Goal: Task Accomplishment & Management: Use online tool/utility

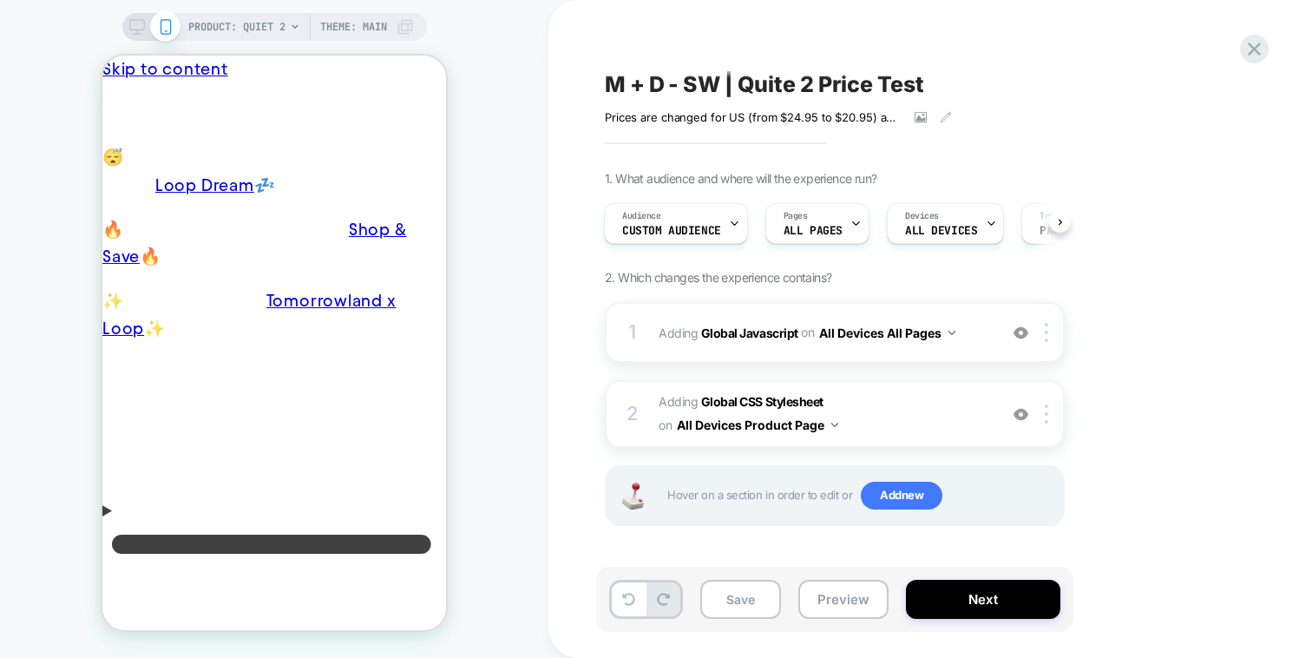
scroll to position [0, 4]
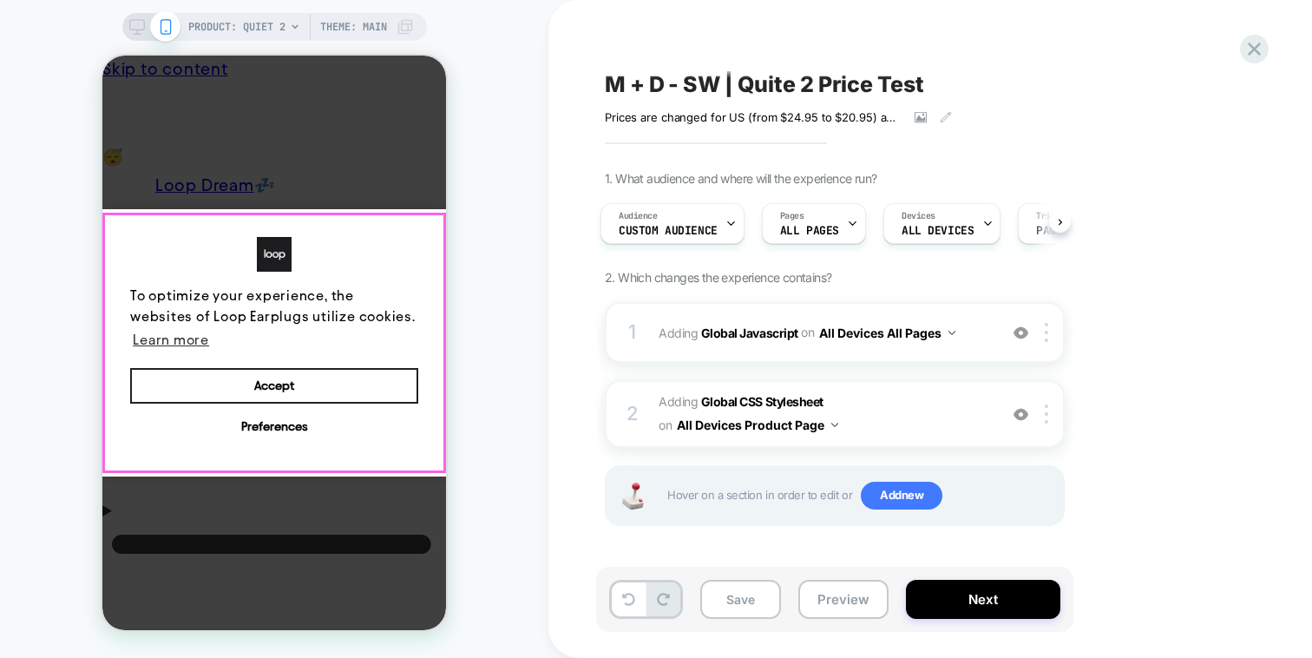
click at [385, 368] on button "Accept" at bounding box center [274, 386] width 288 height 36
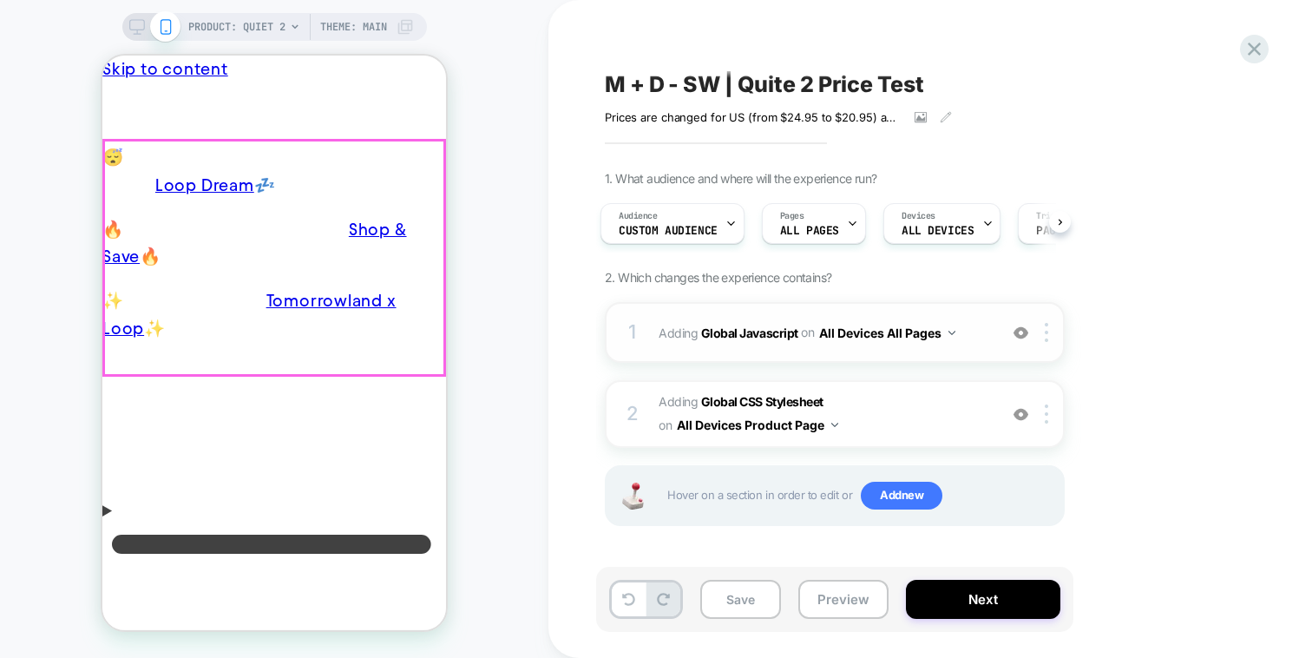
scroll to position [0, 0]
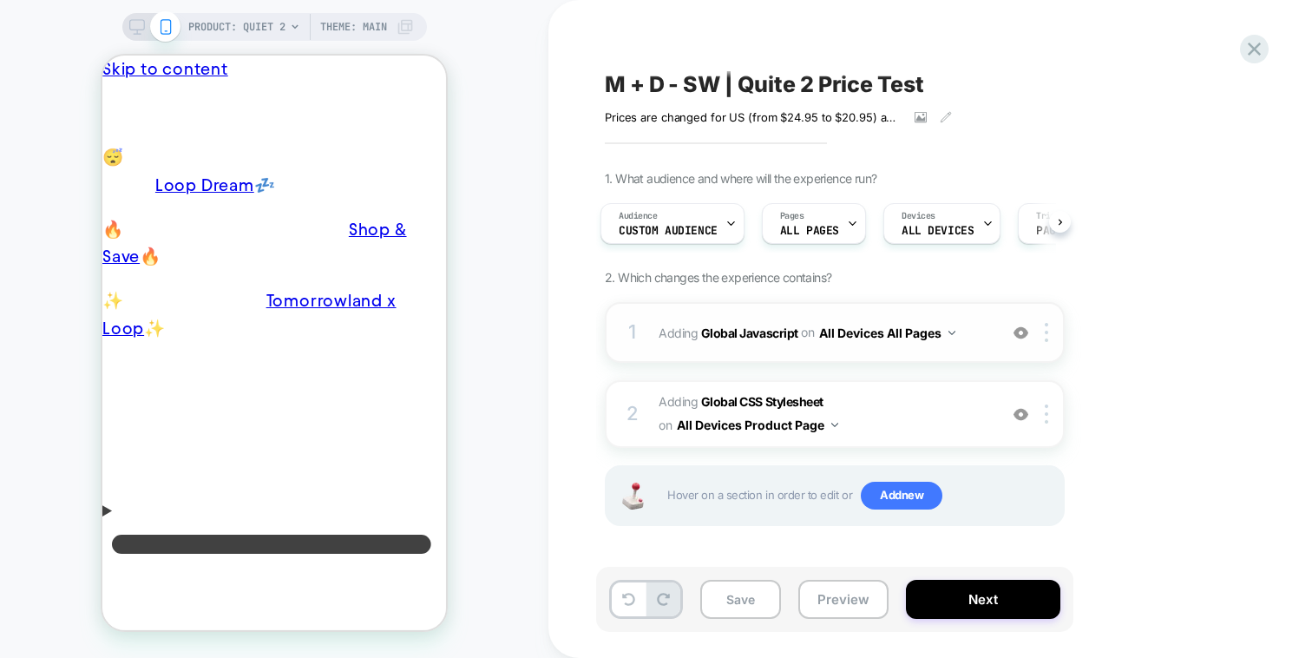
click at [985, 308] on div "1 Adding Global Javascript on All Devices All Pages Add Before Add After Target…" at bounding box center [835, 332] width 460 height 61
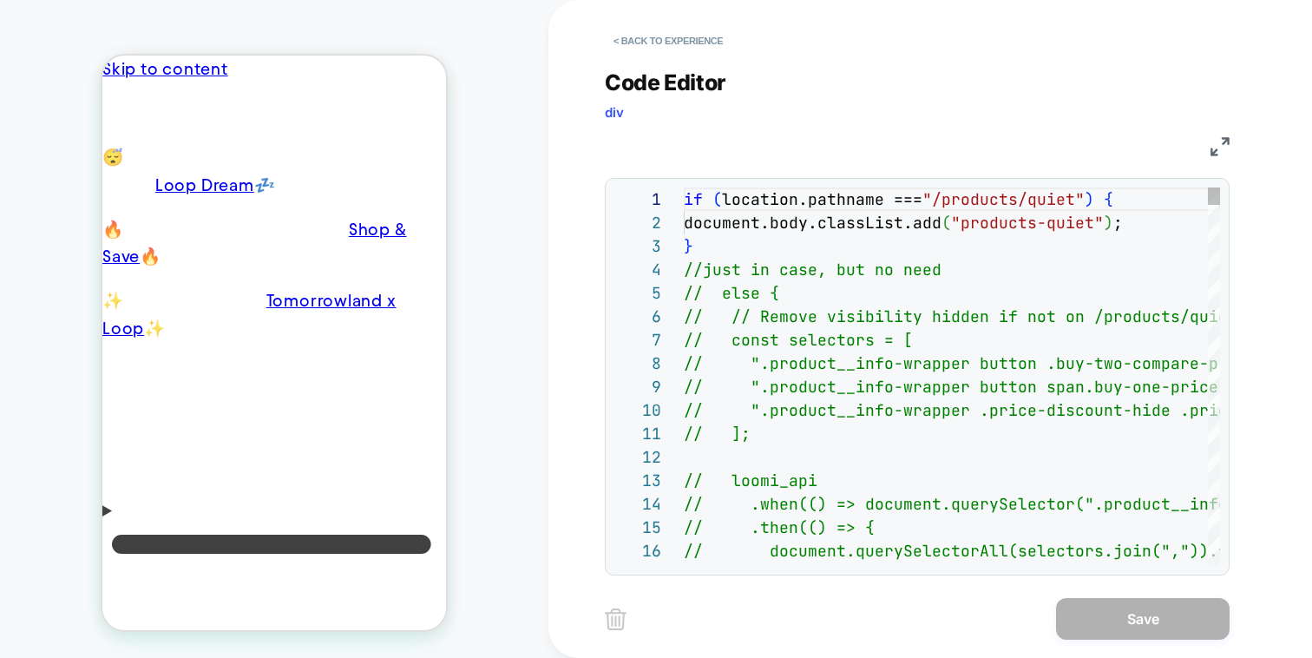
scroll to position [234, 0]
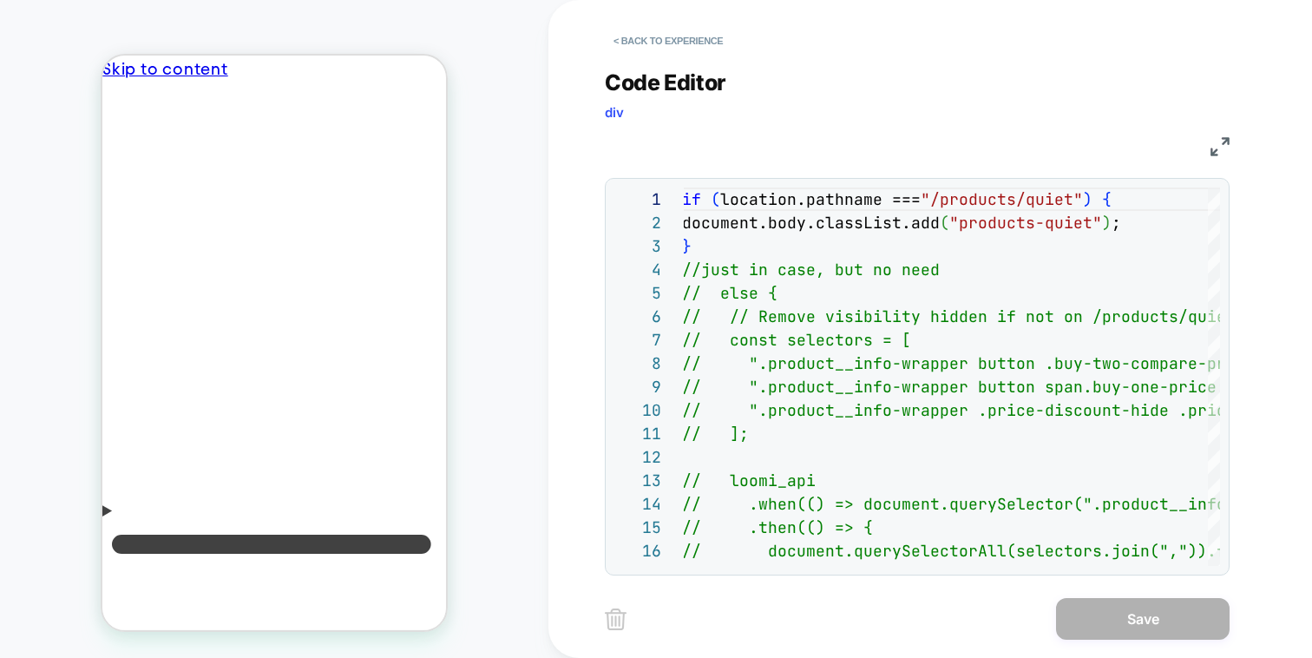
click at [1223, 145] on img at bounding box center [1219, 146] width 19 height 19
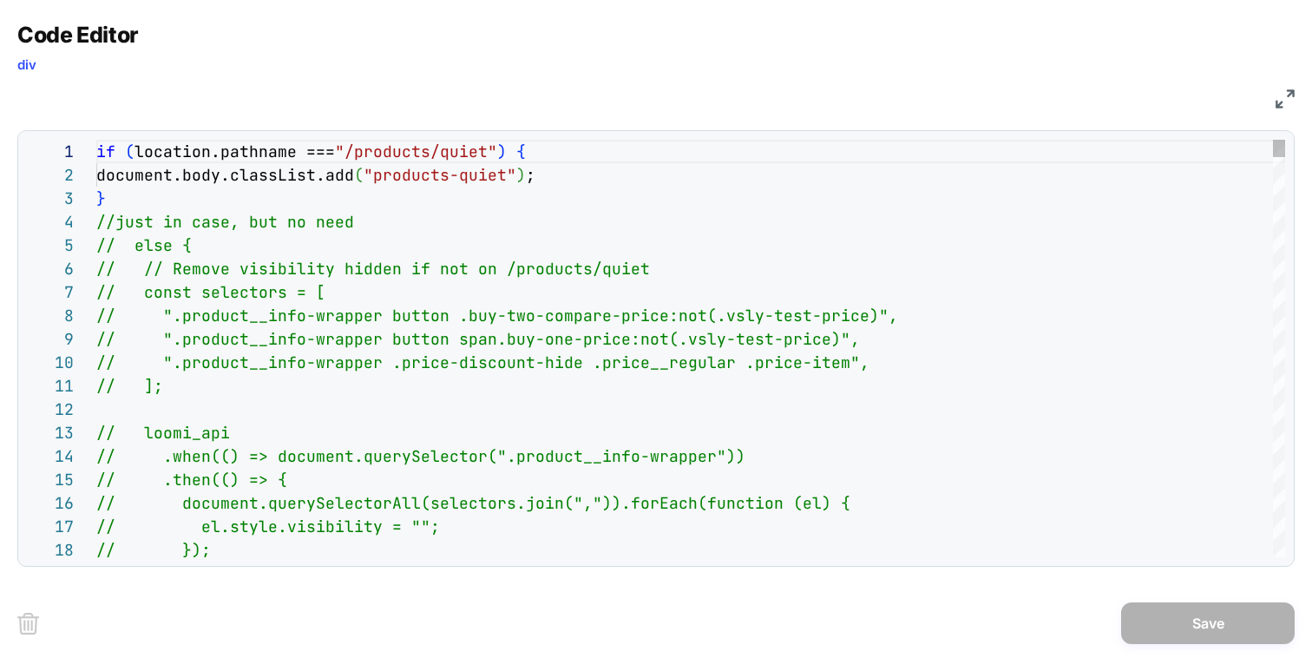
scroll to position [0, 0]
click at [1288, 91] on img at bounding box center [1284, 98] width 19 height 19
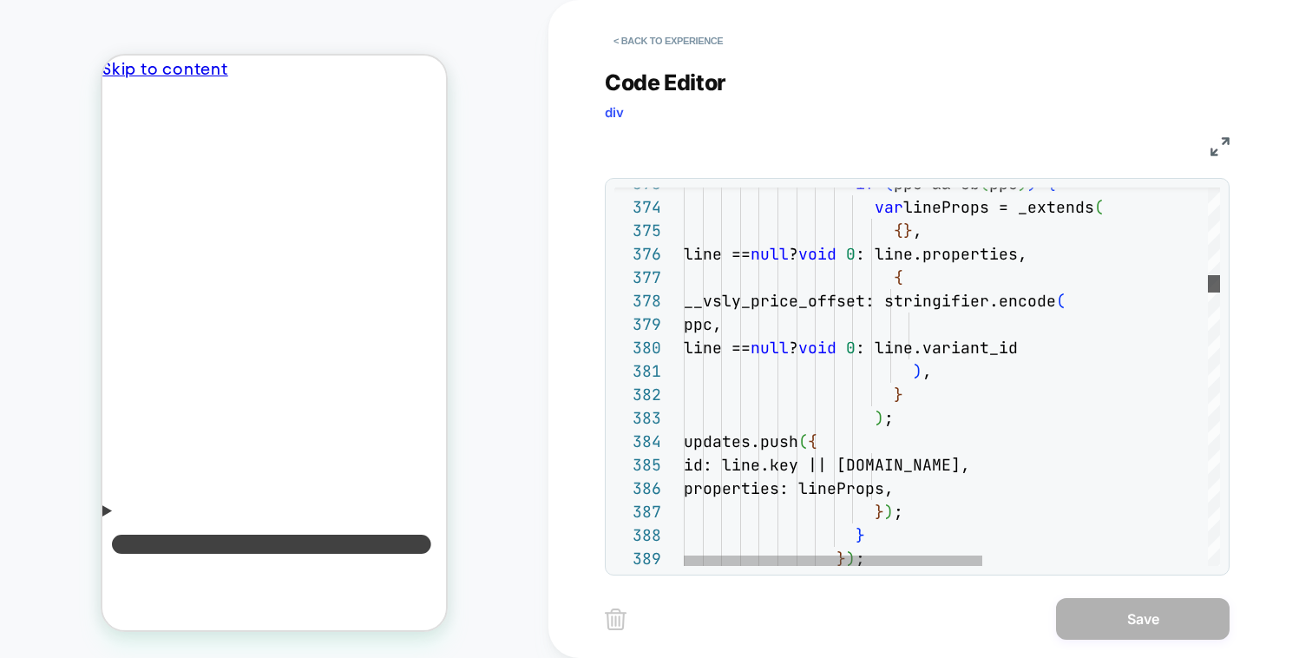
click at [1208, 275] on div at bounding box center [1214, 283] width 12 height 17
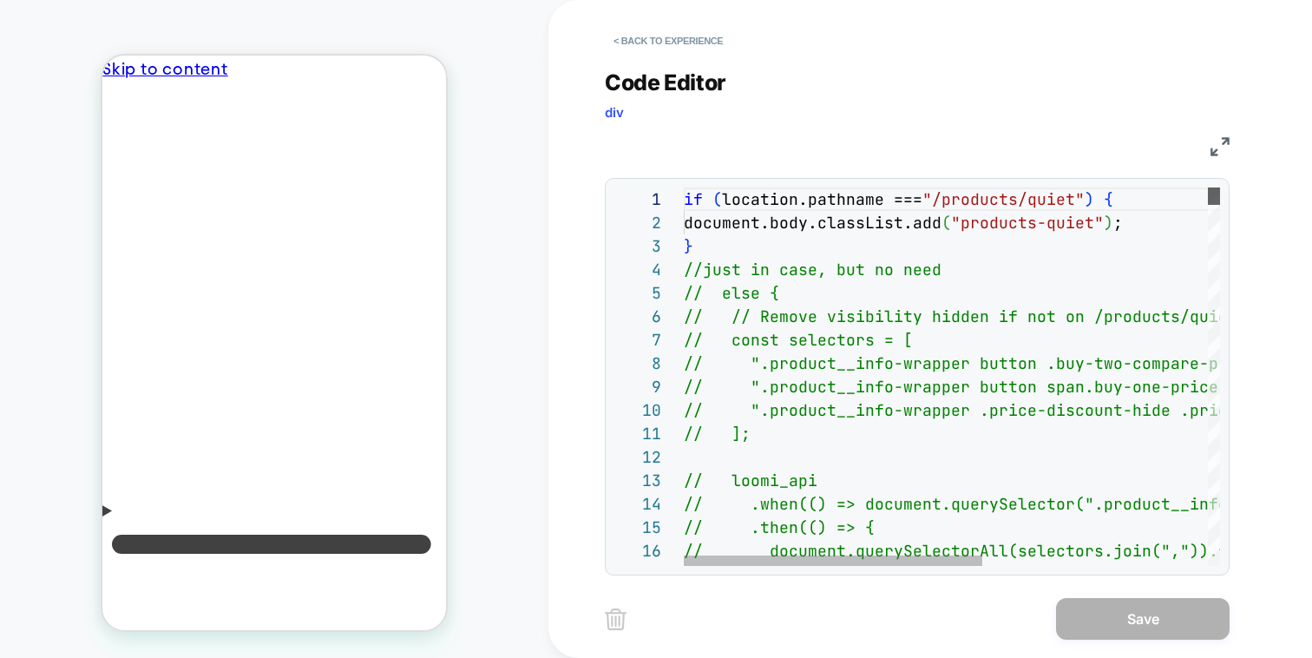
click at [1210, 187] on div at bounding box center [1214, 195] width 12 height 17
click at [1196, 132] on div "JS" at bounding box center [917, 144] width 625 height 30
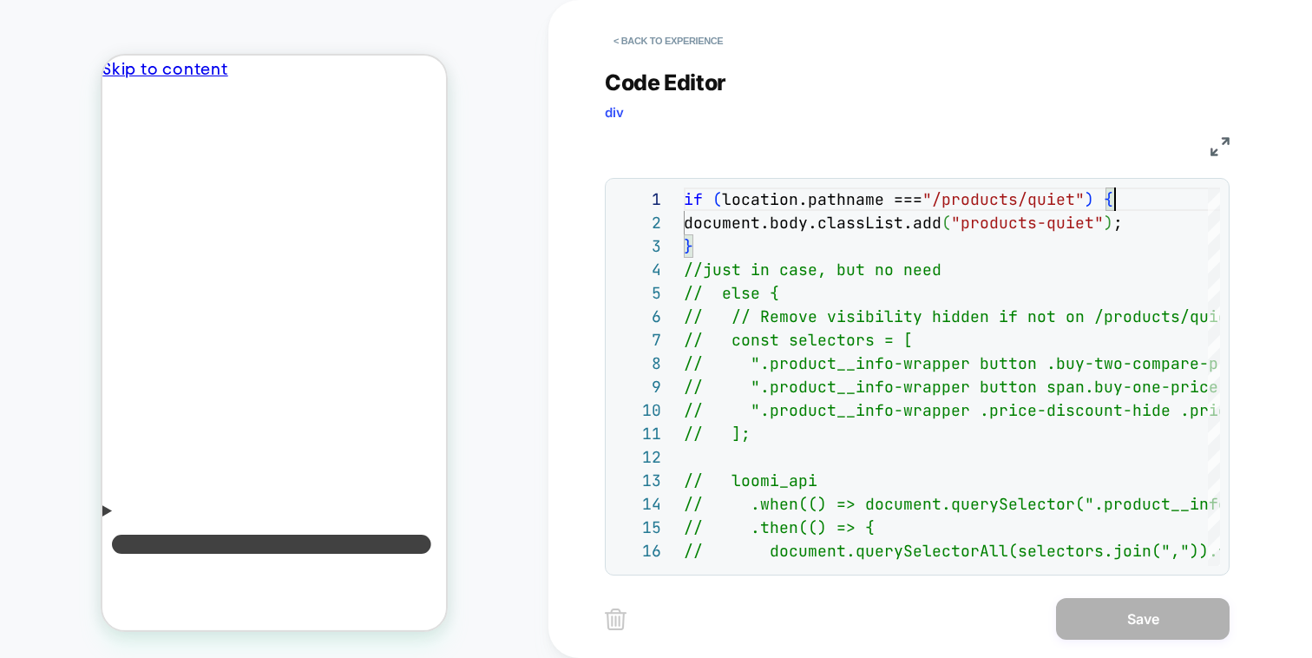
click at [1219, 141] on img at bounding box center [1219, 146] width 19 height 19
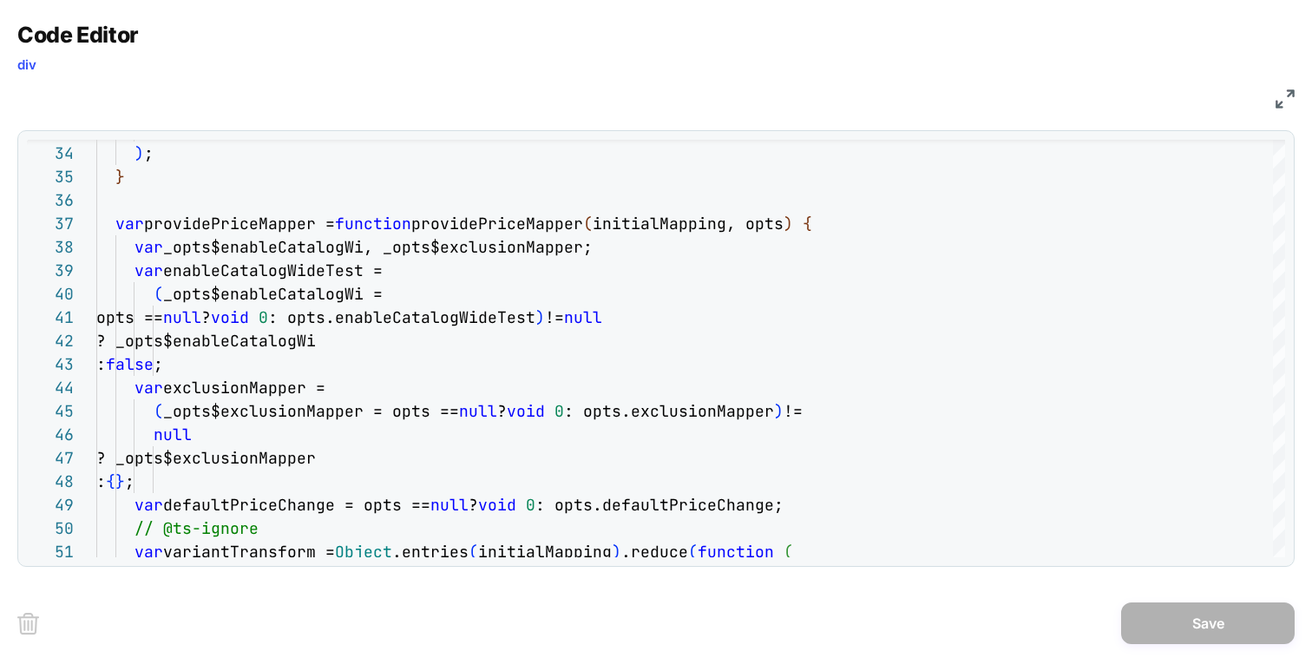
click at [1277, 95] on img at bounding box center [1284, 98] width 19 height 19
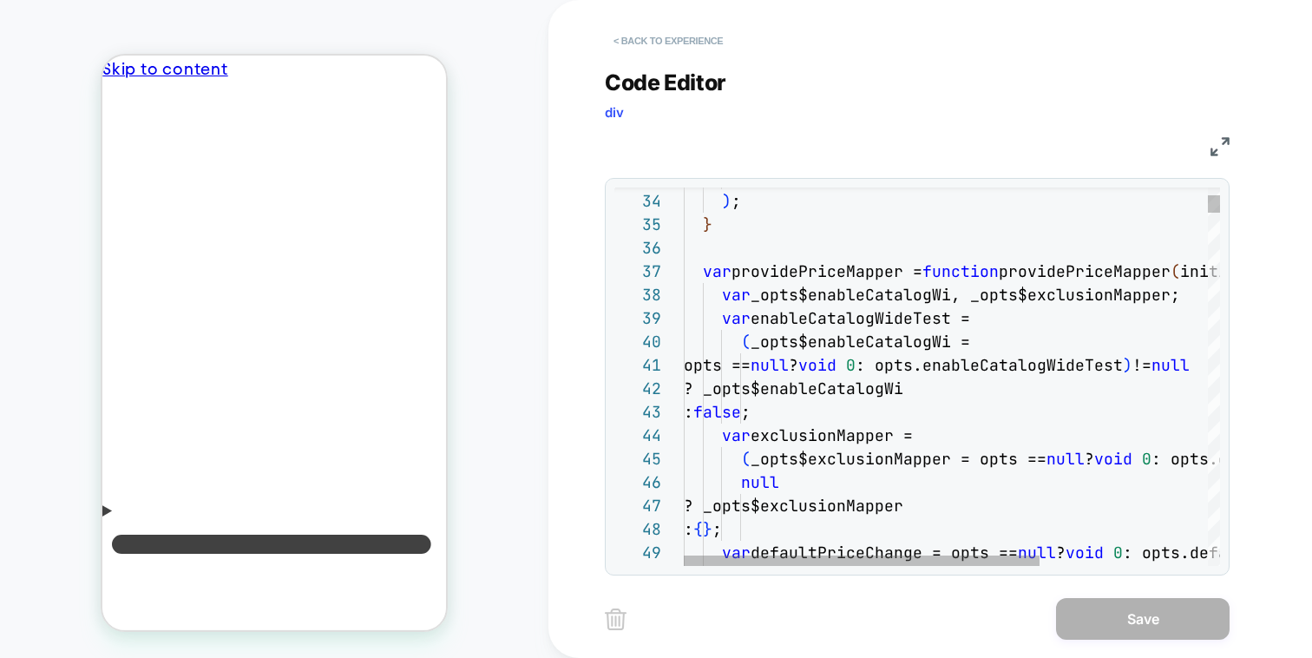
click at [713, 27] on button "< Back to experience" at bounding box center [668, 41] width 127 height 28
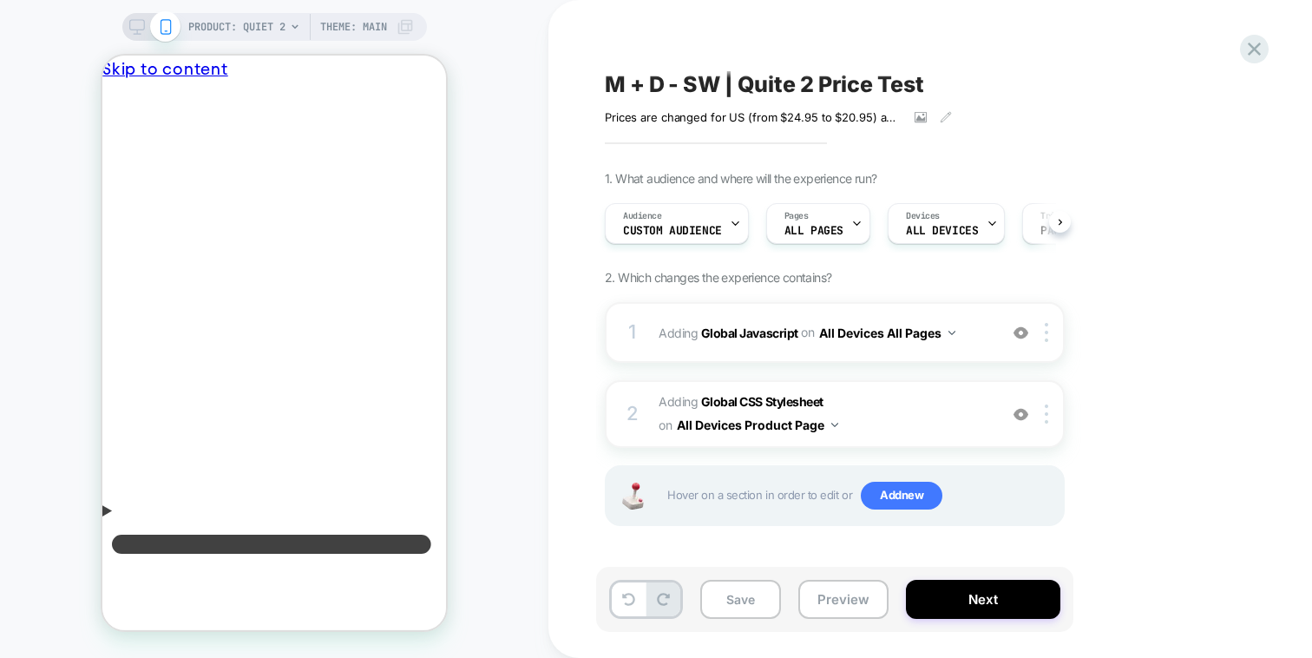
scroll to position [0, 1]
click at [901, 403] on span "Adding Global CSS Stylesheet on All Devices Product Page" at bounding box center [824, 413] width 331 height 47
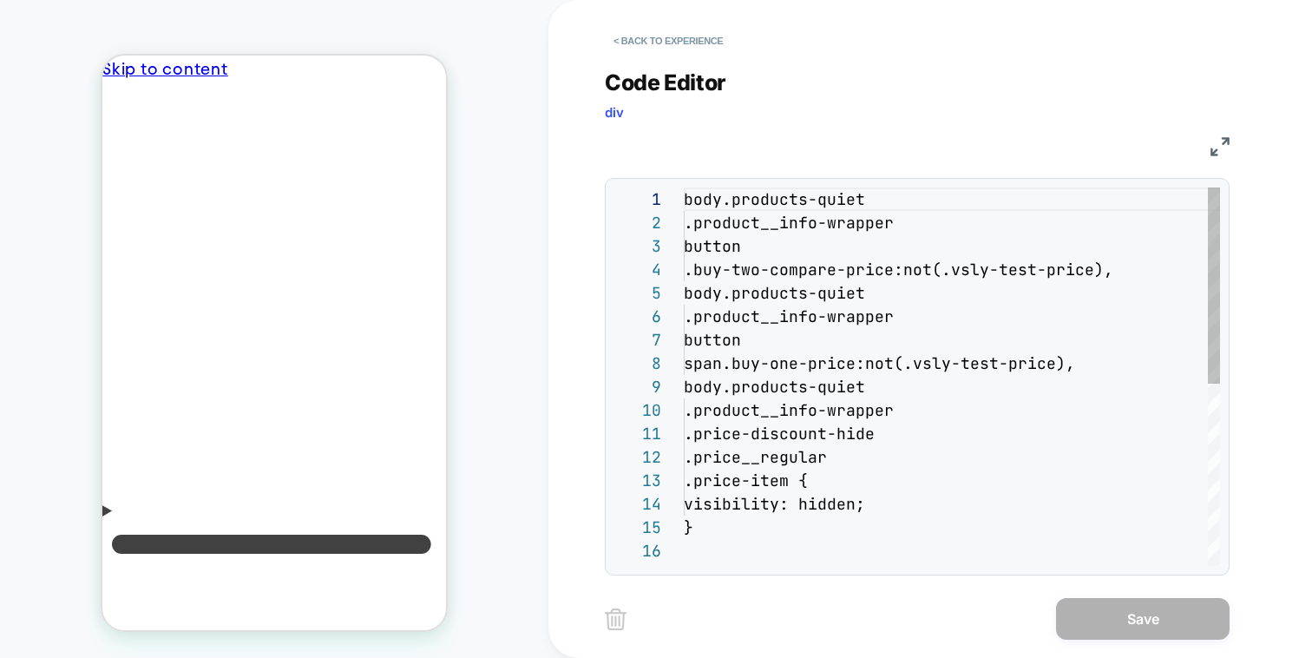
scroll to position [234, 0]
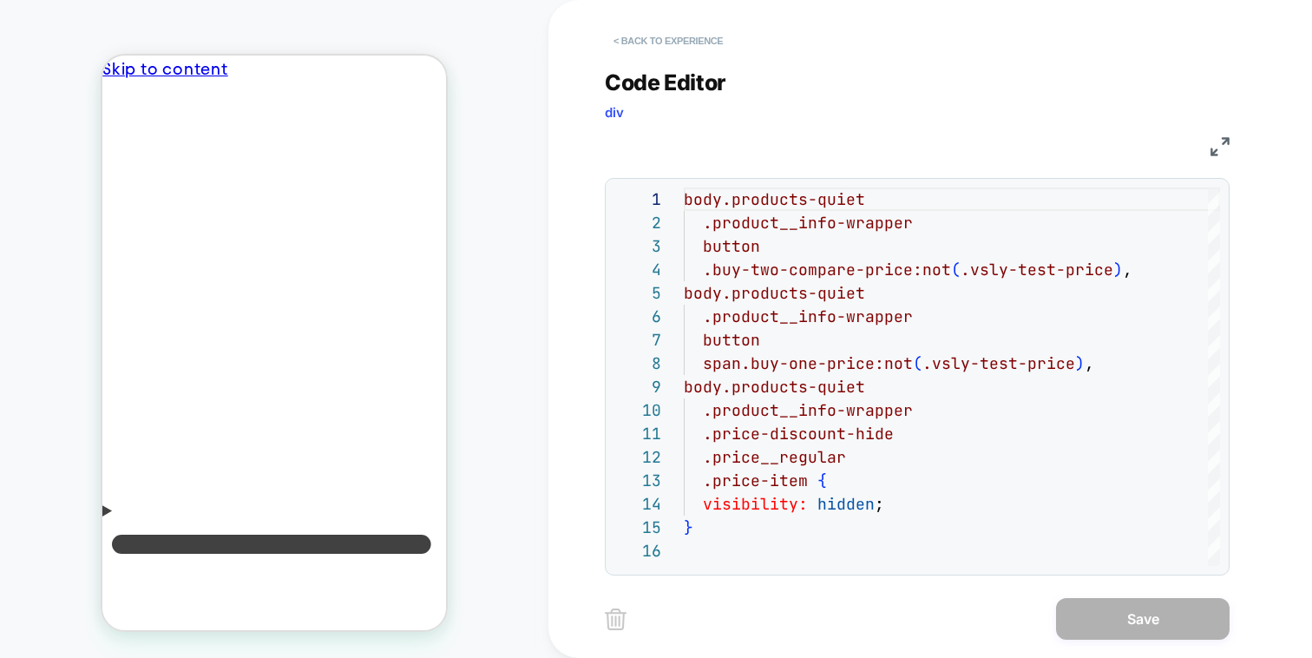
click at [683, 40] on button "< Back to experience" at bounding box center [668, 41] width 127 height 28
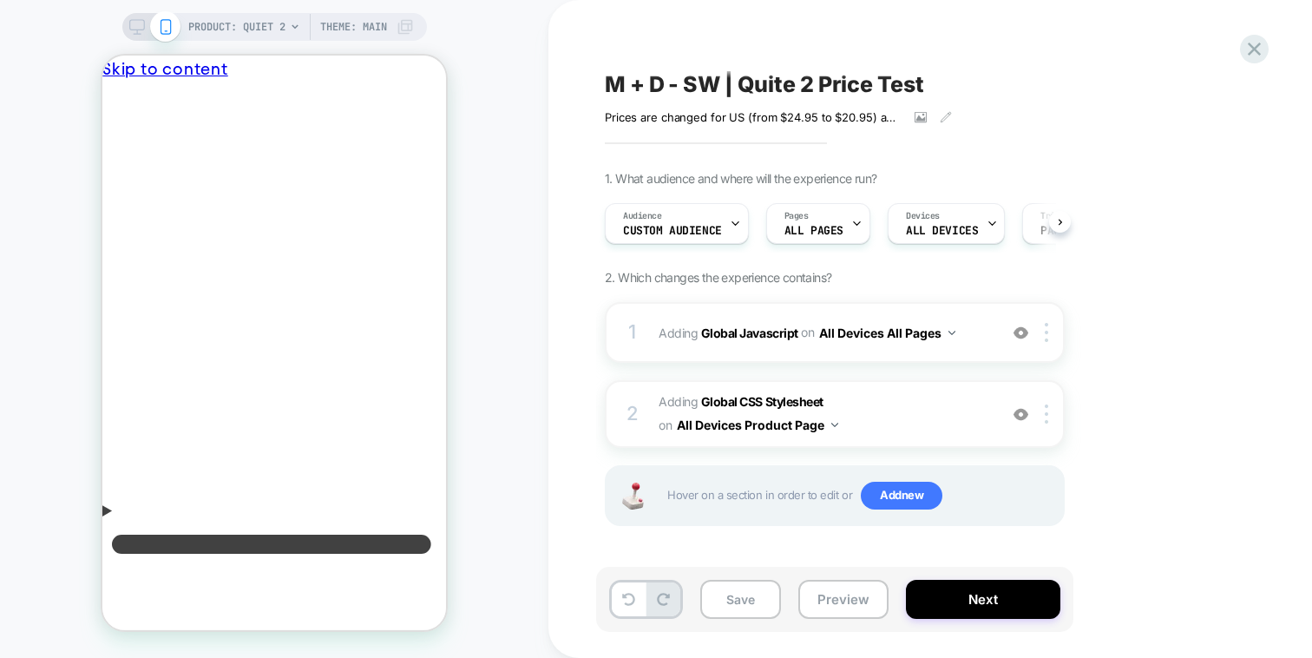
scroll to position [0, 1]
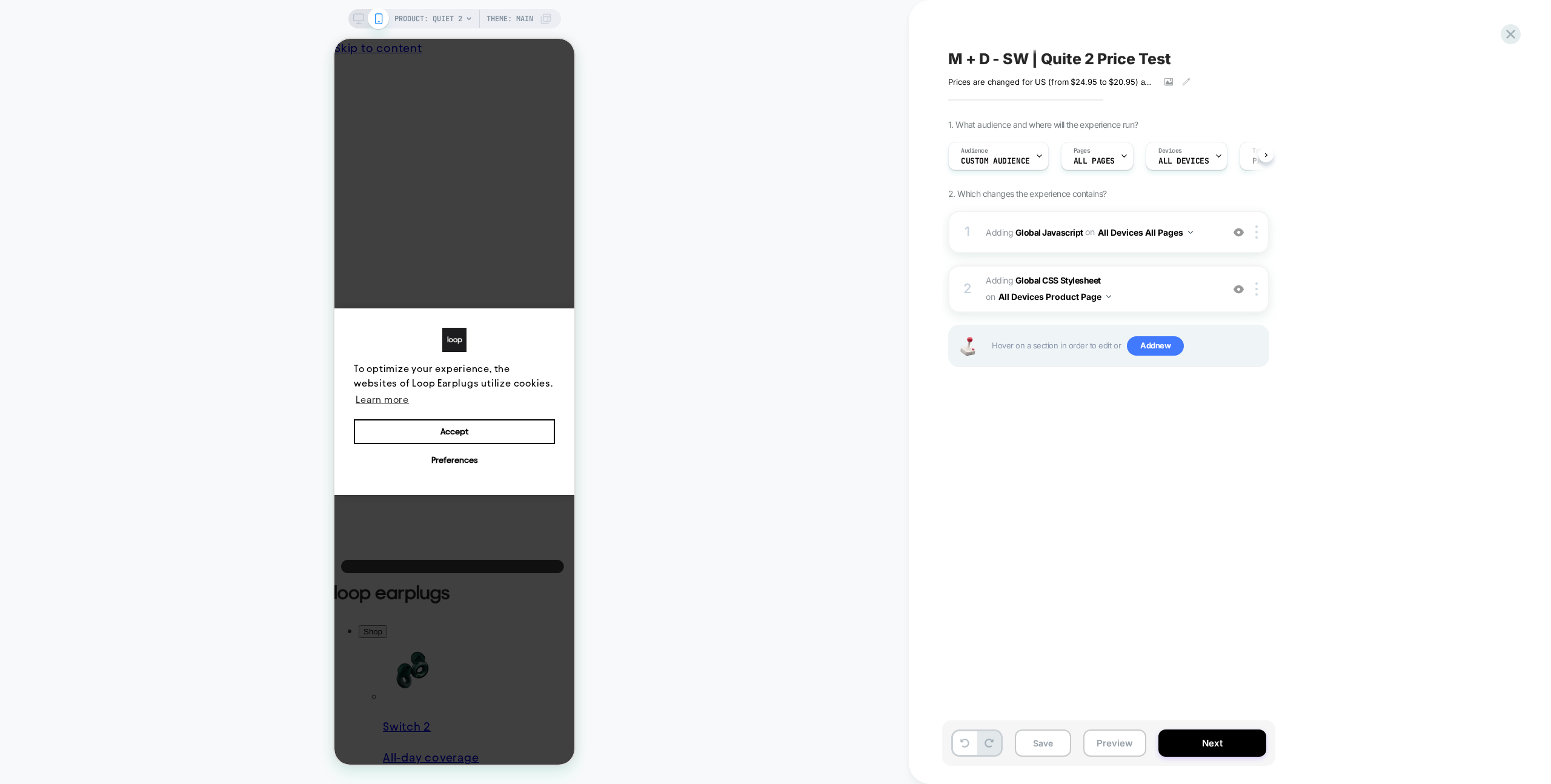
scroll to position [0, 1]
drag, startPoint x: 1101, startPoint y: 750, endPoint x: 1115, endPoint y: 730, distance: 24.4
click at [1101, 750] on button "Preview" at bounding box center [1115, 743] width 63 height 27
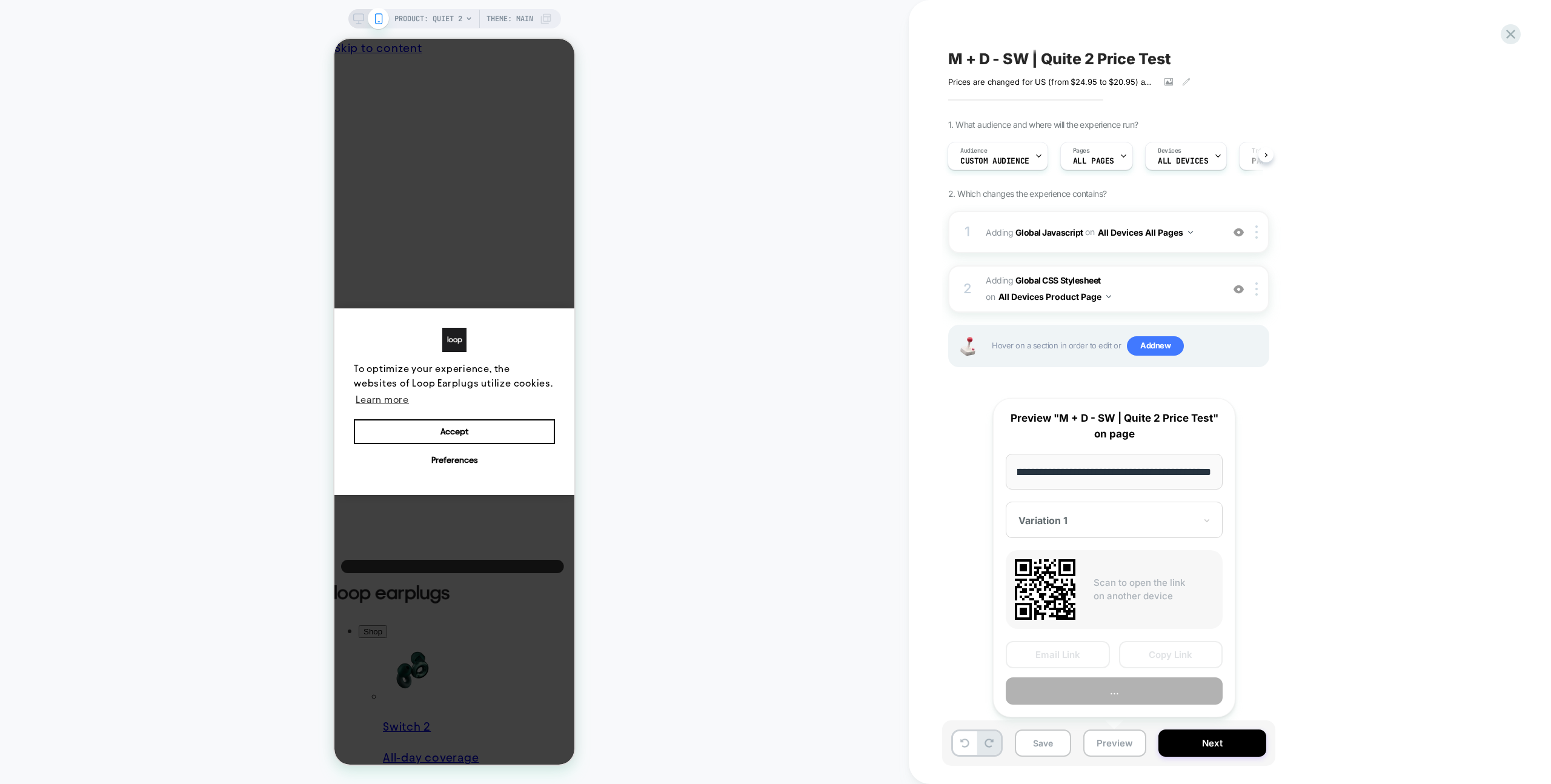
scroll to position [0, 0]
click at [1165, 654] on button "Copy Link" at bounding box center [1171, 654] width 104 height 27
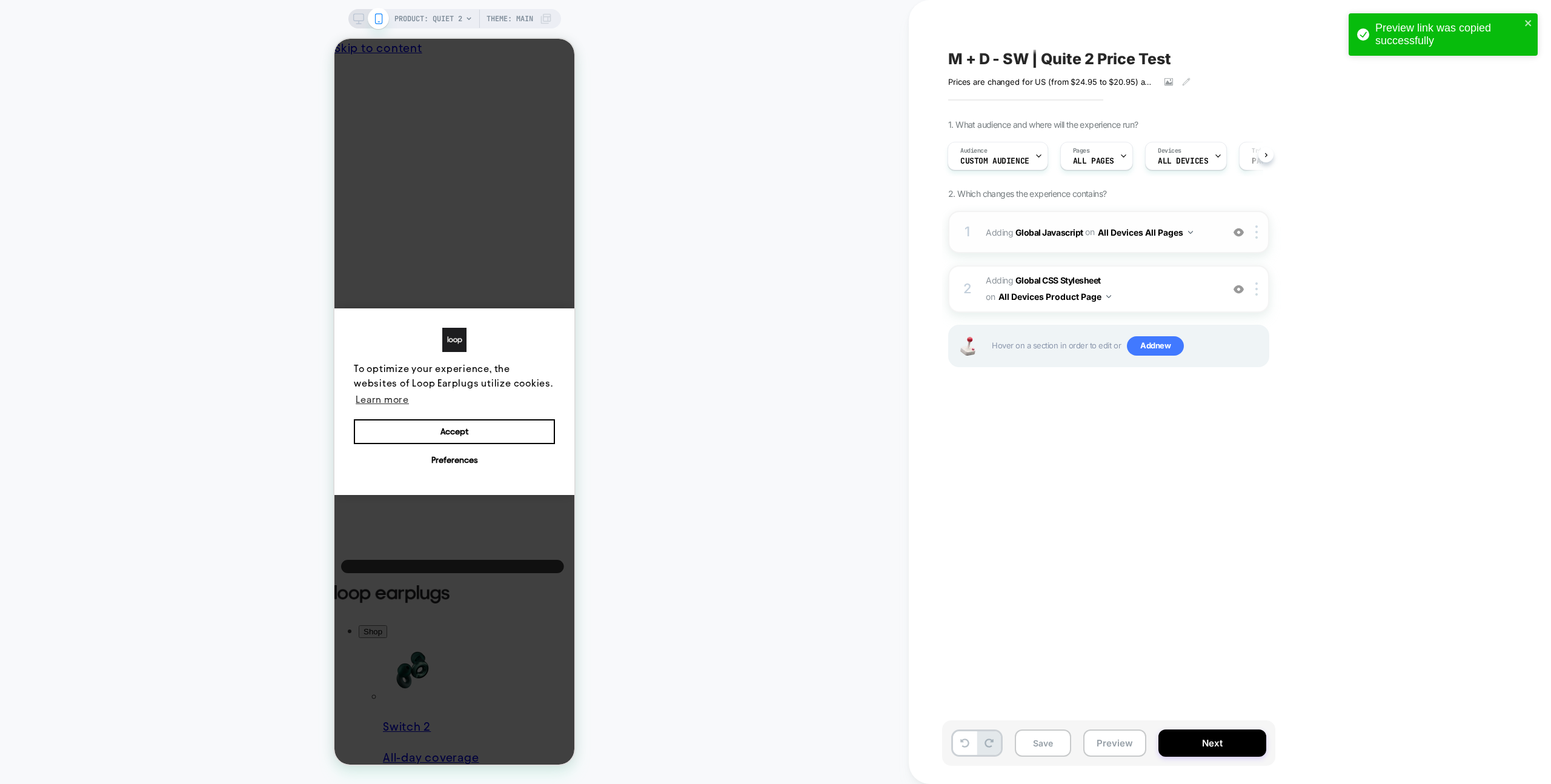
click at [1109, 213] on div "1 Adding Global Javascript on All Devices All Pages Add Before Add After Target…" at bounding box center [1109, 232] width 321 height 43
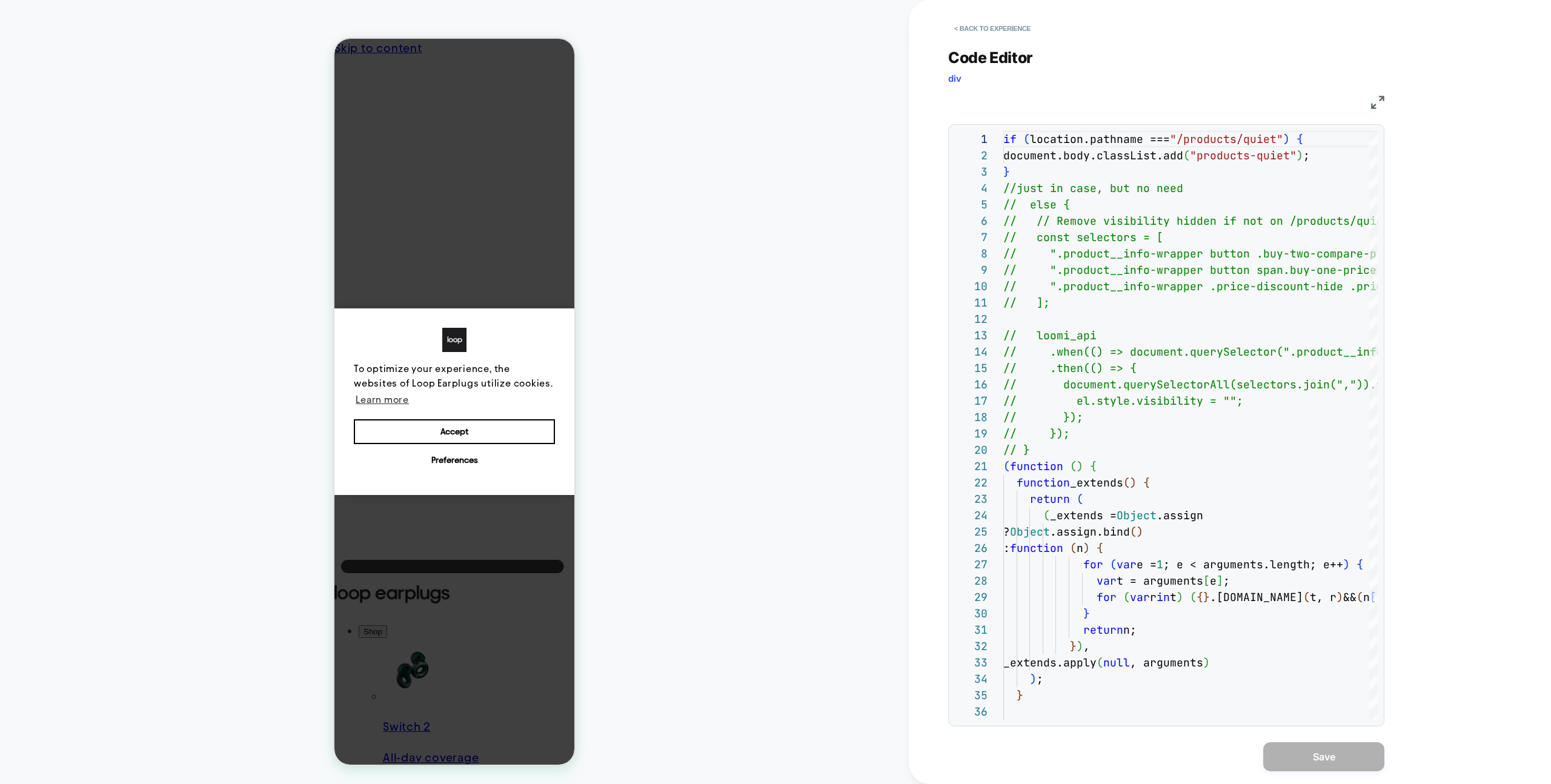
scroll to position [0, 9]
click at [966, 34] on button "< Back to experience" at bounding box center [992, 29] width 89 height 20
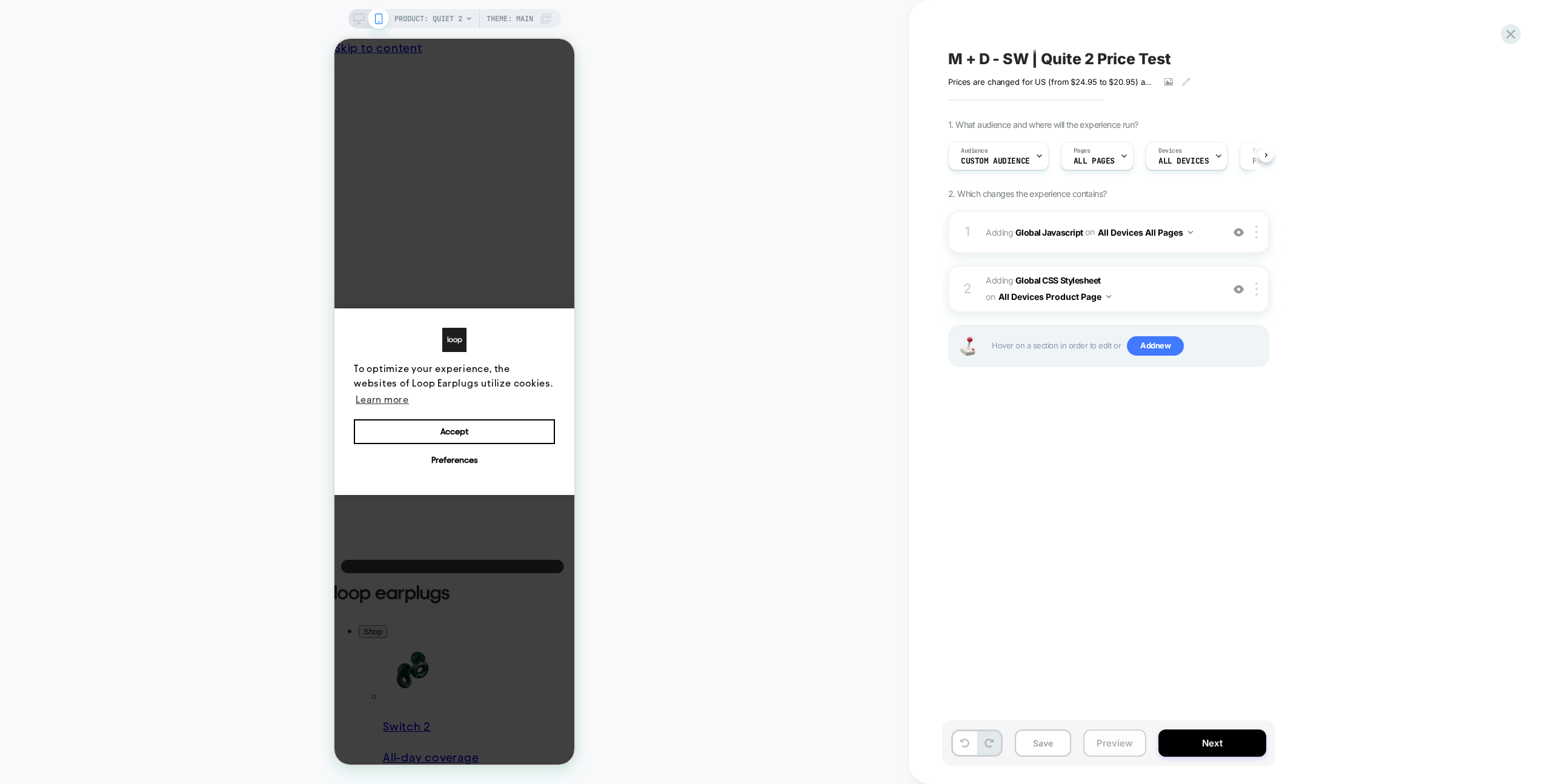
scroll to position [0, 1]
click at [1114, 738] on button "Preview" at bounding box center [1115, 743] width 63 height 27
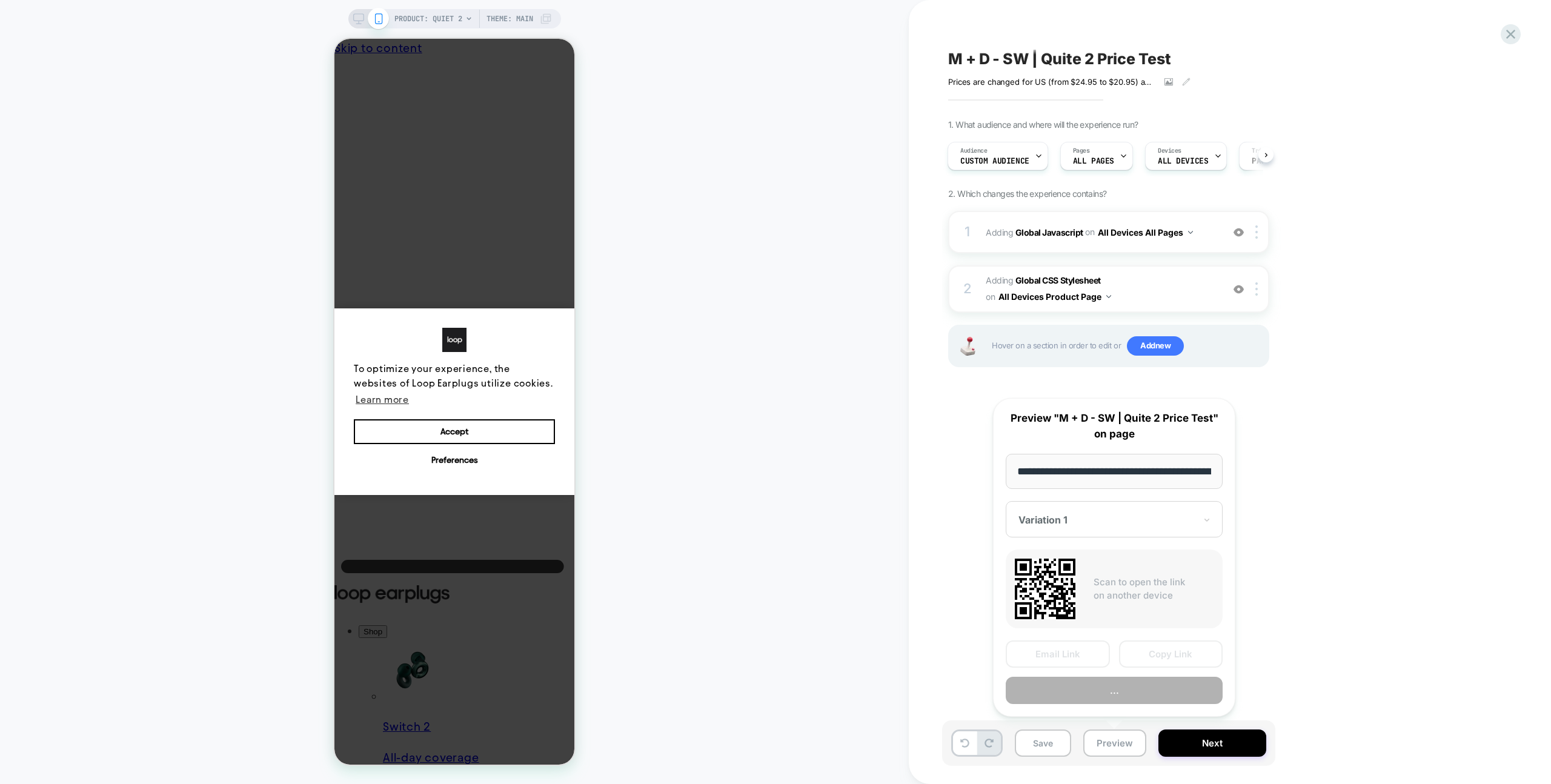
scroll to position [0, 112]
click at [1156, 665] on button "Copy Link" at bounding box center [1171, 654] width 104 height 27
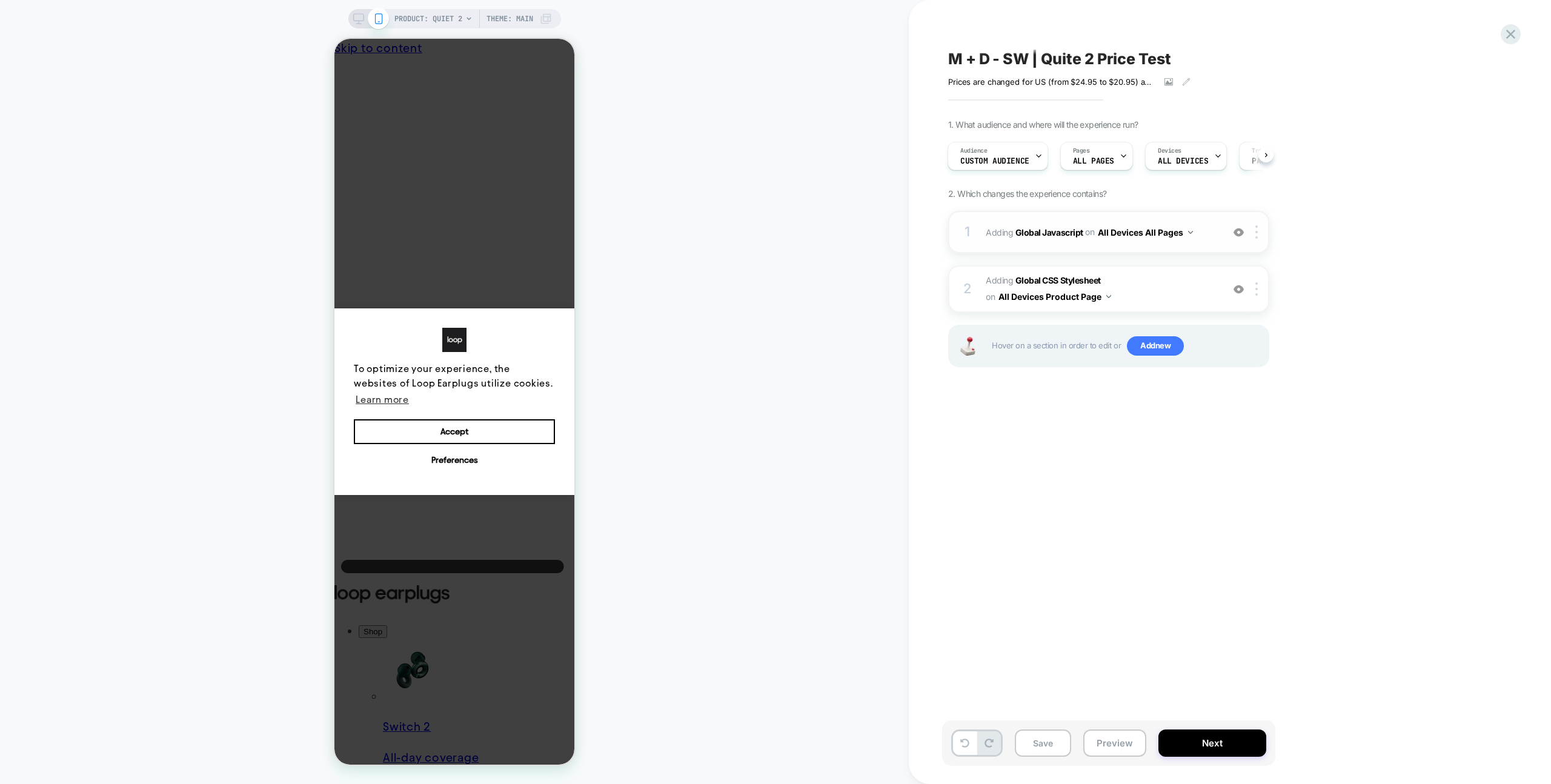
click at [1229, 237] on div at bounding box center [1239, 232] width 20 height 13
click at [1216, 235] on div "1 Adding Global Javascript on All Devices All Pages Add Before Add After Target…" at bounding box center [1109, 232] width 321 height 43
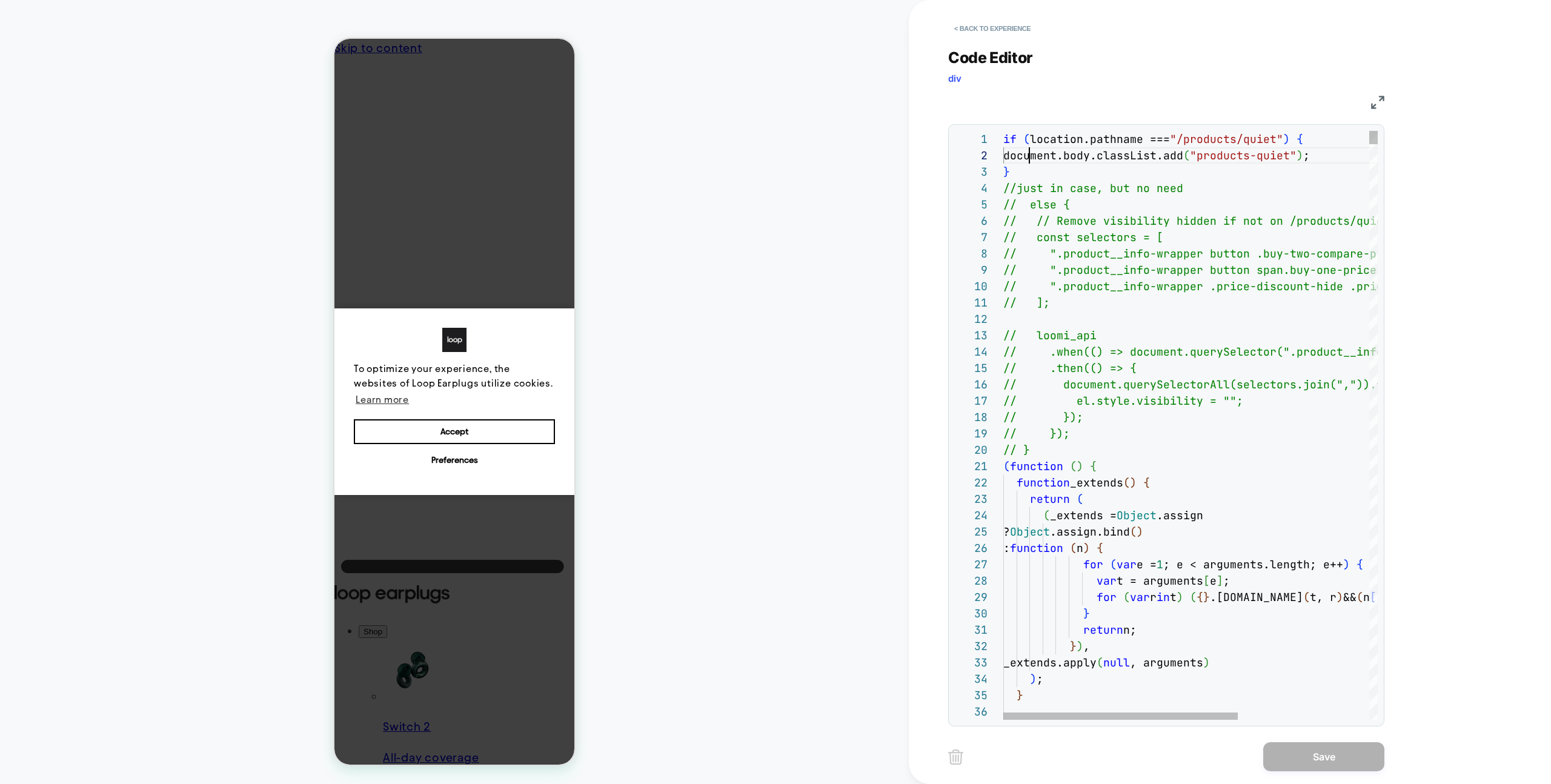
scroll to position [16, 0]
drag, startPoint x: 1027, startPoint y: 162, endPoint x: 991, endPoint y: 143, distance: 40.7
drag, startPoint x: 1034, startPoint y: 166, endPoint x: 984, endPoint y: 132, distance: 60.5
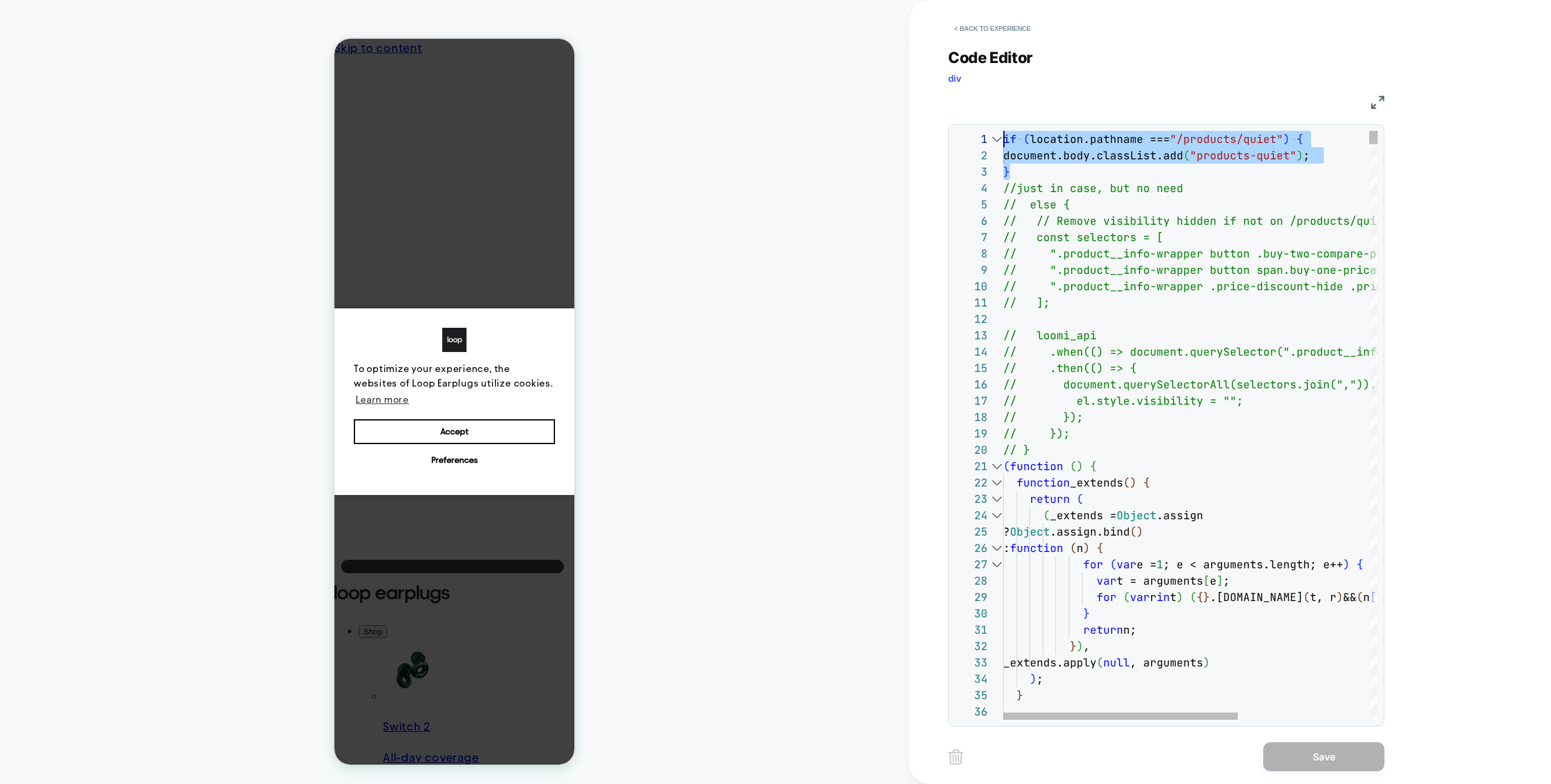
click at [978, 25] on button "< Back to experience" at bounding box center [992, 29] width 89 height 20
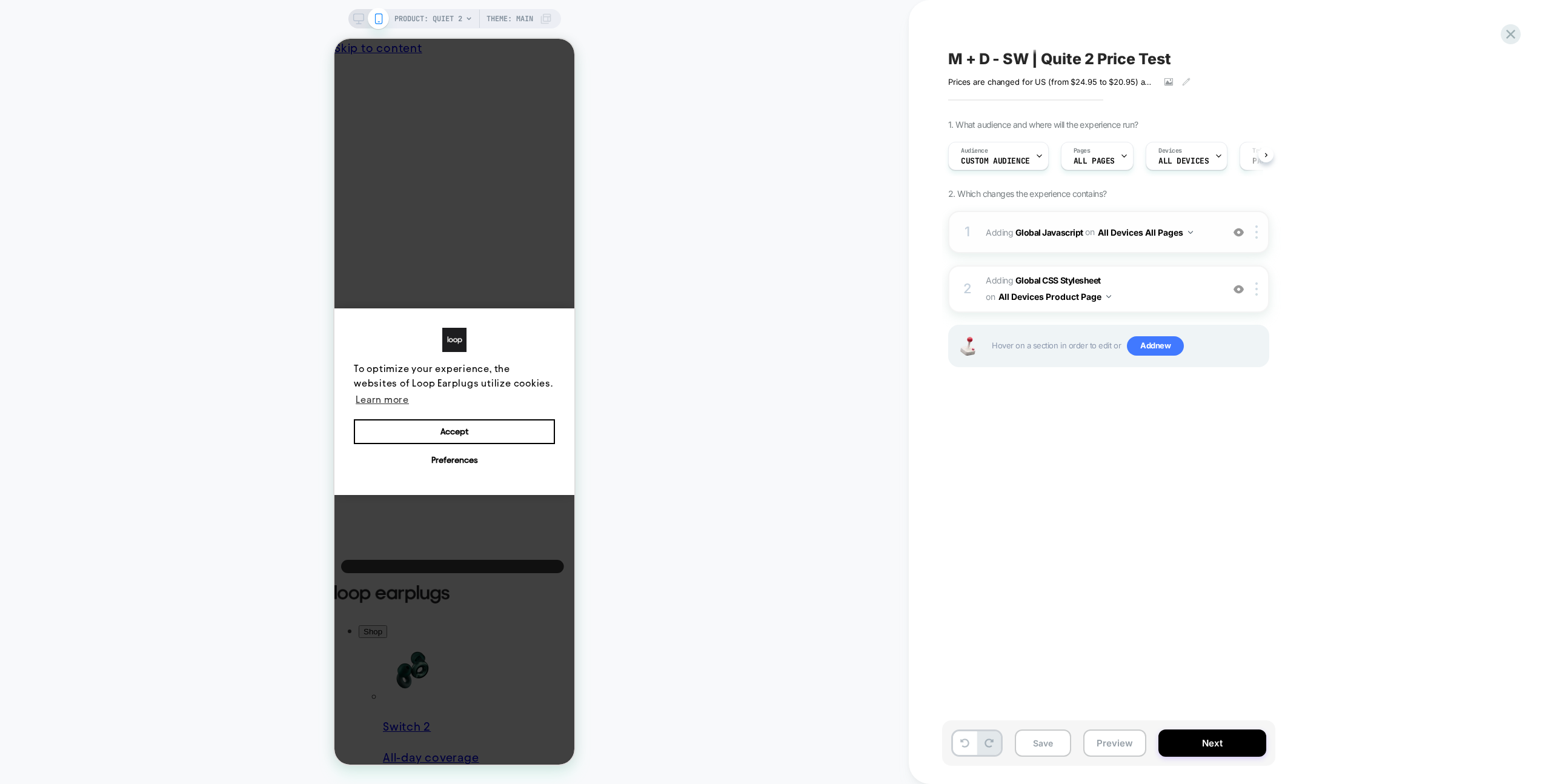
scroll to position [0, 1]
click at [1198, 237] on span "Adding Global Javascript on All Devices All Pages" at bounding box center [1101, 232] width 231 height 17
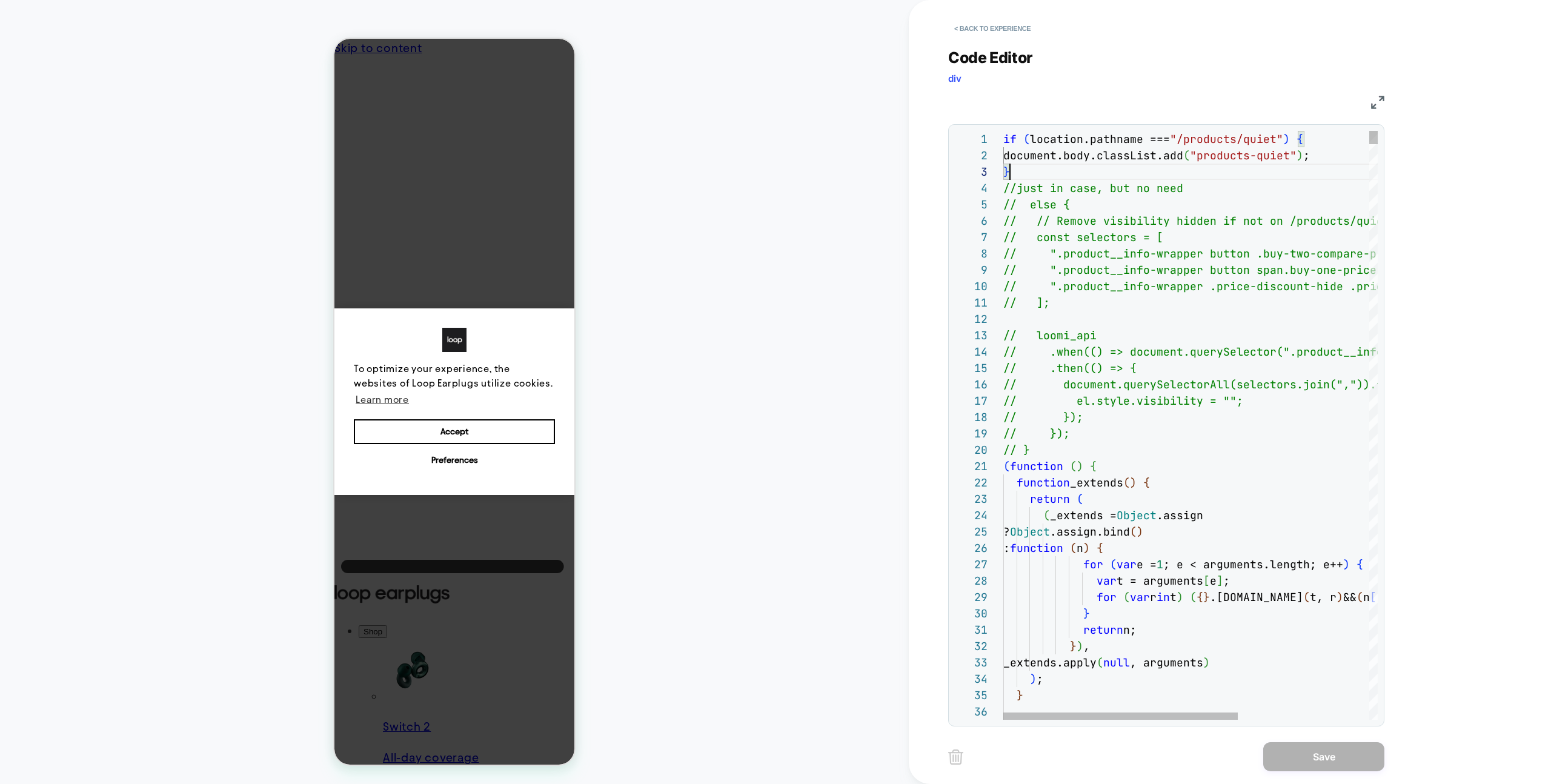
scroll to position [0, 0]
drag, startPoint x: 1291, startPoint y: 169, endPoint x: 992, endPoint y: 91, distance: 309.0
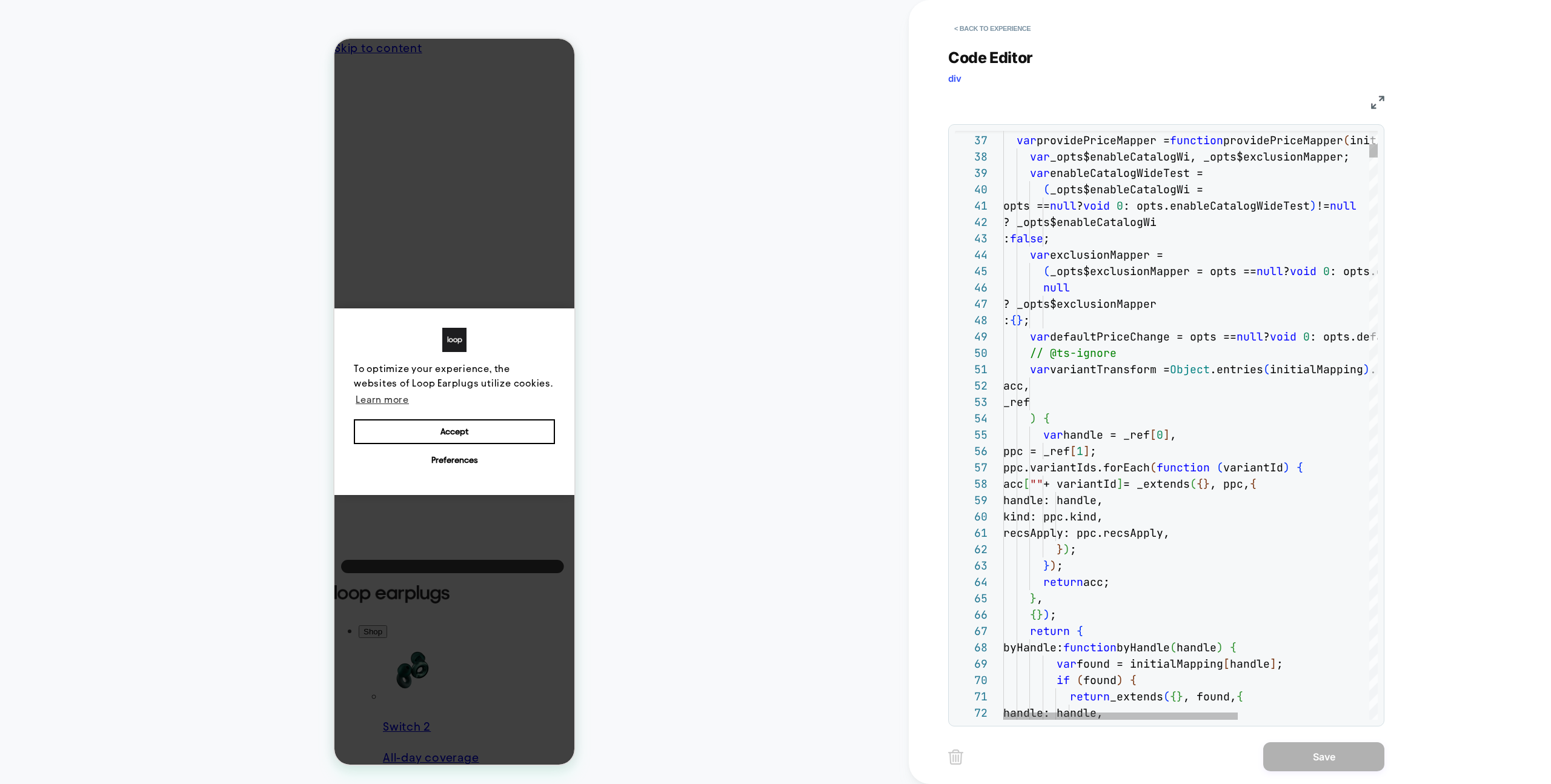
click at [1103, 515] on span "kind: ppc.kind," at bounding box center [1053, 517] width 100 height 14
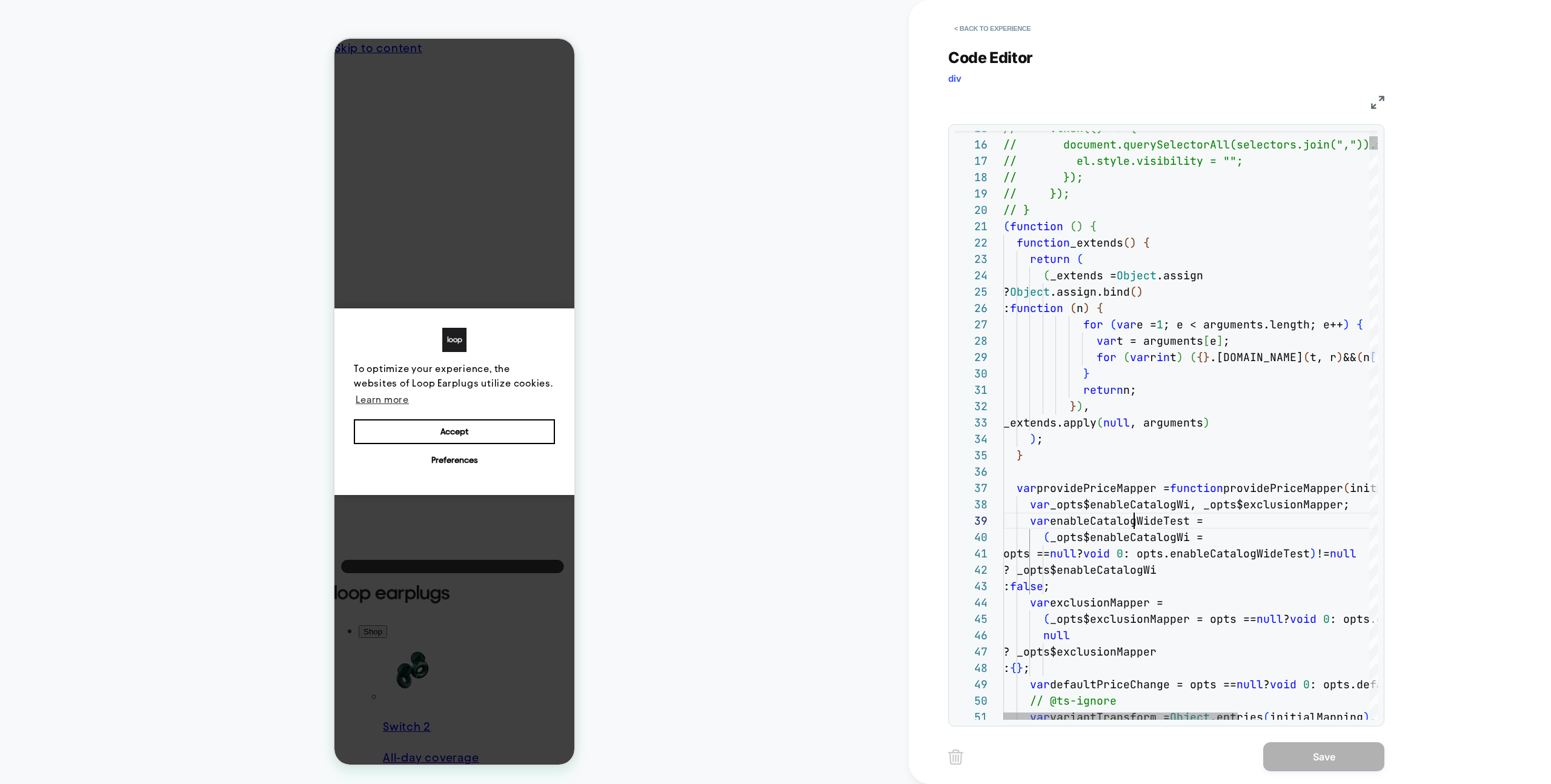
drag, startPoint x: 1133, startPoint y: 515, endPoint x: 1116, endPoint y: 510, distance: 17.7
click at [992, 227] on div at bounding box center [997, 225] width 16 height 16
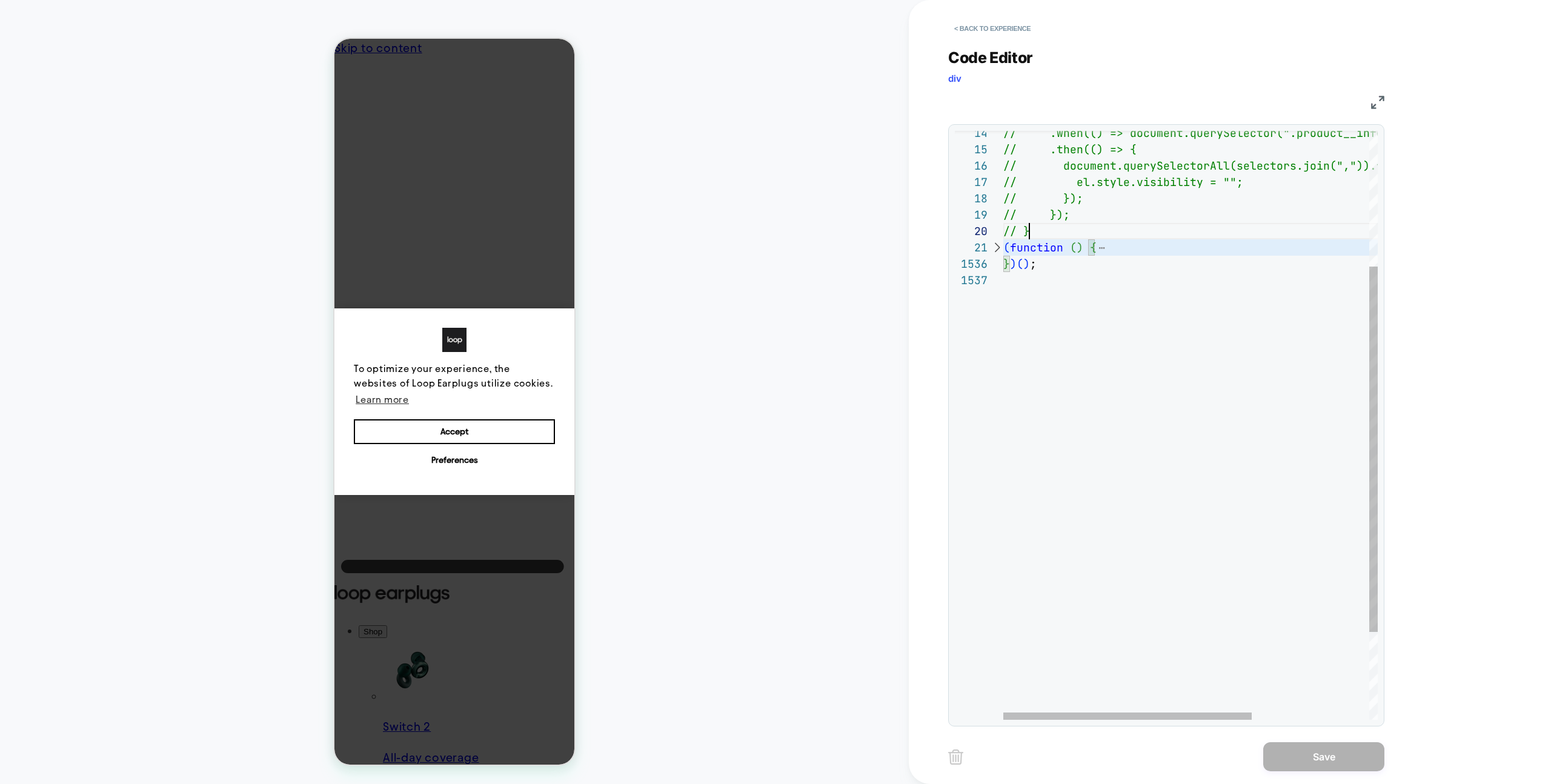
drag, startPoint x: 1187, startPoint y: 223, endPoint x: 1195, endPoint y: 531, distance: 308.1
click at [1187, 223] on div "// }" at bounding box center [1279, 230] width 552 height 16
type textarea "**********"
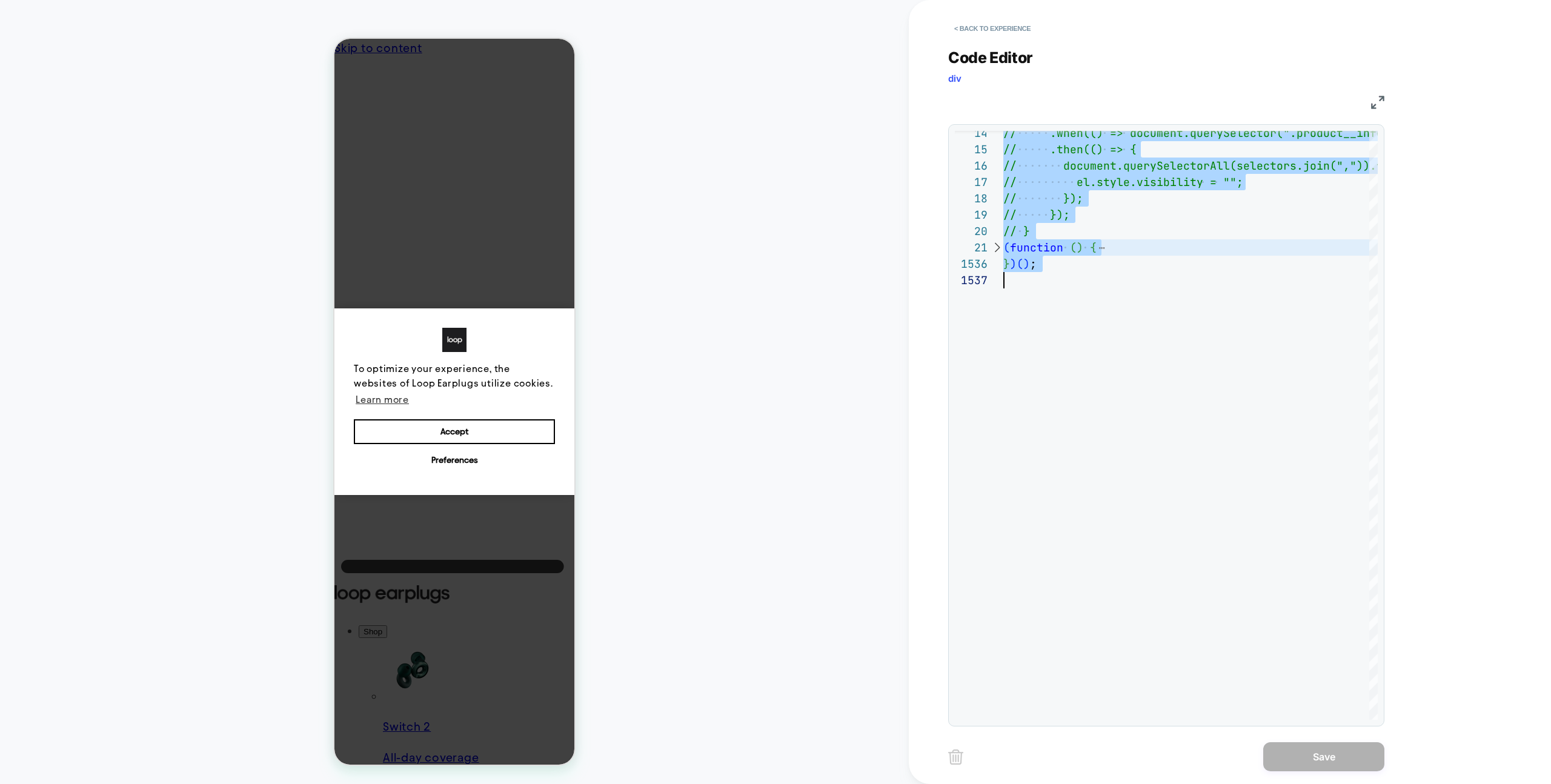
scroll to position [0, 0]
drag, startPoint x: 1068, startPoint y: 373, endPoint x: 1064, endPoint y: 364, distance: 9.8
click at [1068, 373] on div "// .then(() => { // document.querySelectorAll(selectors.join( ",")).forEach(fun…" at bounding box center [1279, 386] width 552 height 949
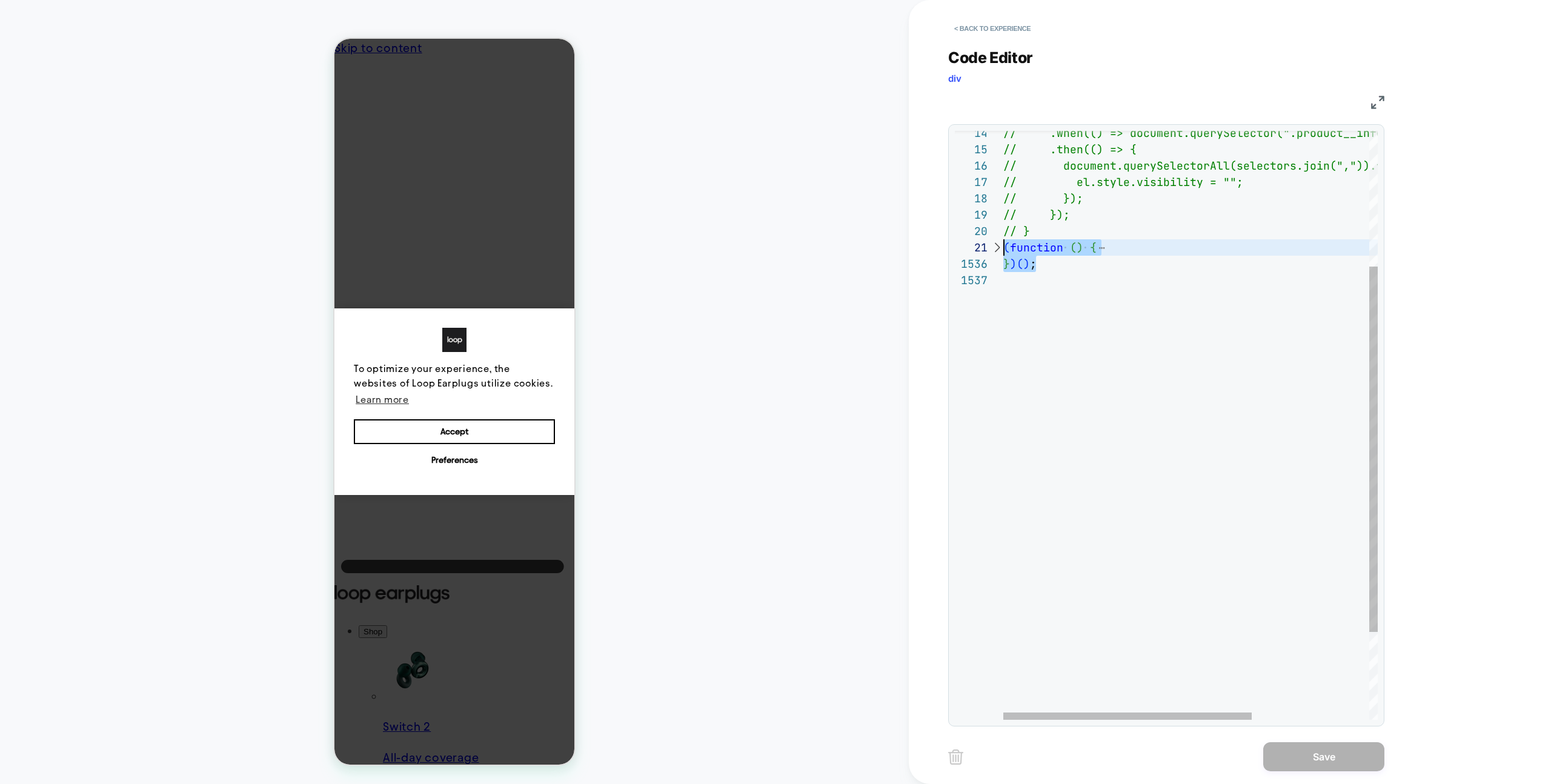
drag, startPoint x: 1052, startPoint y: 262, endPoint x: 1034, endPoint y: 284, distance: 28.4
click at [1004, 252] on div "// .then(() => { // document.querySelectorAll(selectors.join( ",")).forEach(fun…" at bounding box center [1279, 386] width 552 height 949
type textarea "**********"
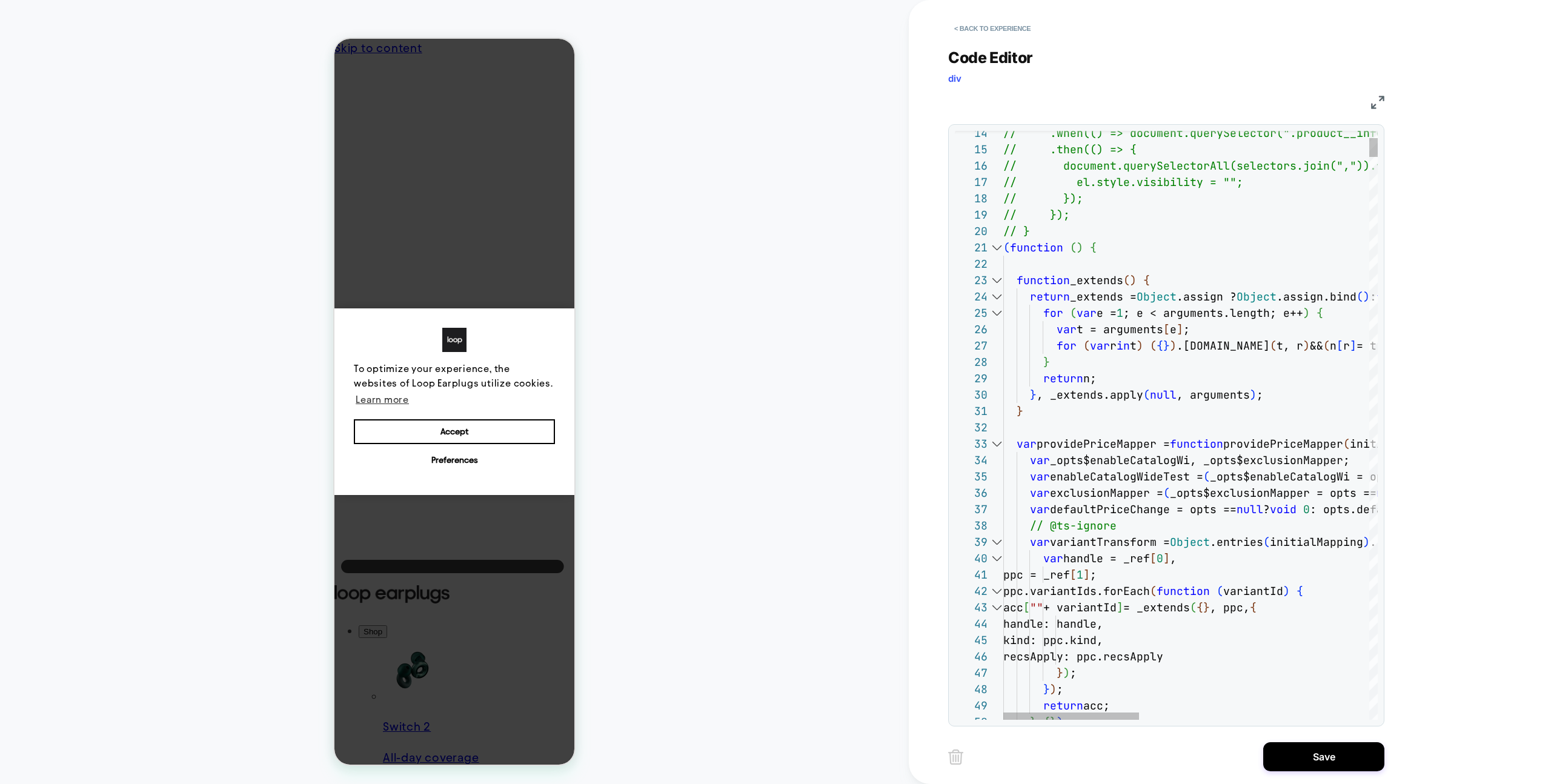
drag, startPoint x: 1288, startPoint y: 763, endPoint x: 1186, endPoint y: 757, distance: 102.2
click at [1288, 763] on button "Save" at bounding box center [1324, 757] width 122 height 29
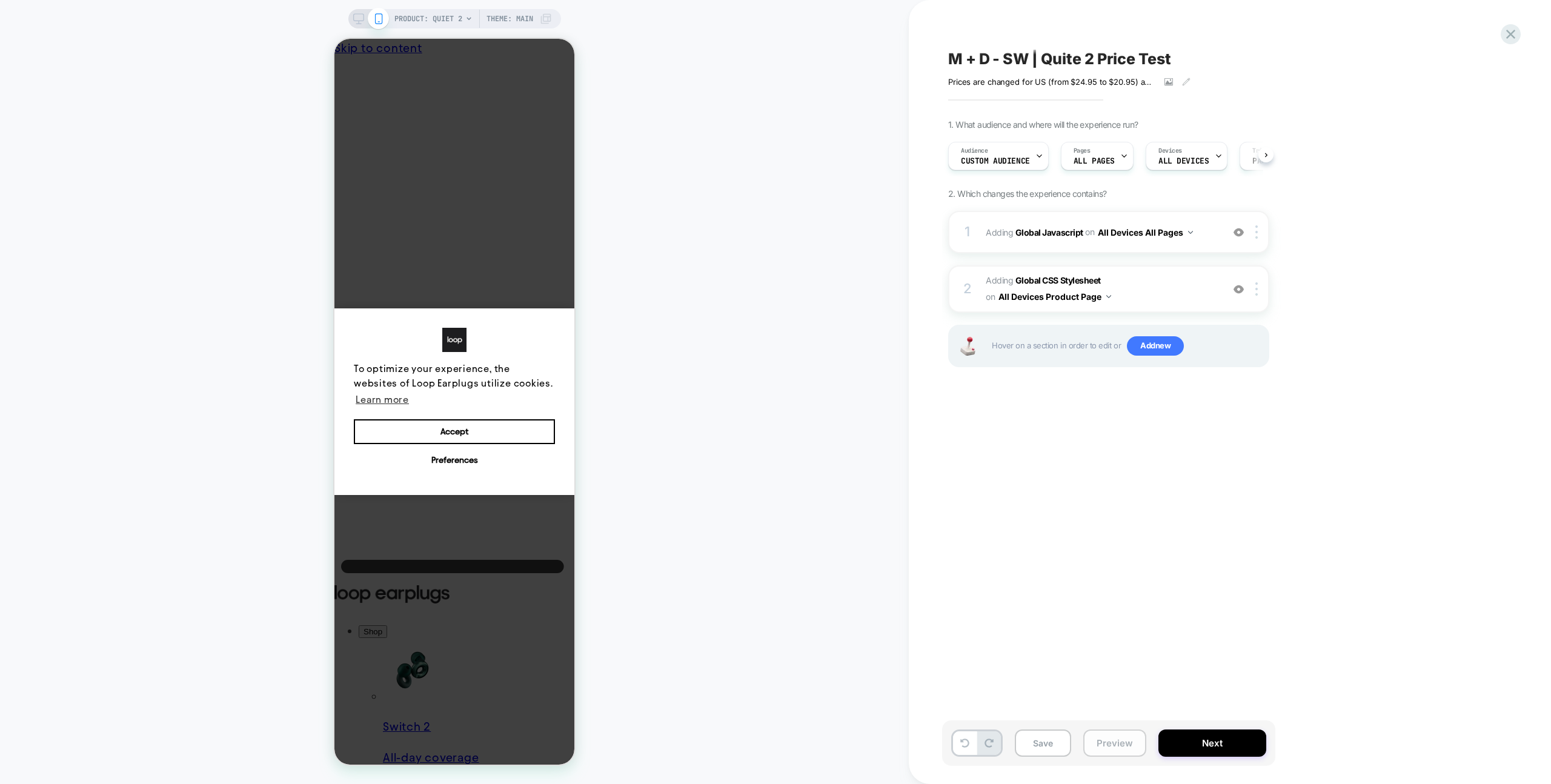
click at [1126, 744] on button "Preview" at bounding box center [1115, 743] width 63 height 27
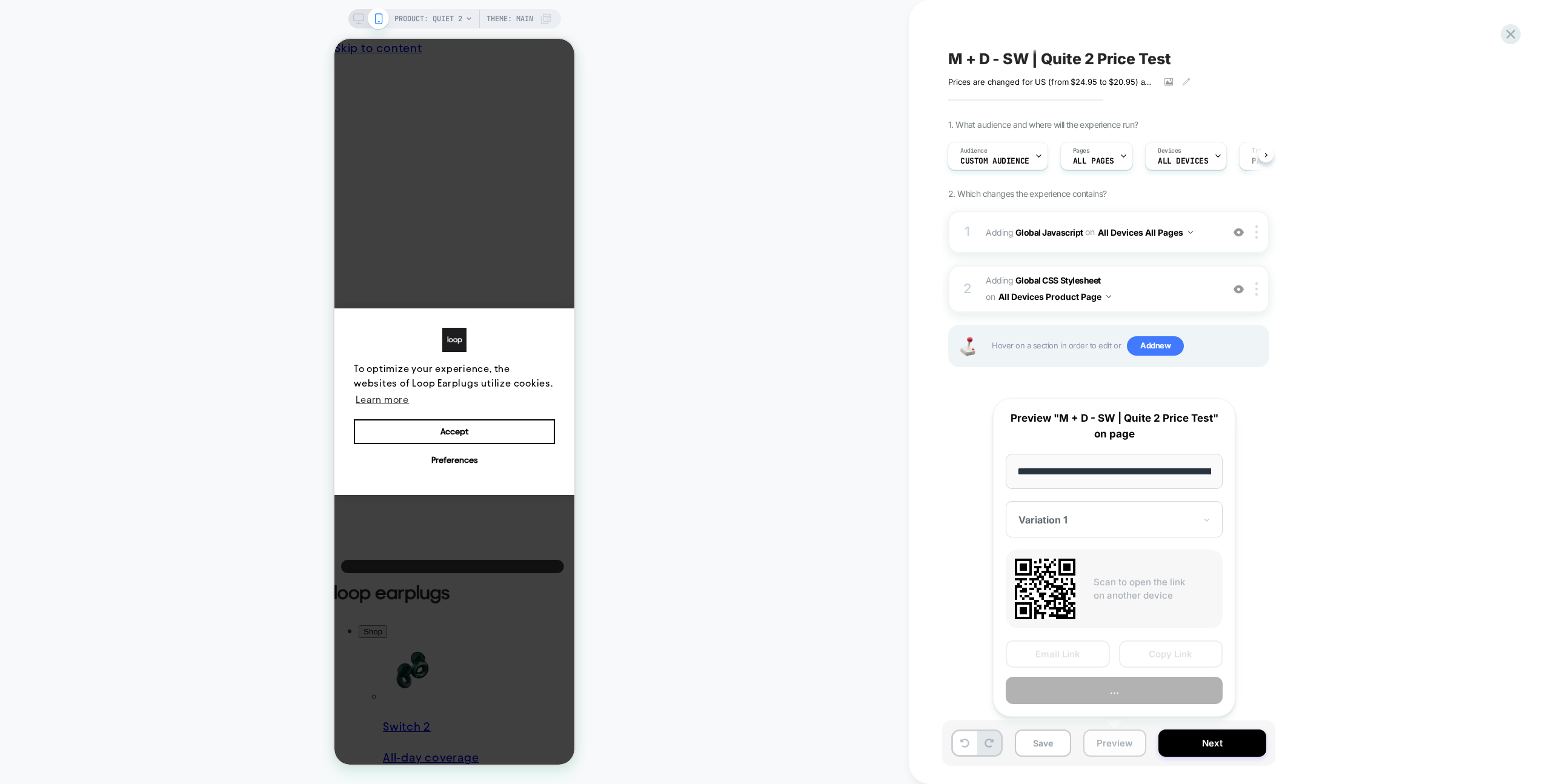
scroll to position [0, 112]
click at [1186, 643] on button "Copy Link" at bounding box center [1171, 654] width 104 height 27
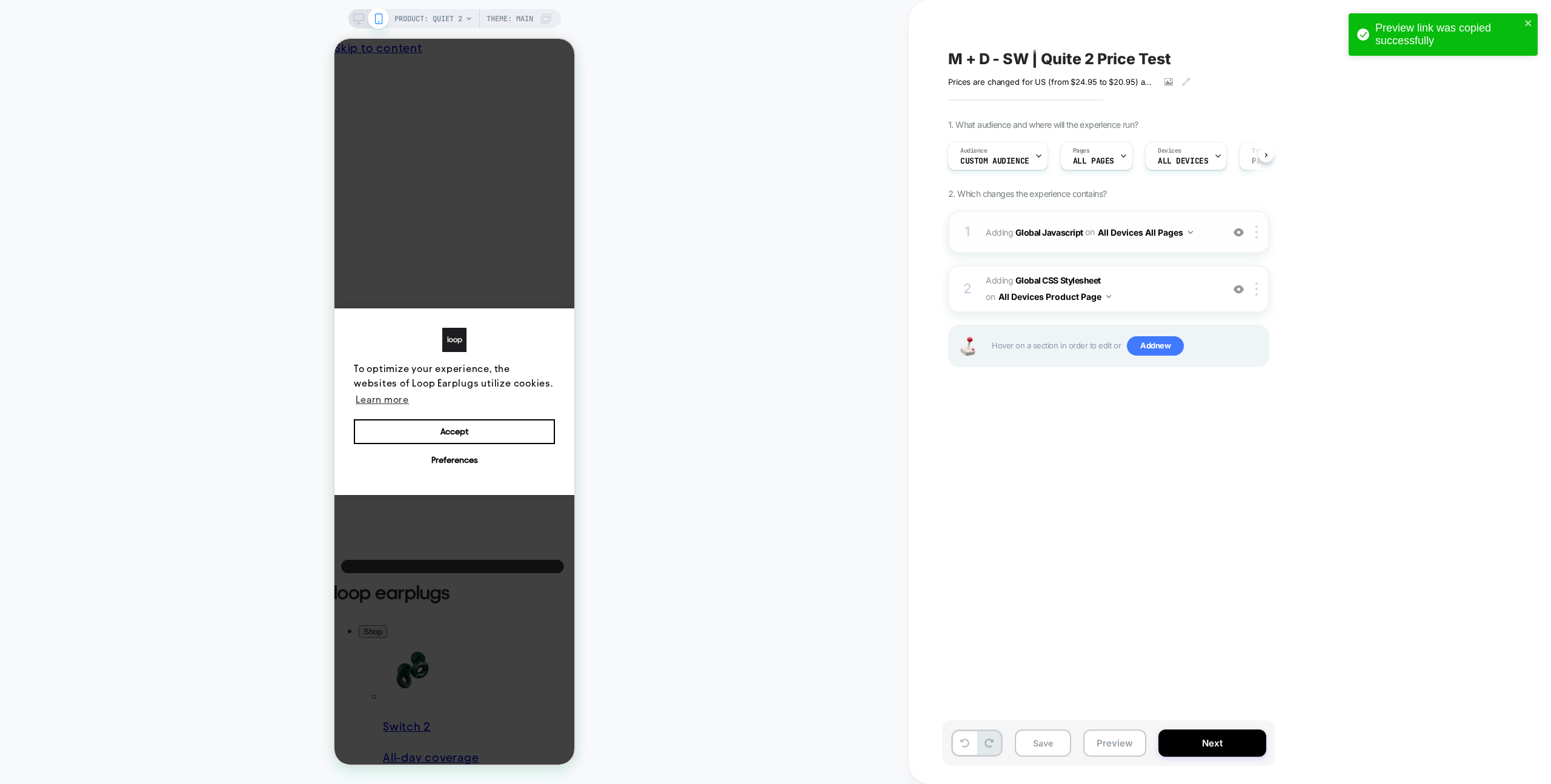
click at [1216, 240] on span "Adding Global Javascript on All Devices All Pages" at bounding box center [1101, 232] width 231 height 17
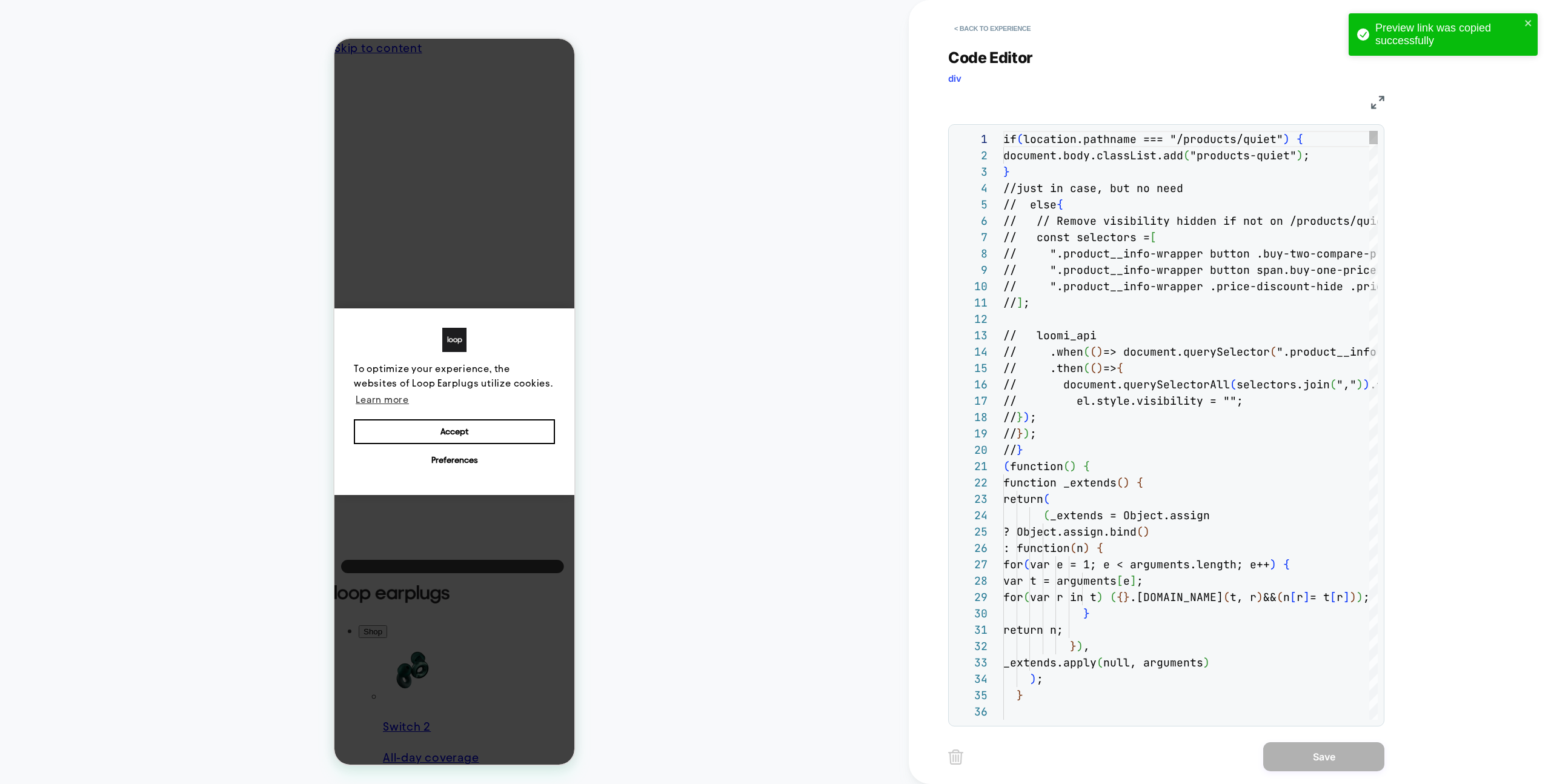
scroll to position [163, 0]
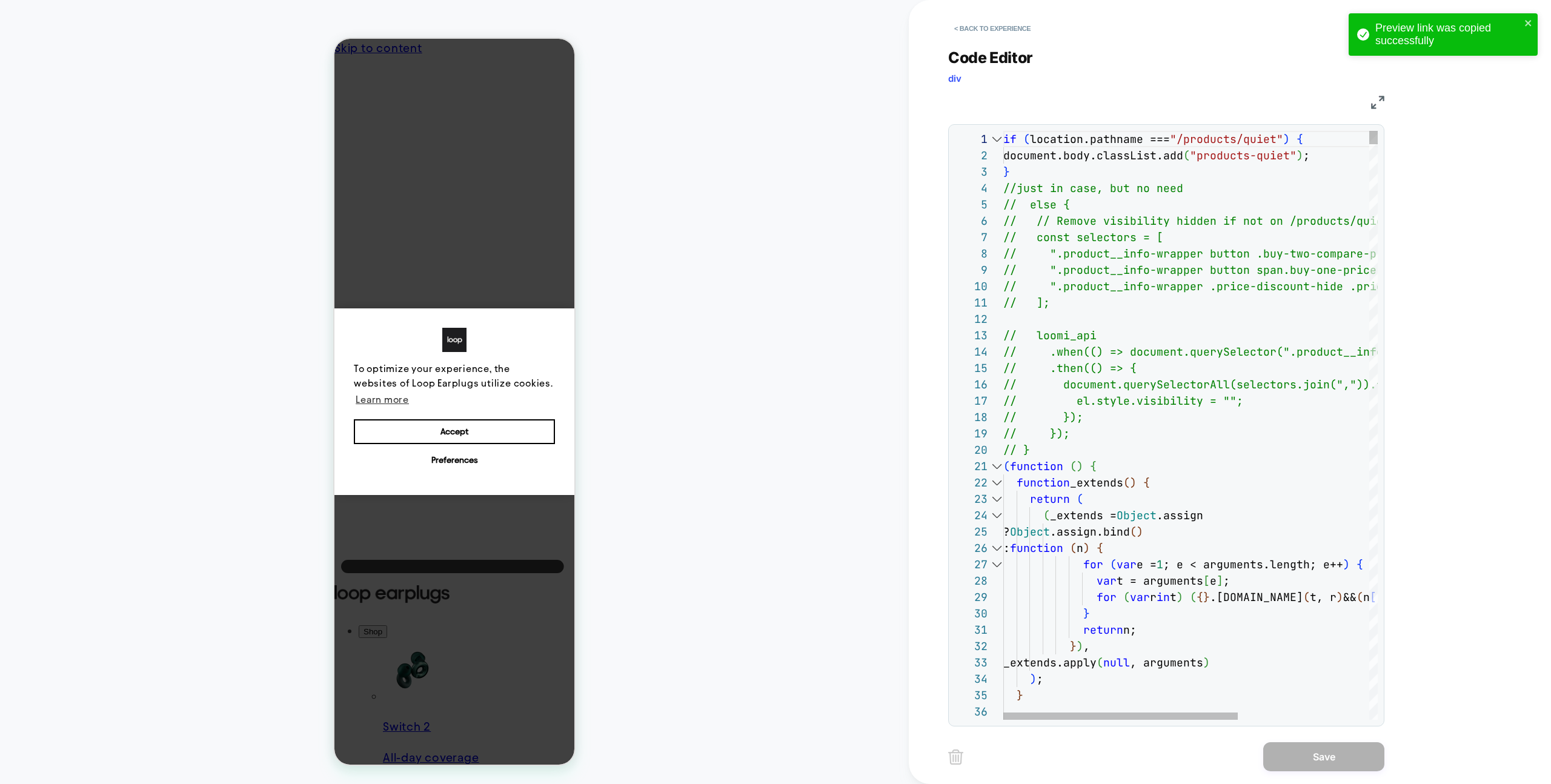
click at [993, 469] on div at bounding box center [997, 466] width 16 height 16
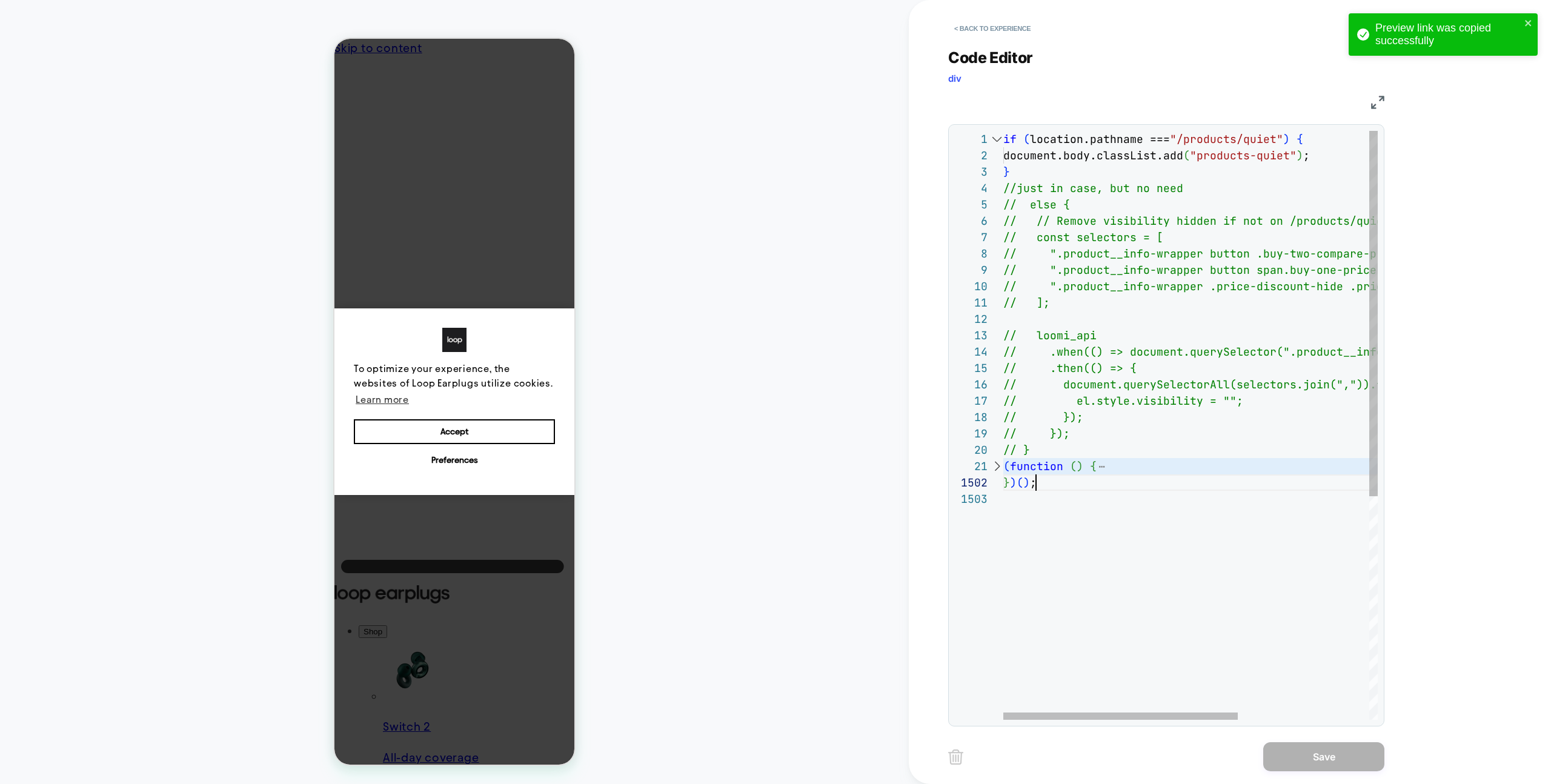
scroll to position [0, 0]
drag, startPoint x: 1061, startPoint y: 482, endPoint x: 976, endPoint y: 468, distance: 86.1
click at [1004, 468] on div "if ( location.pathname === "/products/quiet" ) { document.body.classList.add ( …" at bounding box center [1295, 605] width 584 height 949
type textarea "**********"
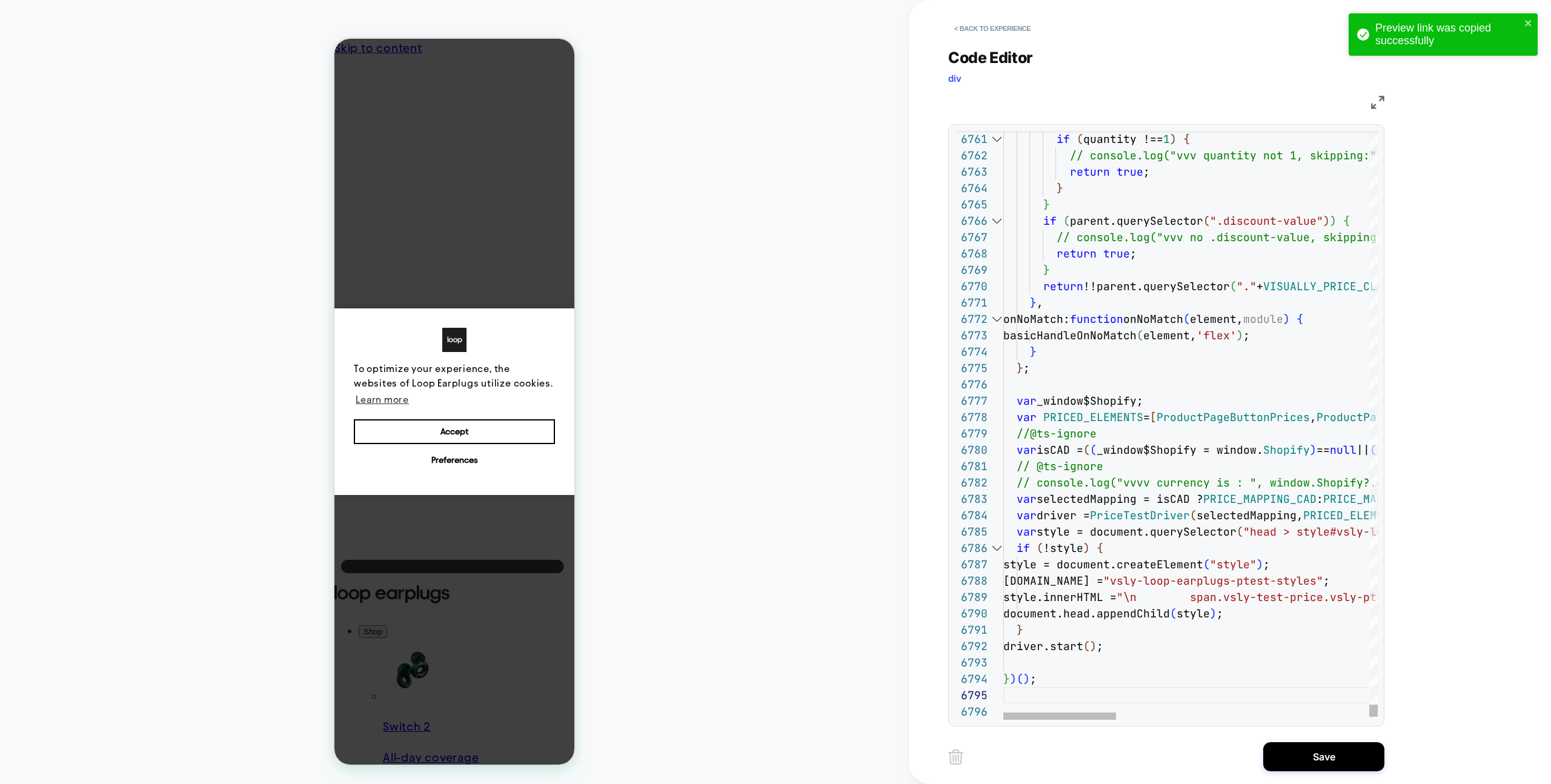
drag, startPoint x: 1327, startPoint y: 762, endPoint x: 1230, endPoint y: 755, distance: 97.3
click at [1327, 762] on button "Save" at bounding box center [1324, 757] width 122 height 29
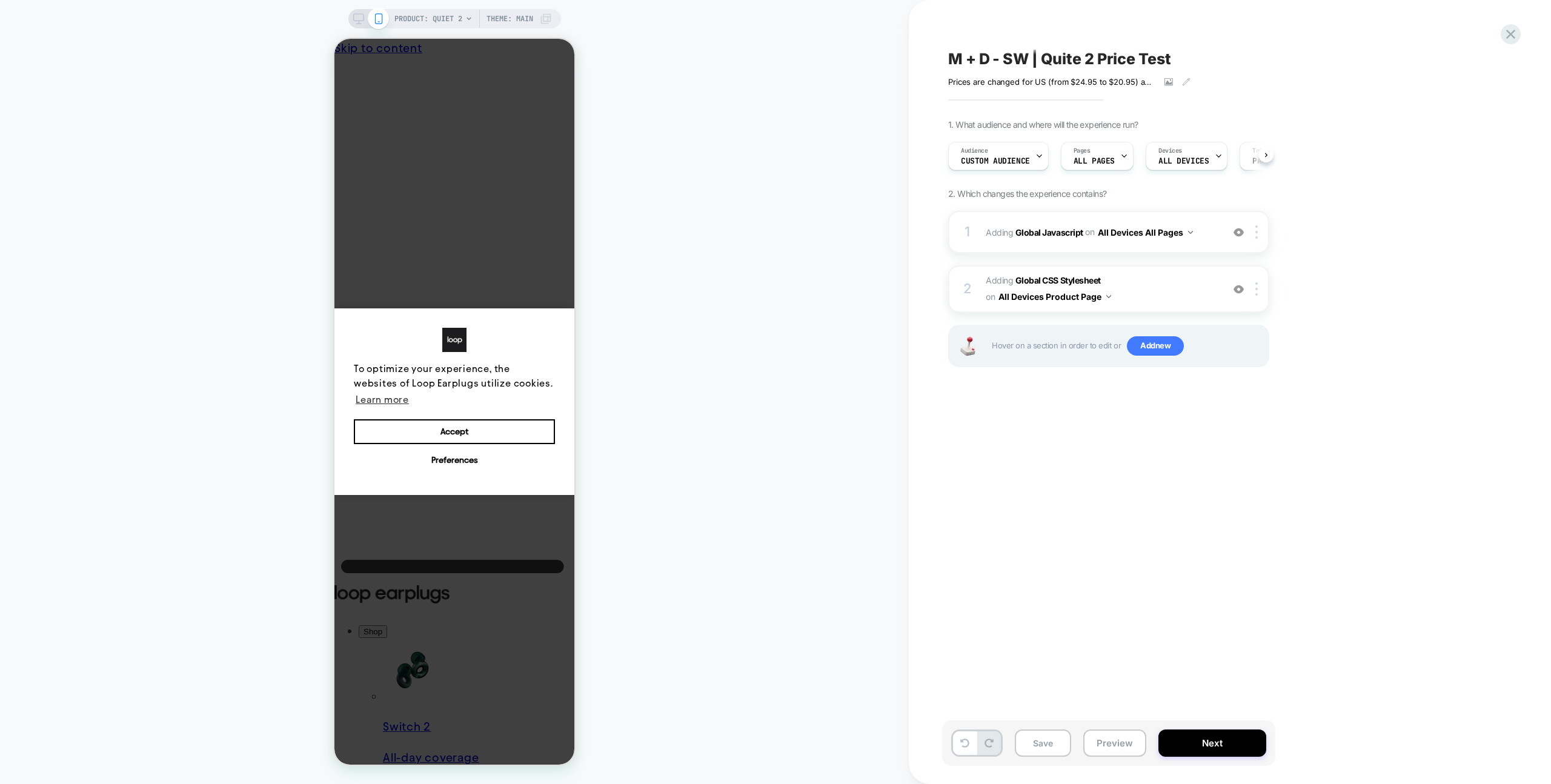
click at [1133, 745] on button "Preview" at bounding box center [1115, 743] width 63 height 27
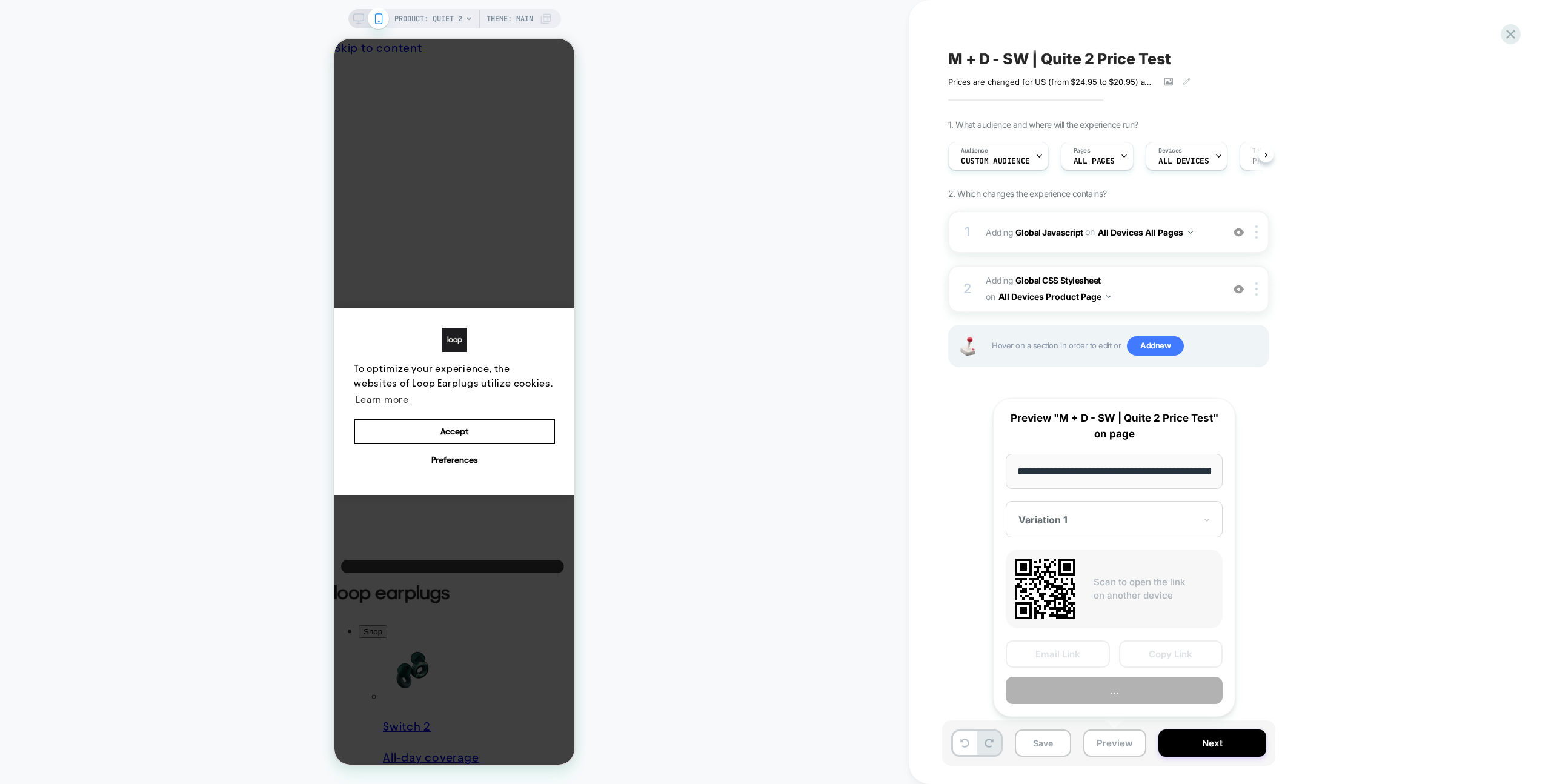
scroll to position [0, 112]
click at [1170, 660] on button "Copy Link" at bounding box center [1171, 654] width 104 height 27
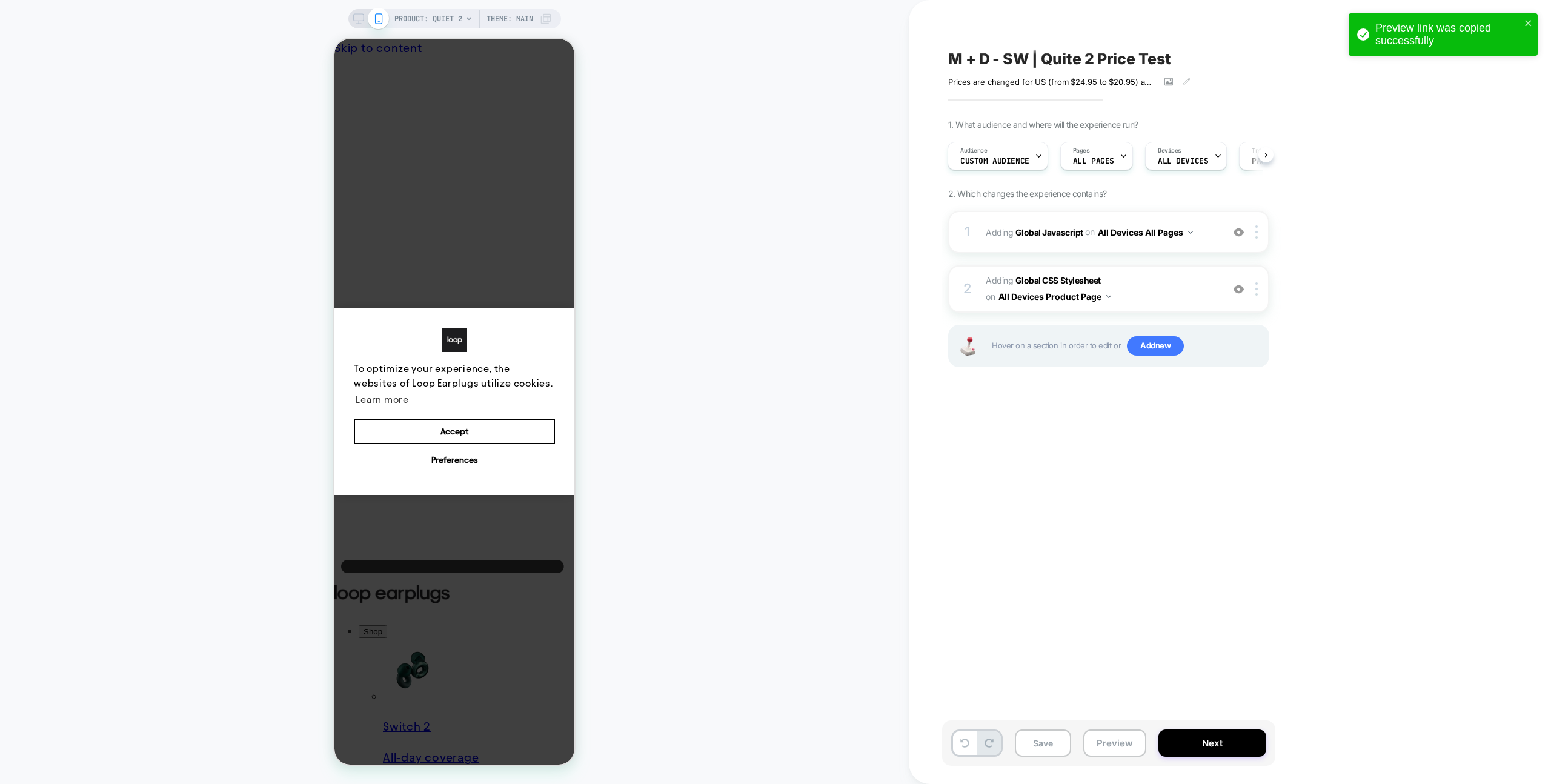
click at [740, 288] on div "PRODUCT: Quiet 2 Theme: MAIN" at bounding box center [454, 392] width 909 height 760
click at [1181, 246] on div "1 Adding Global Javascript on All Devices All Pages Add Before Add After Target…" at bounding box center [1109, 232] width 321 height 43
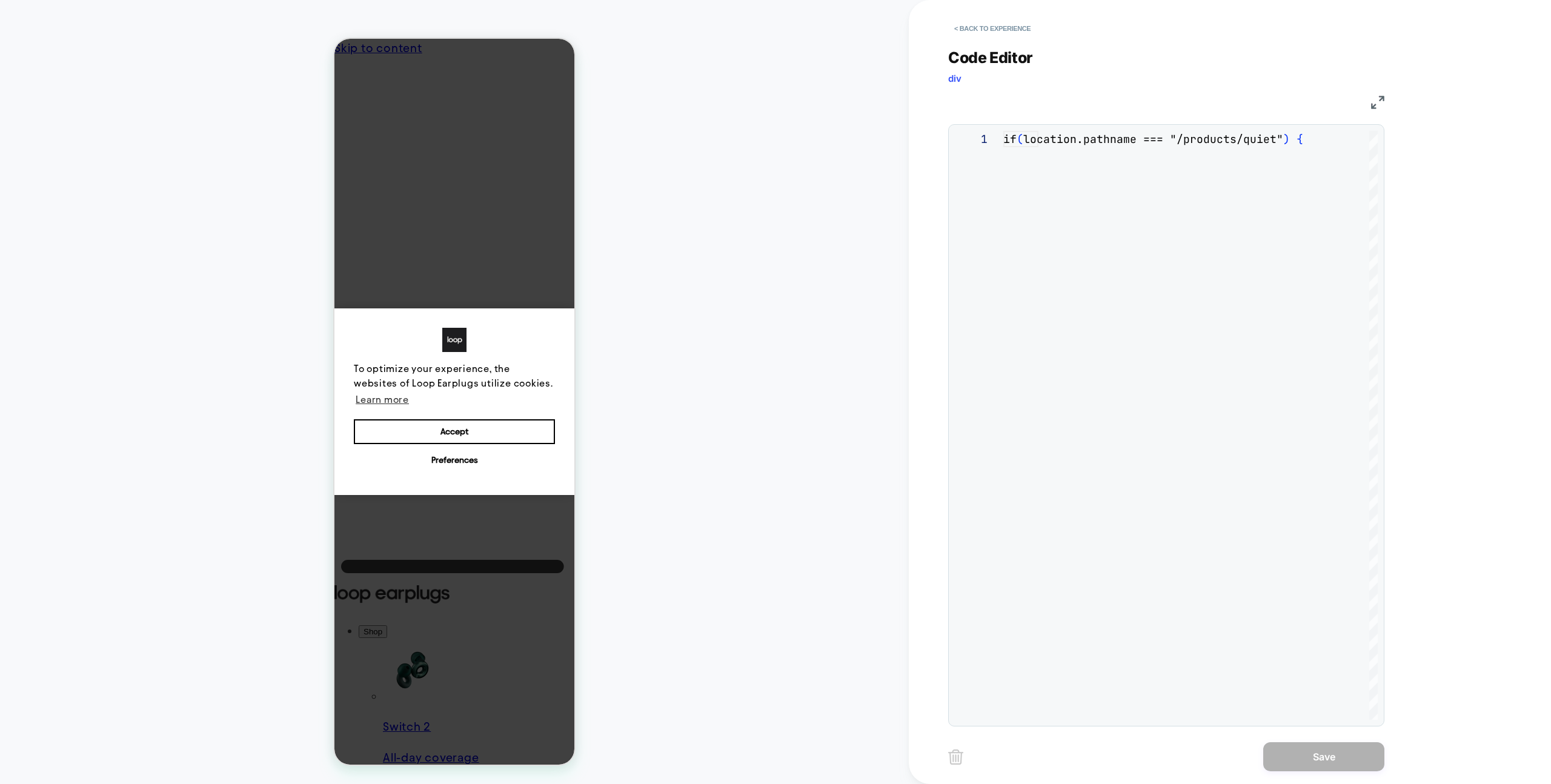
scroll to position [163, 0]
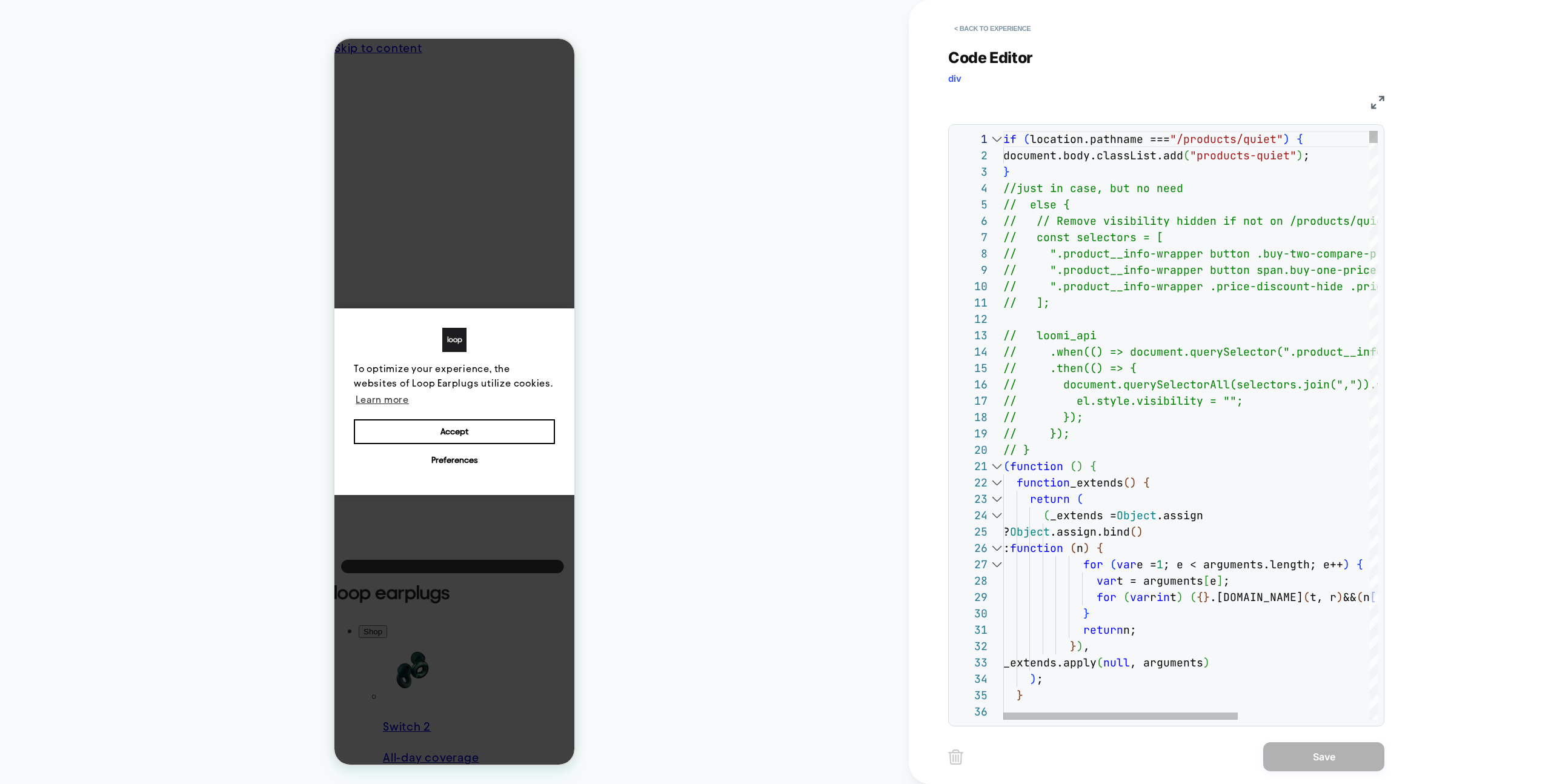
click at [996, 466] on div at bounding box center [997, 466] width 16 height 16
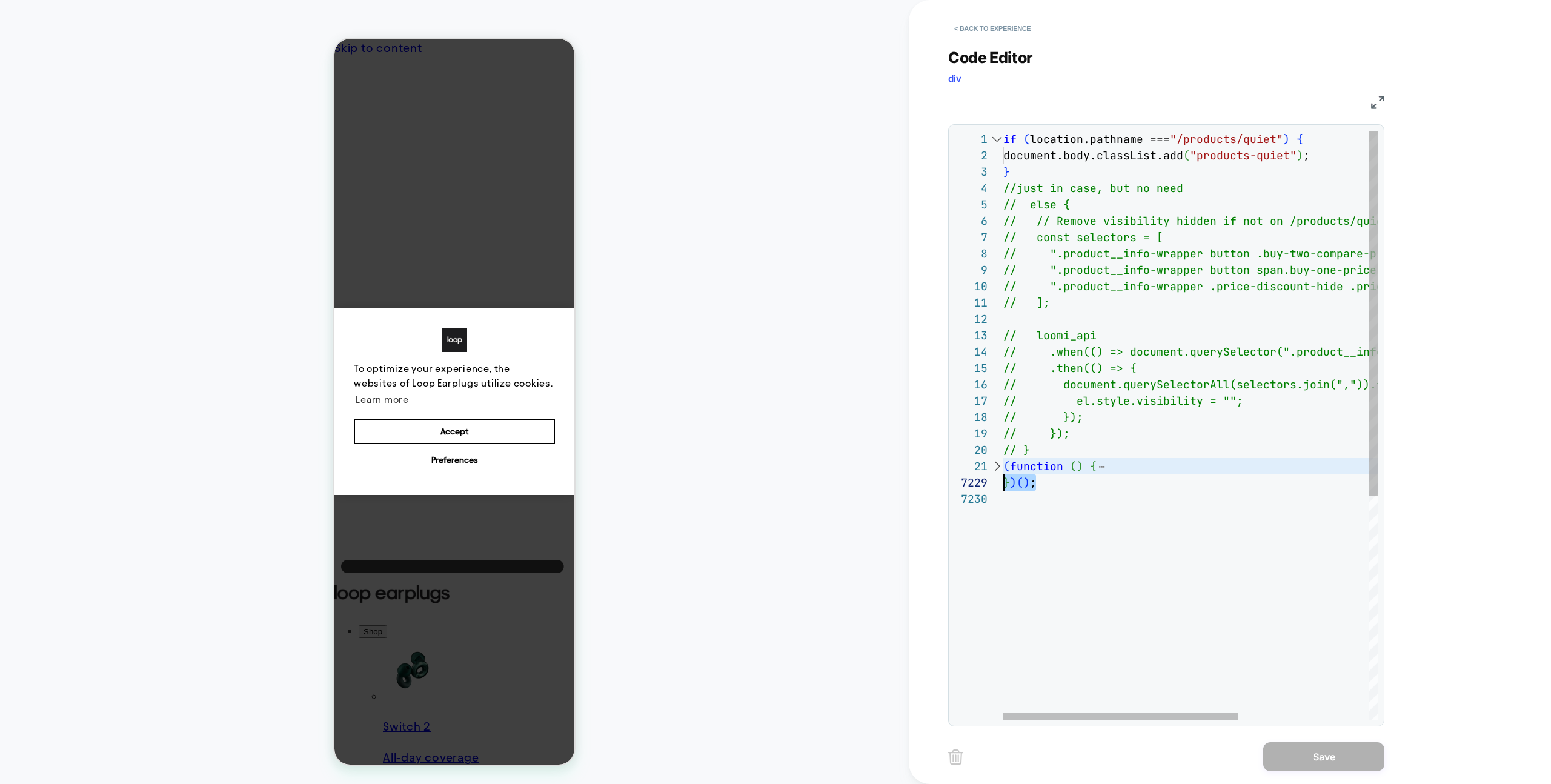
scroll to position [0, 0]
drag, startPoint x: 1036, startPoint y: 481, endPoint x: 989, endPoint y: 468, distance: 48.8
click at [1004, 468] on div "if ( location.pathname === "/products/quiet" ) { document.body.classList.add ( …" at bounding box center [1295, 605] width 584 height 949
type textarea "**********"
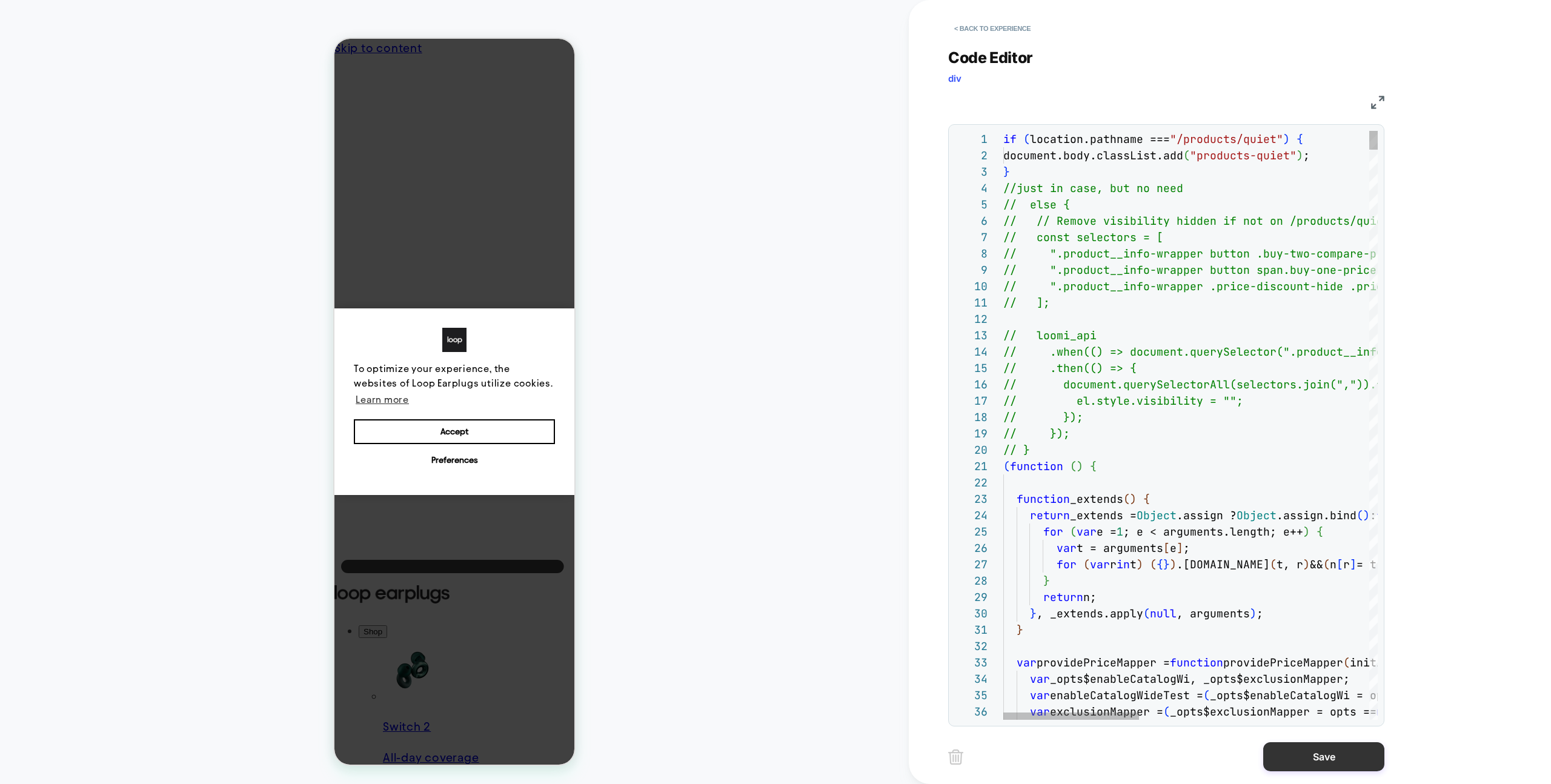
drag, startPoint x: 1408, startPoint y: 762, endPoint x: 1381, endPoint y: 761, distance: 27.0
click at [1407, 762] on div "< Back to experience Code Editor div JS 1 2 3 4 5 6 7 8 9 10 11 12 13 14 15 16 …" at bounding box center [1175, 392] width 534 height 784
drag, startPoint x: 1346, startPoint y: 762, endPoint x: 1237, endPoint y: 746, distance: 110.2
click at [1346, 762] on button "Save" at bounding box center [1324, 757] width 122 height 29
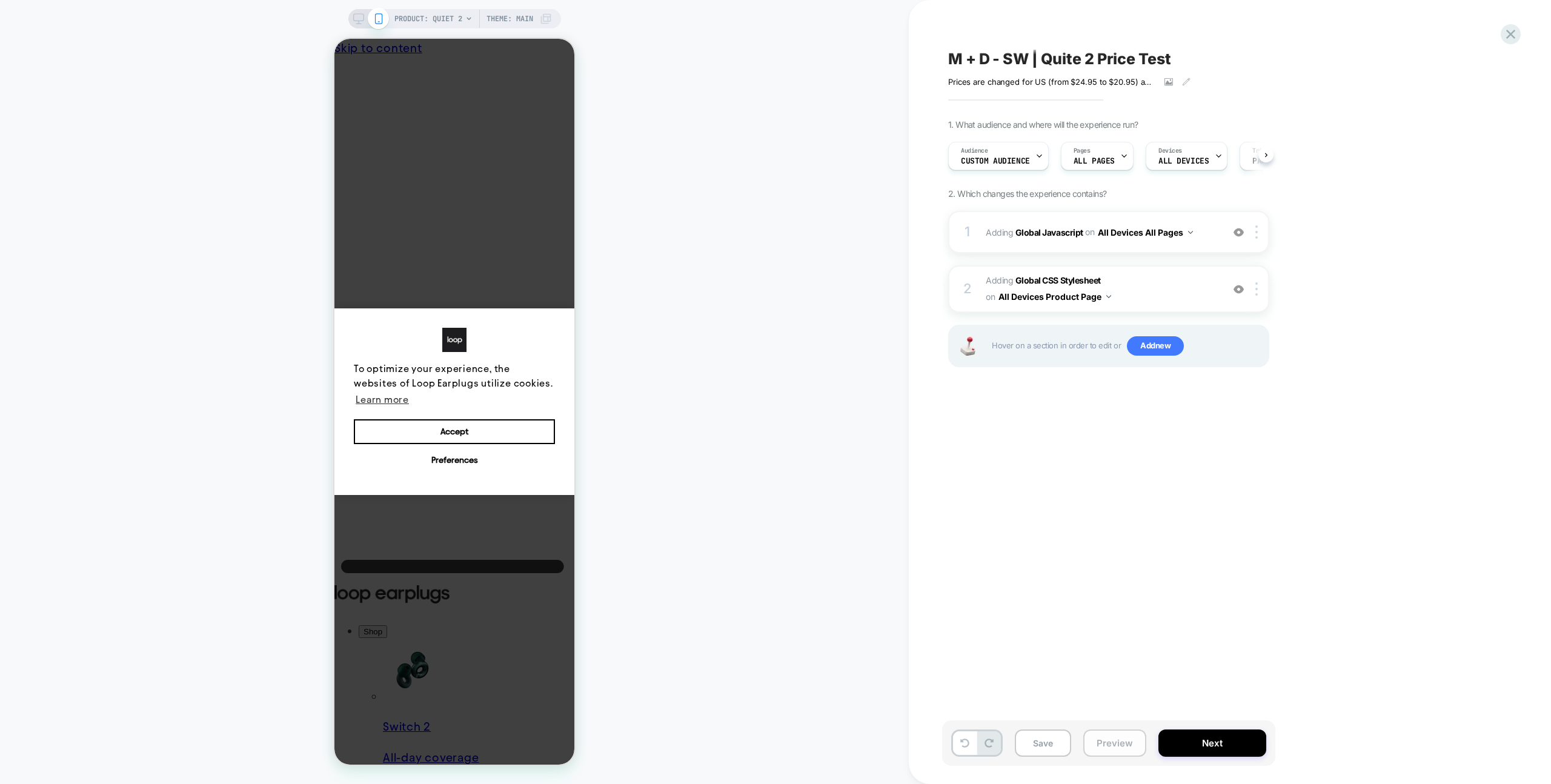
click at [1121, 744] on button "Preview" at bounding box center [1115, 743] width 63 height 27
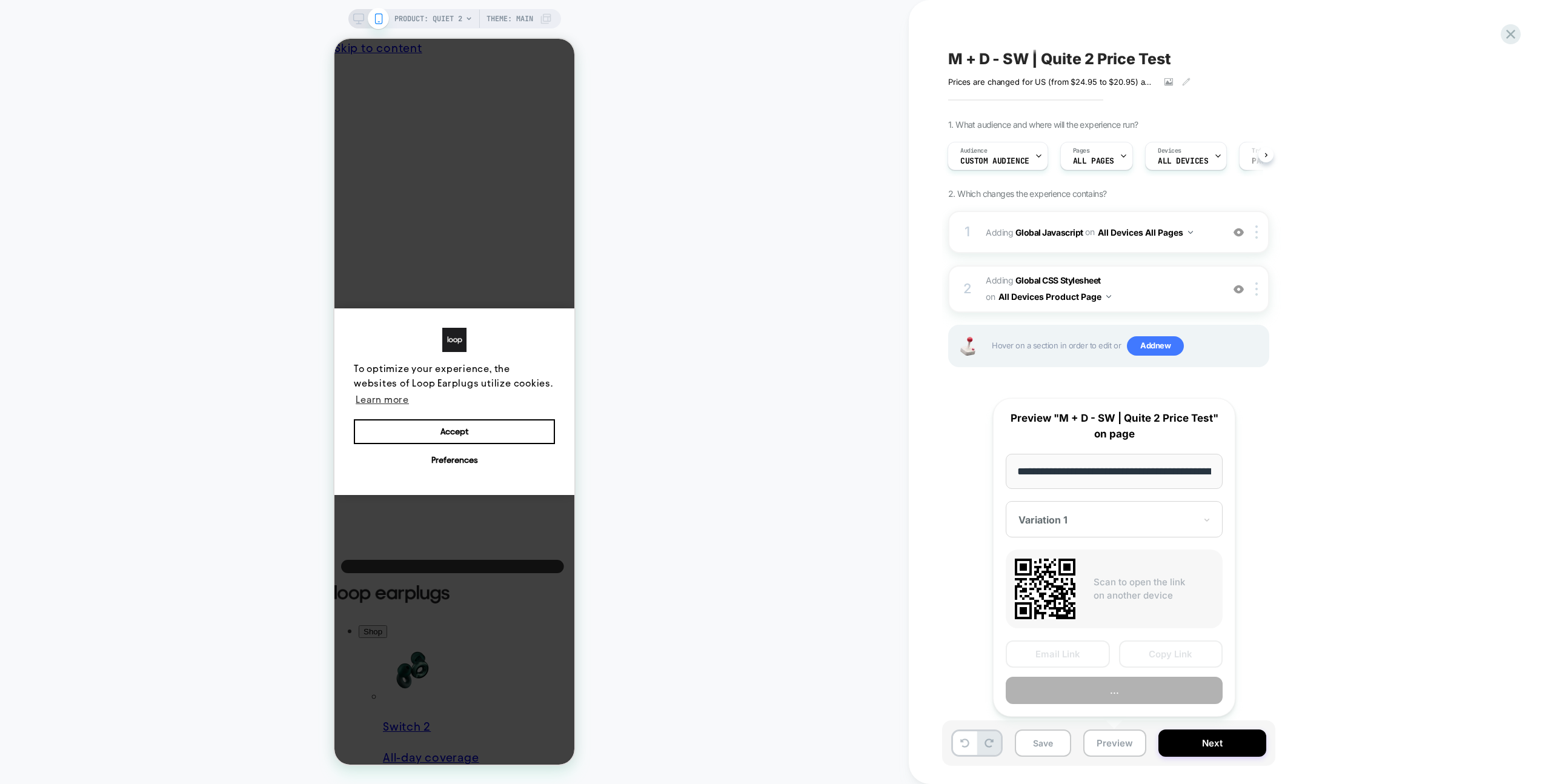
scroll to position [0, 112]
click at [1152, 652] on button "Copy Link" at bounding box center [1171, 654] width 104 height 27
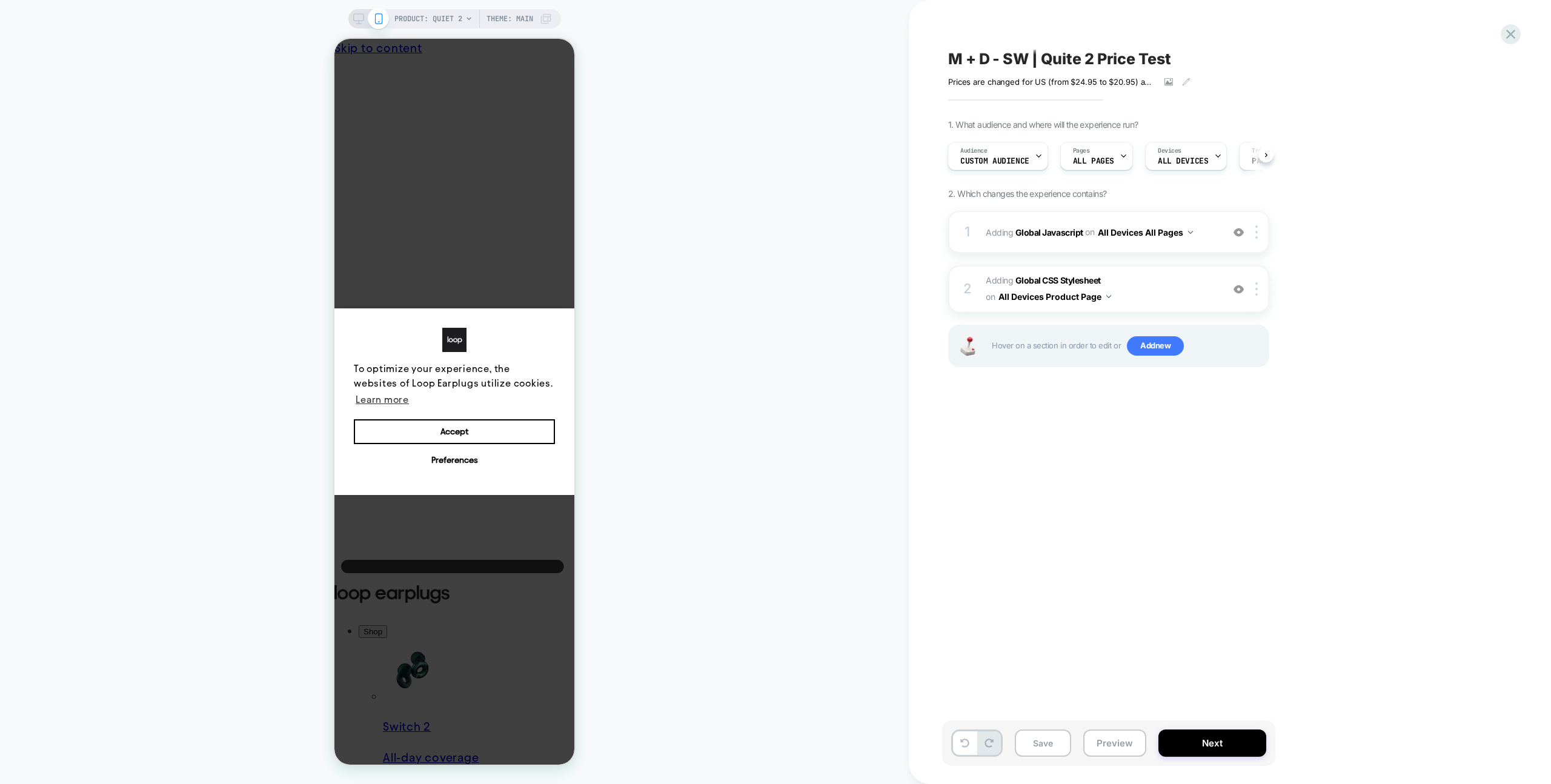
click at [1161, 209] on div "1. What audience and where will the experience run? Audience Custom Audience Pa…" at bounding box center [1169, 258] width 442 height 278
click at [1154, 217] on div "1 Adding Global Javascript on All Devices All Pages Add Before Add After Target…" at bounding box center [1109, 232] width 321 height 43
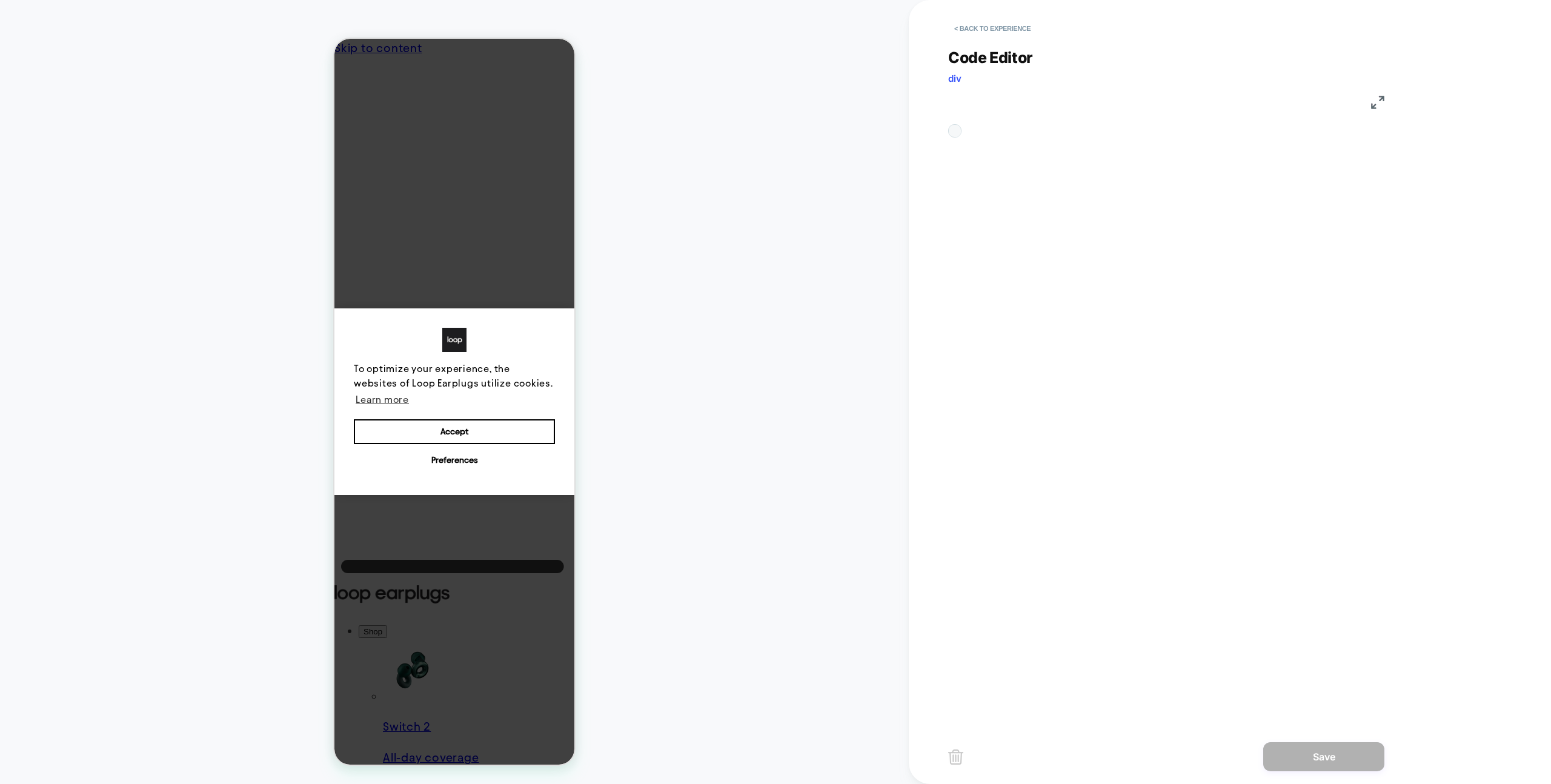
scroll to position [163, 0]
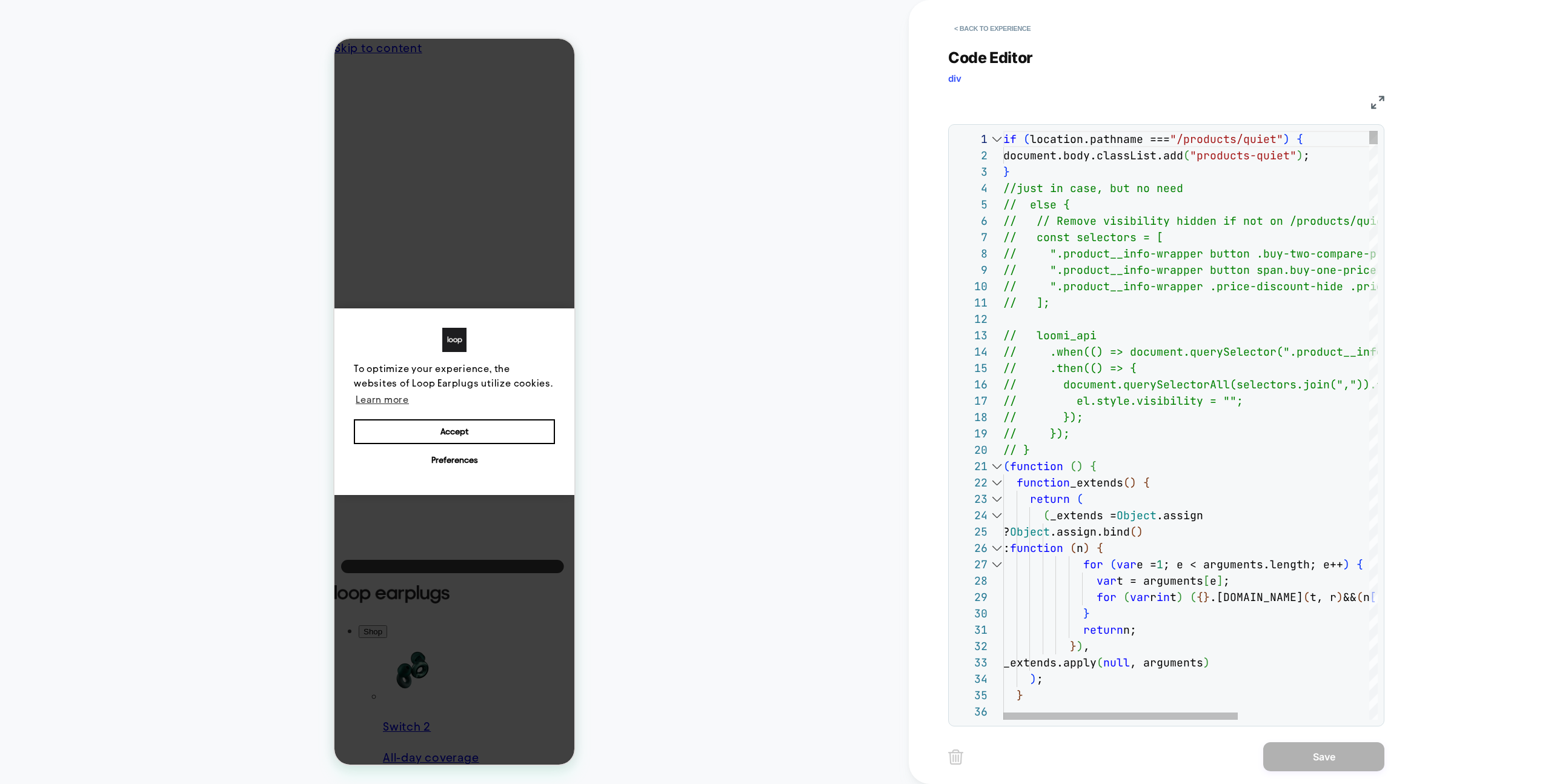
click at [994, 466] on div at bounding box center [997, 466] width 16 height 16
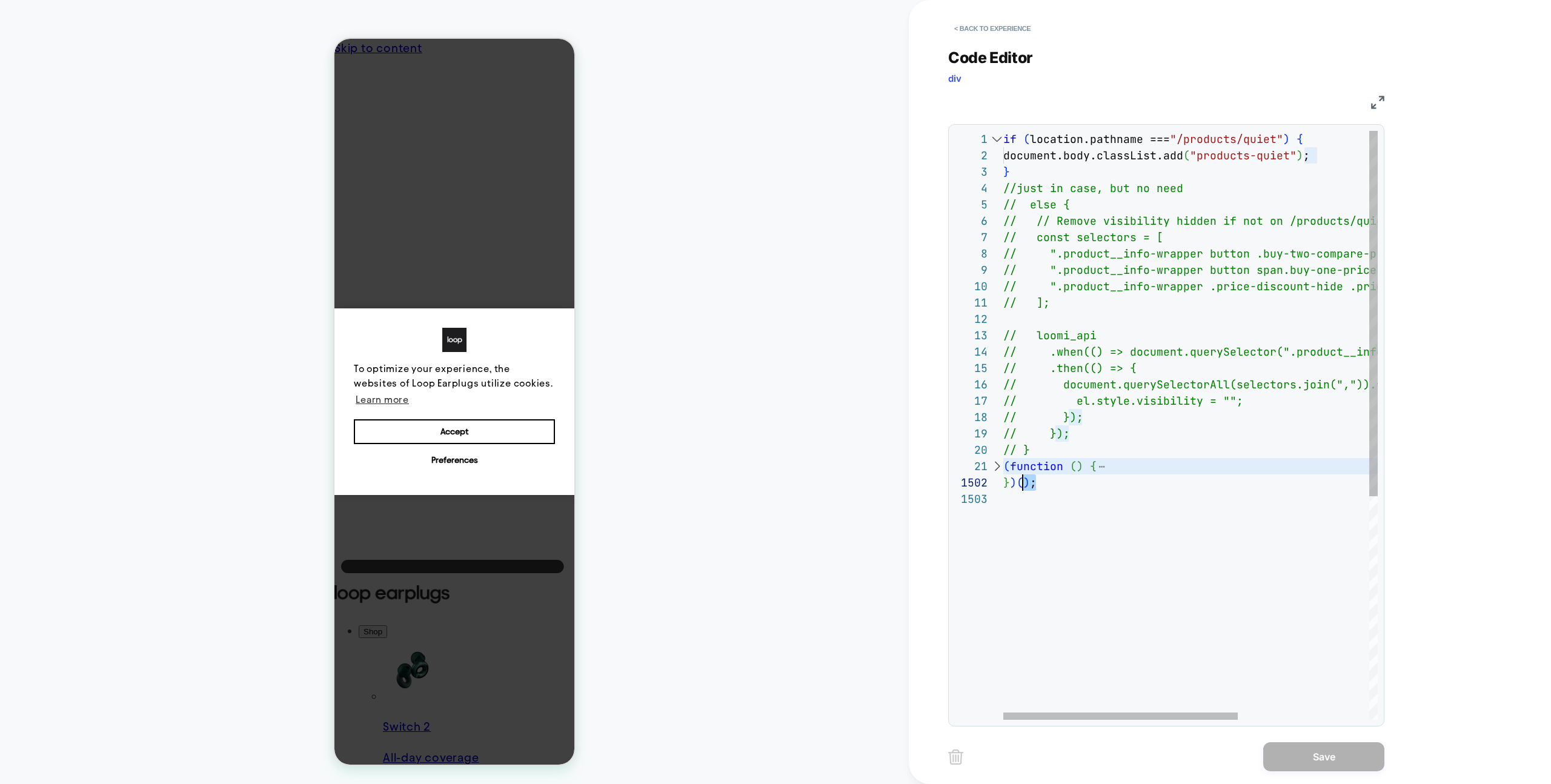
type textarea "***** *****"
drag, startPoint x: 1024, startPoint y: 487, endPoint x: 964, endPoint y: 474, distance: 61.4
click at [1004, 474] on div "if ( location.pathname === "/products/quiet" ) { document.body.classList.add ( …" at bounding box center [1295, 605] width 584 height 949
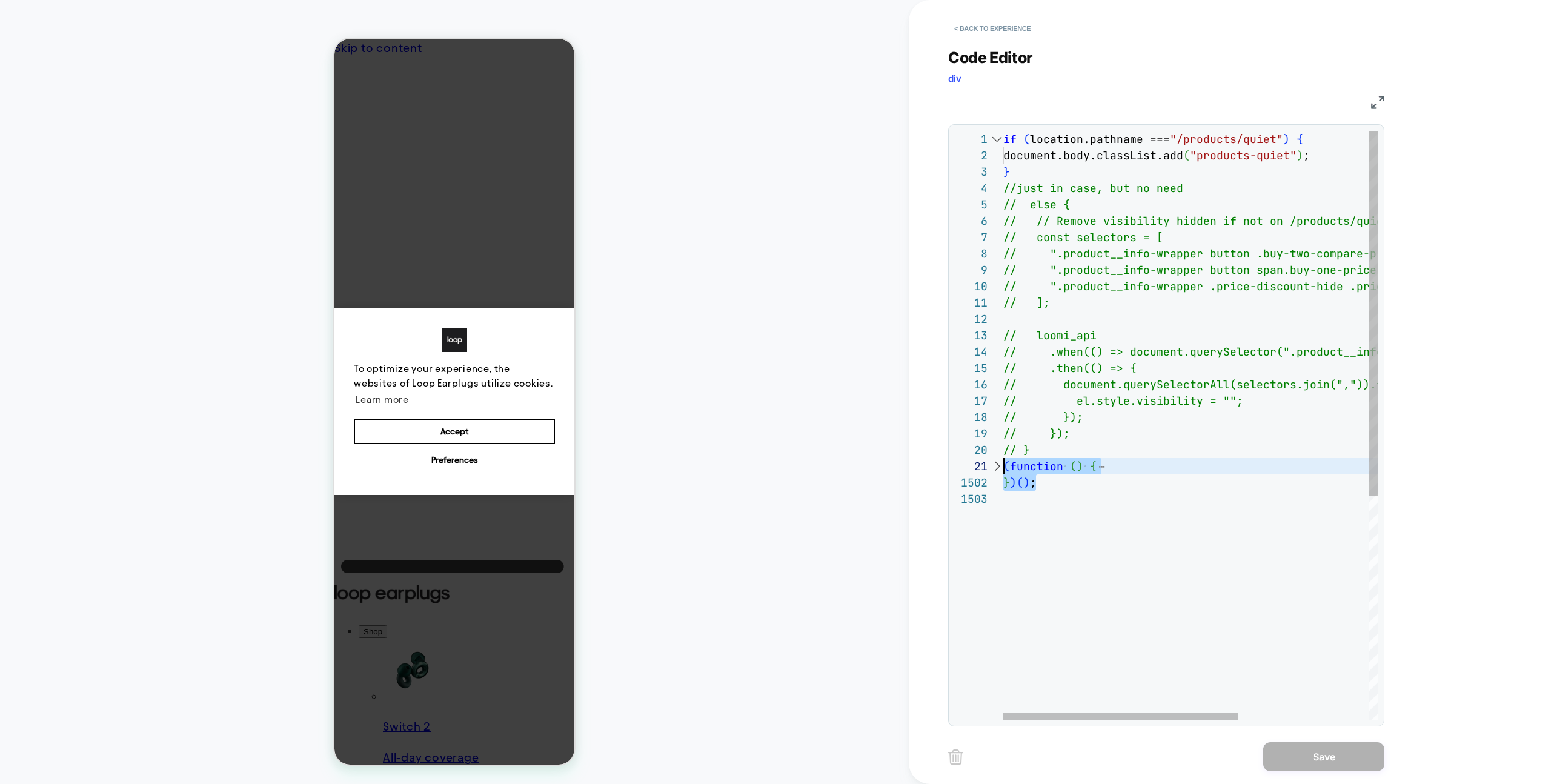
drag, startPoint x: 1070, startPoint y: 485, endPoint x: 1081, endPoint y: 568, distance: 83.7
click at [1004, 468] on div "if ( location.pathname === "/products/quiet" ) { document.body.classList.add ( …" at bounding box center [1295, 605] width 584 height 949
type textarea "**********"
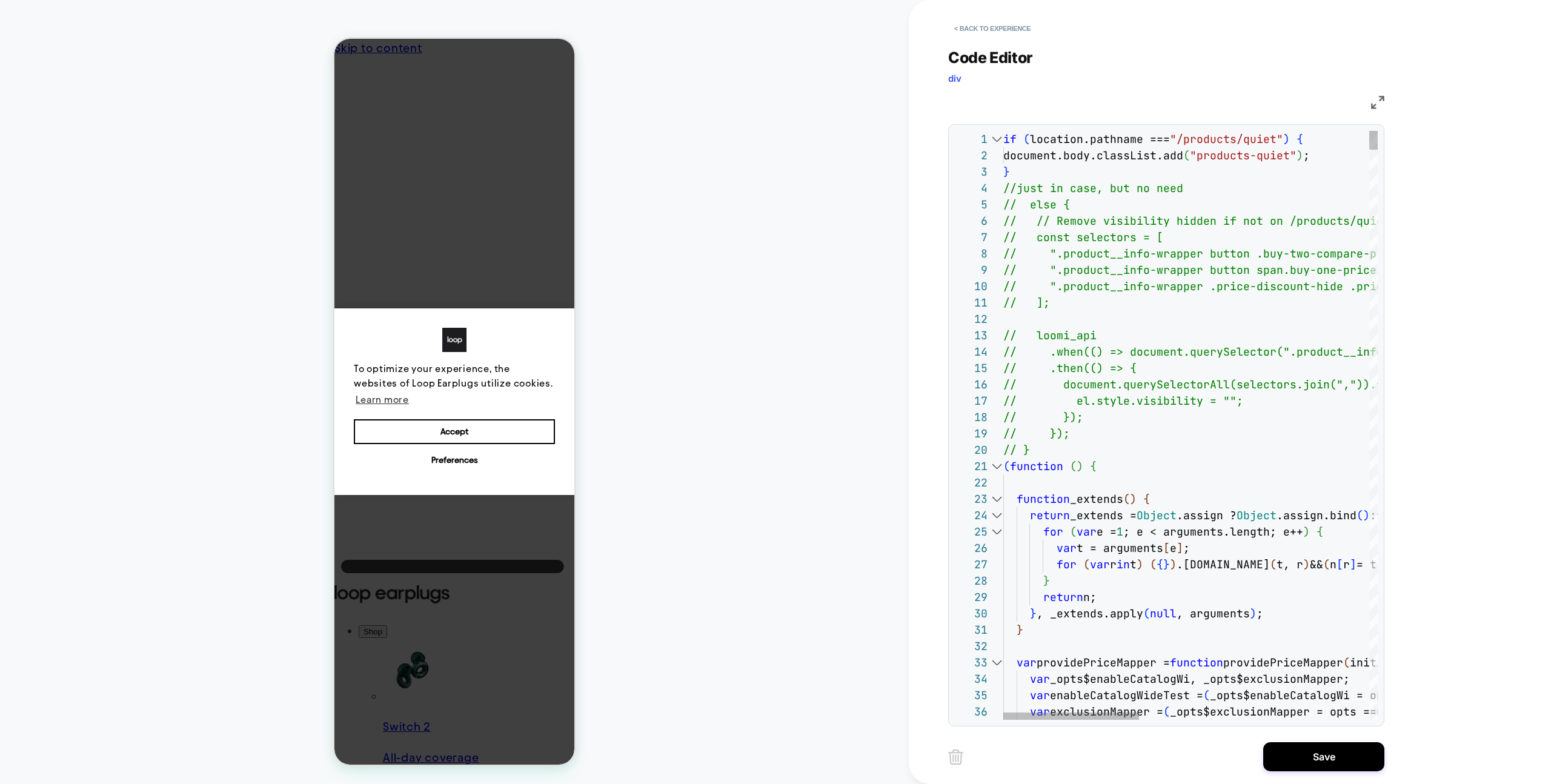
drag, startPoint x: 1365, startPoint y: 757, endPoint x: 1237, endPoint y: 741, distance: 129.0
click at [1365, 757] on button "Save" at bounding box center [1324, 757] width 122 height 29
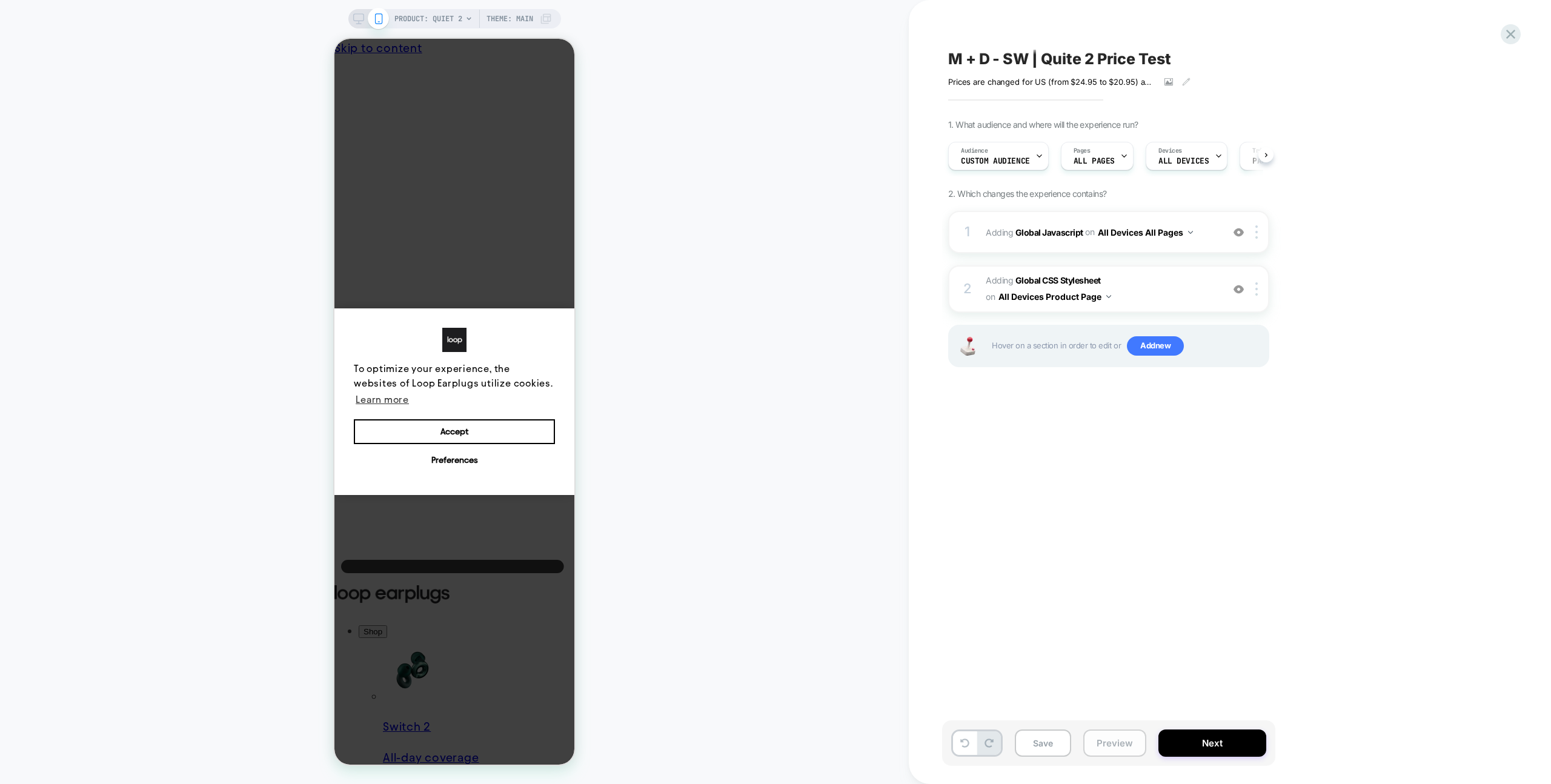
click at [1123, 741] on button "Preview" at bounding box center [1115, 743] width 63 height 27
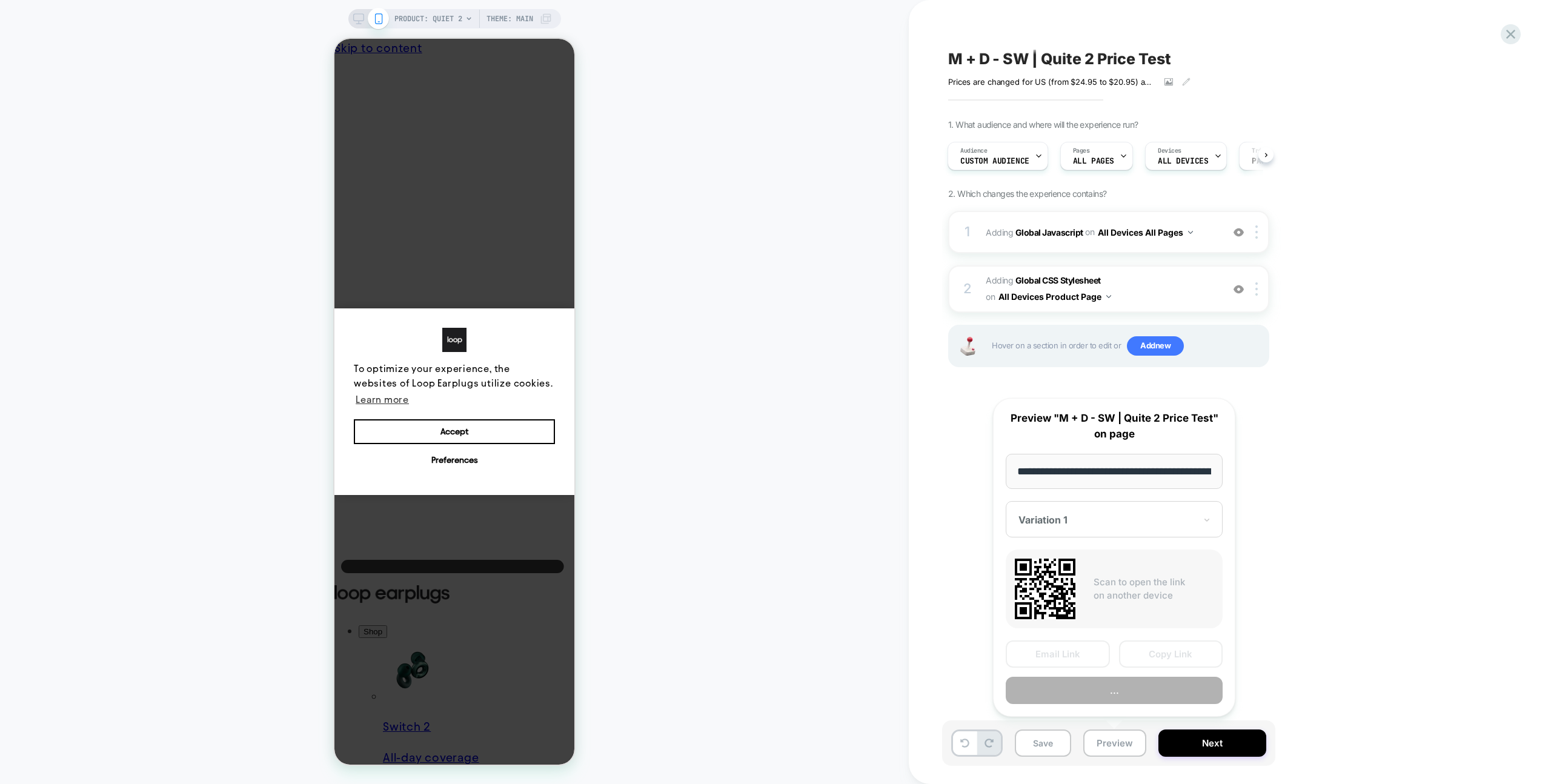
scroll to position [0, 112]
click at [1161, 661] on button "Copy Link" at bounding box center [1171, 654] width 104 height 27
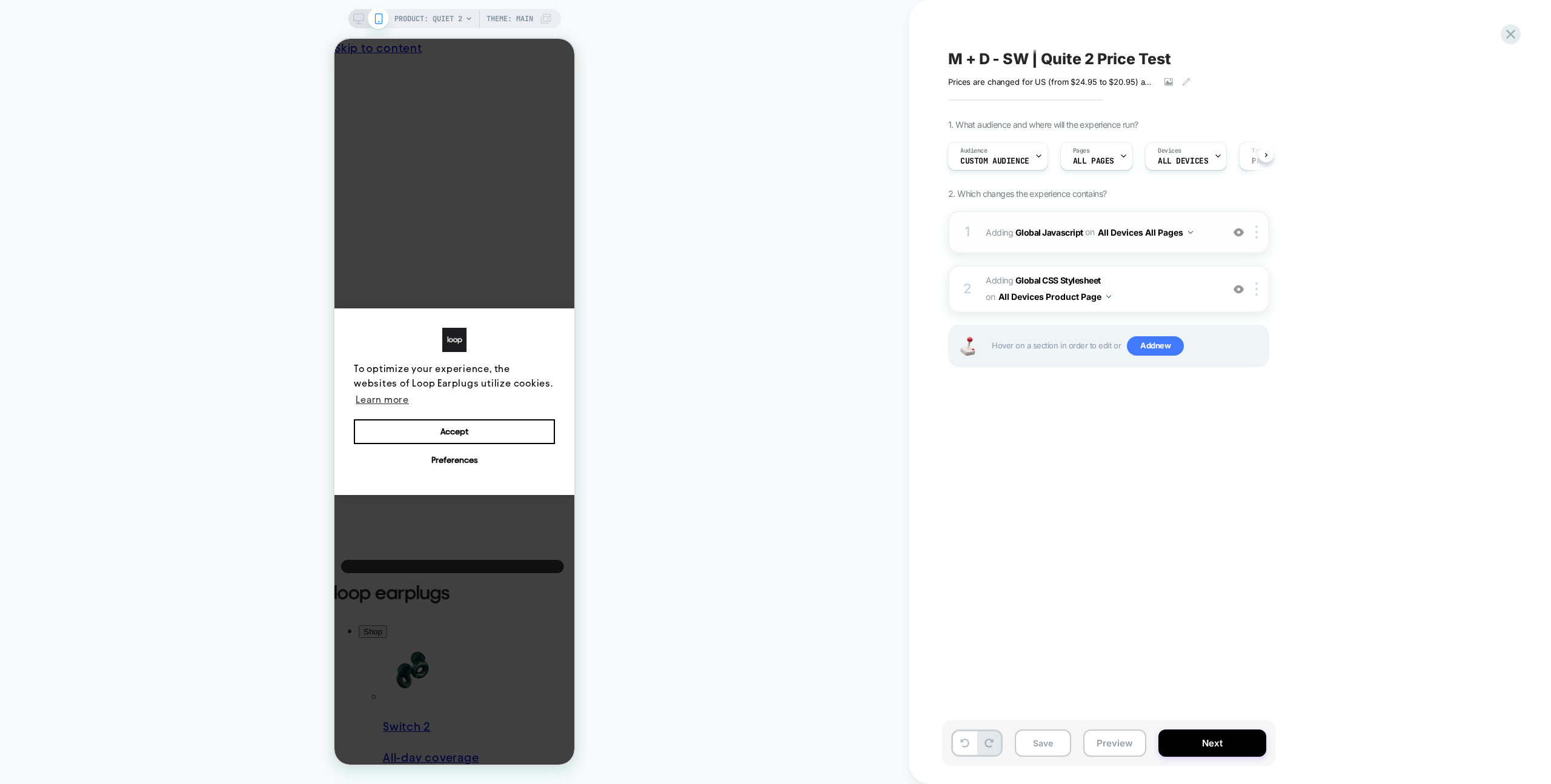
click at [1161, 251] on div "1 Adding Global Javascript on All Devices All Pages Add Before Add After Target…" at bounding box center [1109, 232] width 321 height 43
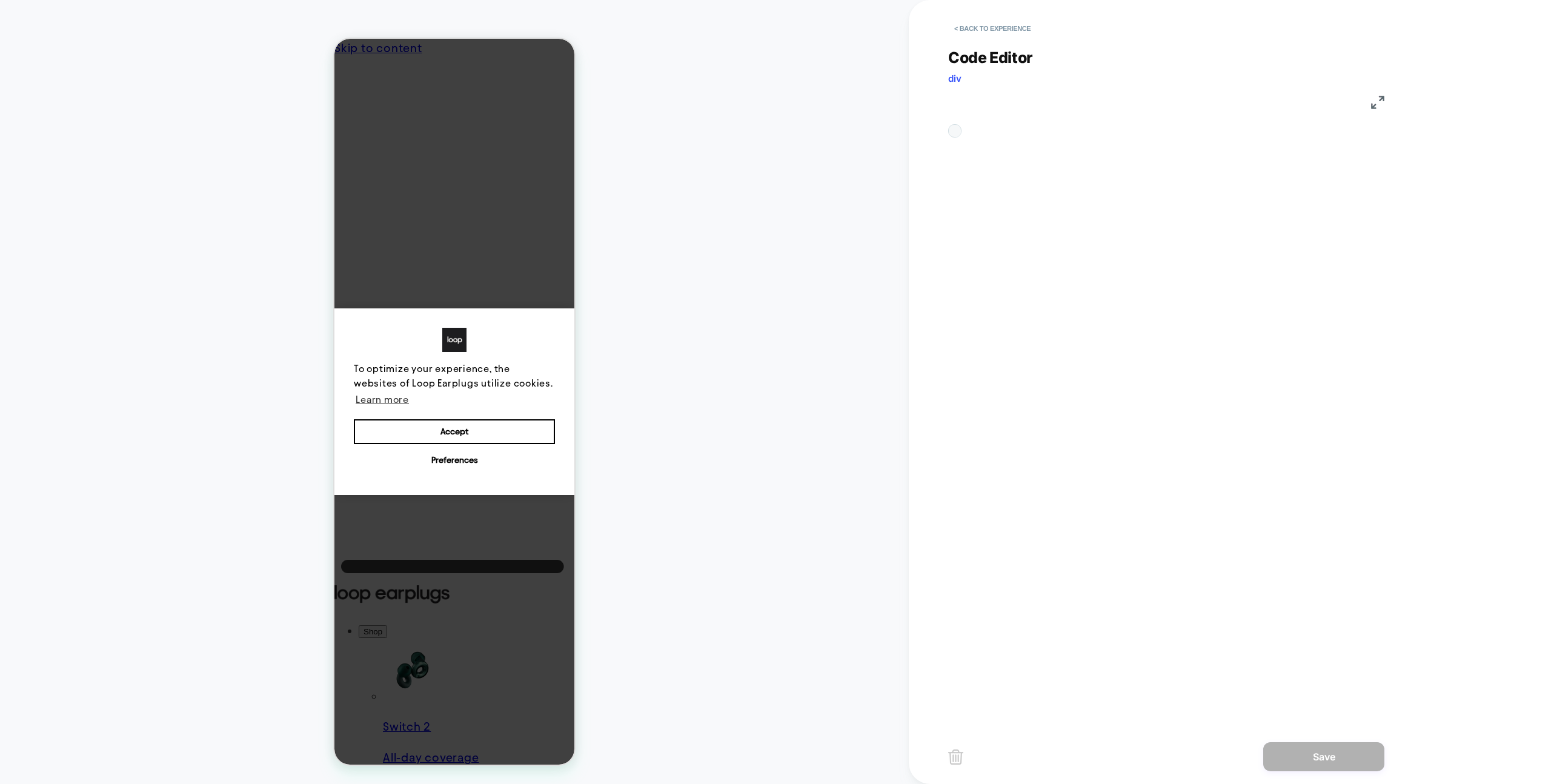
scroll to position [163, 0]
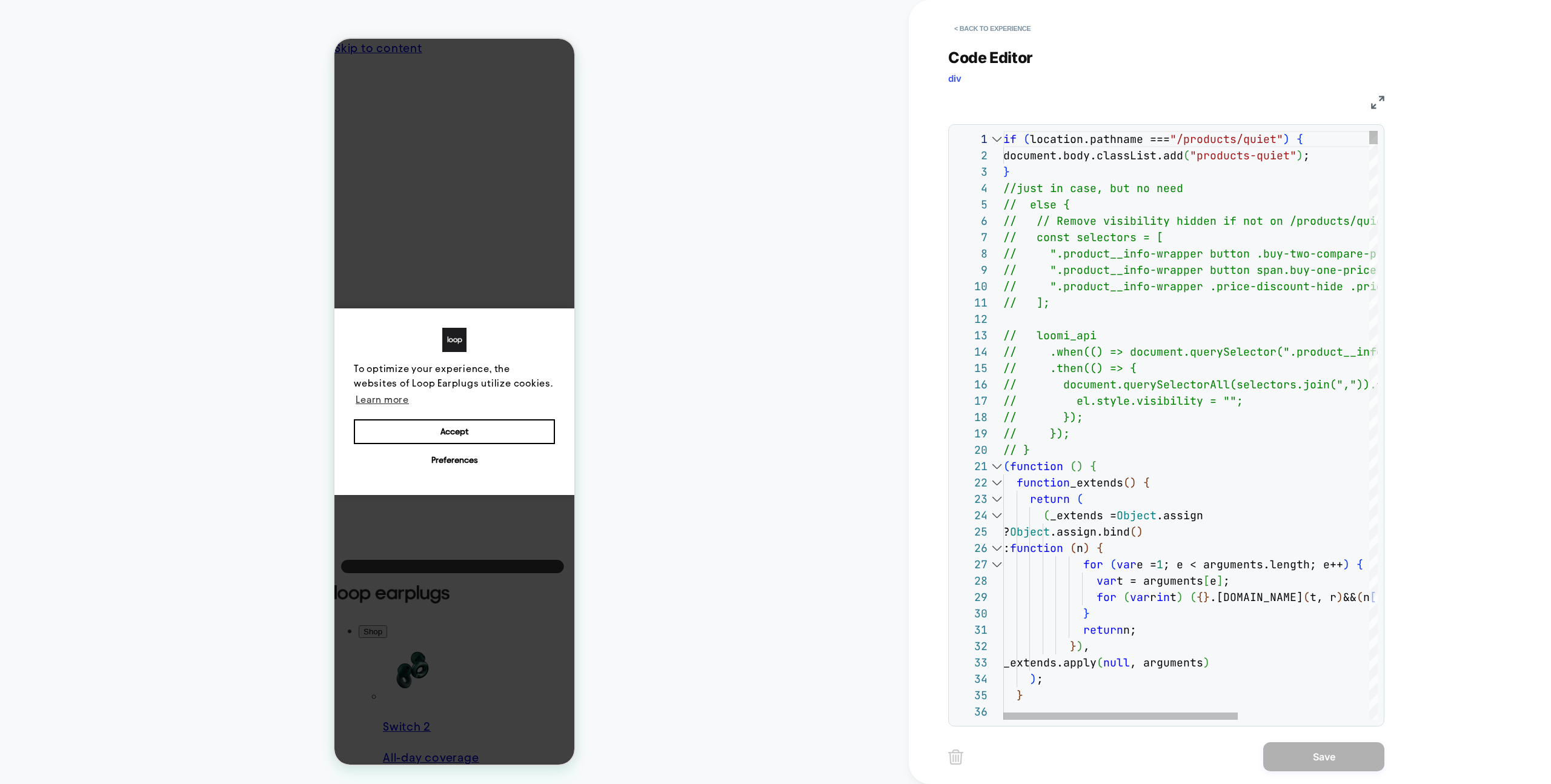
click at [991, 467] on div at bounding box center [997, 466] width 16 height 16
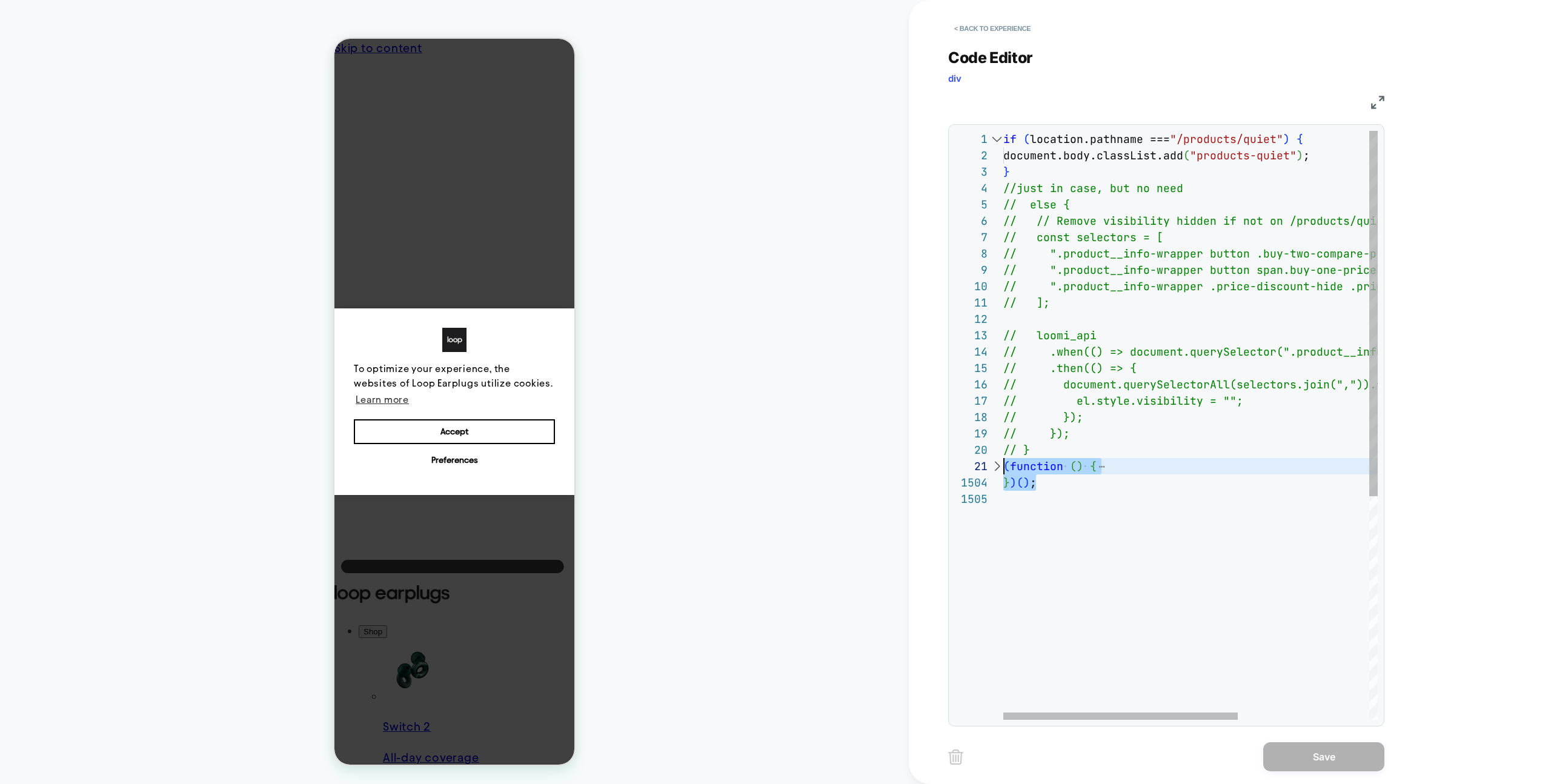
scroll to position [0, 0]
drag, startPoint x: 1048, startPoint y: 485, endPoint x: 957, endPoint y: 468, distance: 92.6
click at [1004, 468] on div "if ( location.pathname === "/products/quiet" ) { document.body.classList.add ( …" at bounding box center [1295, 605] width 584 height 949
type textarea "**********"
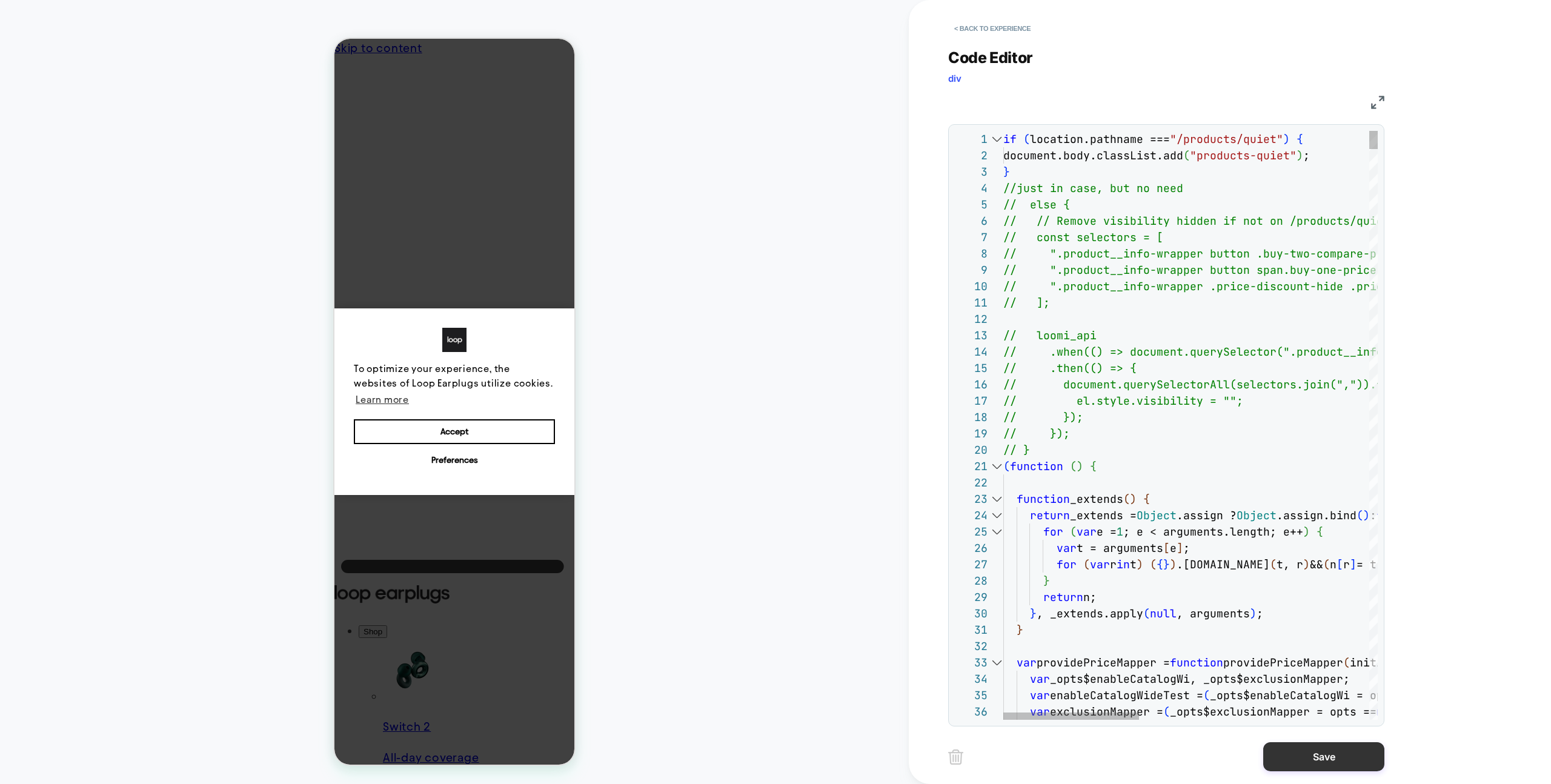
click at [1307, 765] on button "Save" at bounding box center [1324, 757] width 122 height 29
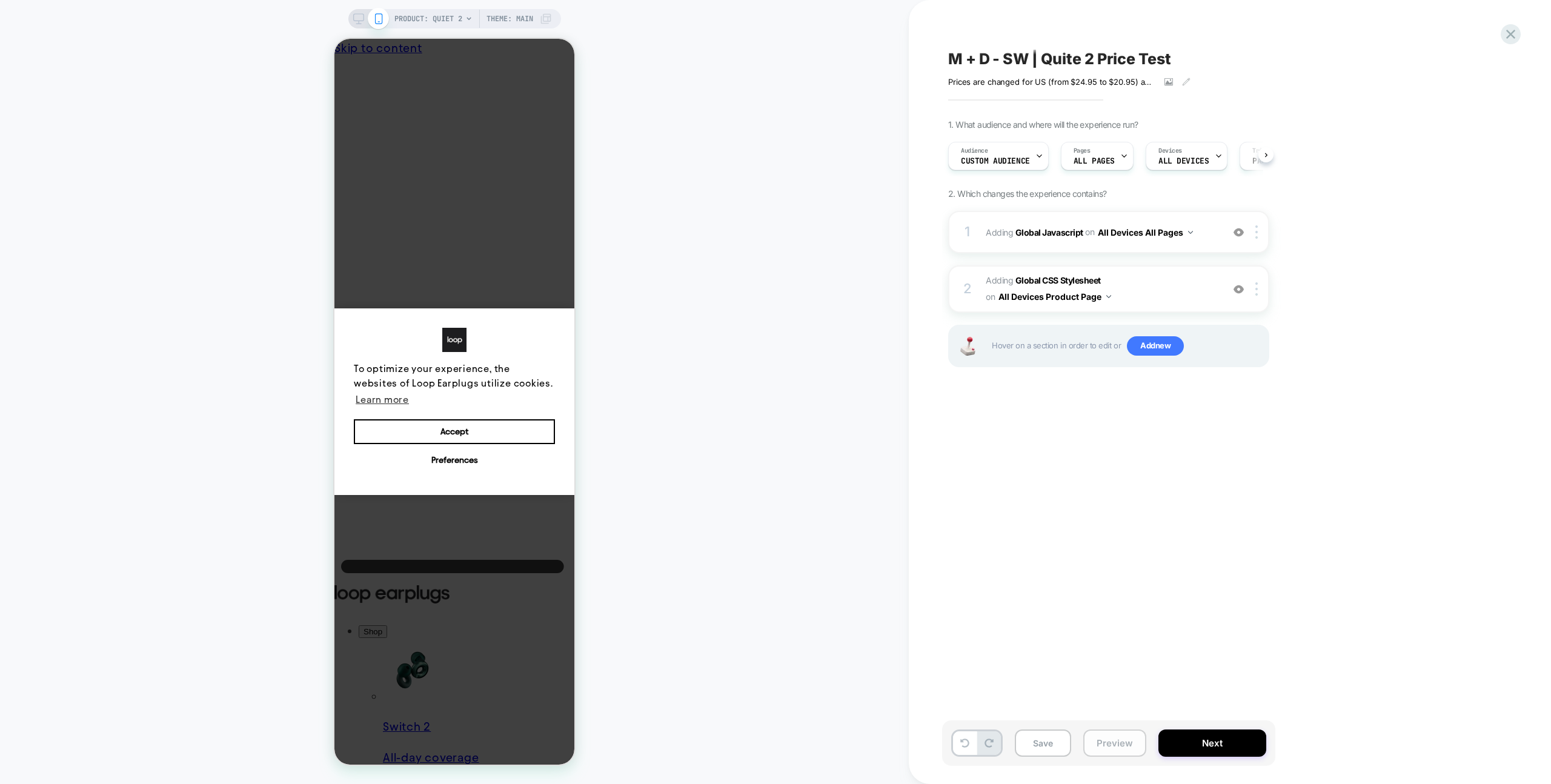
click at [1144, 748] on button "Preview" at bounding box center [1115, 743] width 63 height 27
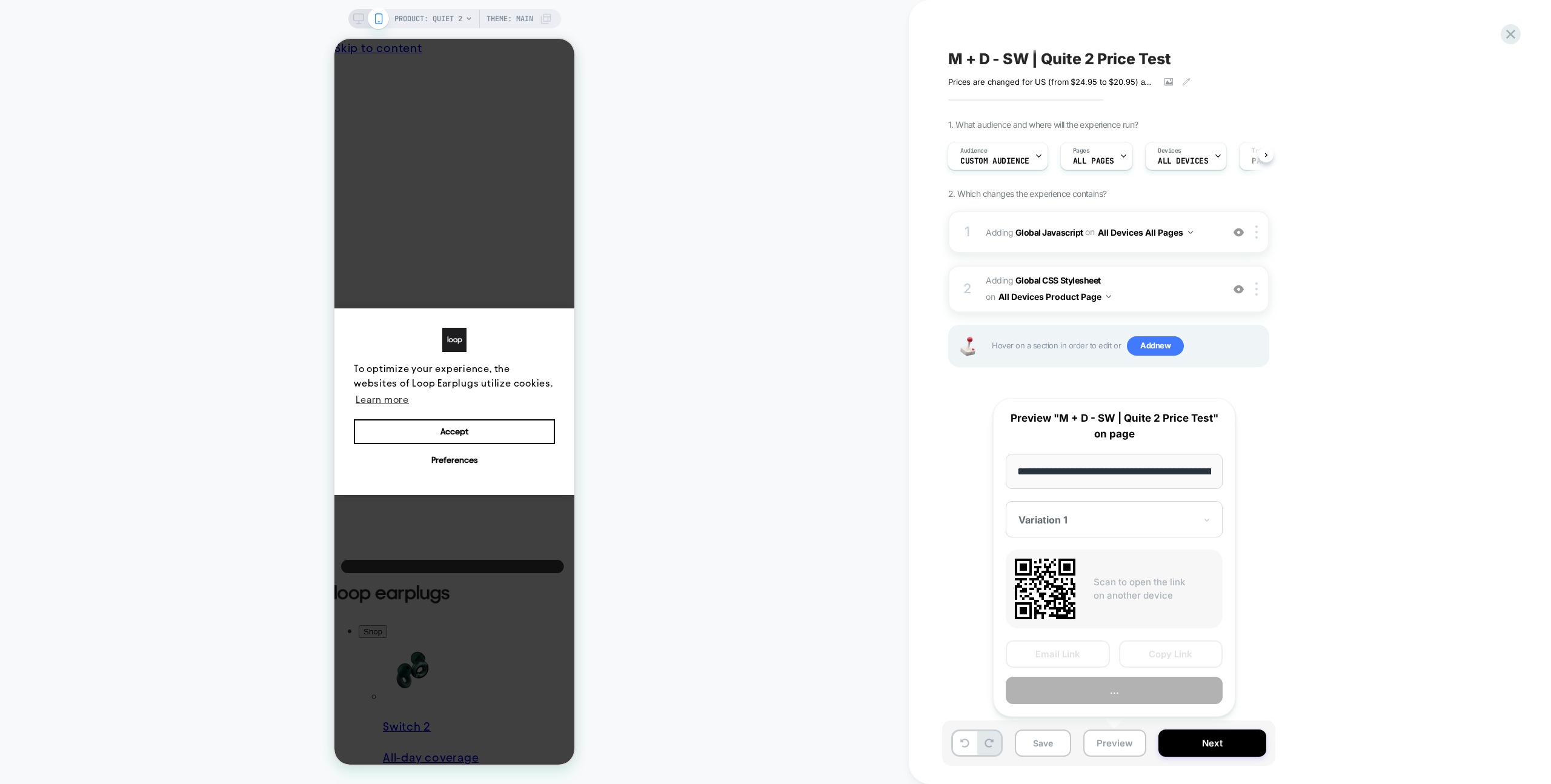
scroll to position [0, 112]
drag, startPoint x: 1175, startPoint y: 658, endPoint x: 1330, endPoint y: 662, distance: 155.1
click at [1175, 658] on button "Copy Link" at bounding box center [1171, 654] width 104 height 27
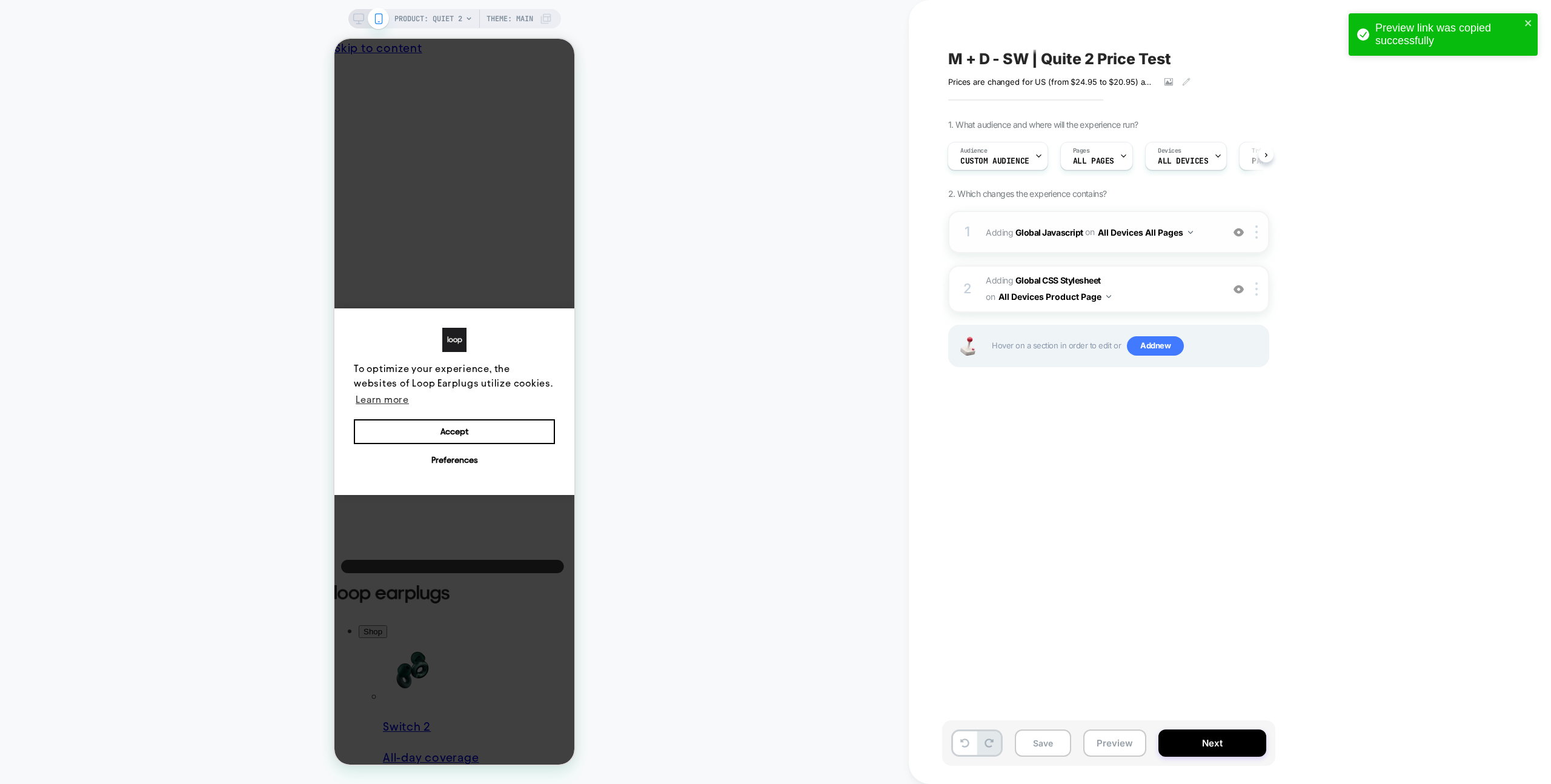
click at [1242, 233] on img at bounding box center [1239, 232] width 10 height 10
click at [1117, 743] on button "Preview" at bounding box center [1115, 743] width 63 height 27
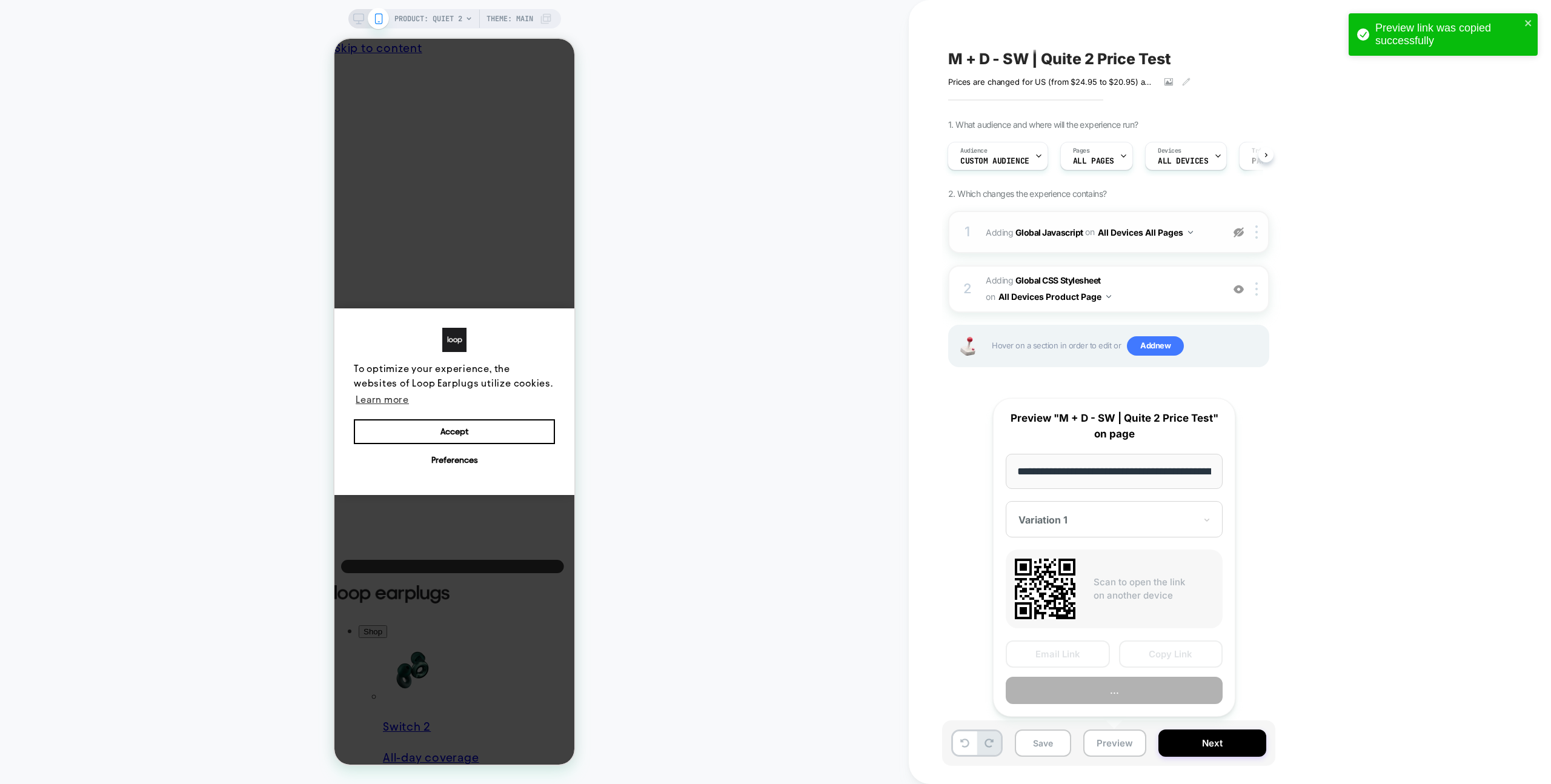
scroll to position [0, 112]
click at [1168, 650] on button "Copy Link" at bounding box center [1171, 654] width 104 height 27
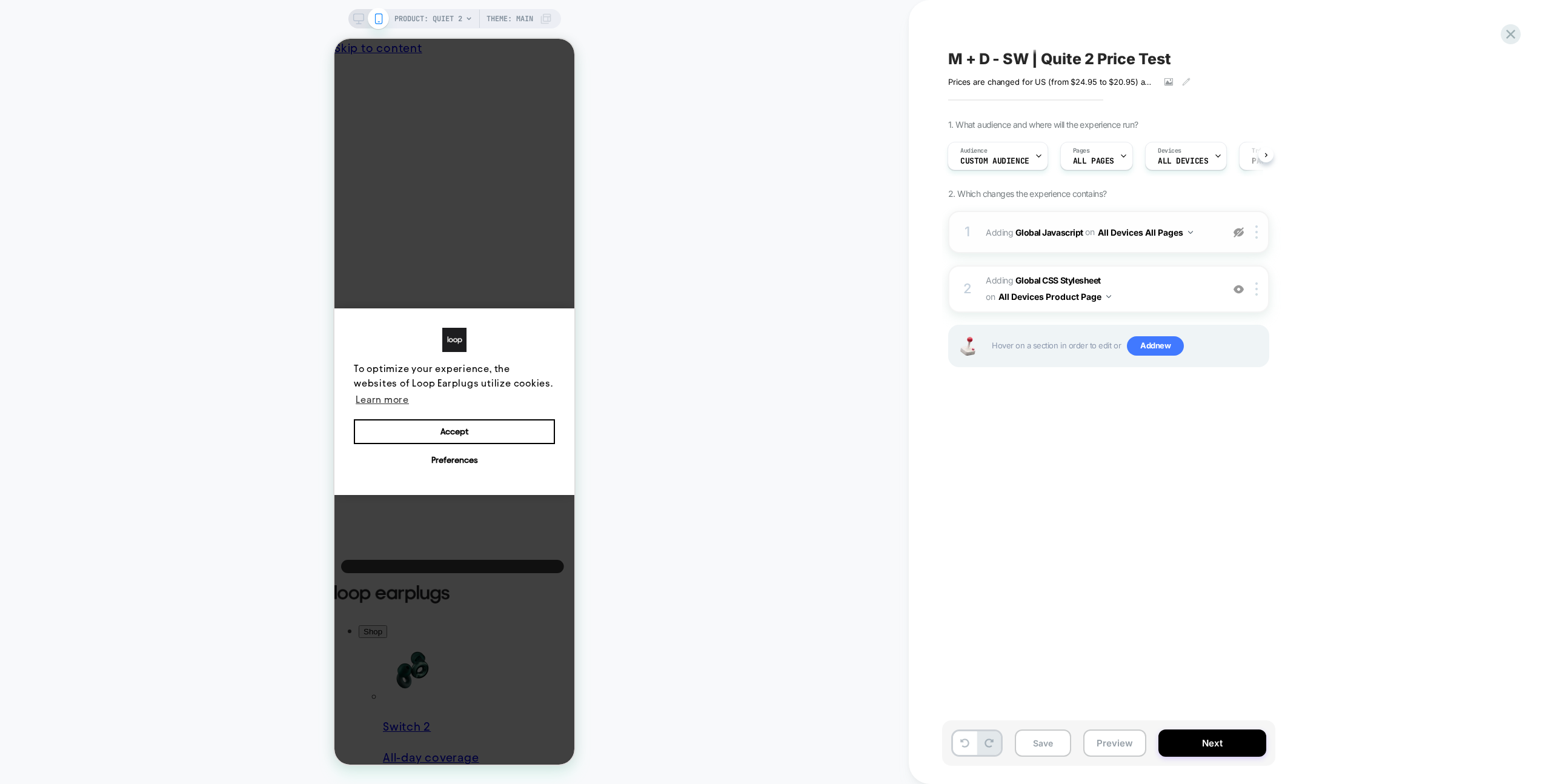
click at [1229, 232] on div at bounding box center [1239, 232] width 20 height 13
click at [1210, 227] on span "Adding Global Javascript on All Devices All Pages" at bounding box center [1101, 232] width 231 height 17
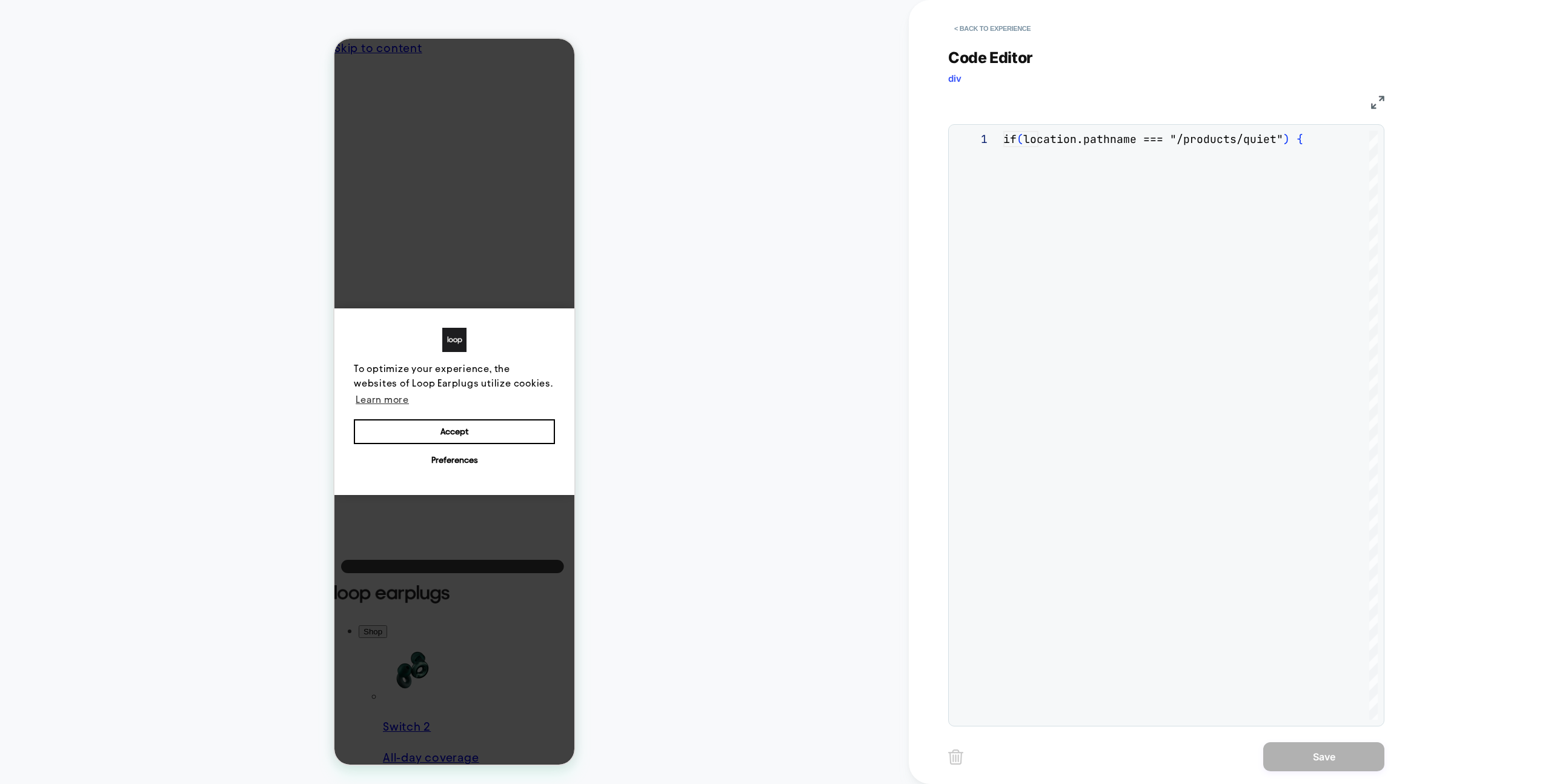
scroll to position [163, 0]
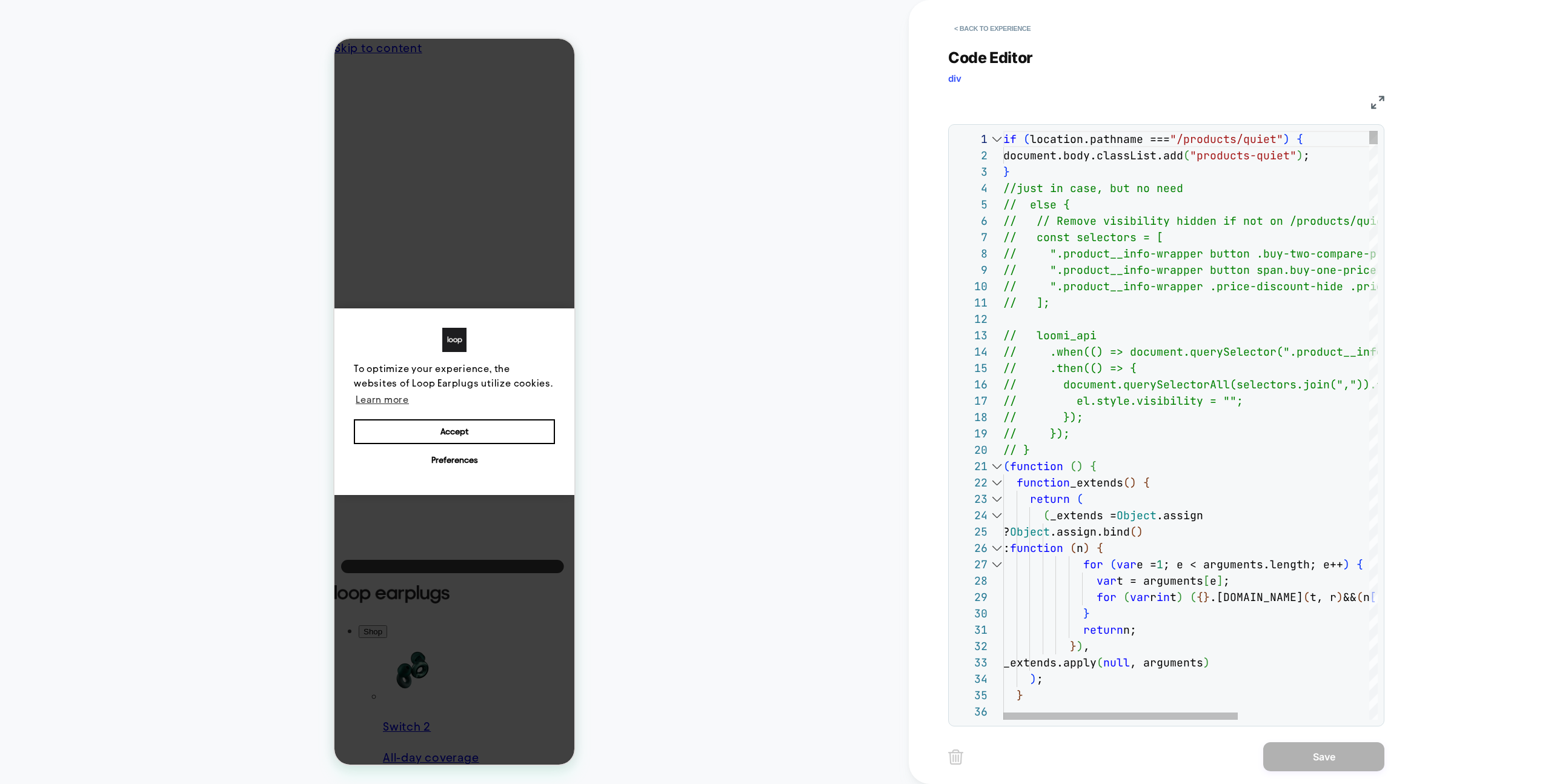
click at [997, 467] on div at bounding box center [997, 466] width 16 height 16
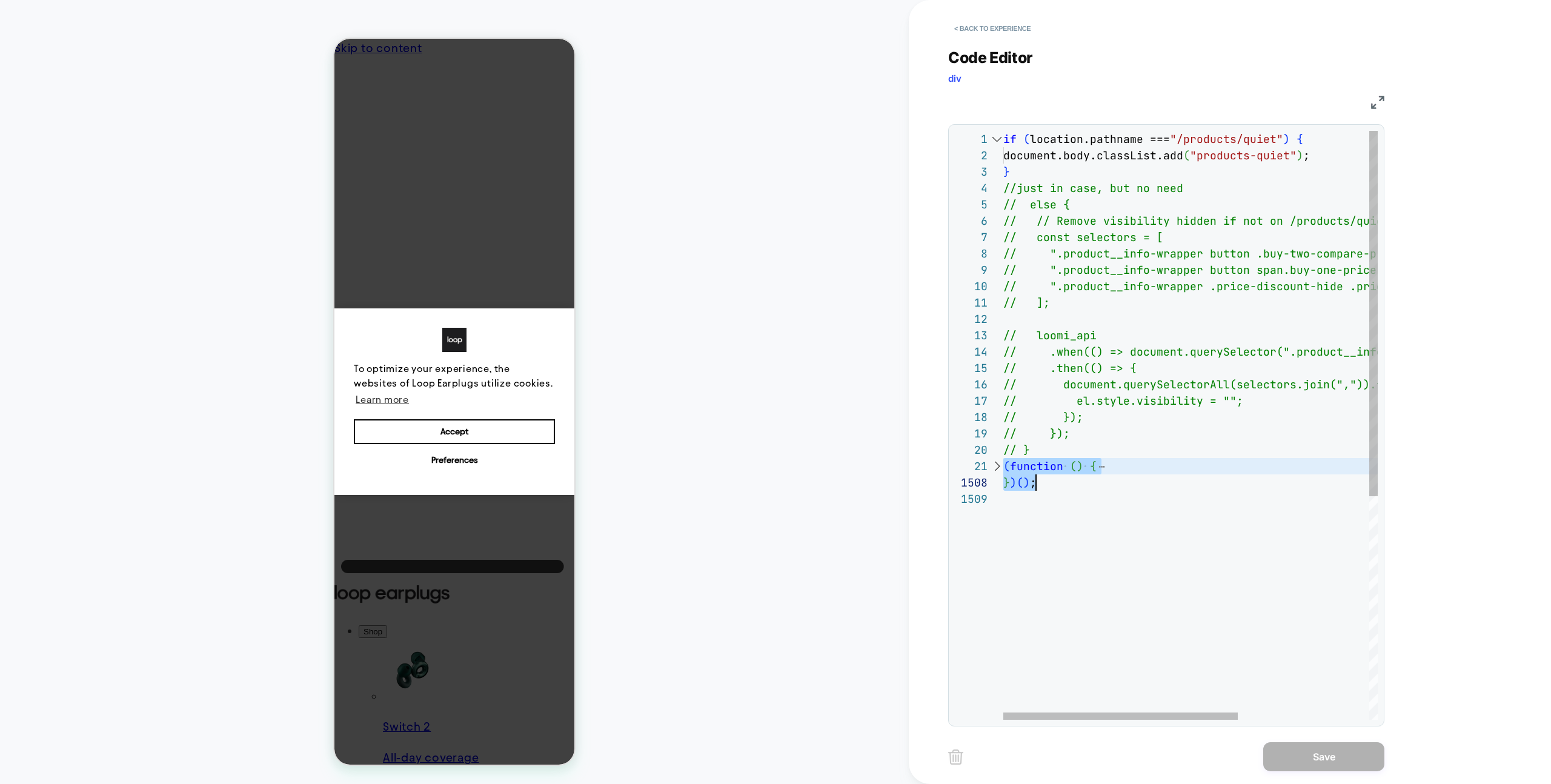
drag, startPoint x: 1006, startPoint y: 466, endPoint x: 1047, endPoint y: 484, distance: 44.8
click at [1047, 484] on div "if ( location.pathname === "/products/quiet" ) { document.body.classList.add ( …" at bounding box center [1295, 605] width 584 height 949
type textarea "*****"
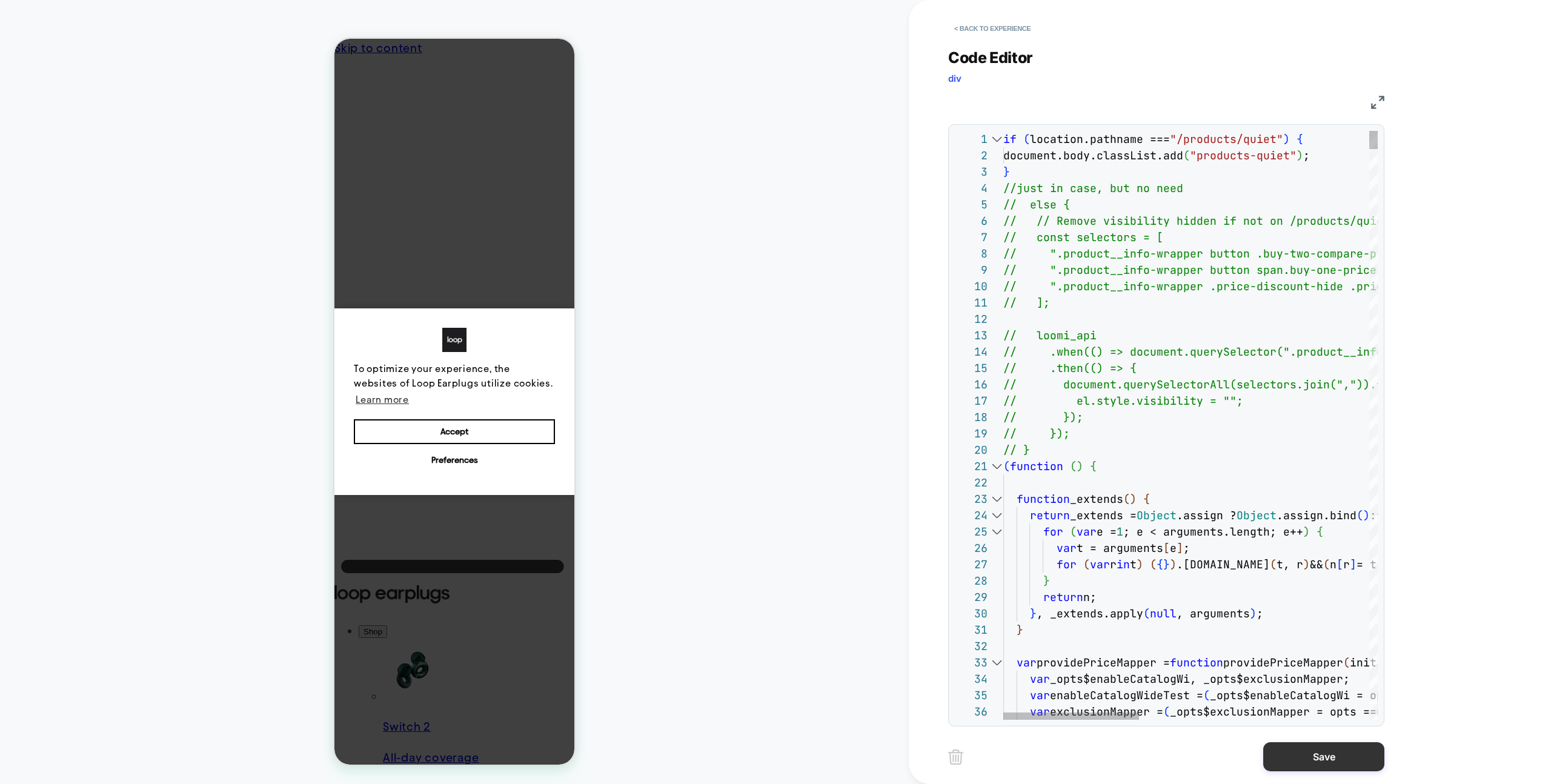
drag, startPoint x: 1298, startPoint y: 750, endPoint x: 1274, endPoint y: 746, distance: 24.3
click at [1298, 750] on button "Save" at bounding box center [1324, 757] width 122 height 29
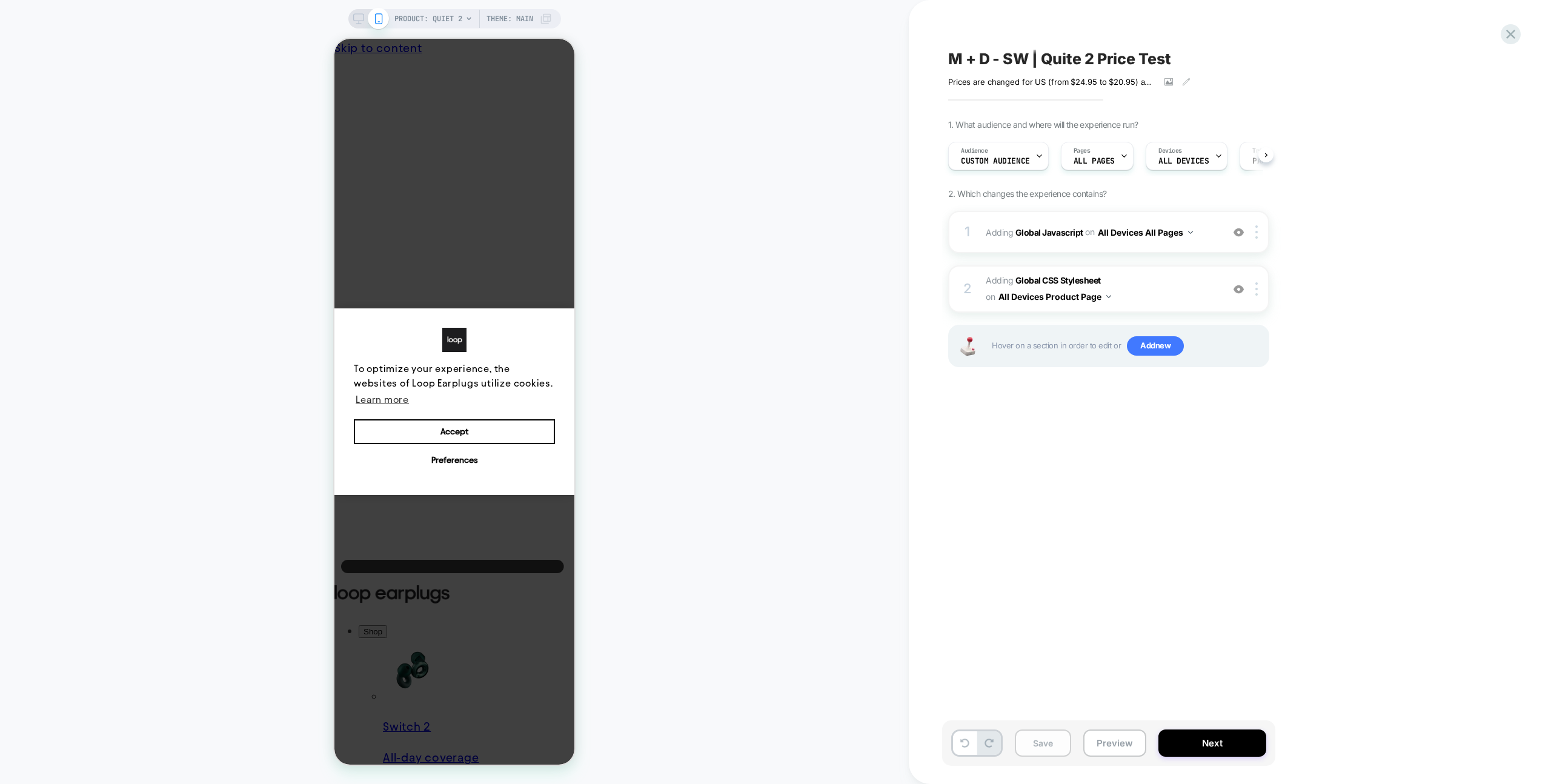
scroll to position [0, 1]
click at [1097, 739] on button "Preview" at bounding box center [1115, 743] width 63 height 27
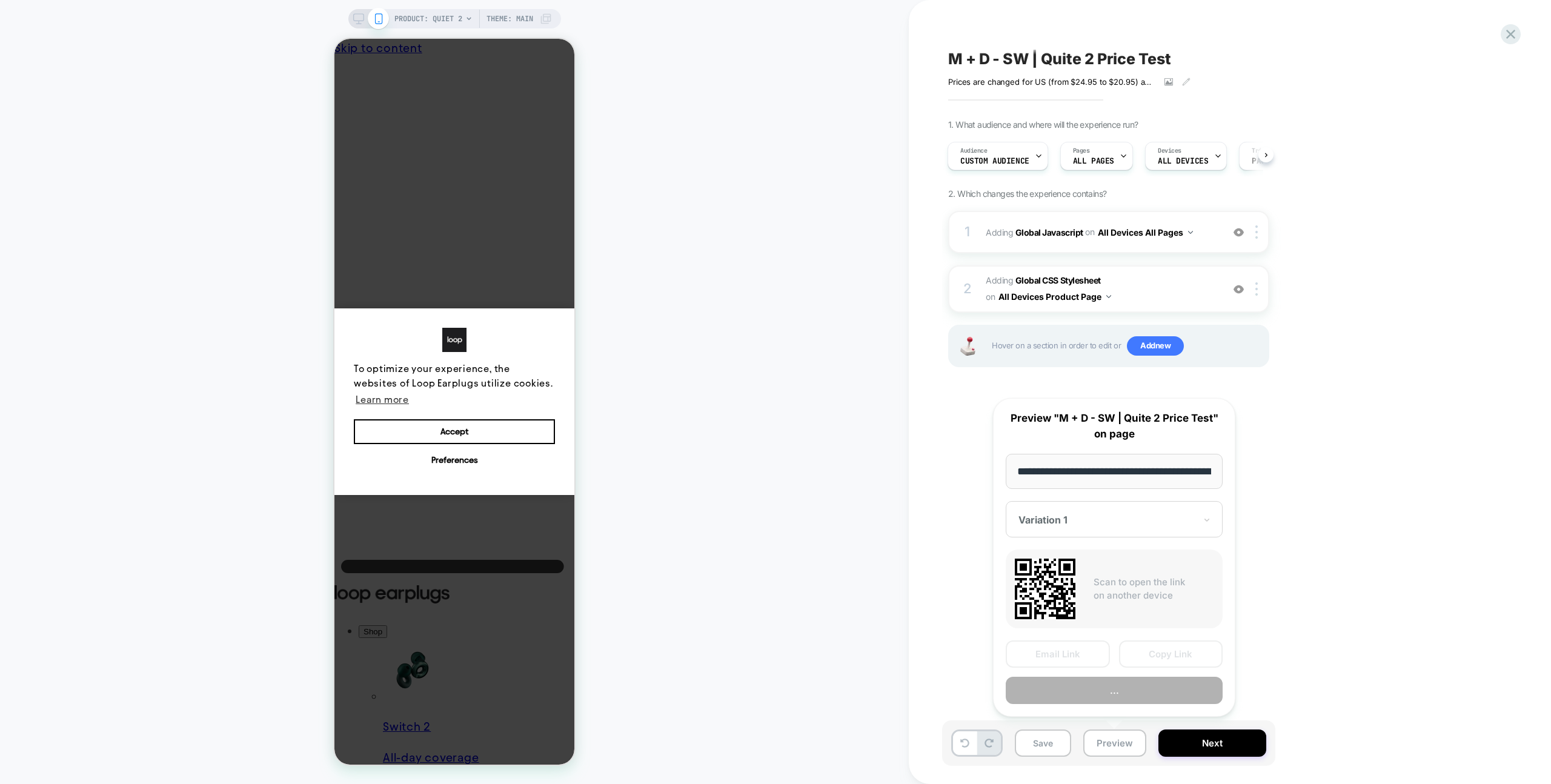
scroll to position [0, 112]
click at [1134, 652] on button "Copy Link" at bounding box center [1171, 654] width 104 height 27
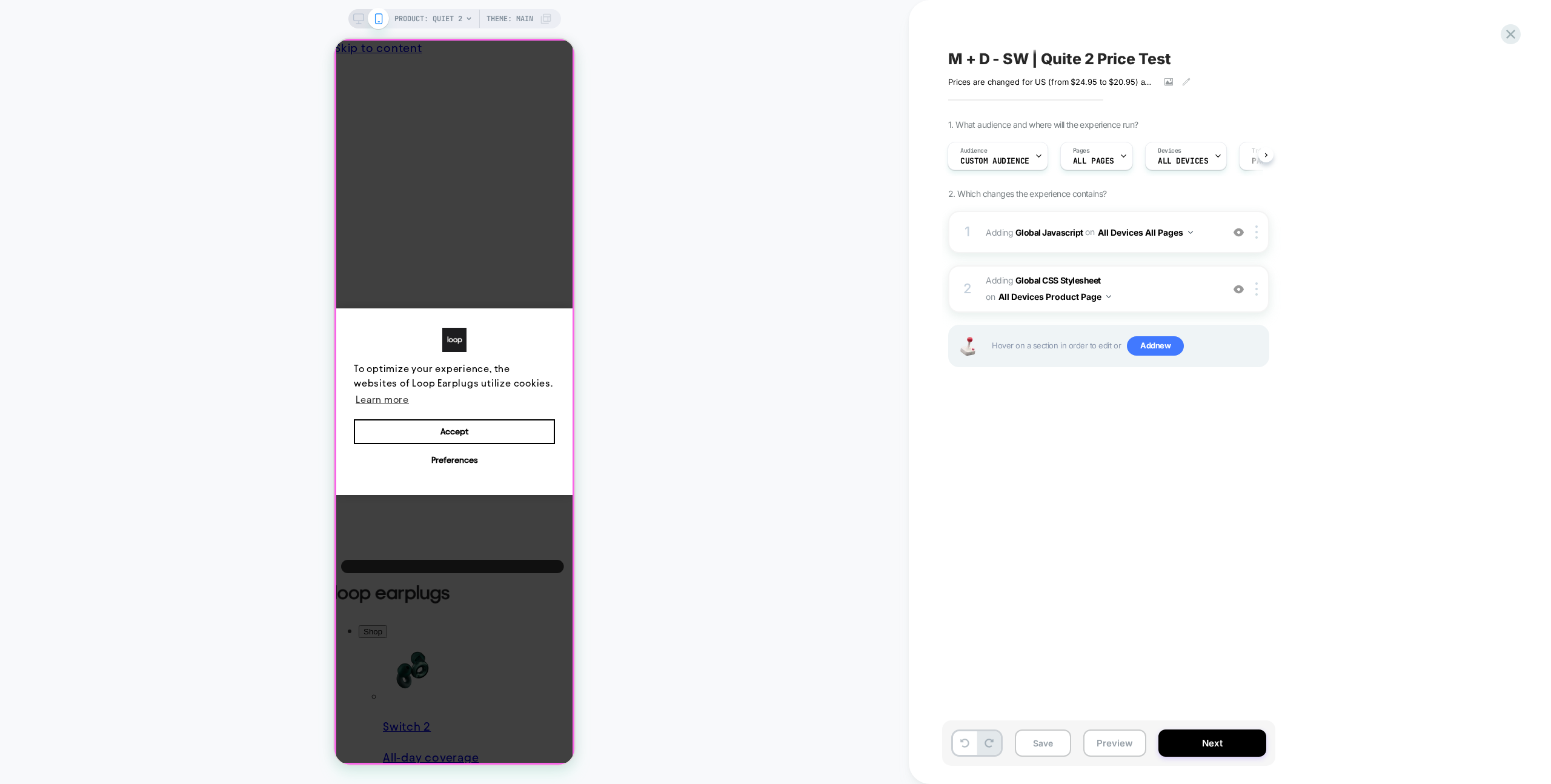
click at [254, 140] on div "PRODUCT: Quiet 2 Theme: MAIN" at bounding box center [454, 392] width 909 height 760
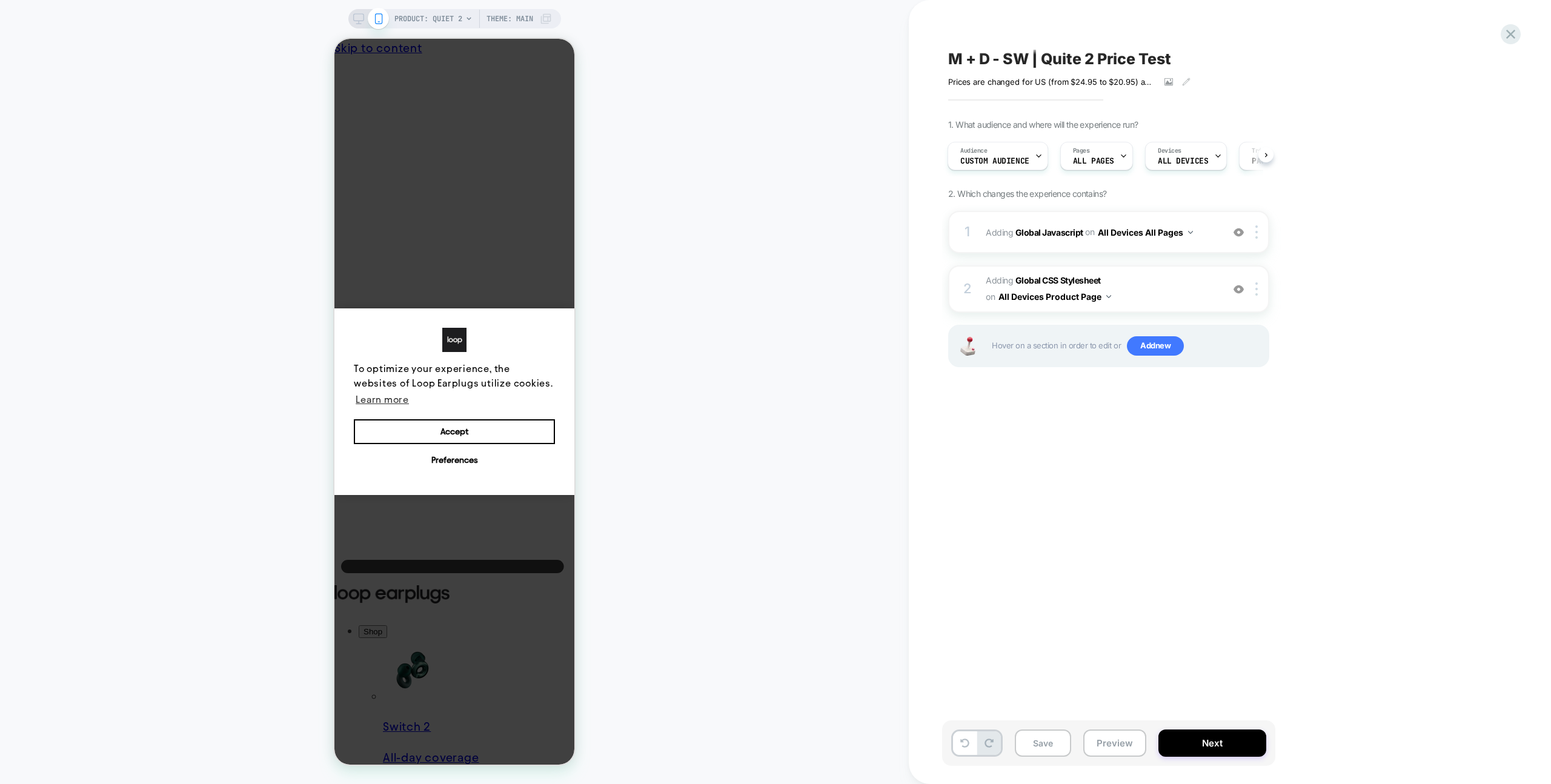
click at [1043, 552] on div "M + D - SW | Quite 2 Price Test Prices are changed for US (from $24.95 to $20.9…" at bounding box center [1169, 392] width 455 height 760
click at [1046, 752] on button "Save" at bounding box center [1043, 743] width 57 height 27
click at [1214, 234] on span "Adding Global Javascript on All Devices All Pages" at bounding box center [1101, 232] width 231 height 17
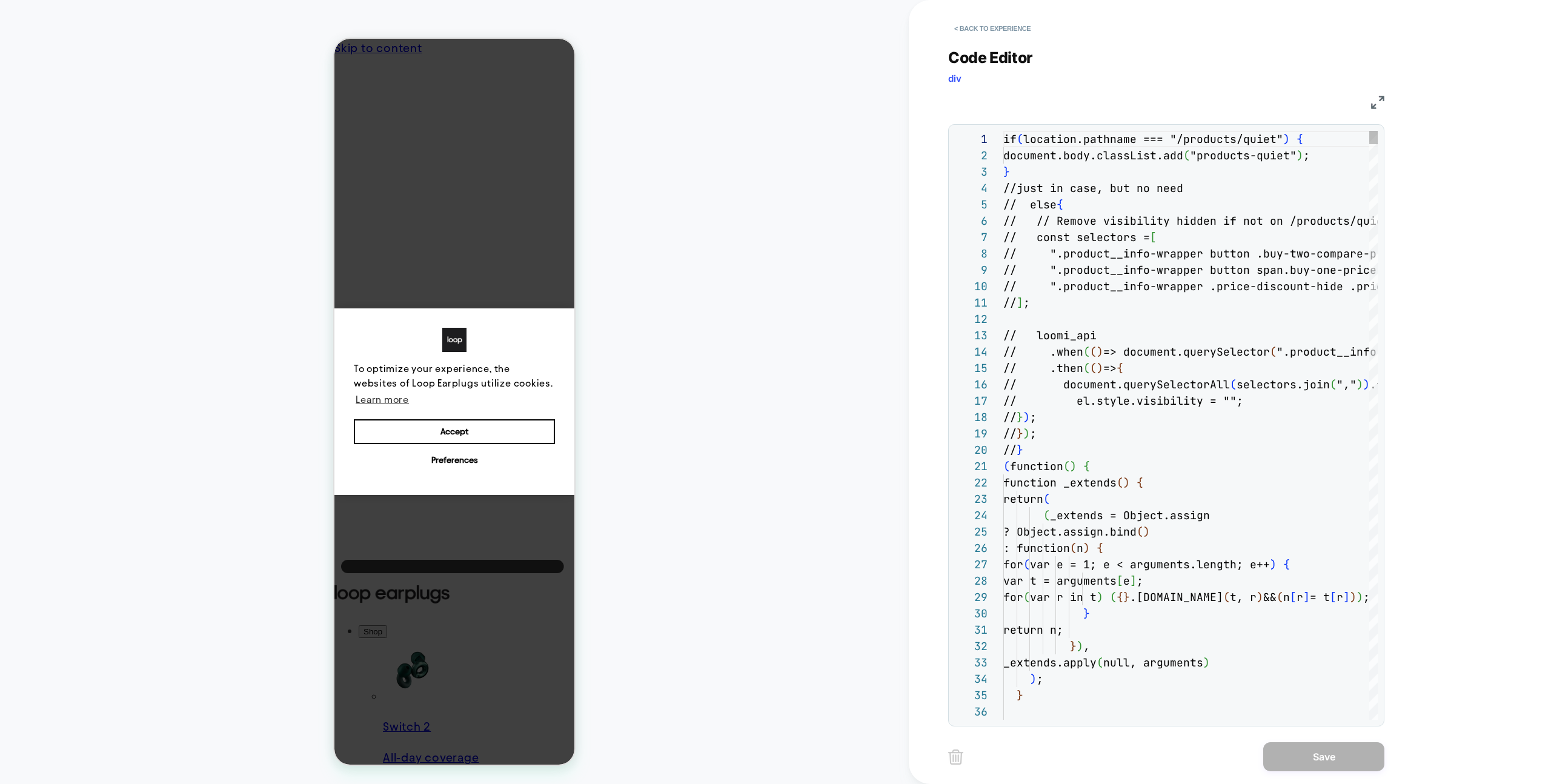
scroll to position [163, 0]
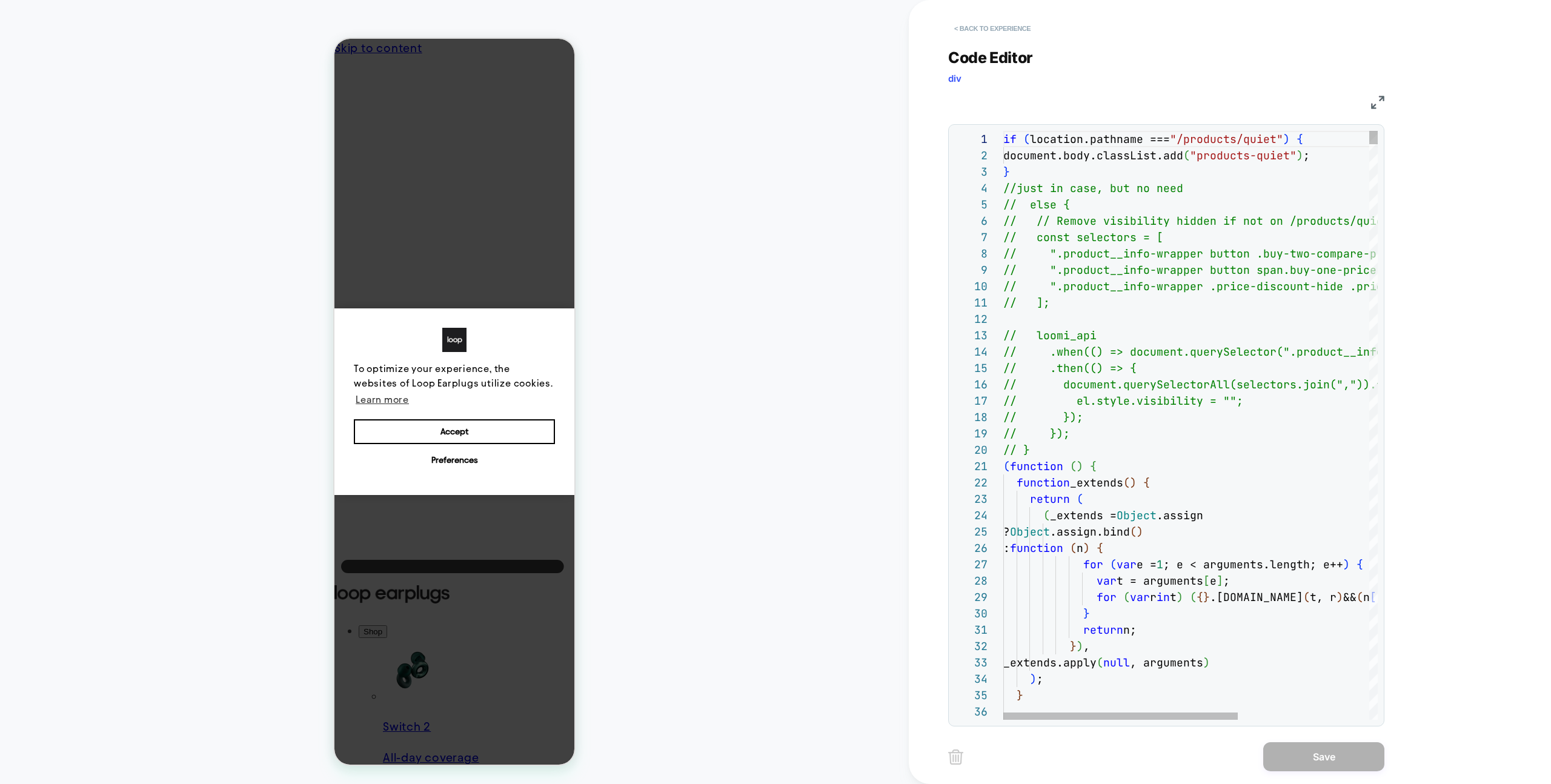
click at [976, 24] on button "< Back to experience" at bounding box center [992, 29] width 89 height 20
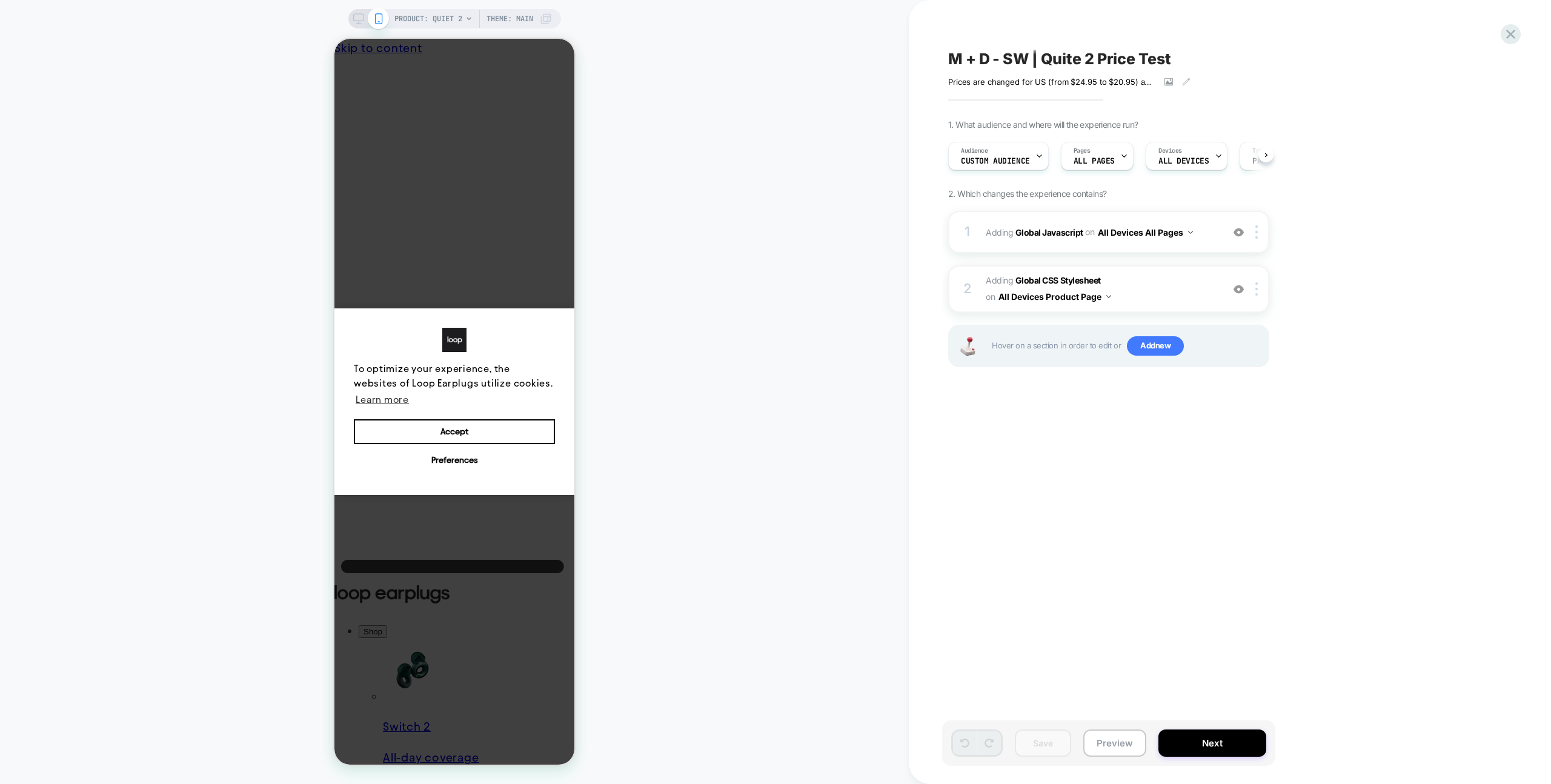
drag, startPoint x: 1513, startPoint y: 31, endPoint x: 1493, endPoint y: 38, distance: 21.2
click at [1513, 31] on icon at bounding box center [1510, 34] width 9 height 9
click at [1211, 241] on div "1 Adding Global Javascript on All Devices All Pages Add Before Add After Target…" at bounding box center [1109, 232] width 321 height 43
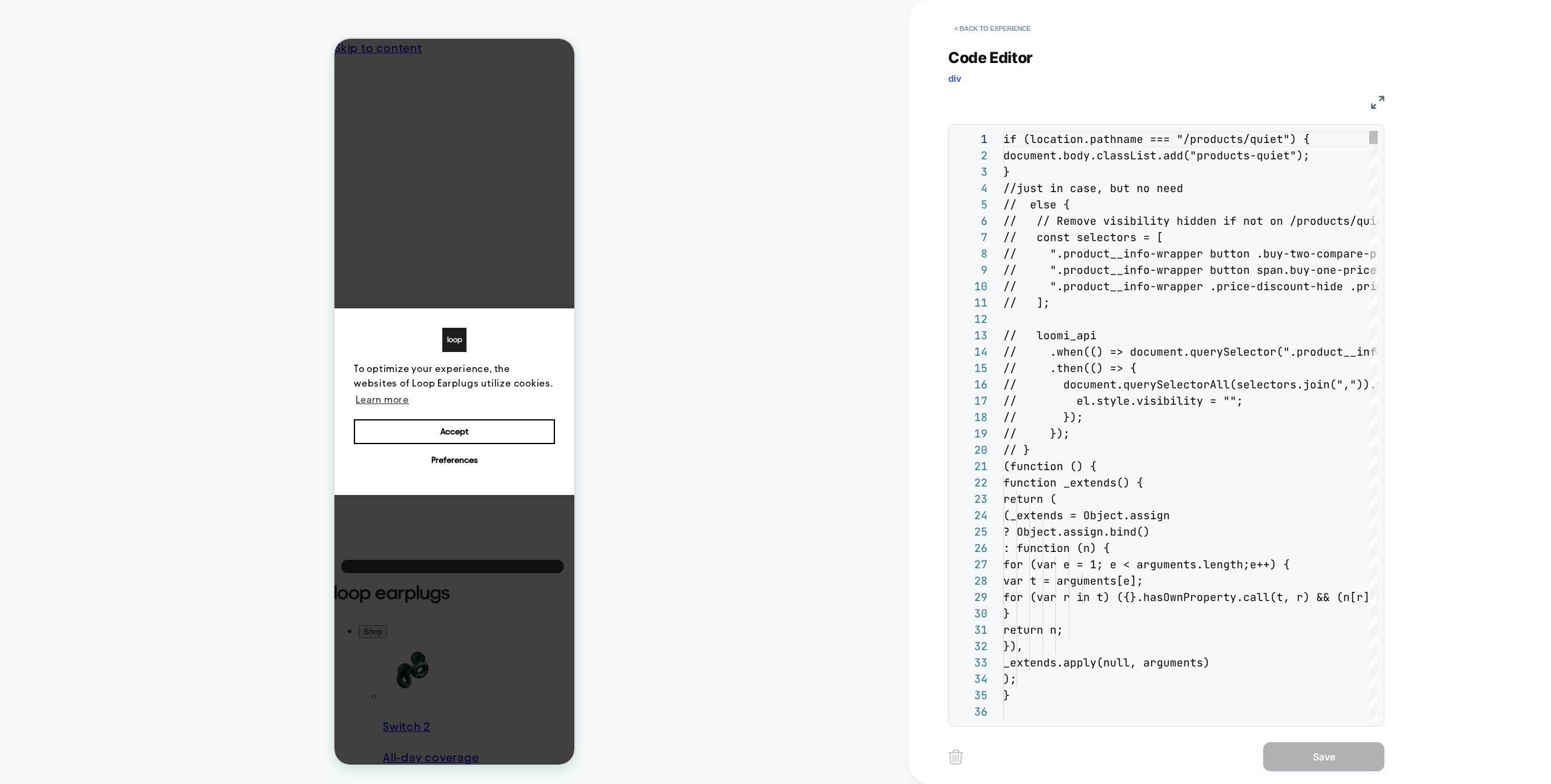
scroll to position [163, 0]
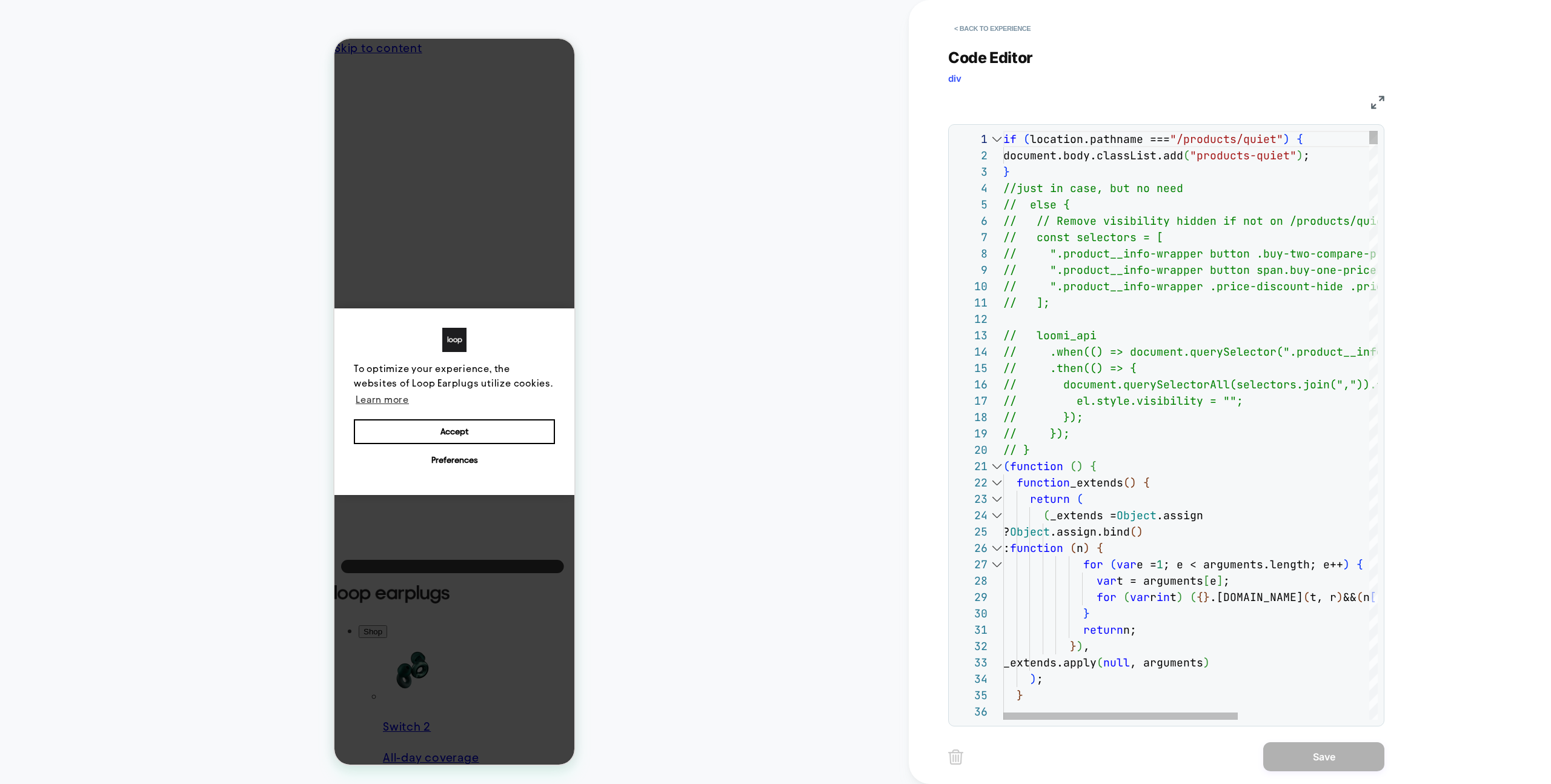
click at [999, 468] on div at bounding box center [997, 466] width 16 height 16
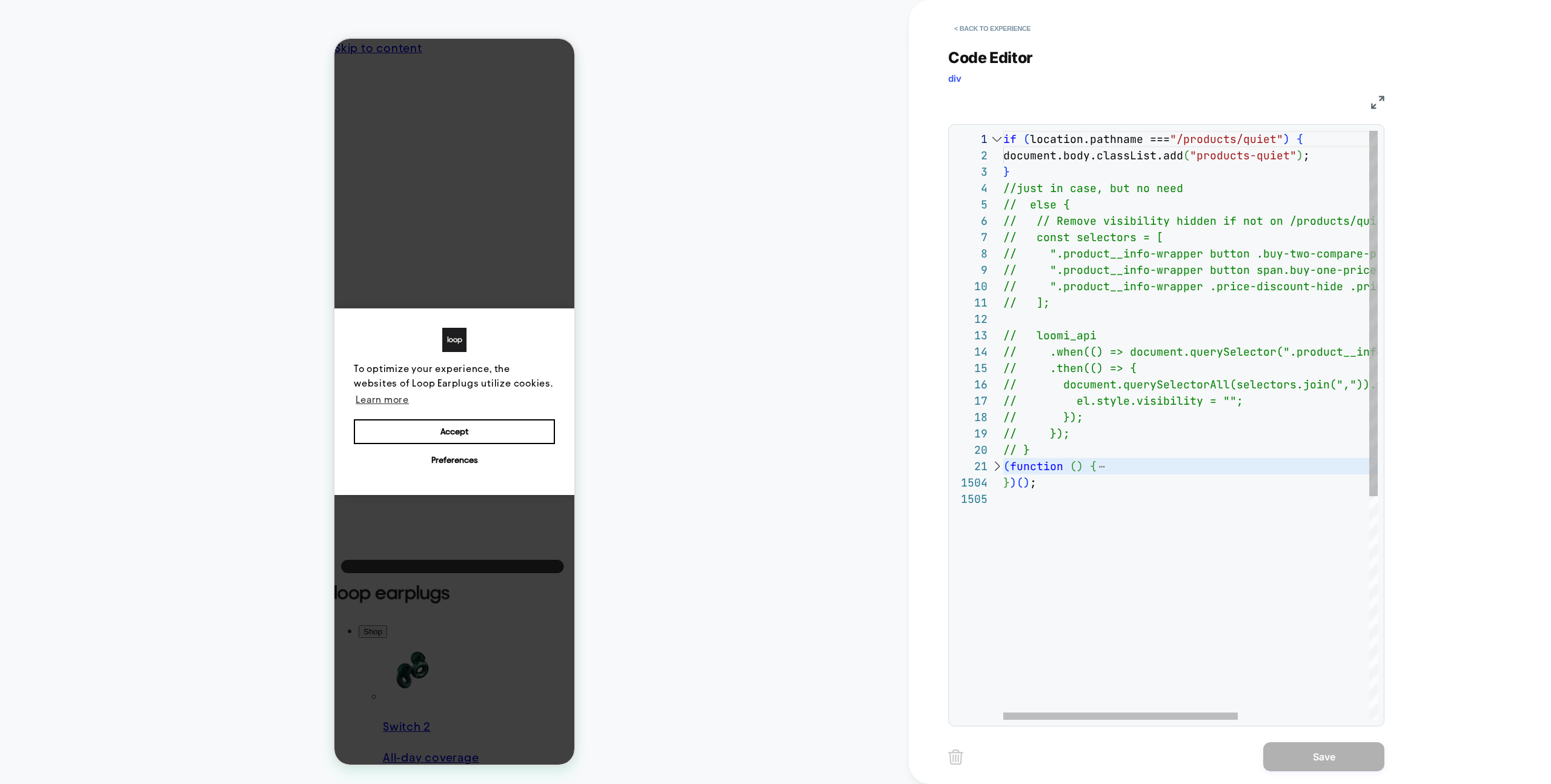
scroll to position [0, 0]
drag, startPoint x: 1064, startPoint y: 489, endPoint x: 1244, endPoint y: 706, distance: 281.9
click at [969, 466] on div "1 2 3 4 5 6 7 8 9 10 11 12 13 14 15 16 17 18 19 20 21 1504 1505 if ( location.p…" at bounding box center [1166, 424] width 423 height 589
type textarea "*****"
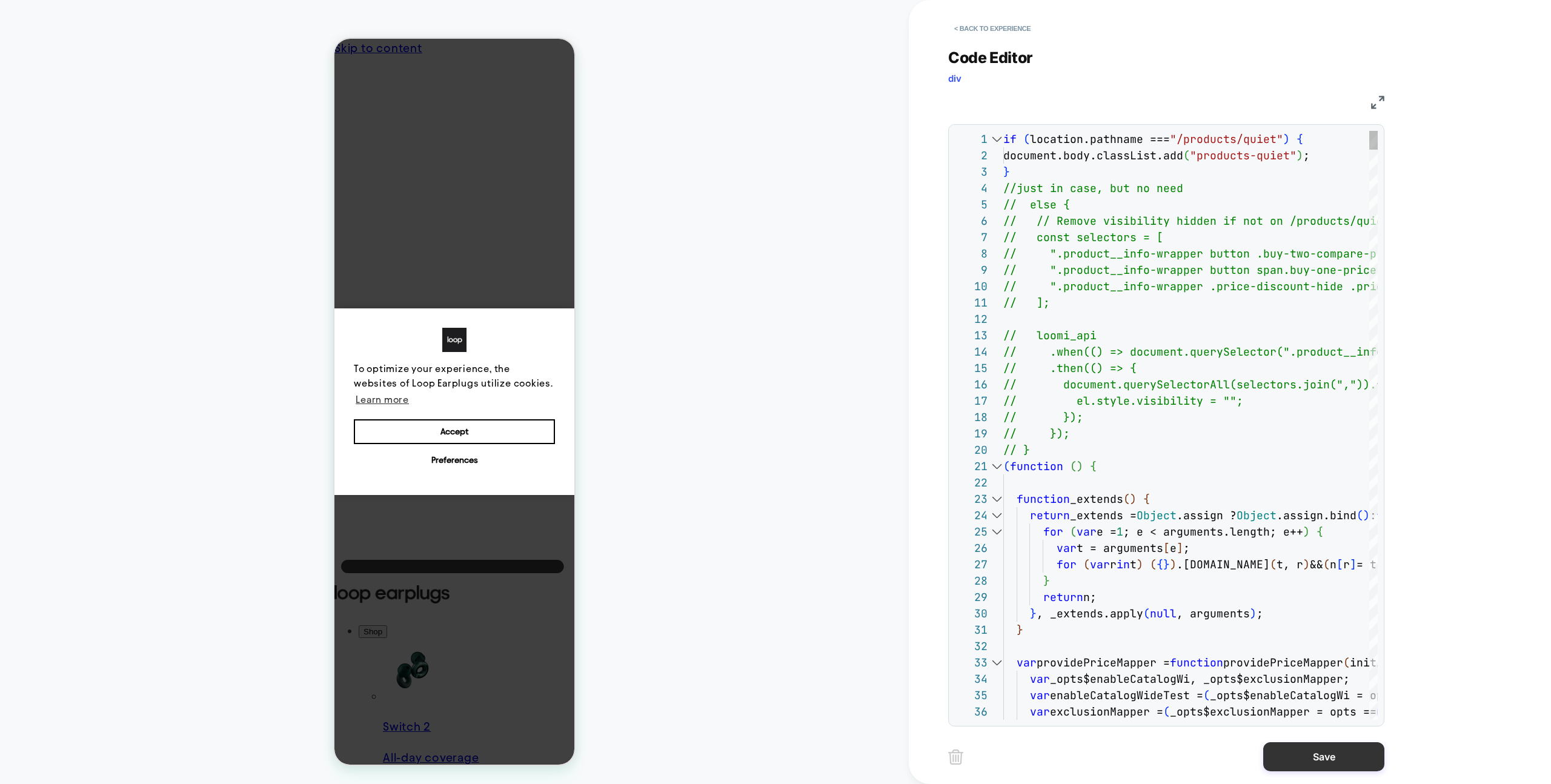
scroll to position [0, 32]
drag, startPoint x: 1365, startPoint y: 753, endPoint x: 1198, endPoint y: 748, distance: 167.1
click at [1365, 753] on button "Save" at bounding box center [1324, 757] width 122 height 29
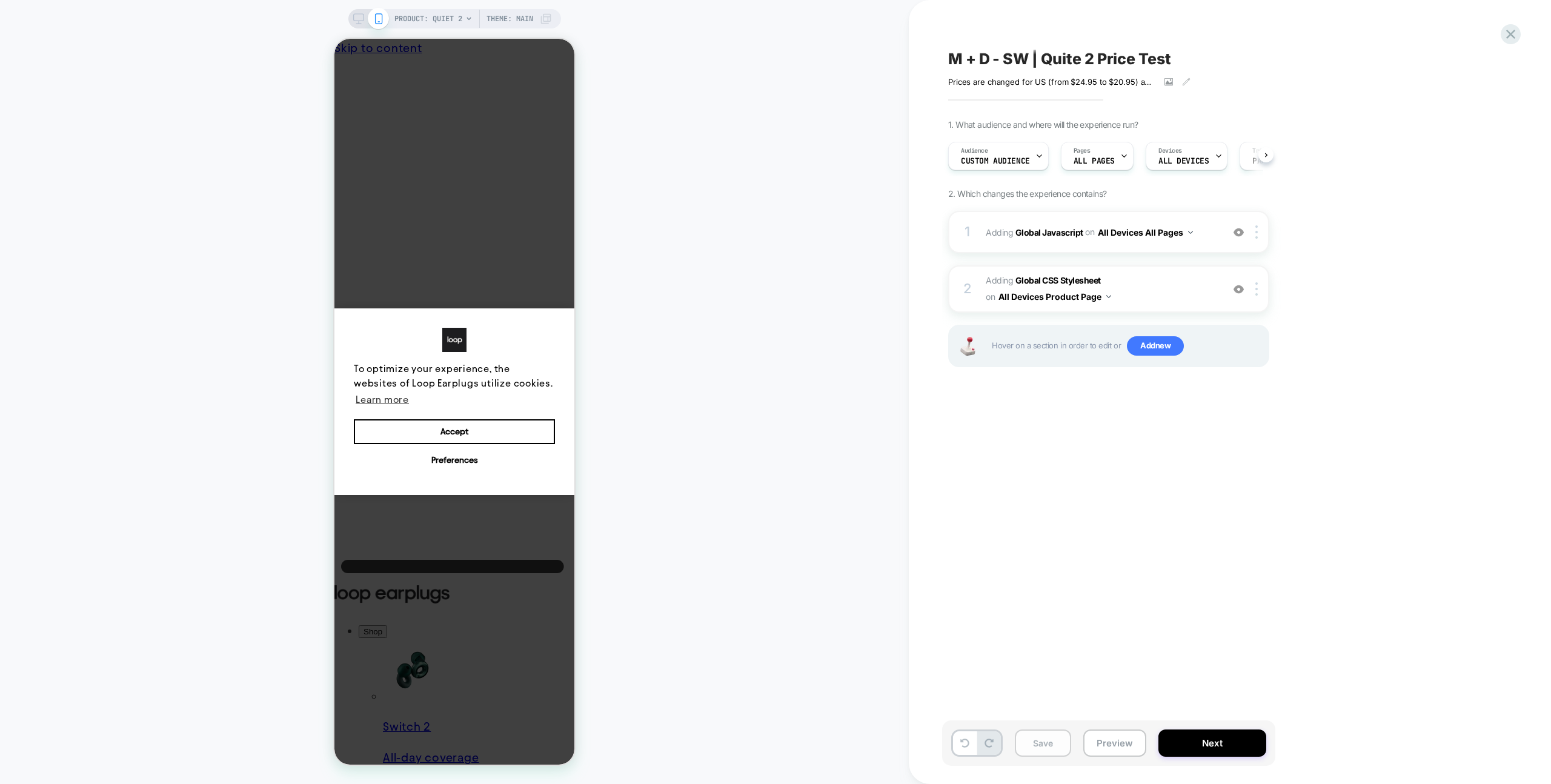
click at [1041, 741] on button "Save" at bounding box center [1043, 743] width 57 height 27
click at [1499, 37] on div "M + D - SW | Quite 2 Price Test Prices are changed for US (from $24.95 to $20.9…" at bounding box center [1230, 392] width 642 height 784
drag, startPoint x: 1508, startPoint y: 34, endPoint x: 1497, endPoint y: 31, distance: 11.4
click at [1508, 34] on icon at bounding box center [1510, 34] width 16 height 16
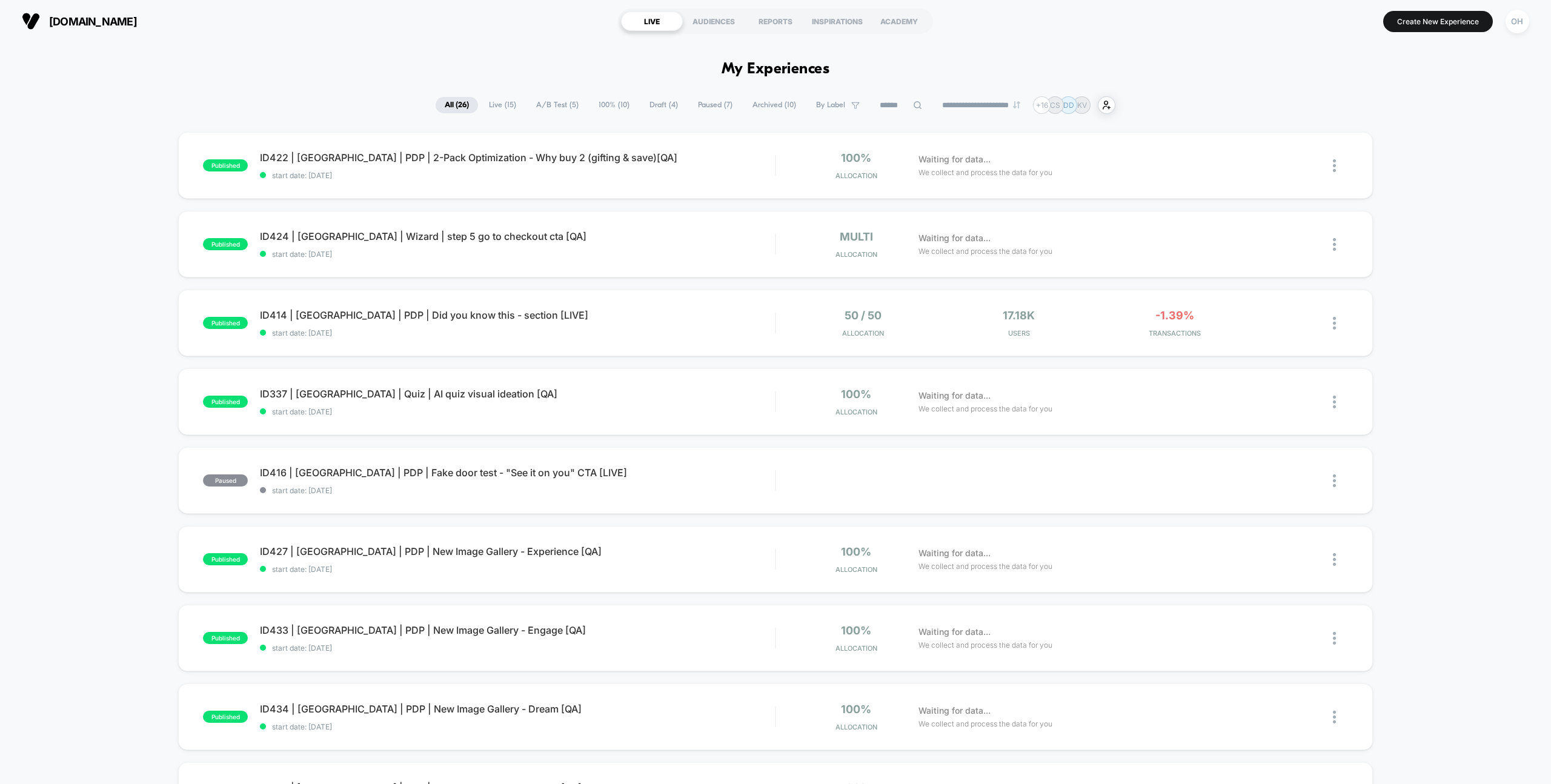
click at [652, 103] on span "Draft ( 4 )" at bounding box center [663, 105] width 47 height 16
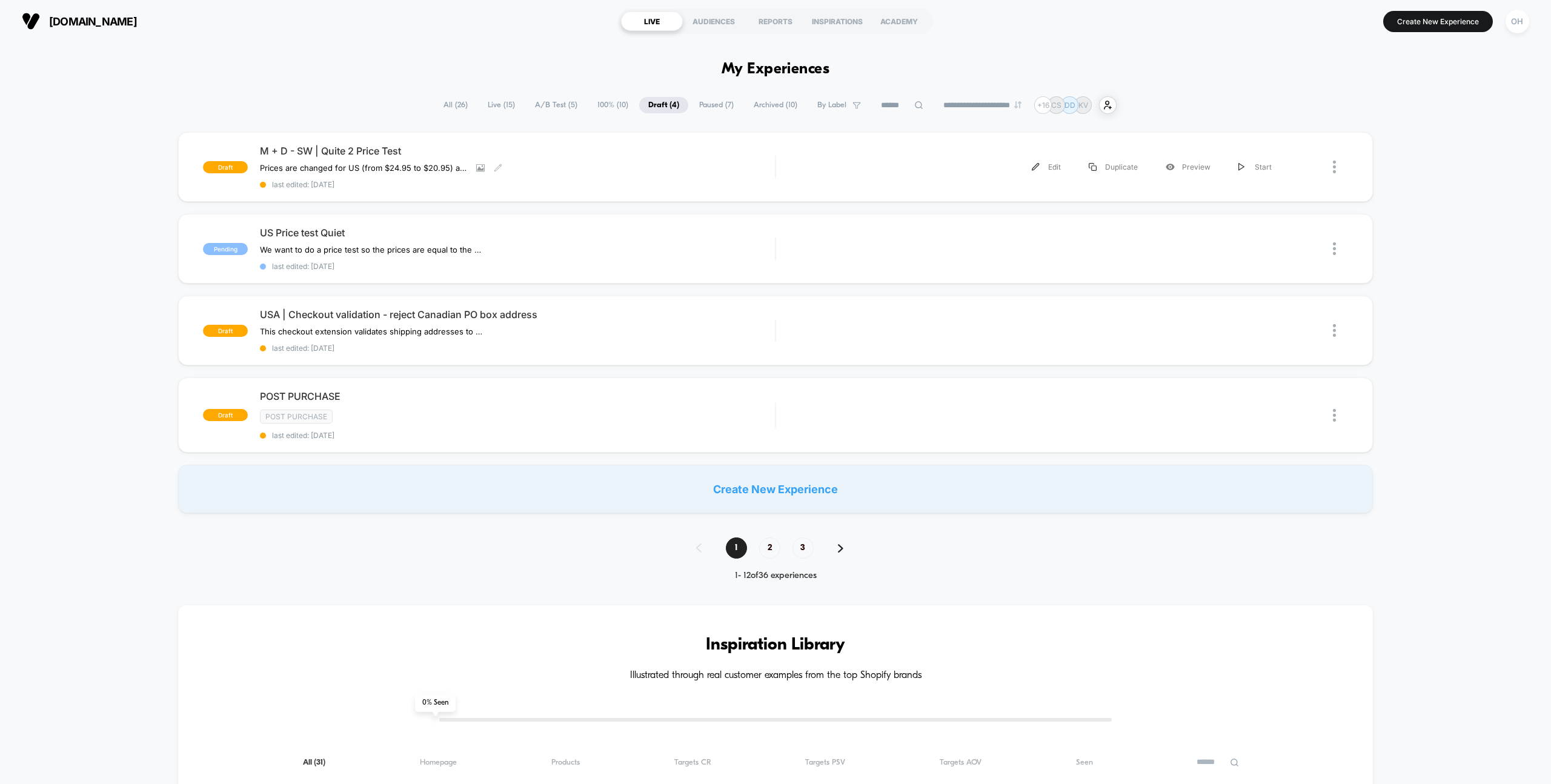
click at [662, 166] on div "M + D - SW | Quite 2 Price Test Prices are changed for US (from $24.95 to $20.9…" at bounding box center [517, 166] width 515 height 44
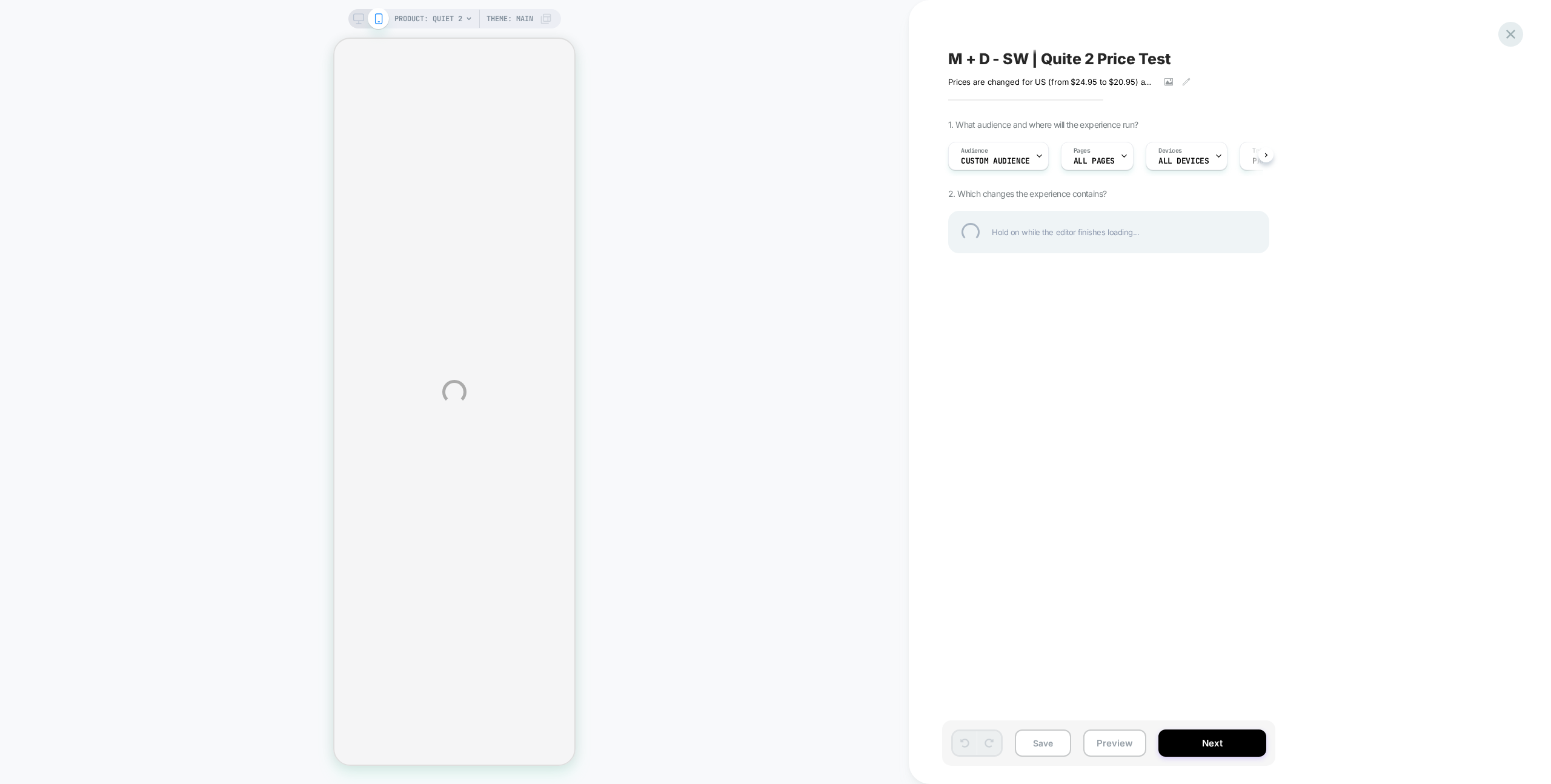
click at [1504, 34] on div at bounding box center [1511, 34] width 25 height 25
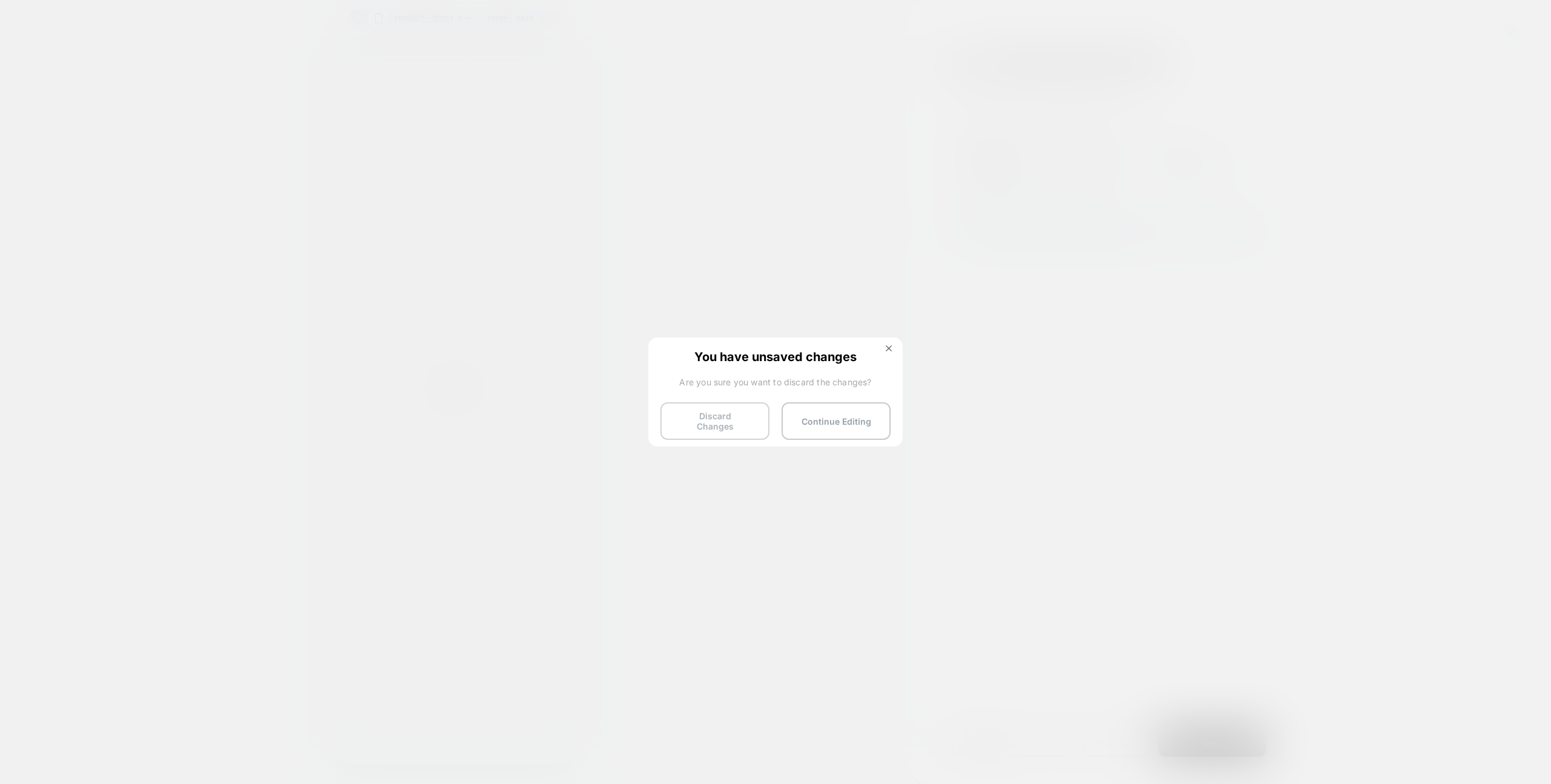
click at [735, 414] on button "Discard Changes" at bounding box center [715, 421] width 109 height 38
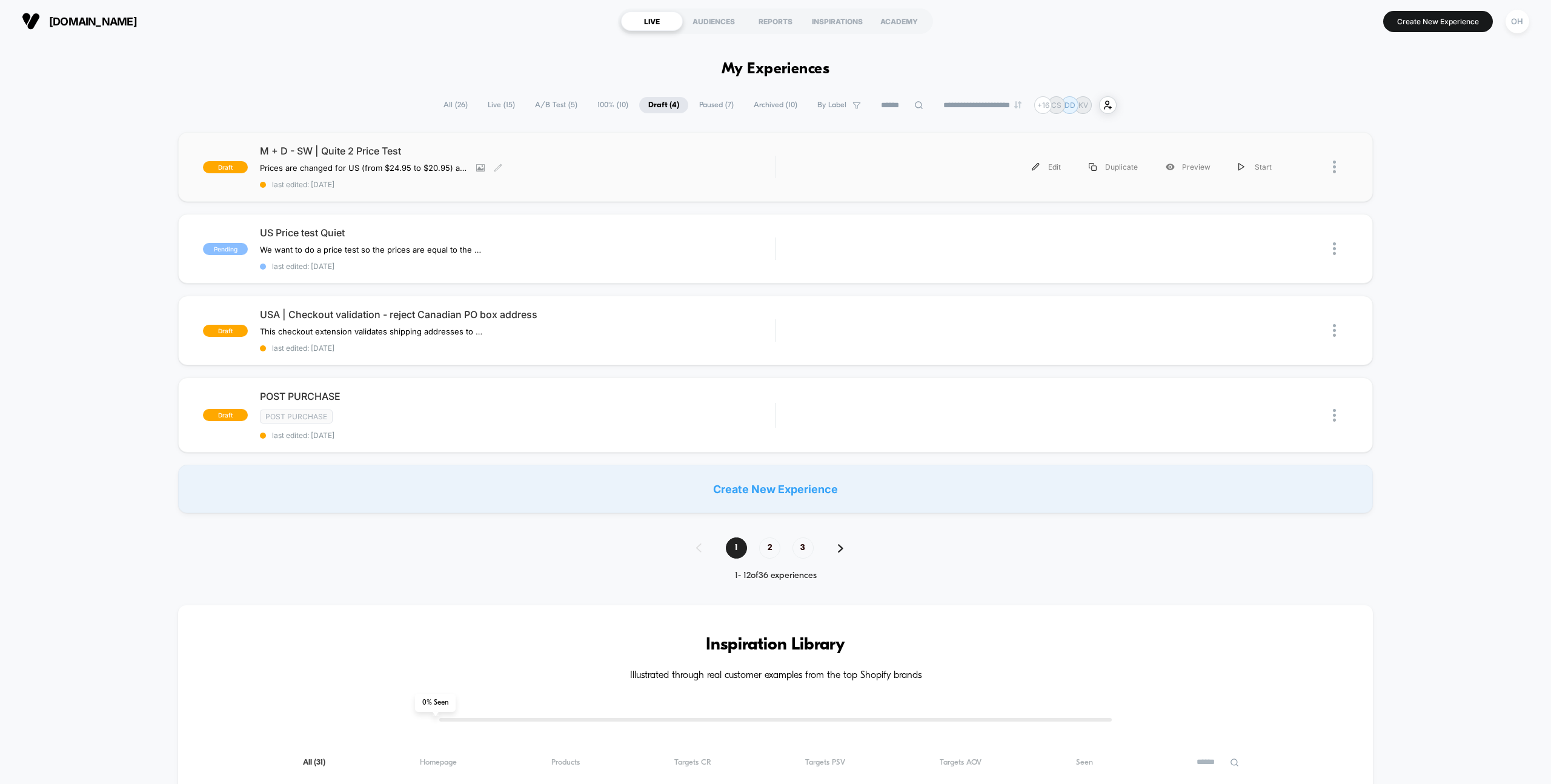
click at [657, 167] on div "M + D - SW | Quite 2 Price Test Prices are changed for US (from $24.95 to $20.9…" at bounding box center [517, 166] width 515 height 44
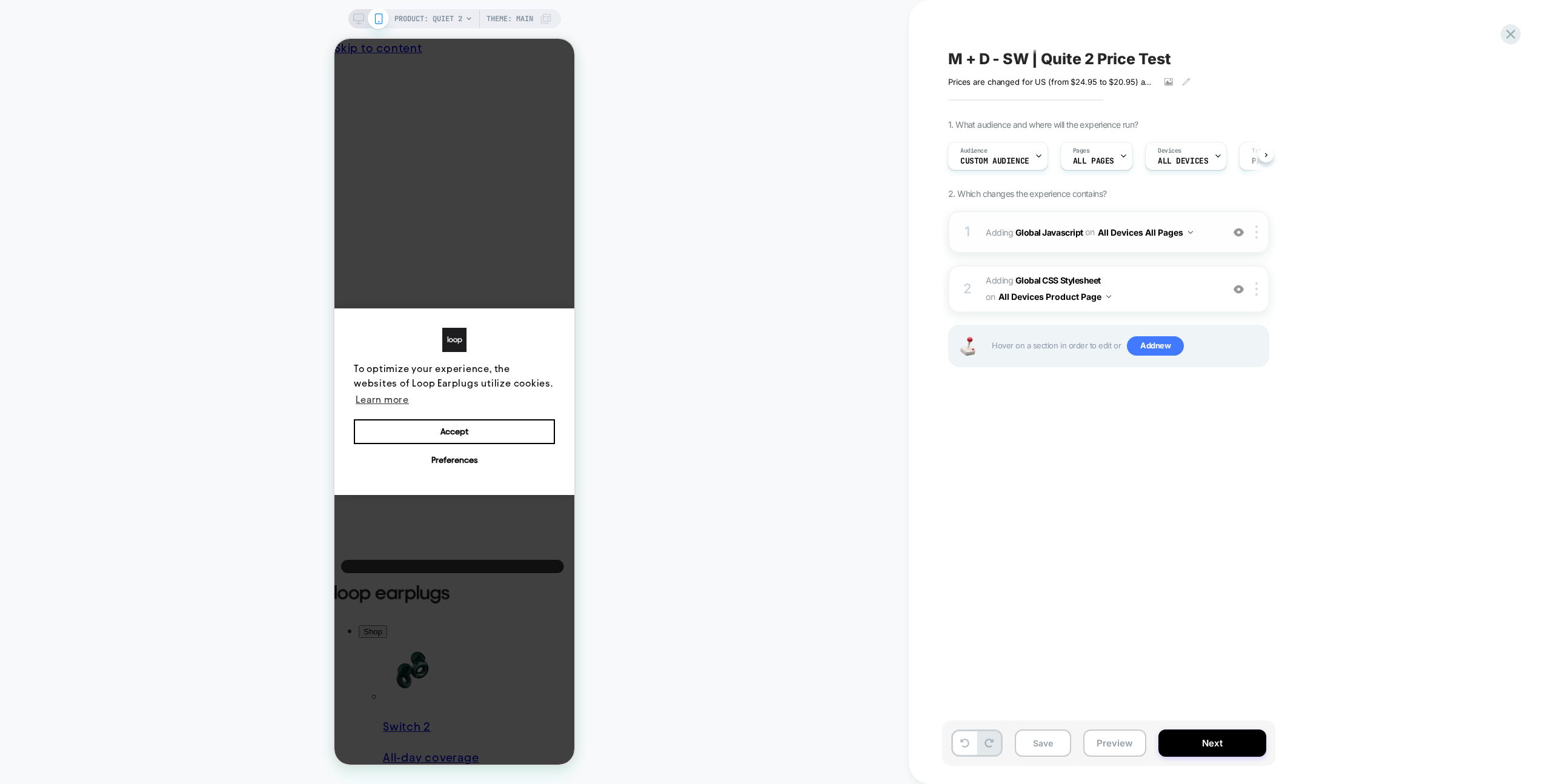
click at [1207, 245] on div "1 Adding Global Javascript on All Devices All Pages Add Before Add After Target…" at bounding box center [1109, 232] width 321 height 43
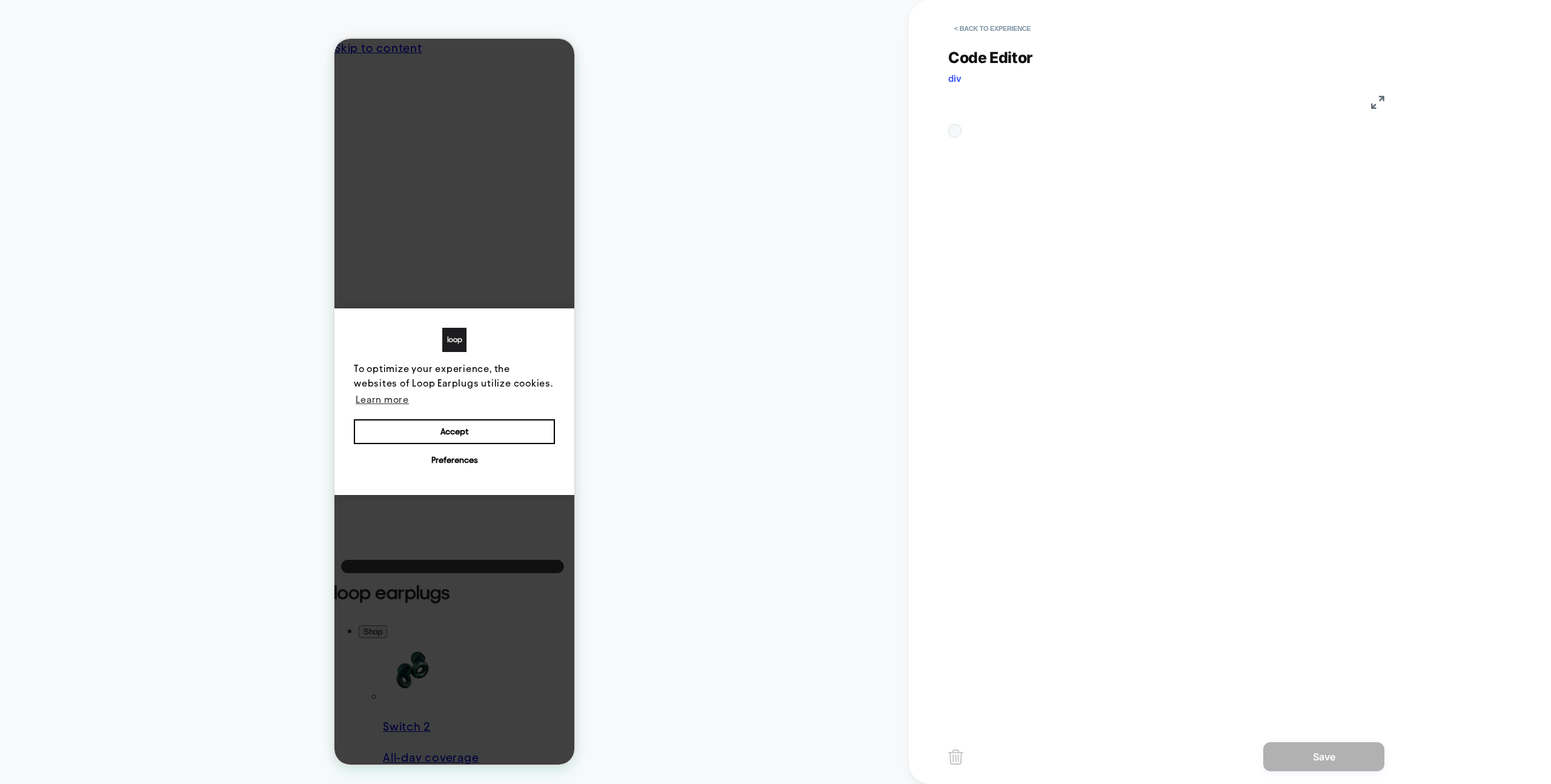
scroll to position [163, 0]
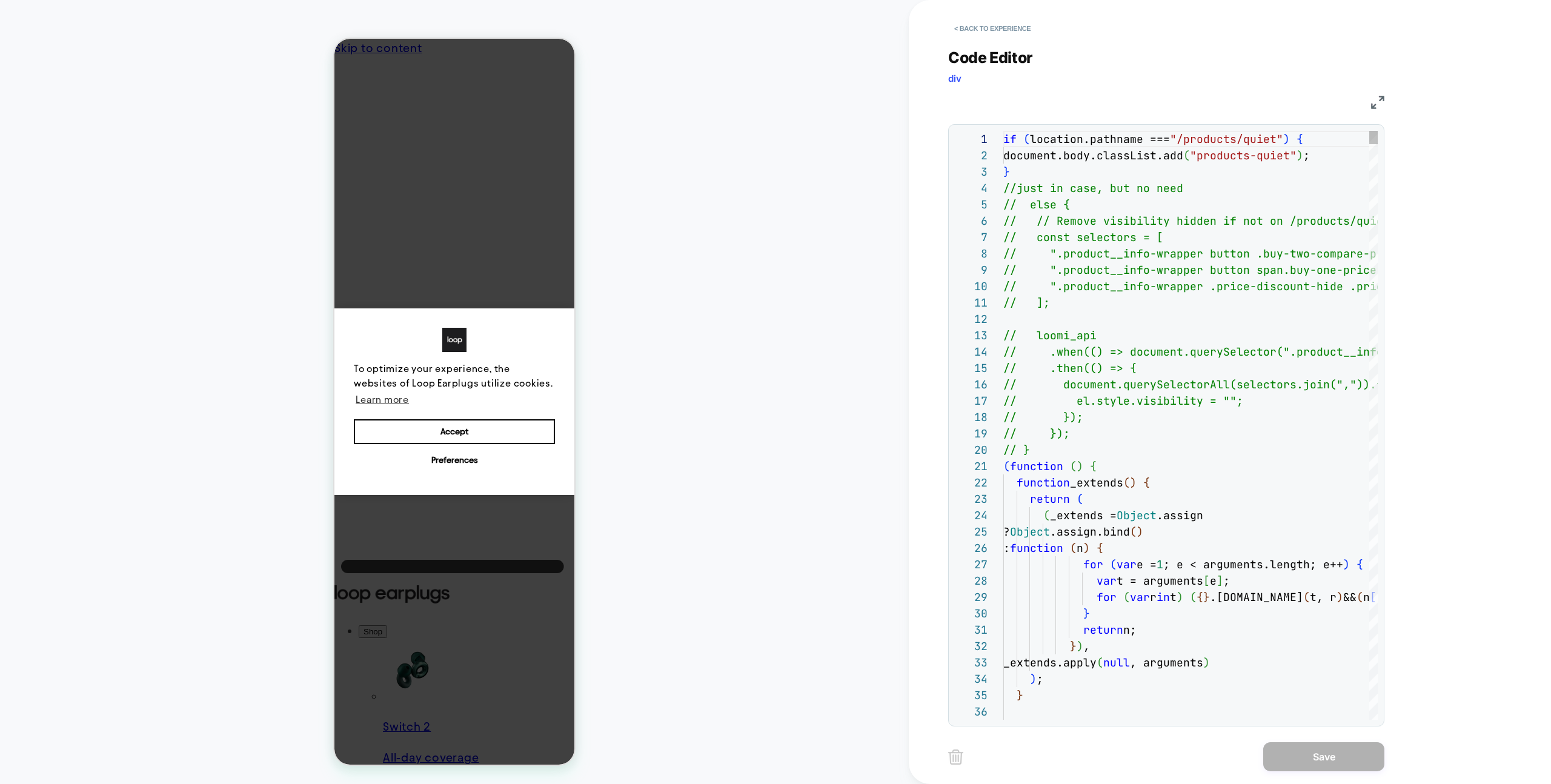
type textarea "*"
type textarea "**********"
type textarea "**"
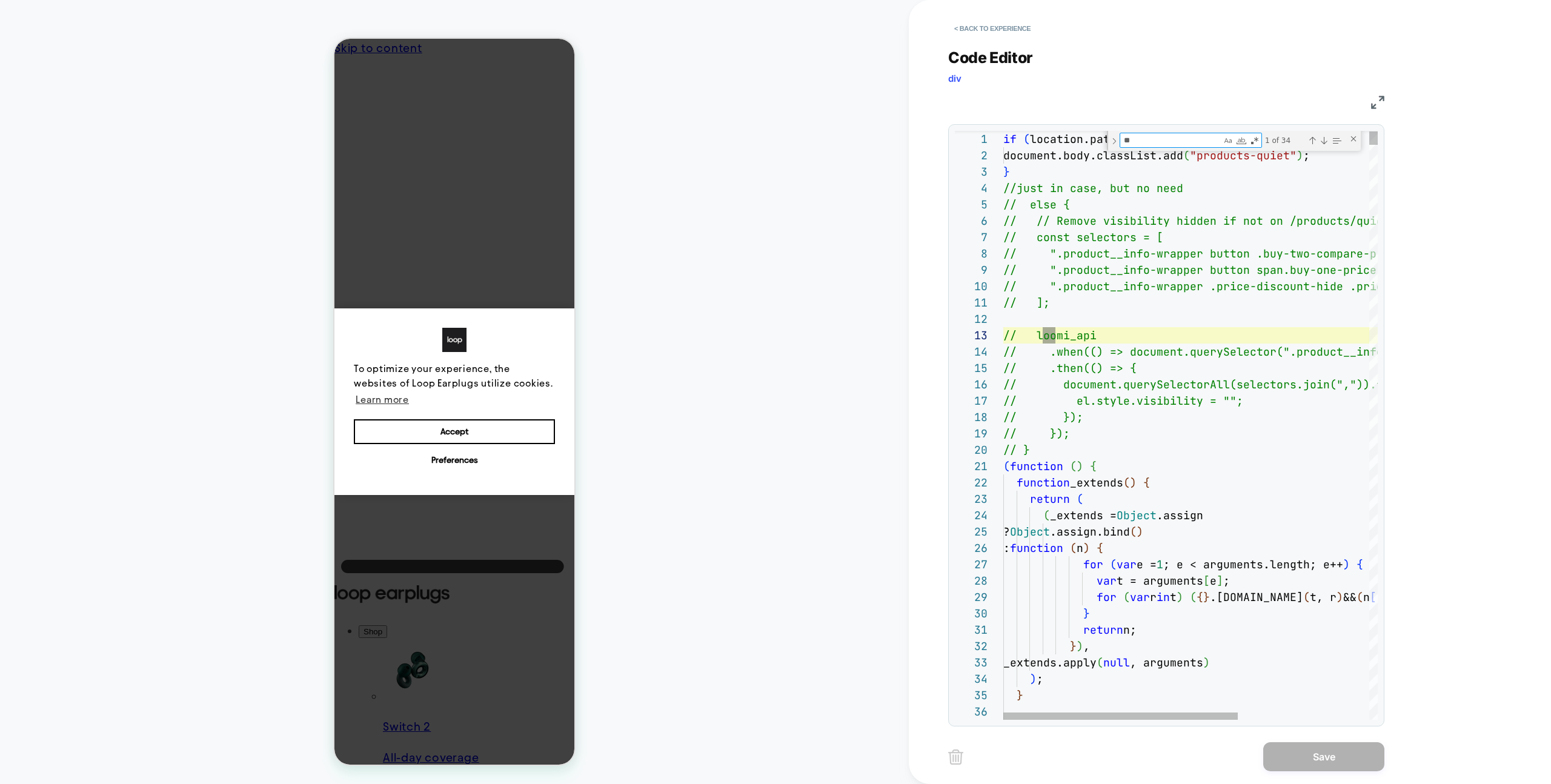
type textarea "**********"
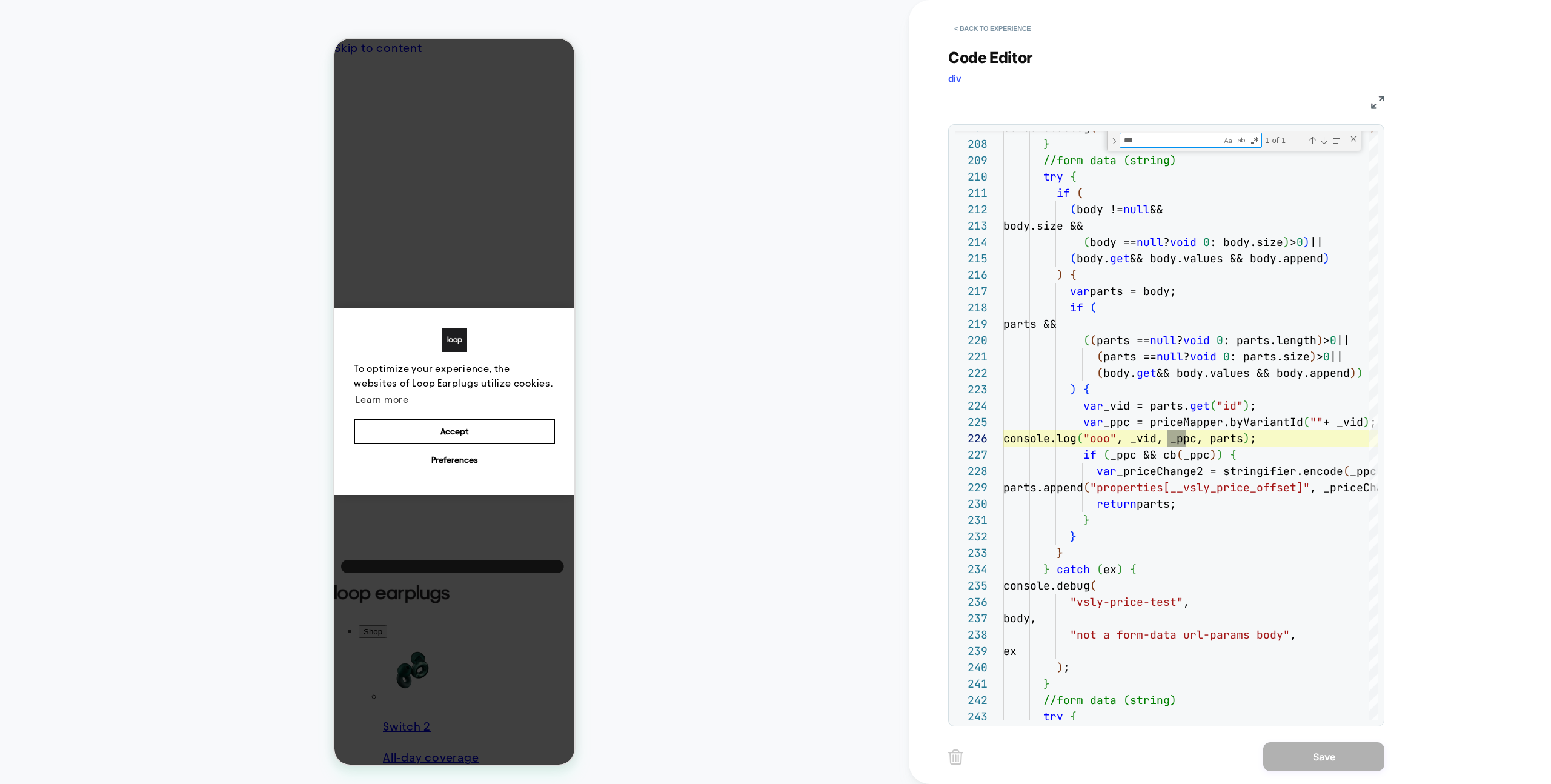
type textarea "***"
drag, startPoint x: 1009, startPoint y: 52, endPoint x: 1006, endPoint y: 34, distance: 18.2
click at [1008, 51] on span "Code Editor" at bounding box center [990, 57] width 84 height 18
click at [1006, 34] on button "< Back to experience" at bounding box center [992, 29] width 89 height 20
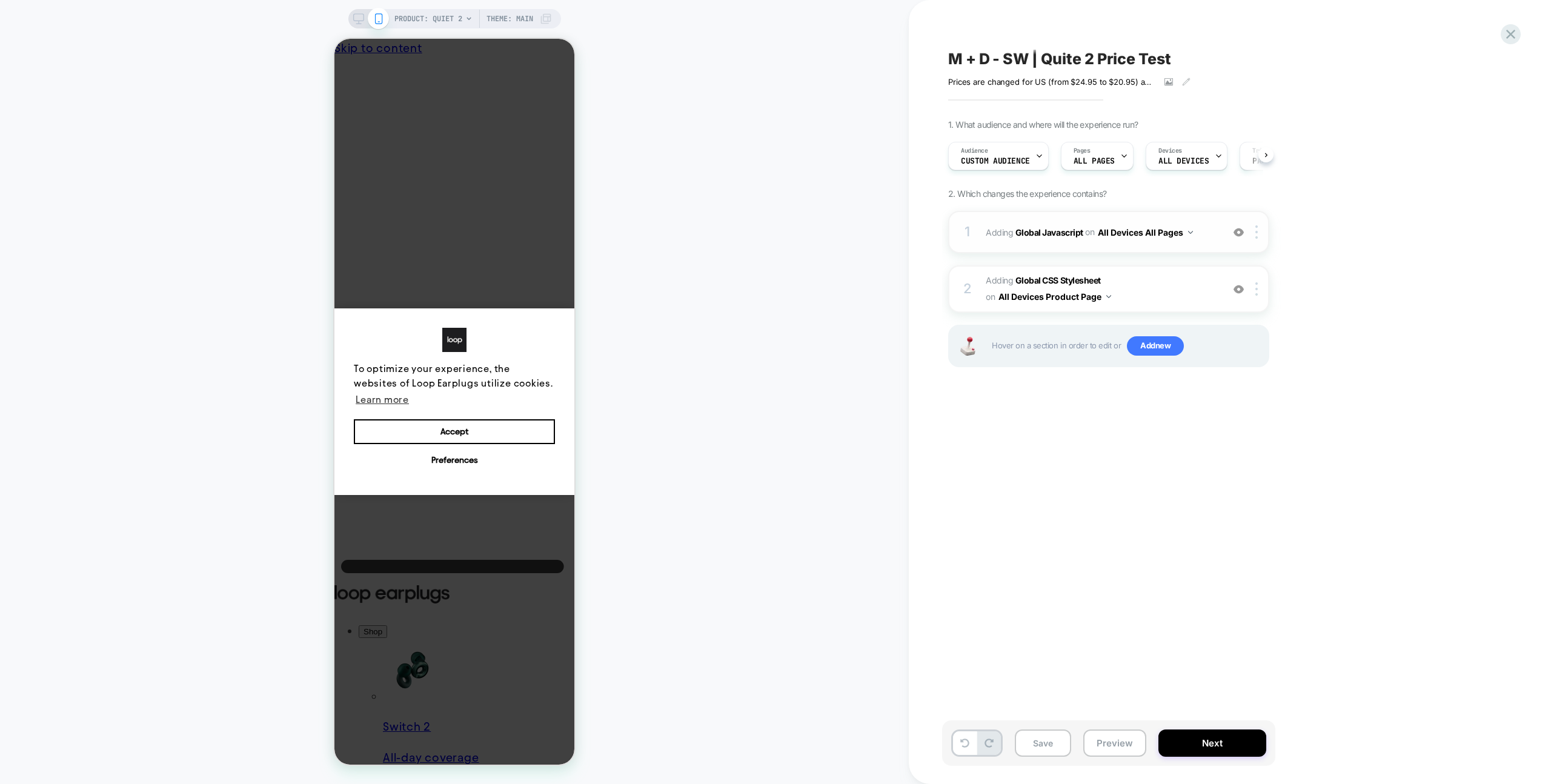
click at [1221, 221] on div "1 Adding Global Javascript on All Devices All Pages Add Before Add After Target…" at bounding box center [1109, 232] width 321 height 43
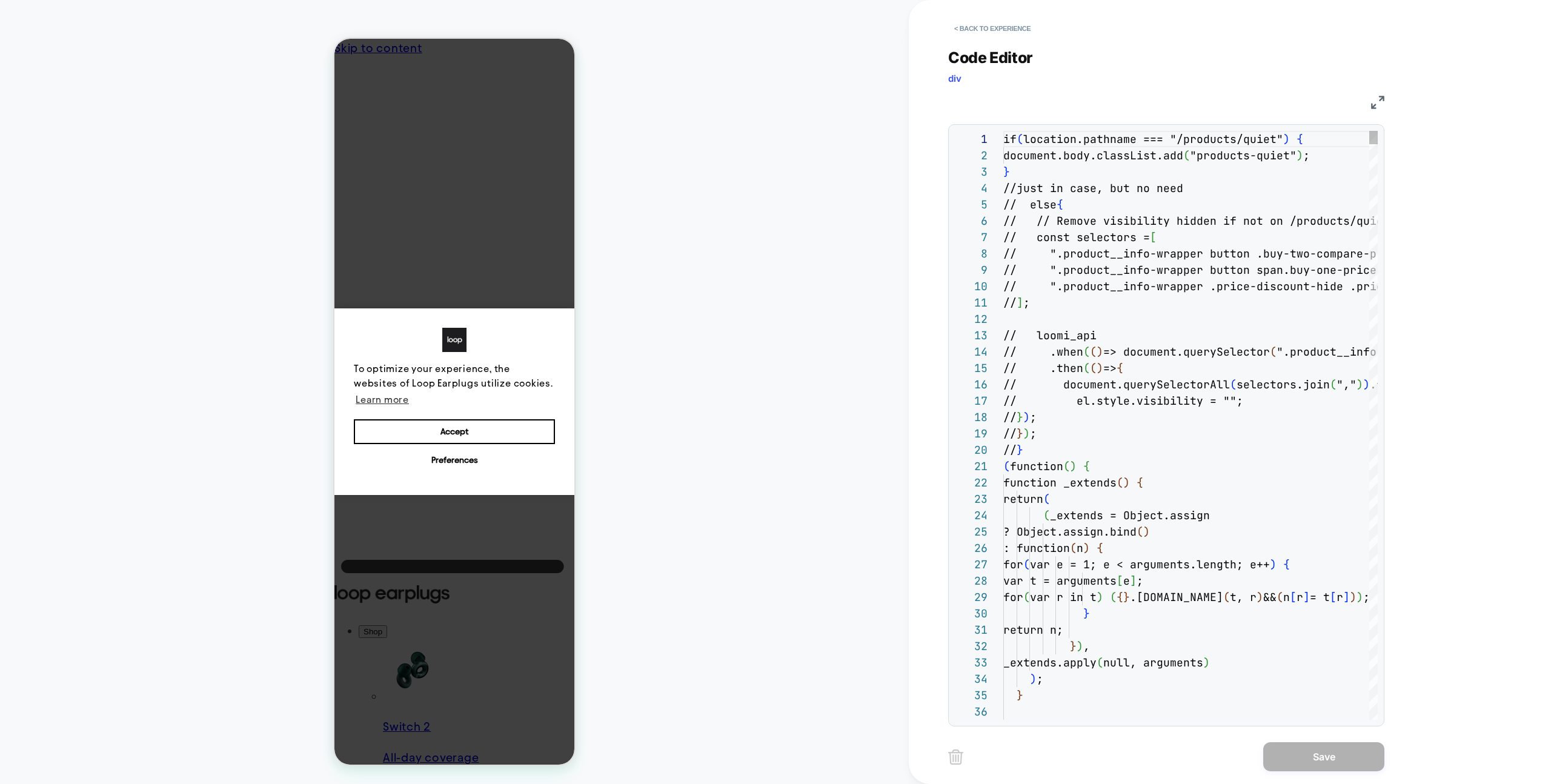
scroll to position [163, 0]
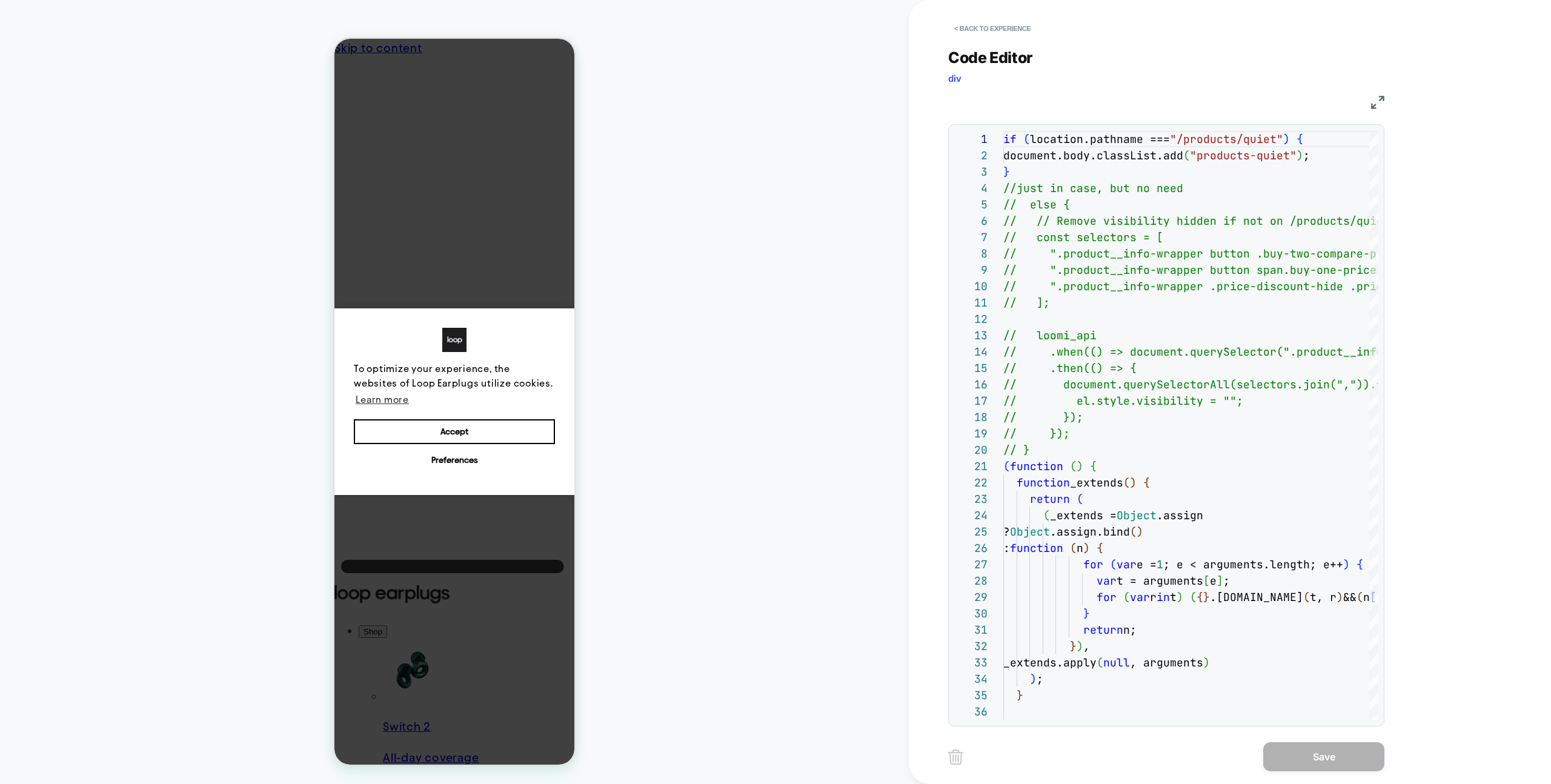
click at [938, 35] on div "< Back to experience Code Editor div JS 1 2 3 4 5 6 7 8 9 10 11 12 13 14 15 16 …" at bounding box center [1175, 392] width 534 height 784
click at [978, 34] on button "< Back to experience" at bounding box center [992, 29] width 89 height 20
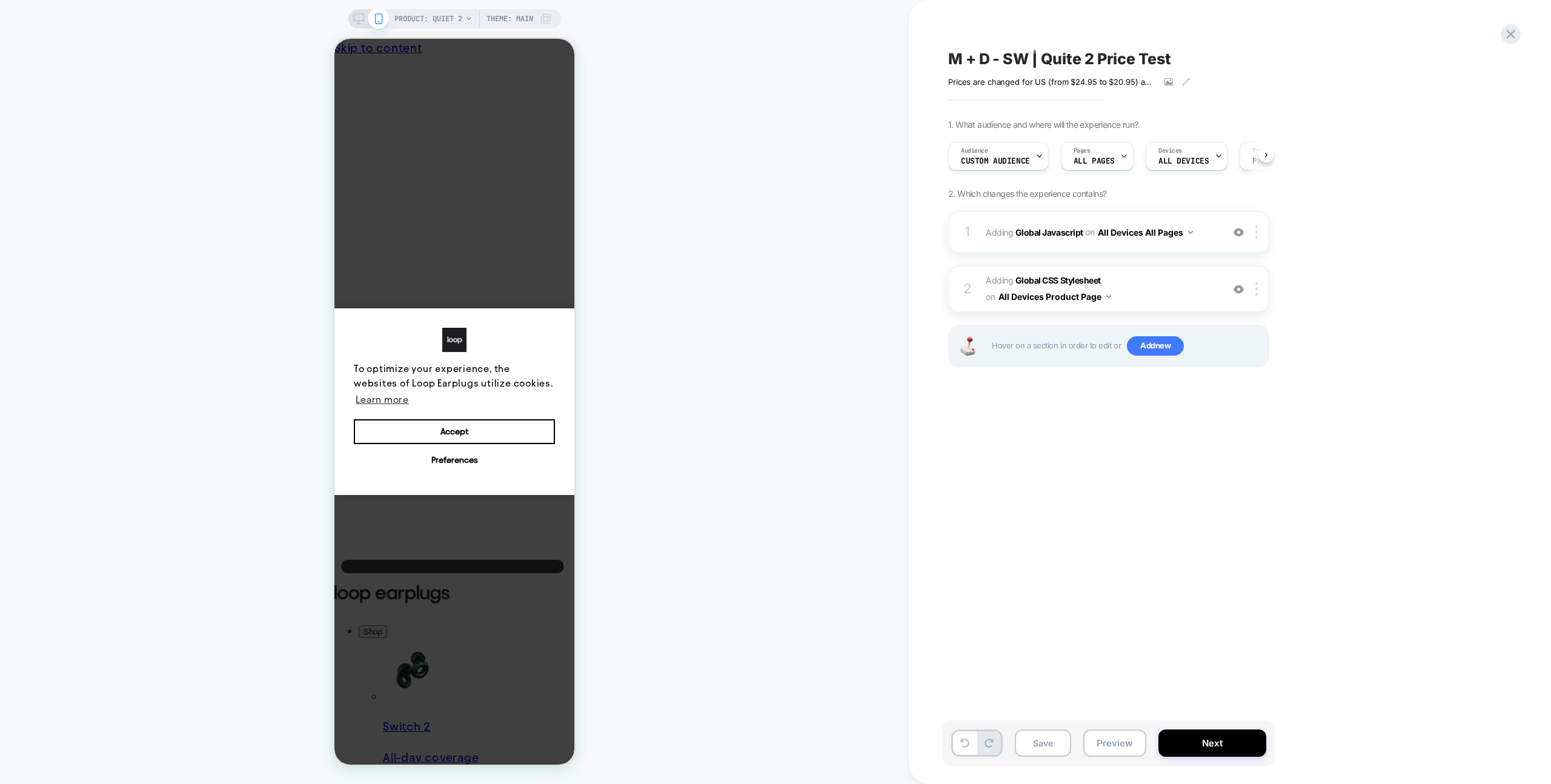
scroll to position [0, 1]
click at [1527, 34] on div "M + D - SW | Quite 2 Price Test Prices are changed for US (from $24.95 to $20.9…" at bounding box center [1230, 392] width 642 height 784
click at [1506, 35] on icon at bounding box center [1510, 34] width 16 height 16
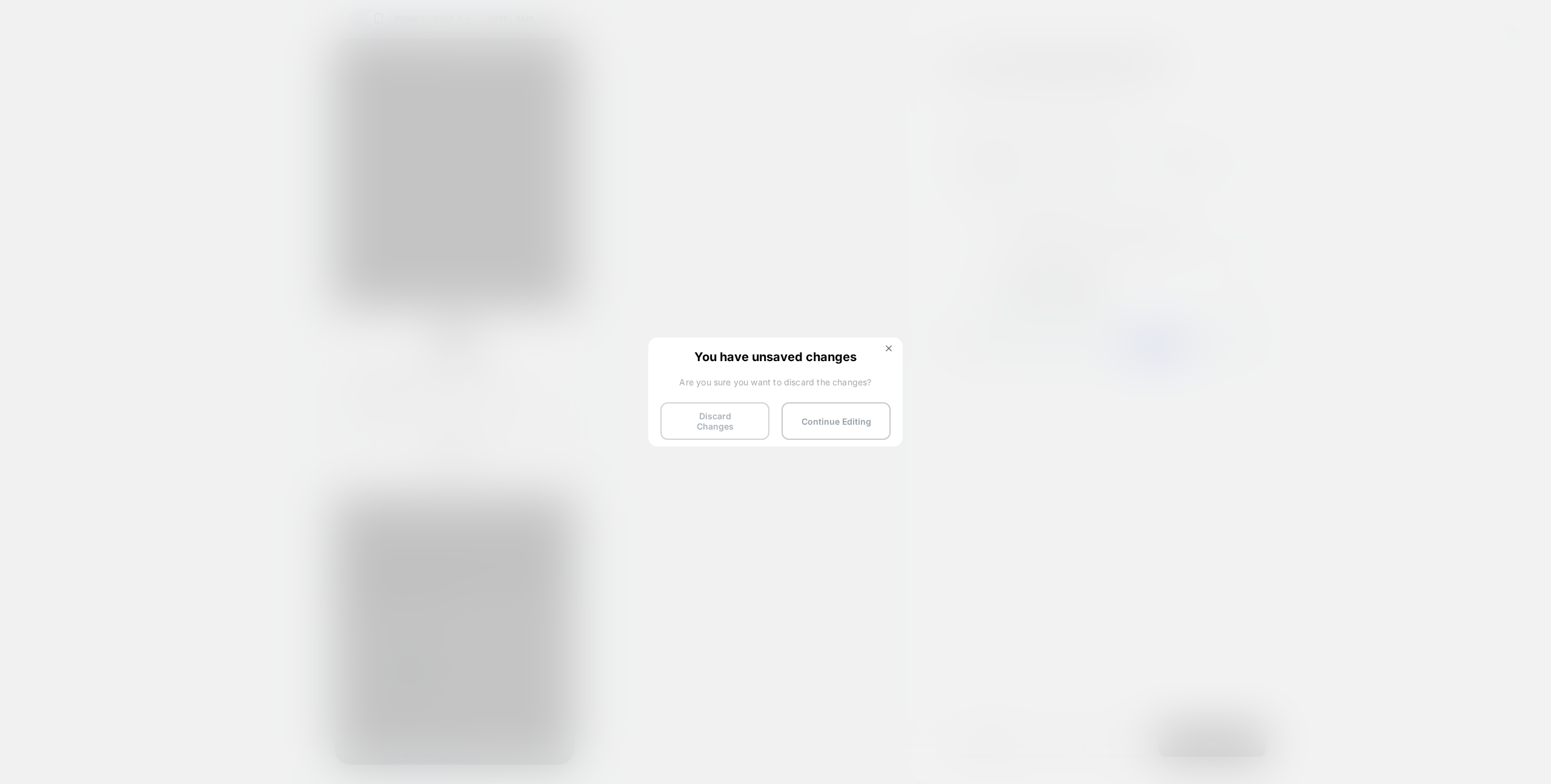
click at [679, 414] on button "Discard Changes" at bounding box center [715, 421] width 109 height 38
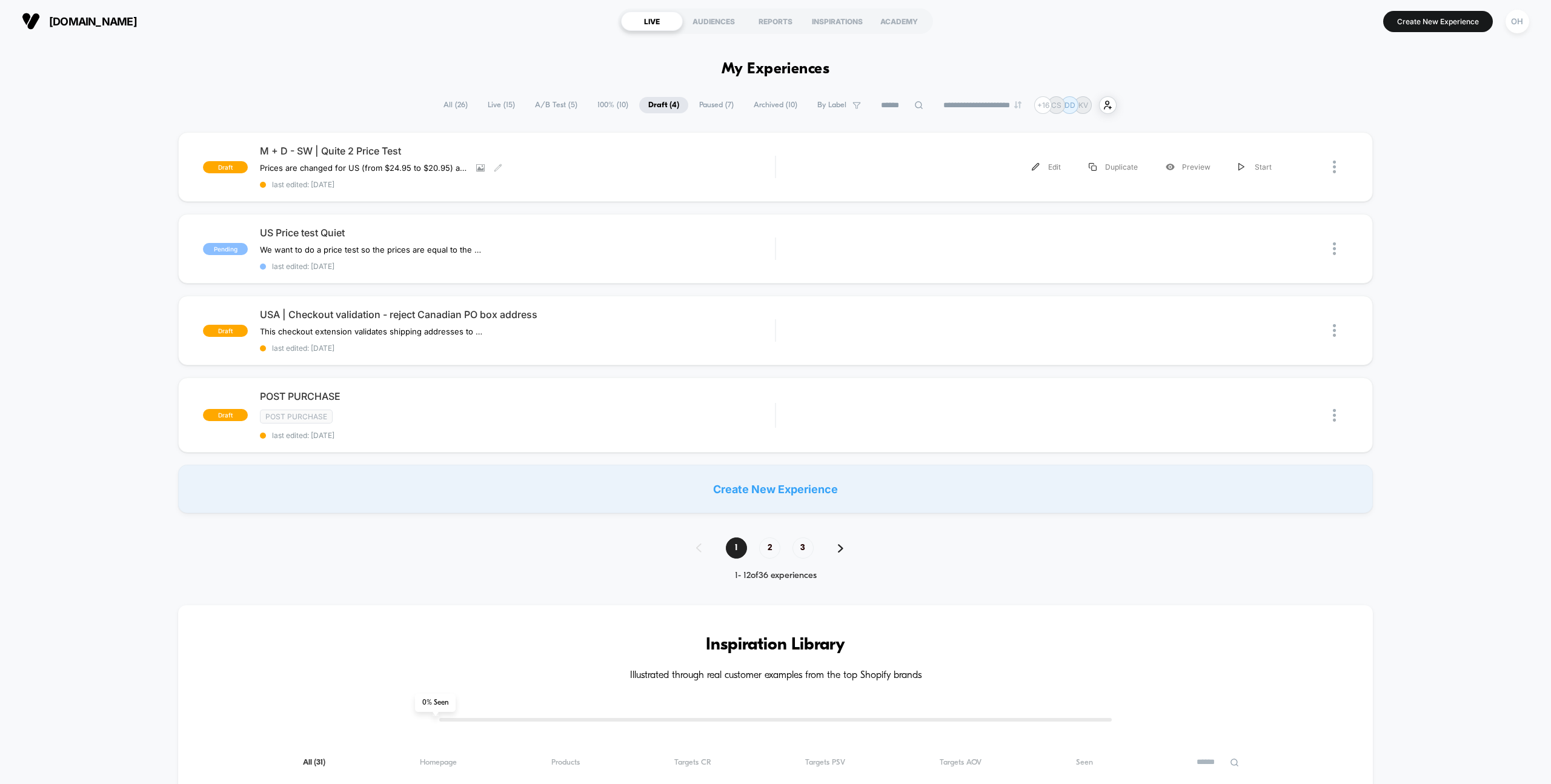
drag, startPoint x: 649, startPoint y: 173, endPoint x: 455, endPoint y: 34, distance: 238.7
click at [649, 173] on div "M + D - SW | Quite 2 Price Test Prices are changed for US (from $24.95 to $20.9…" at bounding box center [517, 166] width 515 height 44
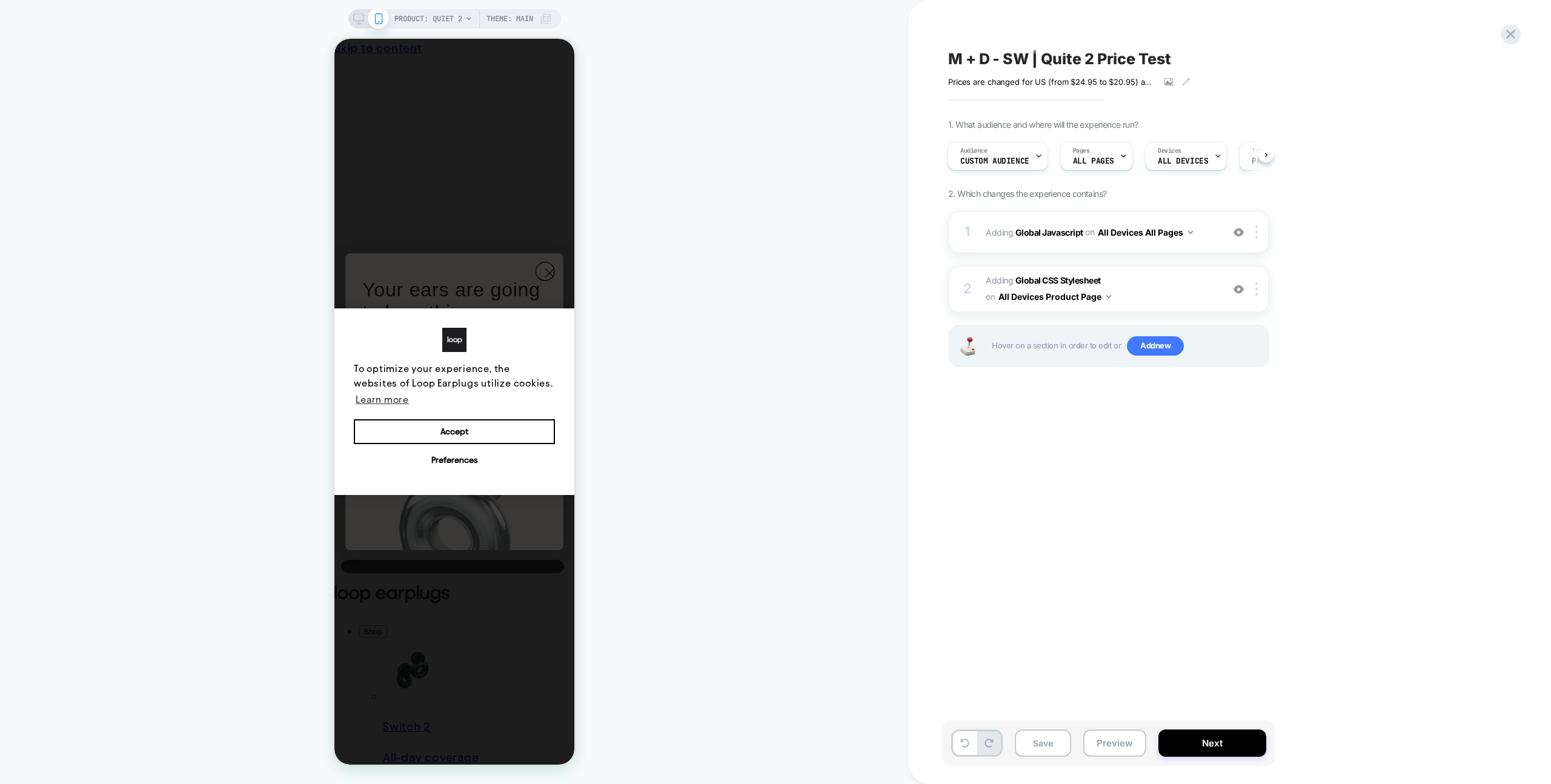
scroll to position [0, 4]
click at [1198, 211] on div "1 Adding Global Javascript on All Devices All Pages Add Before Add After Target…" at bounding box center [1109, 232] width 321 height 43
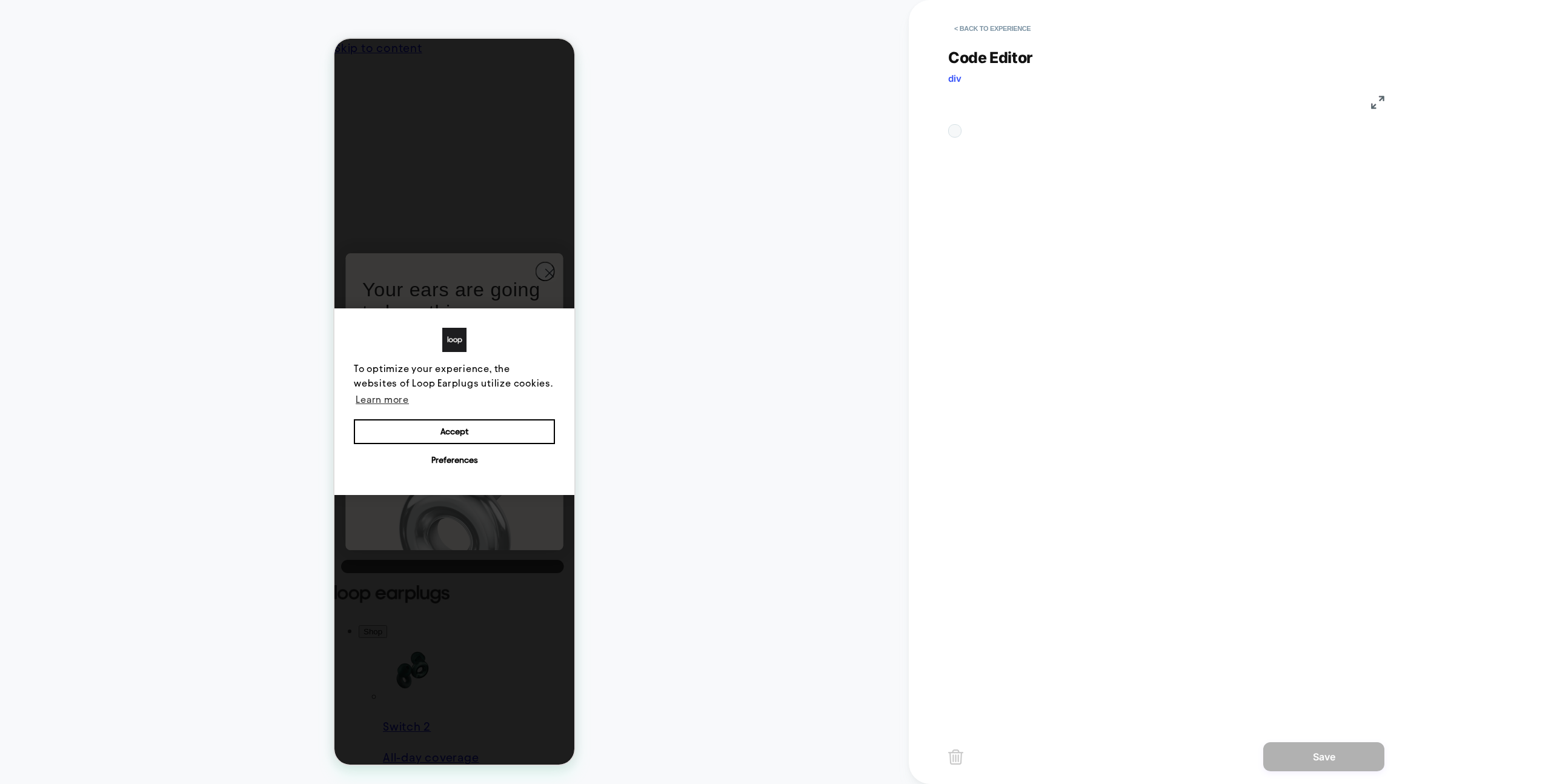
click at [955, 131] on div "**********" at bounding box center [955, 131] width 0 height 0
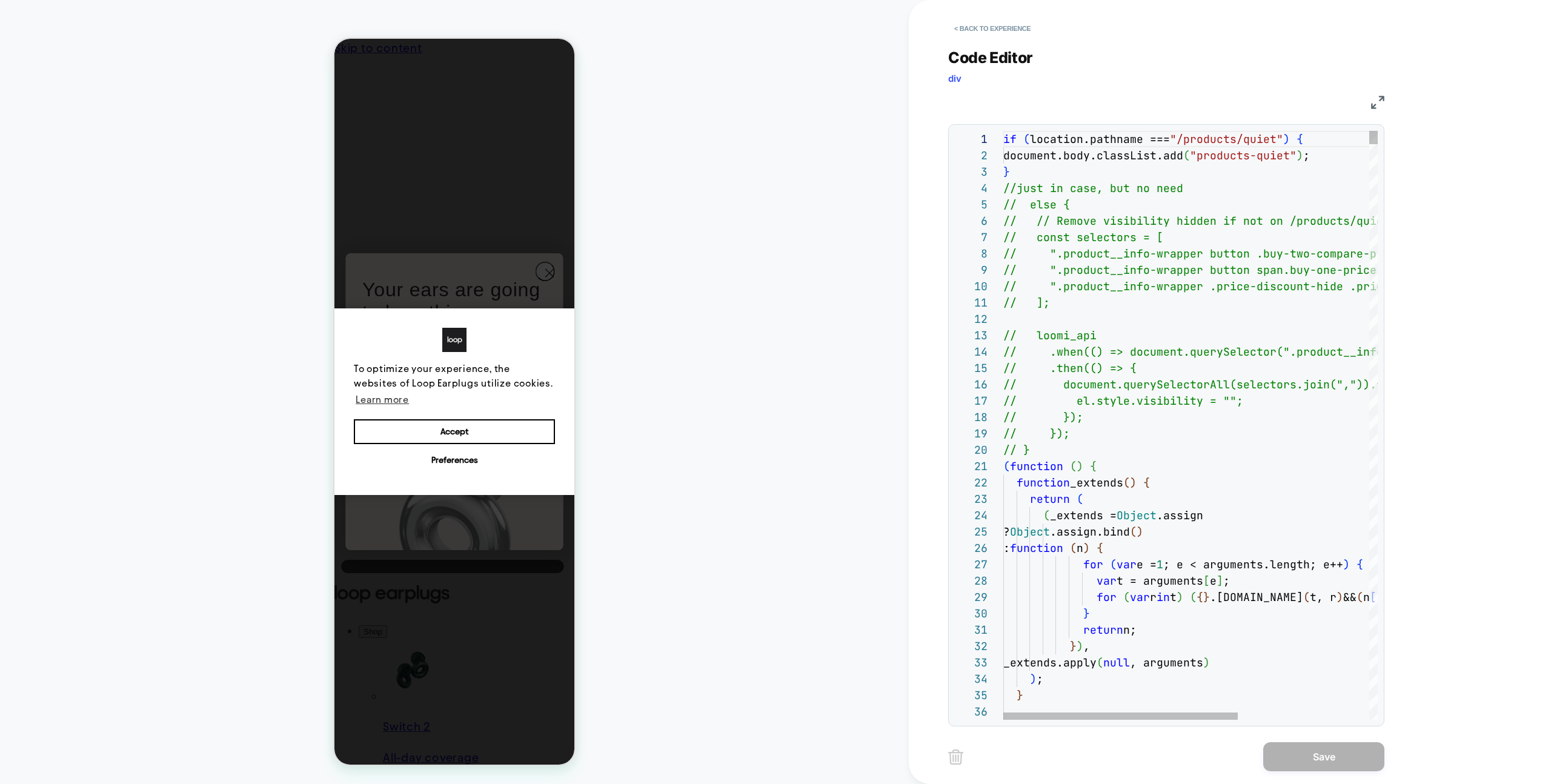
click at [999, 464] on div at bounding box center [997, 466] width 16 height 16
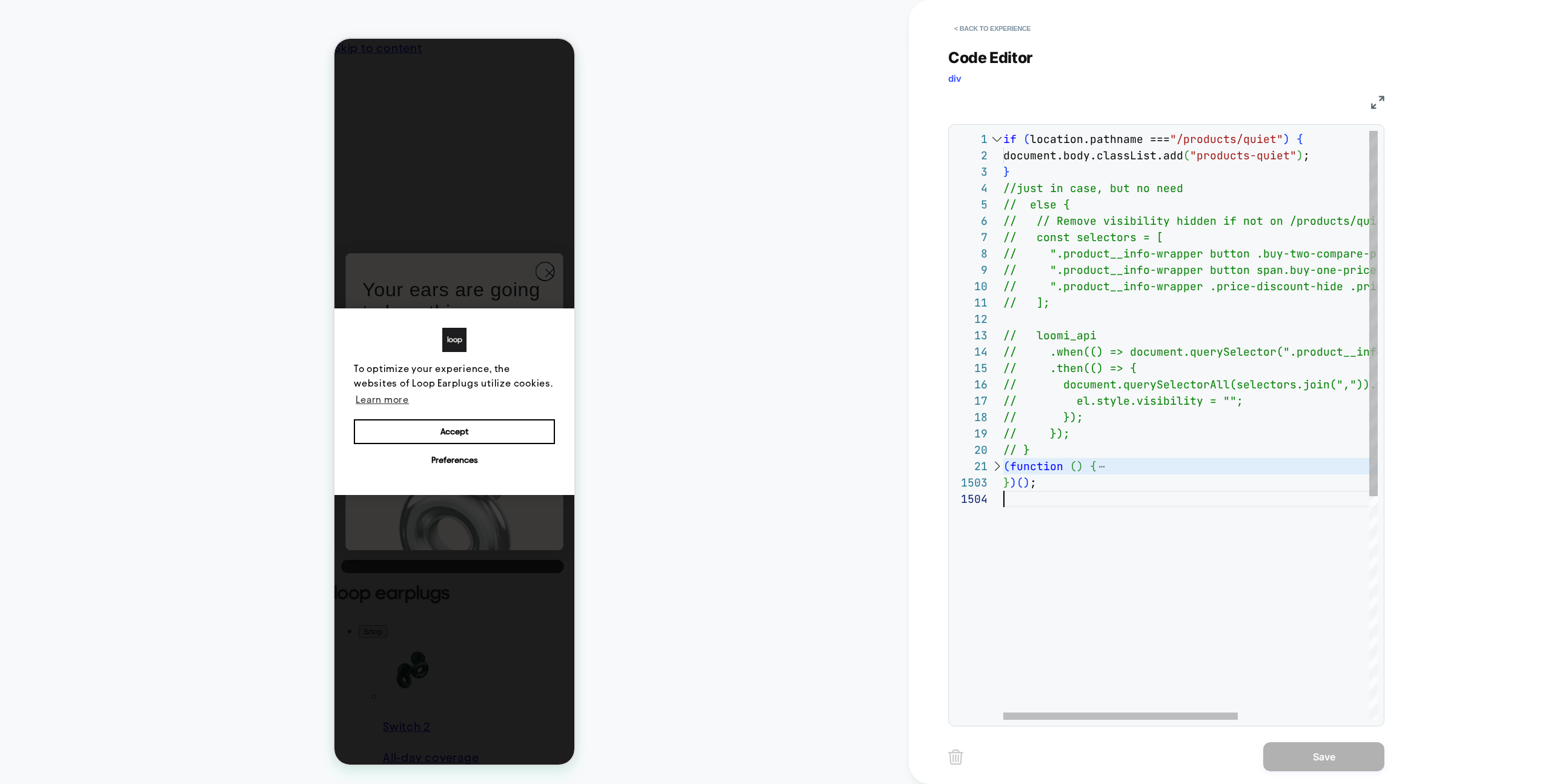
scroll to position [0, 0]
drag, startPoint x: 1063, startPoint y: 491, endPoint x: 969, endPoint y: 471, distance: 96.1
click at [968, 471] on div "1 2 3 4 5 6 7 8 9 10 11 12 13 14 15 16 17 18 19 20 21 1503 1504 if ( location.p…" at bounding box center [1166, 424] width 423 height 589
type textarea "**********"
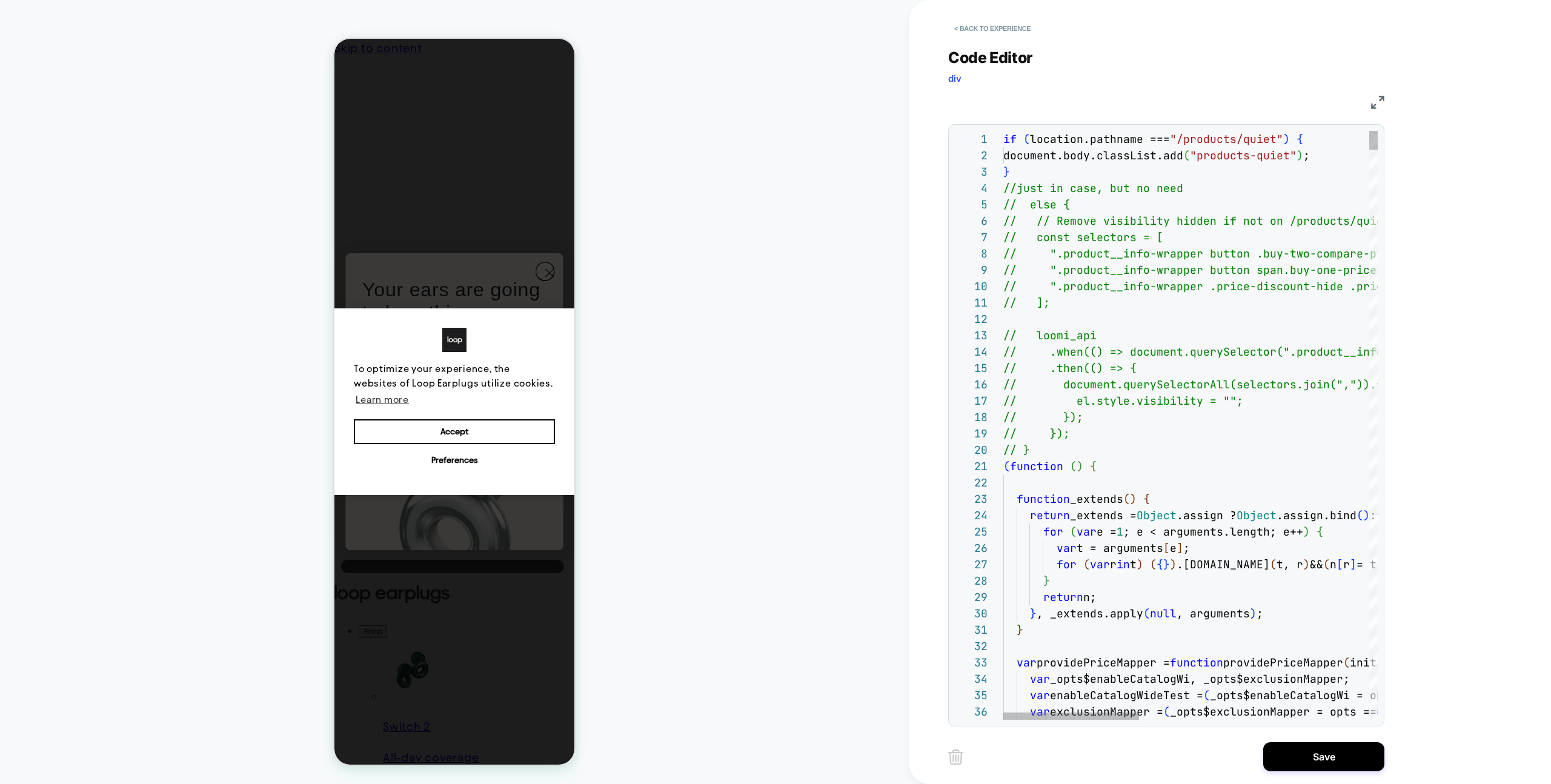
drag, startPoint x: 1328, startPoint y: 761, endPoint x: 1244, endPoint y: 748, distance: 85.0
click at [1328, 761] on button "Save" at bounding box center [1324, 757] width 122 height 29
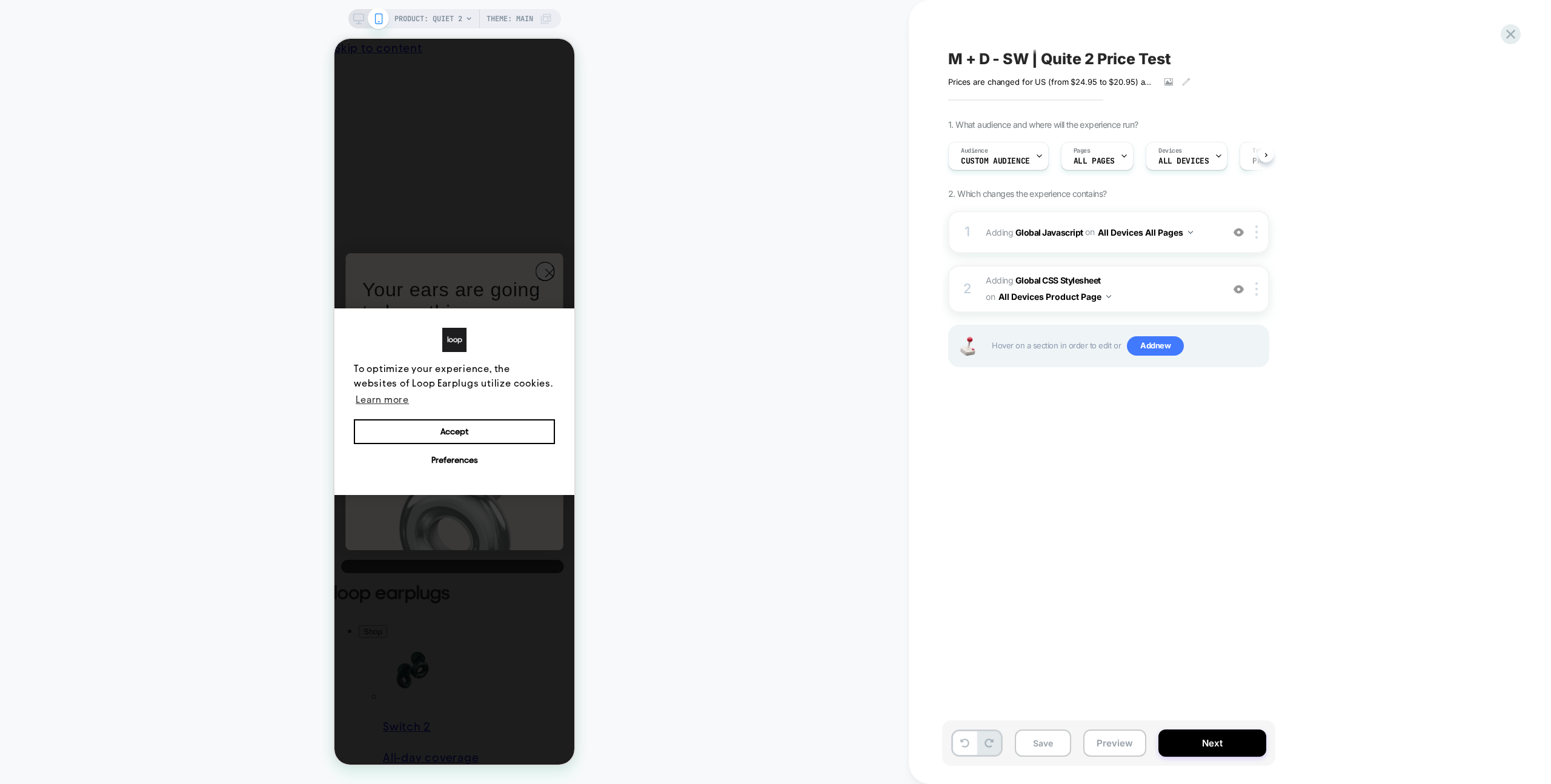
click at [1138, 739] on button "Preview" at bounding box center [1115, 743] width 63 height 27
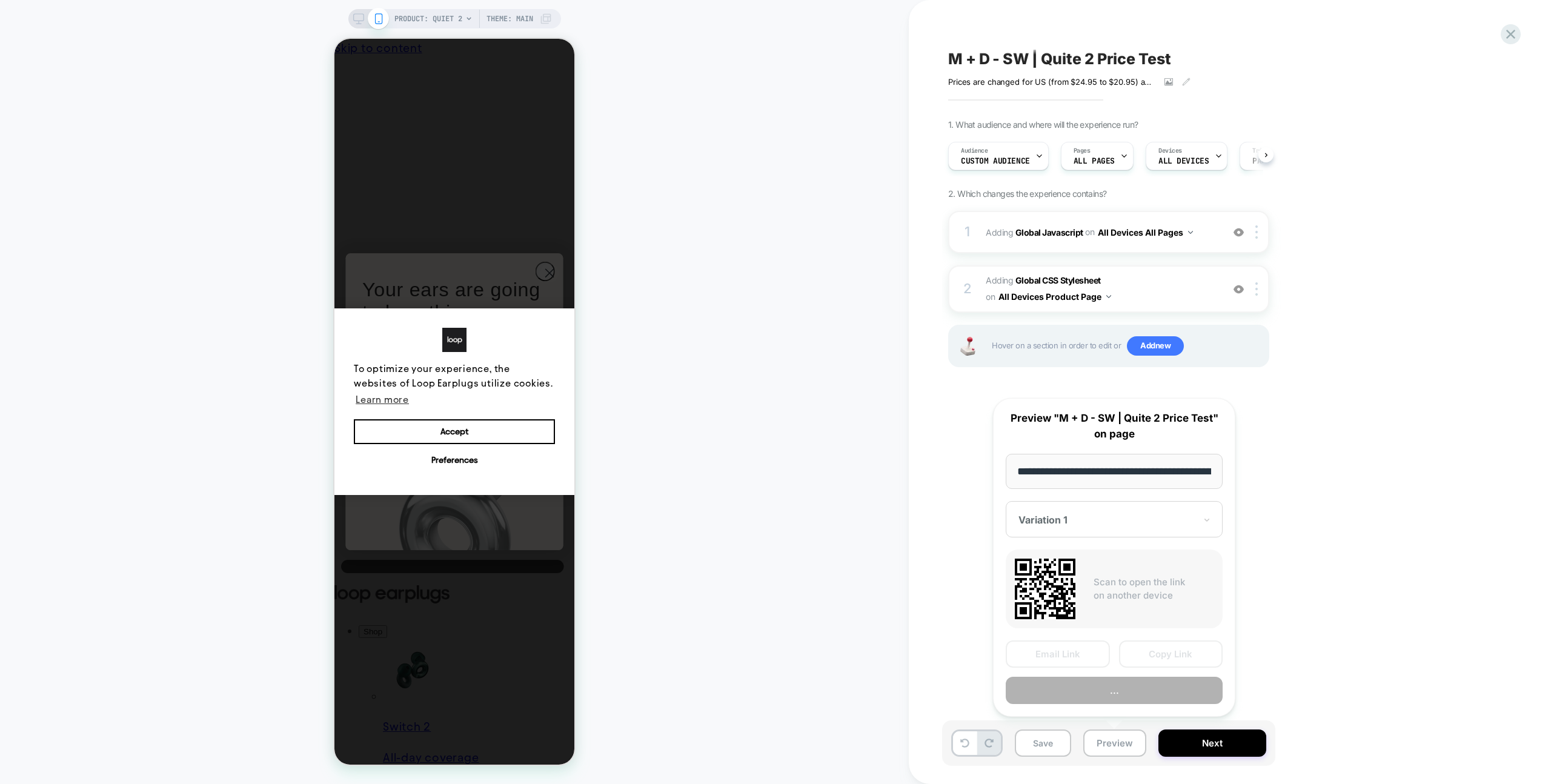
scroll to position [0, 112]
click at [1163, 662] on button "Copy Link" at bounding box center [1171, 654] width 104 height 27
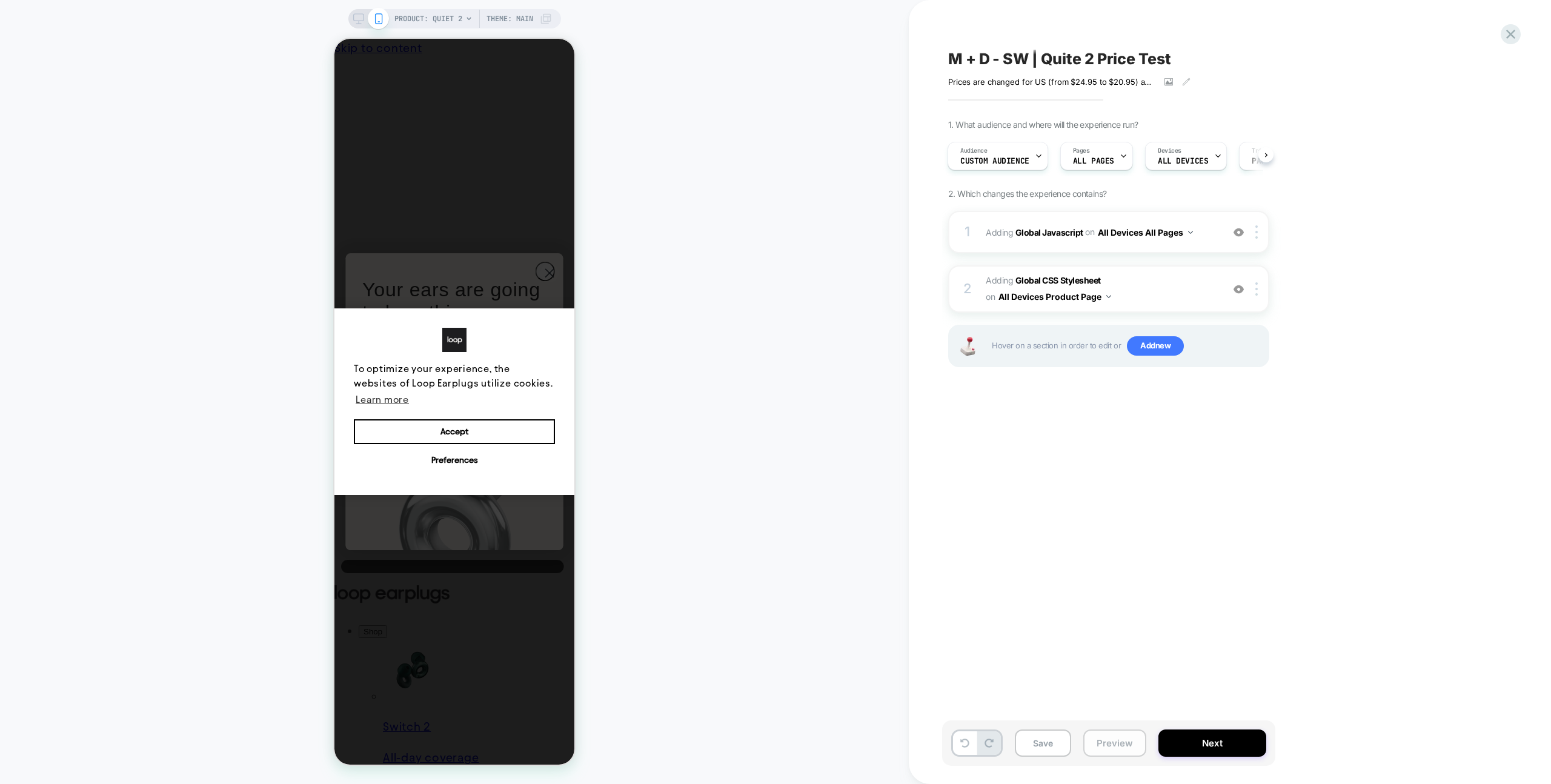
click at [1124, 728] on div "Save Preview Next" at bounding box center [1108, 743] width 333 height 45
click at [1131, 730] on button "Preview" at bounding box center [1115, 743] width 63 height 27
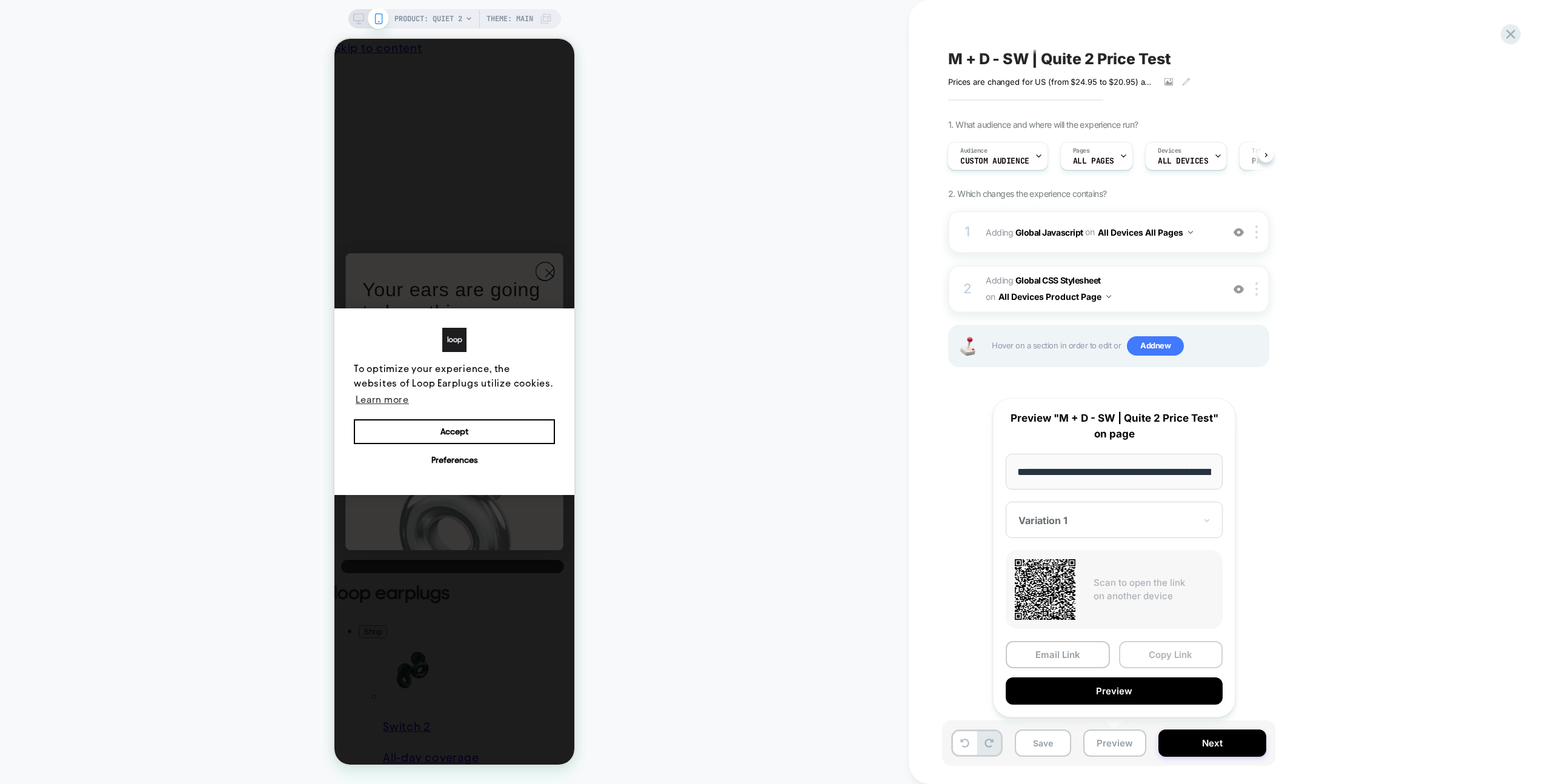
click at [1157, 651] on button "Copy Link" at bounding box center [1171, 654] width 104 height 27
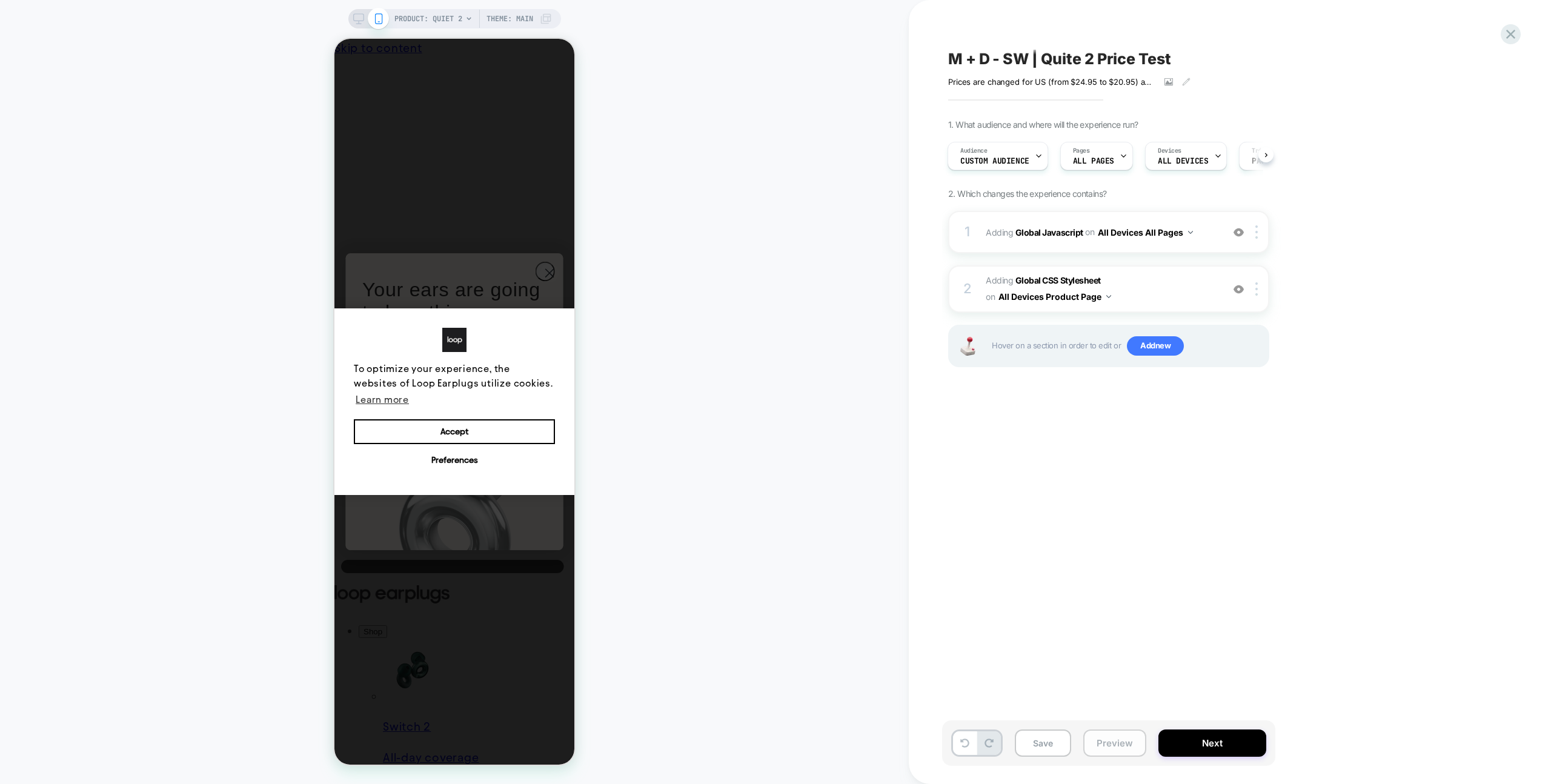
drag, startPoint x: 1125, startPoint y: 746, endPoint x: 1133, endPoint y: 741, distance: 9.4
click at [1125, 746] on button "Preview" at bounding box center [1115, 743] width 63 height 27
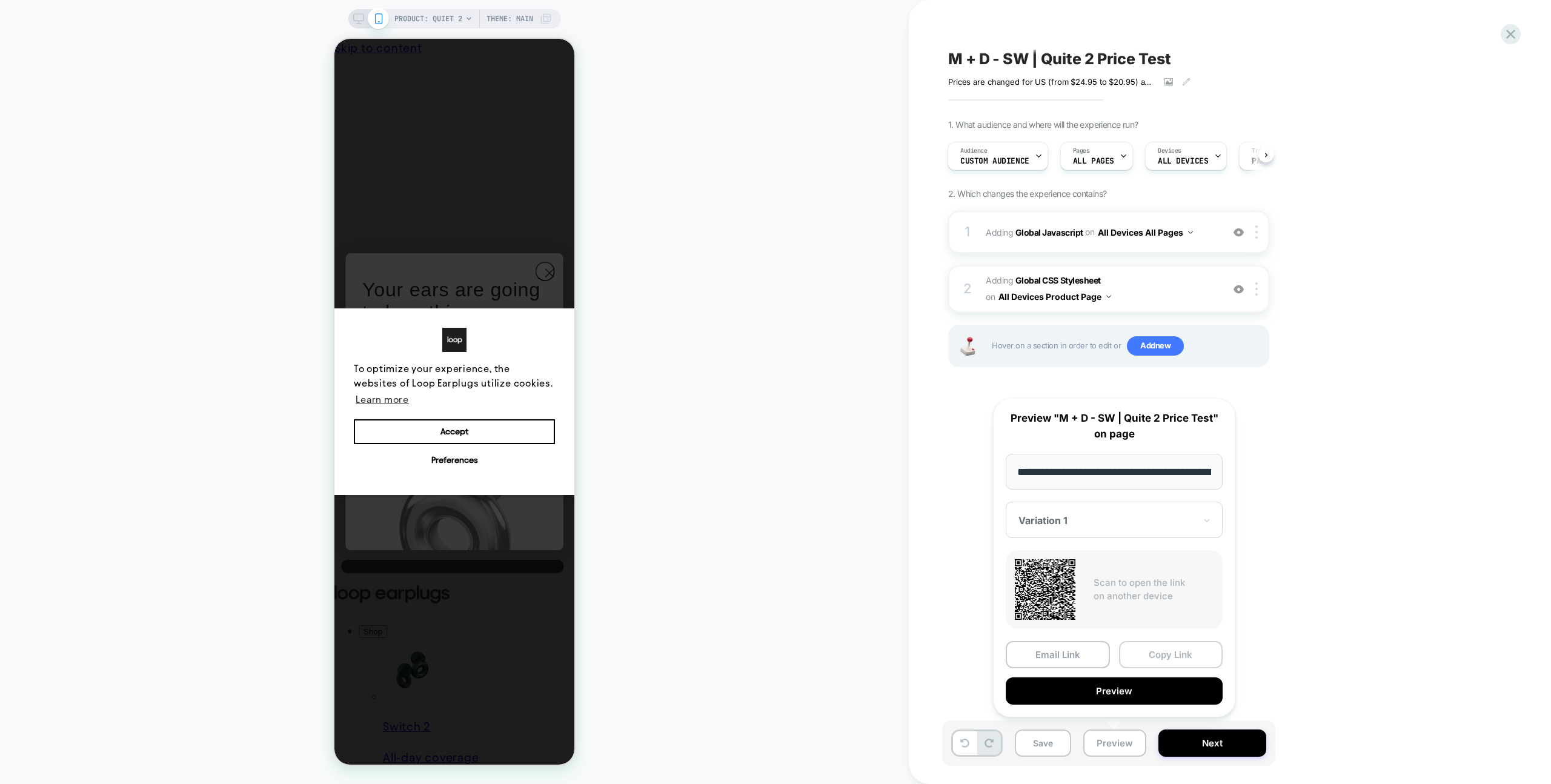
click at [1186, 661] on button "Copy Link" at bounding box center [1171, 654] width 104 height 27
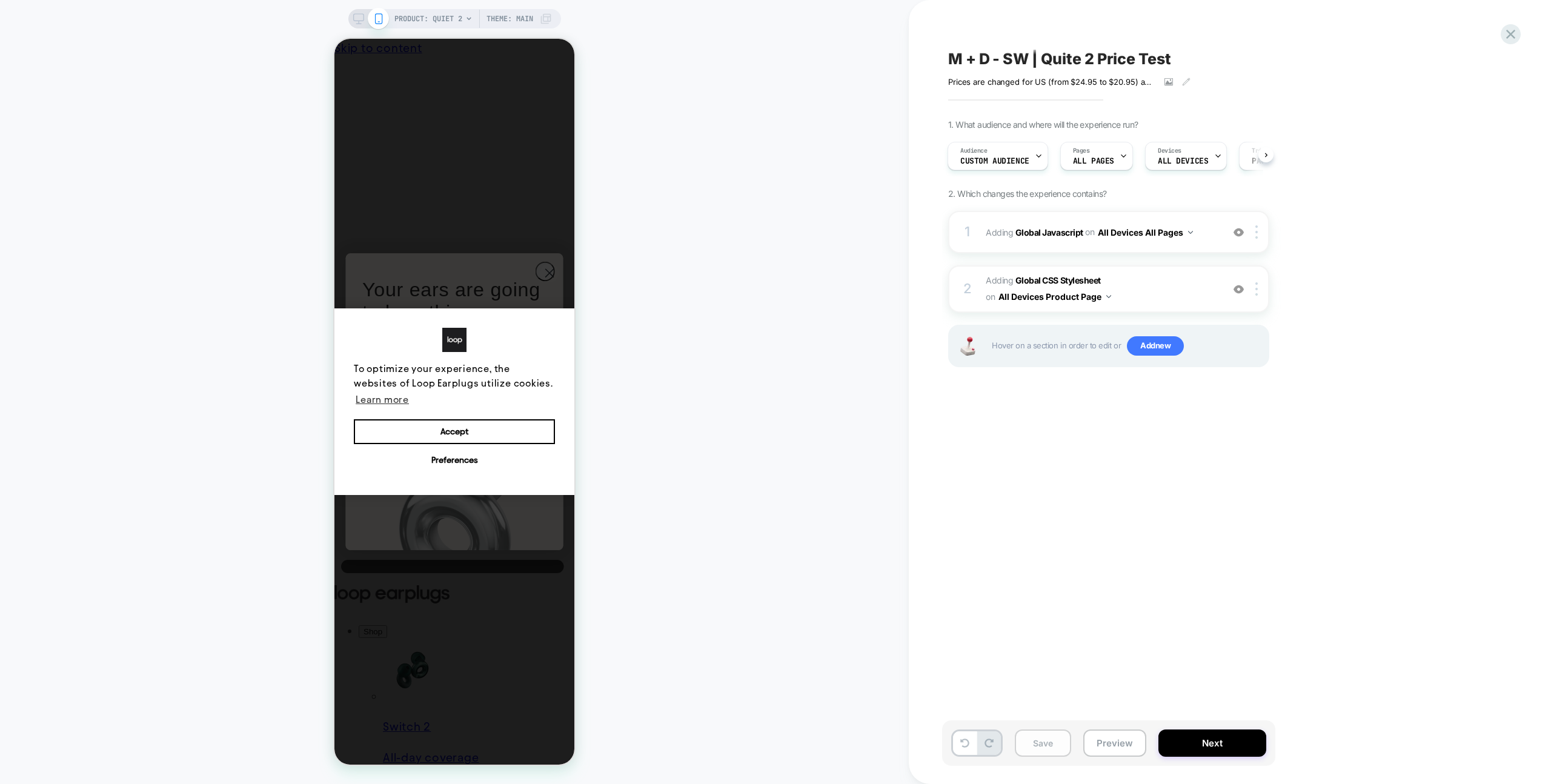
drag, startPoint x: 1037, startPoint y: 744, endPoint x: 1042, endPoint y: 734, distance: 11.2
click at [1037, 744] on button "Save" at bounding box center [1043, 743] width 57 height 27
click at [1205, 232] on span "Adding Global Javascript on All Devices All Pages" at bounding box center [1101, 232] width 231 height 17
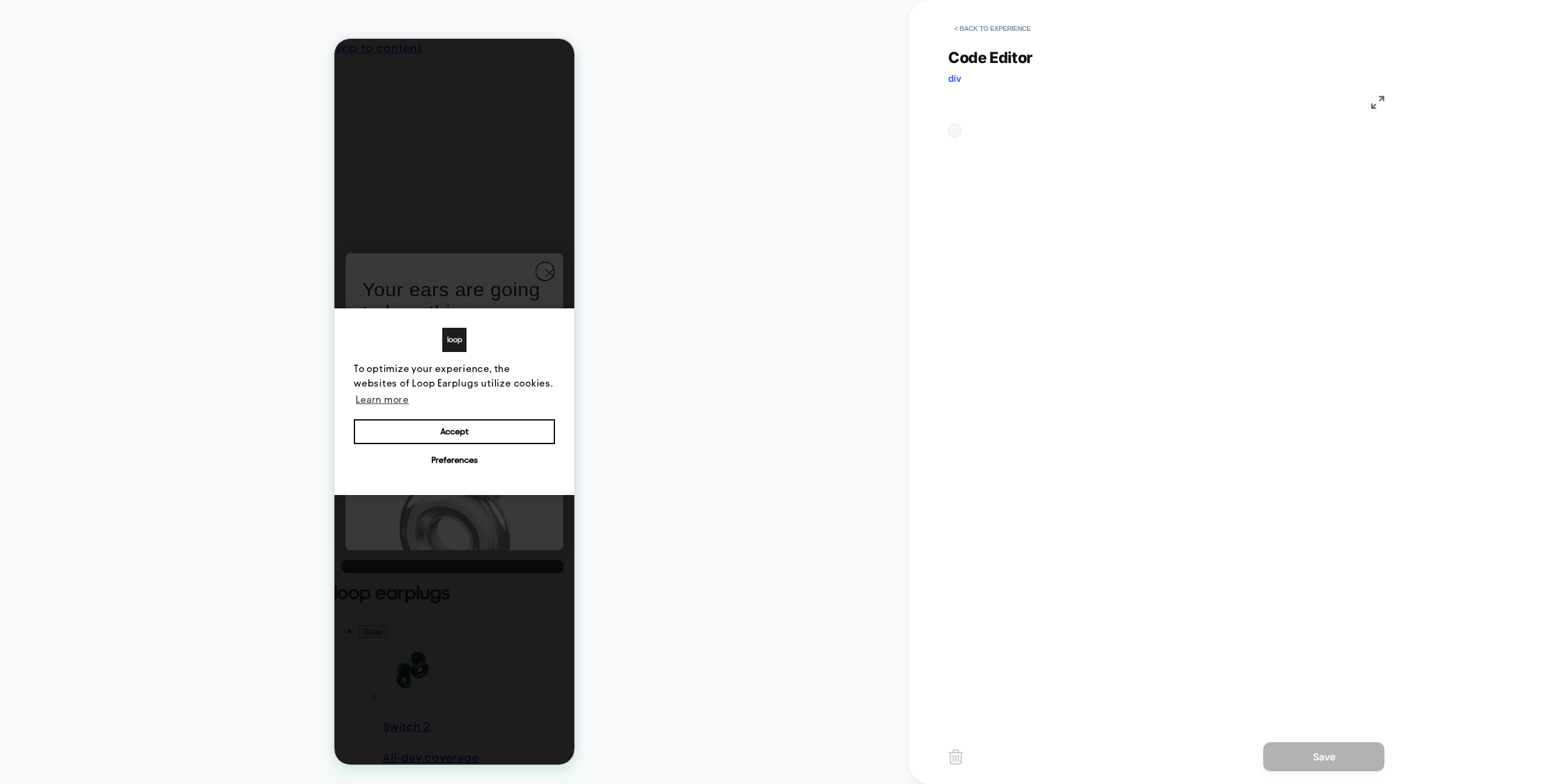
scroll to position [163, 0]
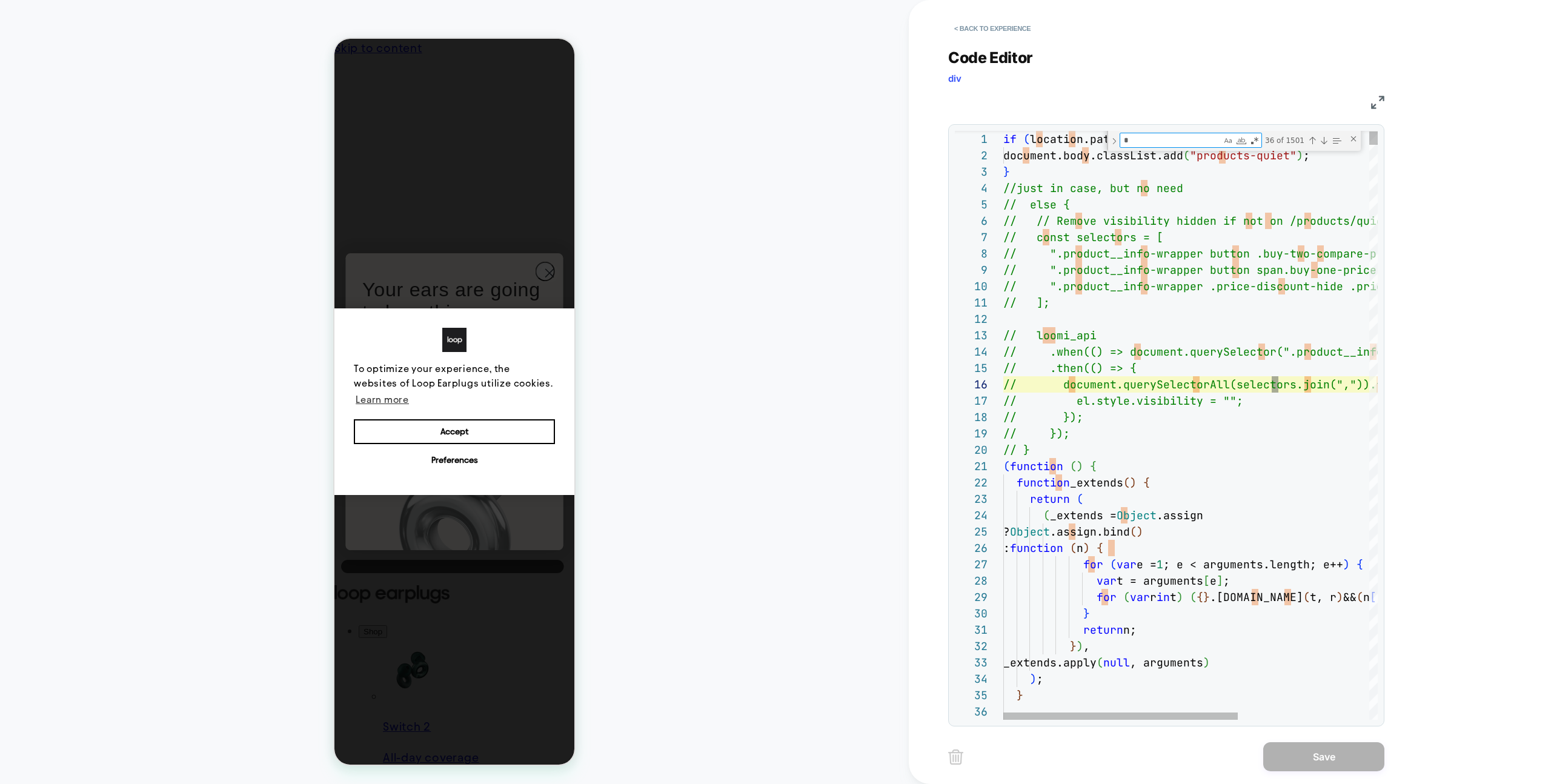
type textarea "**********"
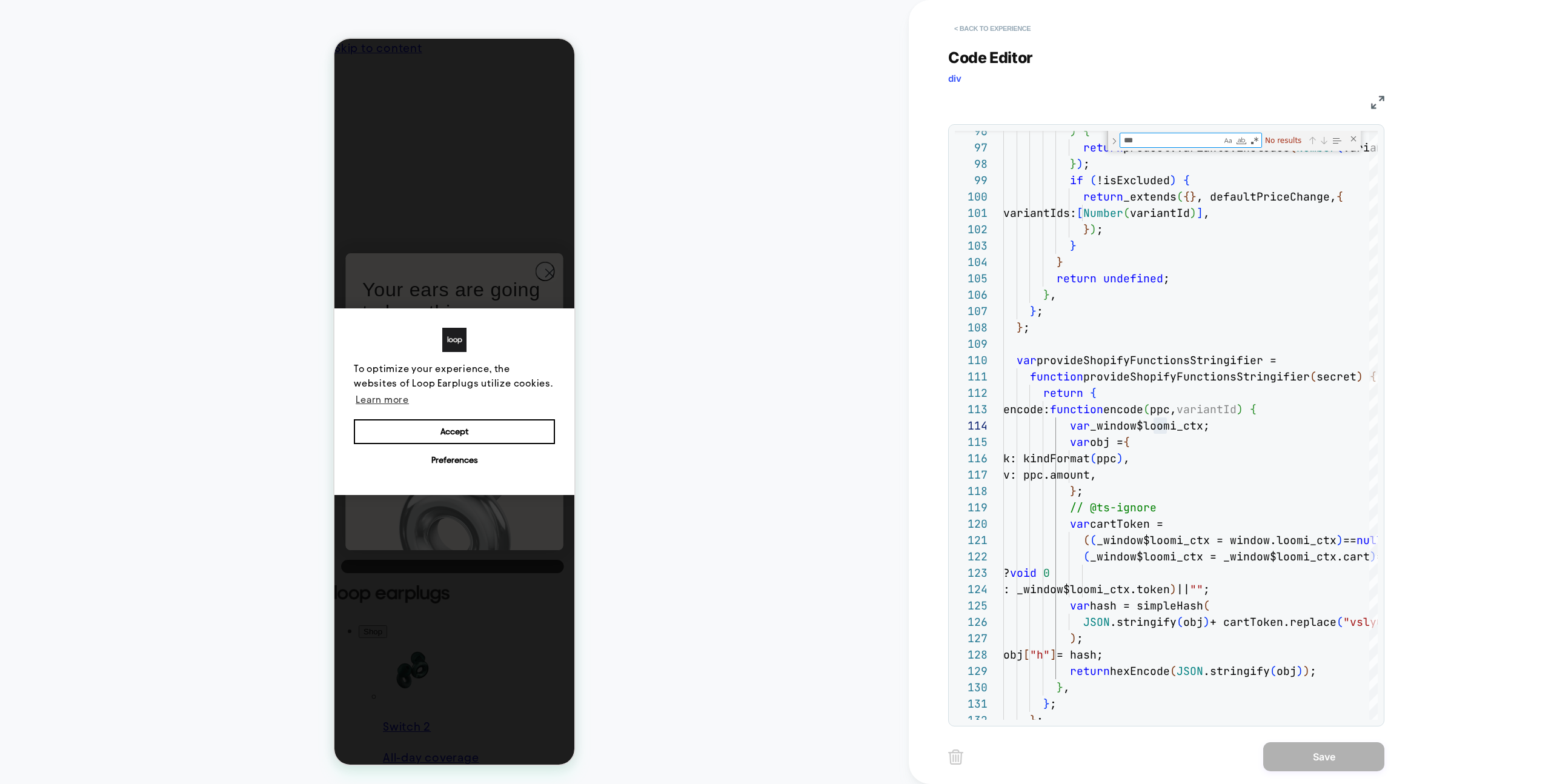
type textarea "***"
click at [1034, 32] on button "< Back to experience" at bounding box center [992, 29] width 89 height 20
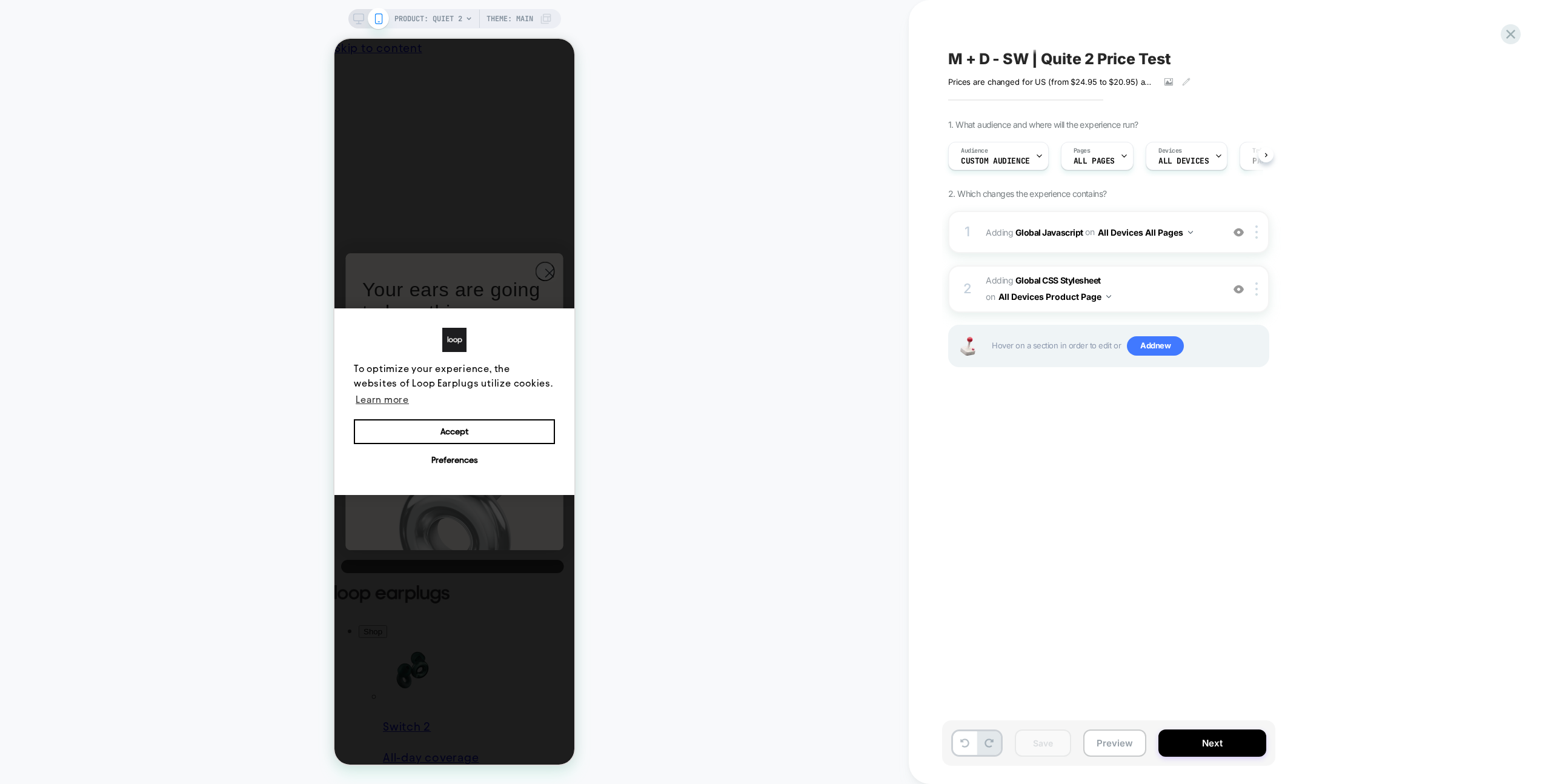
scroll to position [0, 1]
drag, startPoint x: 1514, startPoint y: 28, endPoint x: 1427, endPoint y: 38, distance: 87.6
click at [1514, 28] on icon at bounding box center [1510, 34] width 16 height 16
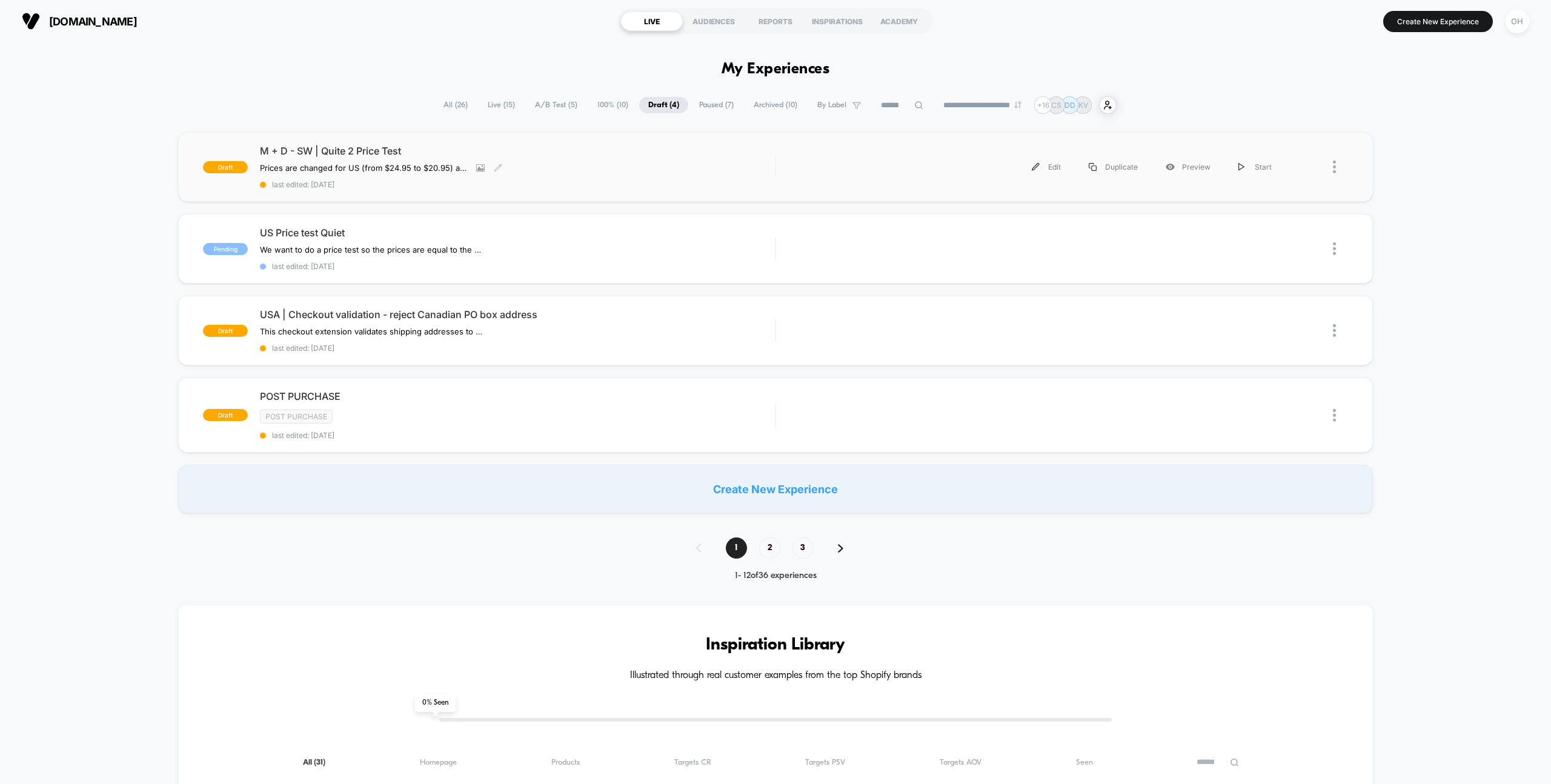
click at [659, 183] on span "last edited: 8/19/2025" at bounding box center [517, 184] width 515 height 9
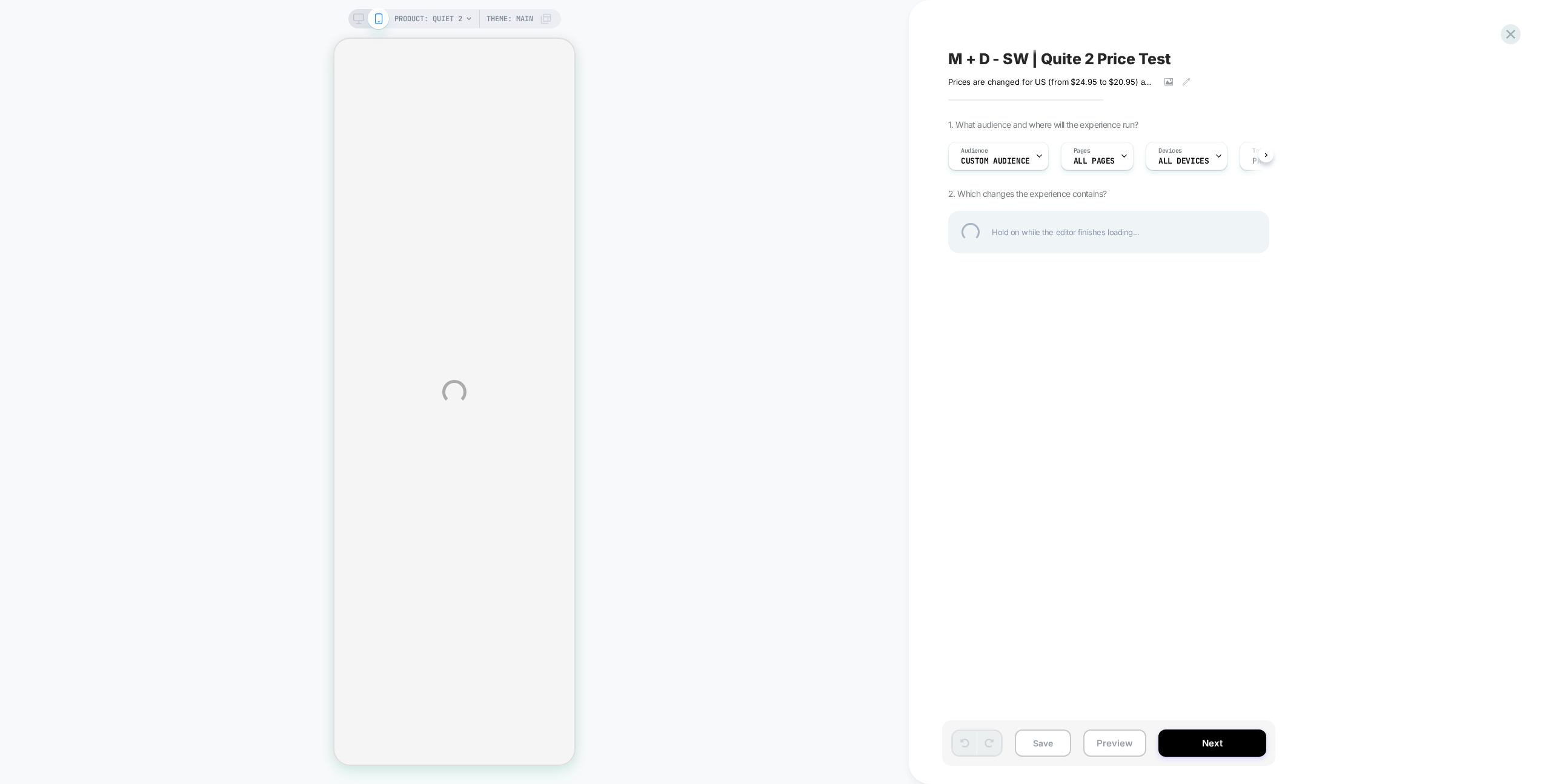
click at [851, 472] on div "PRODUCT: Quiet 2 Theme: MAIN M + D - SW | Quite 2 Price Test Prices are changed…" at bounding box center [775, 392] width 1551 height 784
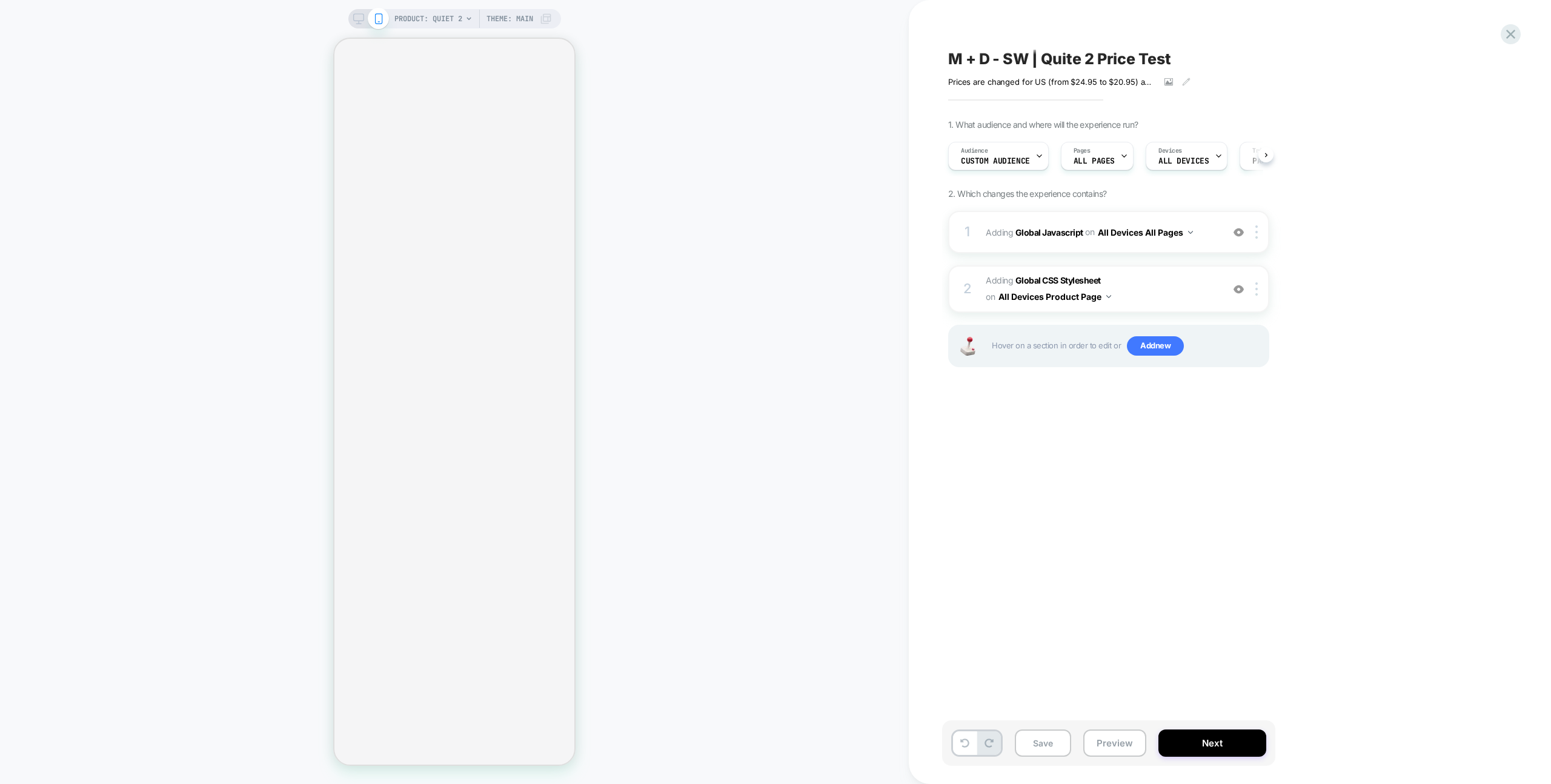
scroll to position [0, 1]
drag, startPoint x: 1125, startPoint y: 727, endPoint x: 1125, endPoint y: 734, distance: 7.0
click at [1125, 727] on div "Save Preview Next" at bounding box center [1108, 743] width 333 height 45
click at [1125, 737] on button "Preview" at bounding box center [1115, 743] width 63 height 27
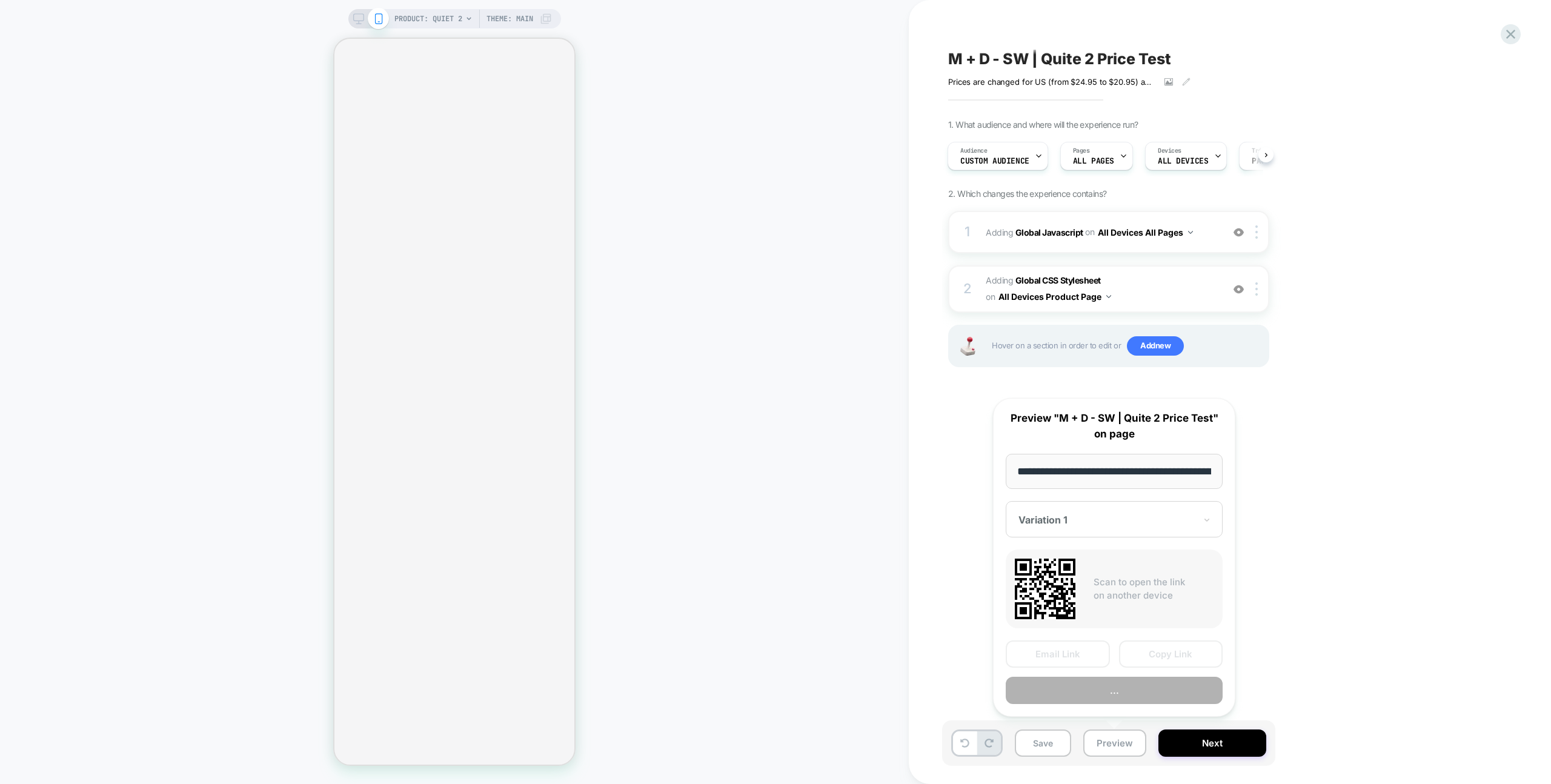
scroll to position [0, 112]
click at [1189, 648] on button "Copy Link" at bounding box center [1171, 654] width 104 height 27
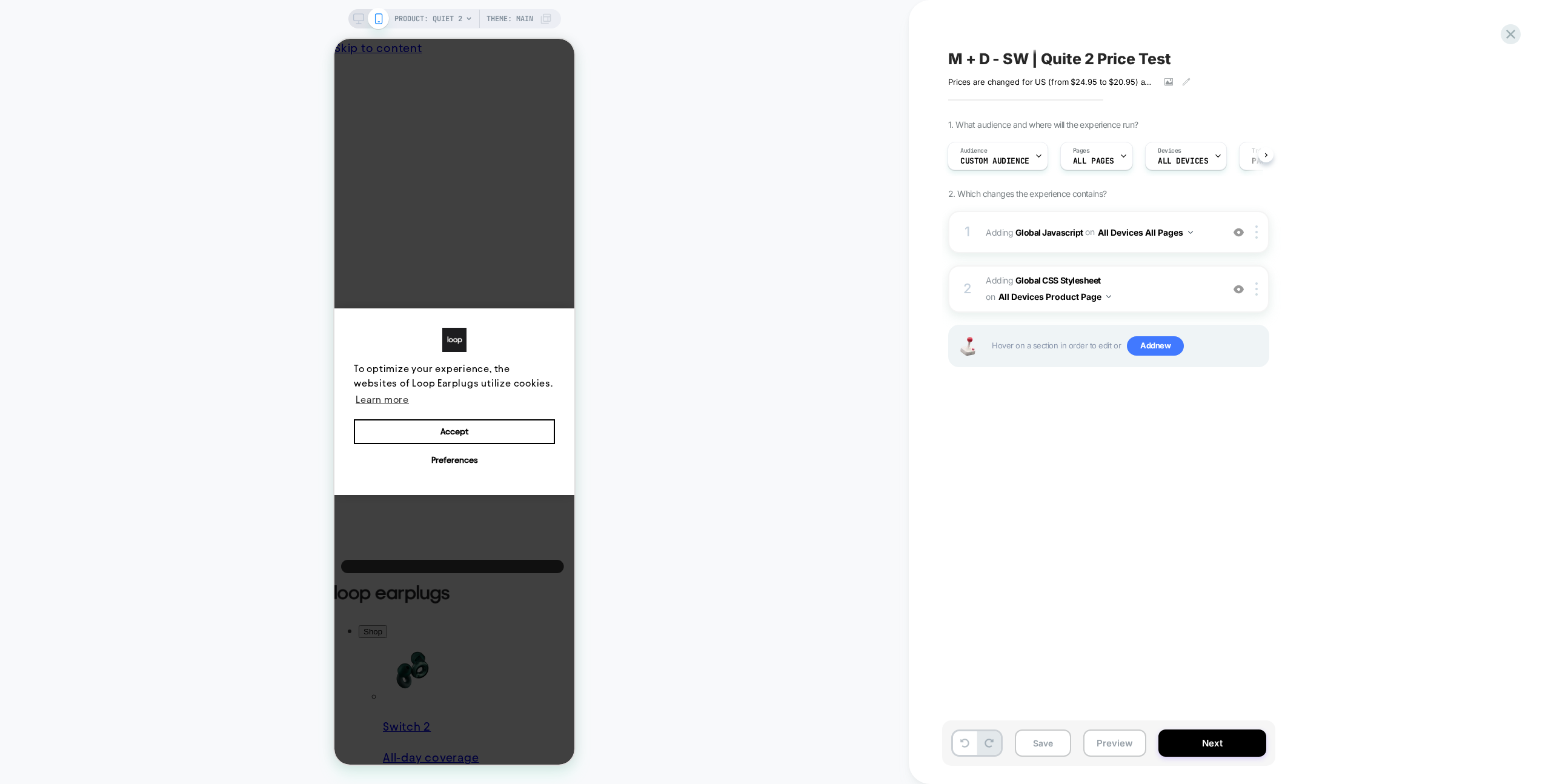
scroll to position [0, 9]
click at [154, 239] on div "PRODUCT: Quiet 2 Theme: MAIN" at bounding box center [454, 392] width 909 height 760
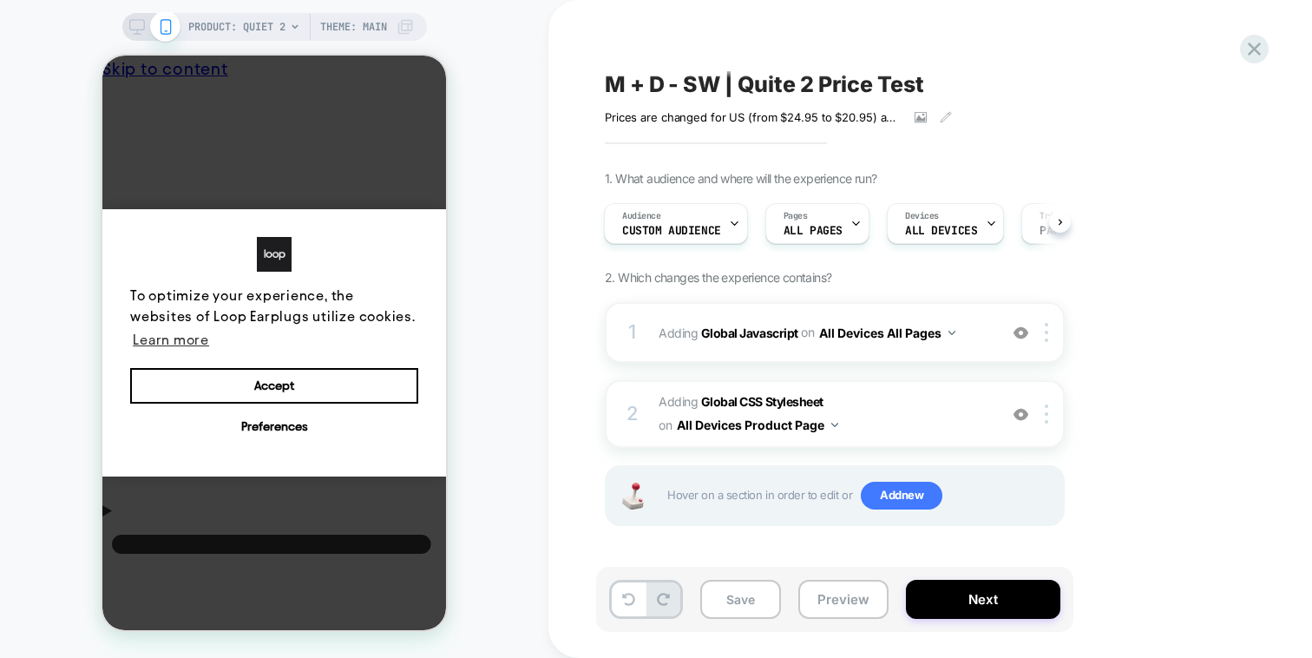
scroll to position [0, 13]
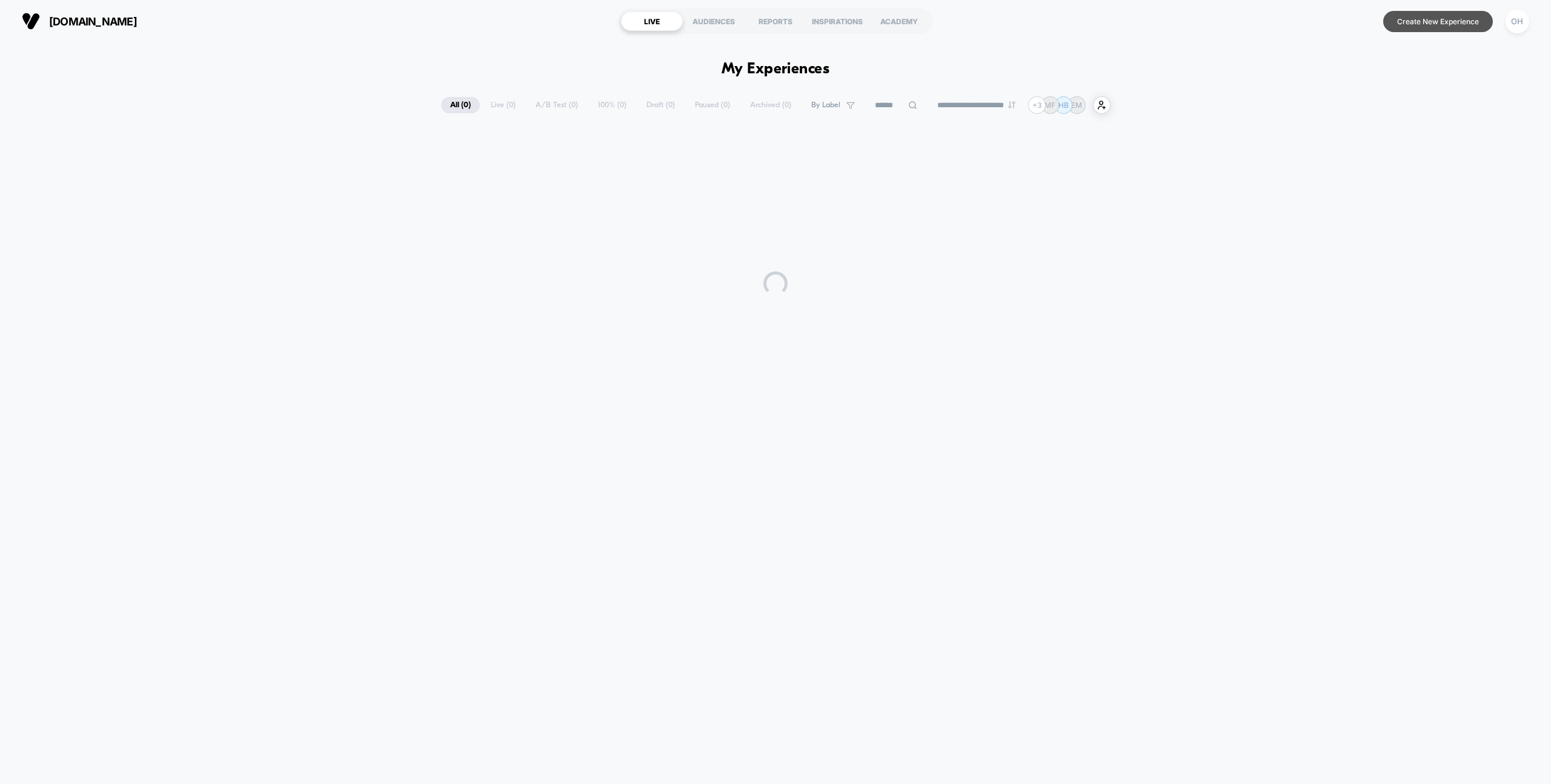
click at [1458, 21] on button "Create New Experience" at bounding box center [1438, 22] width 110 height 21
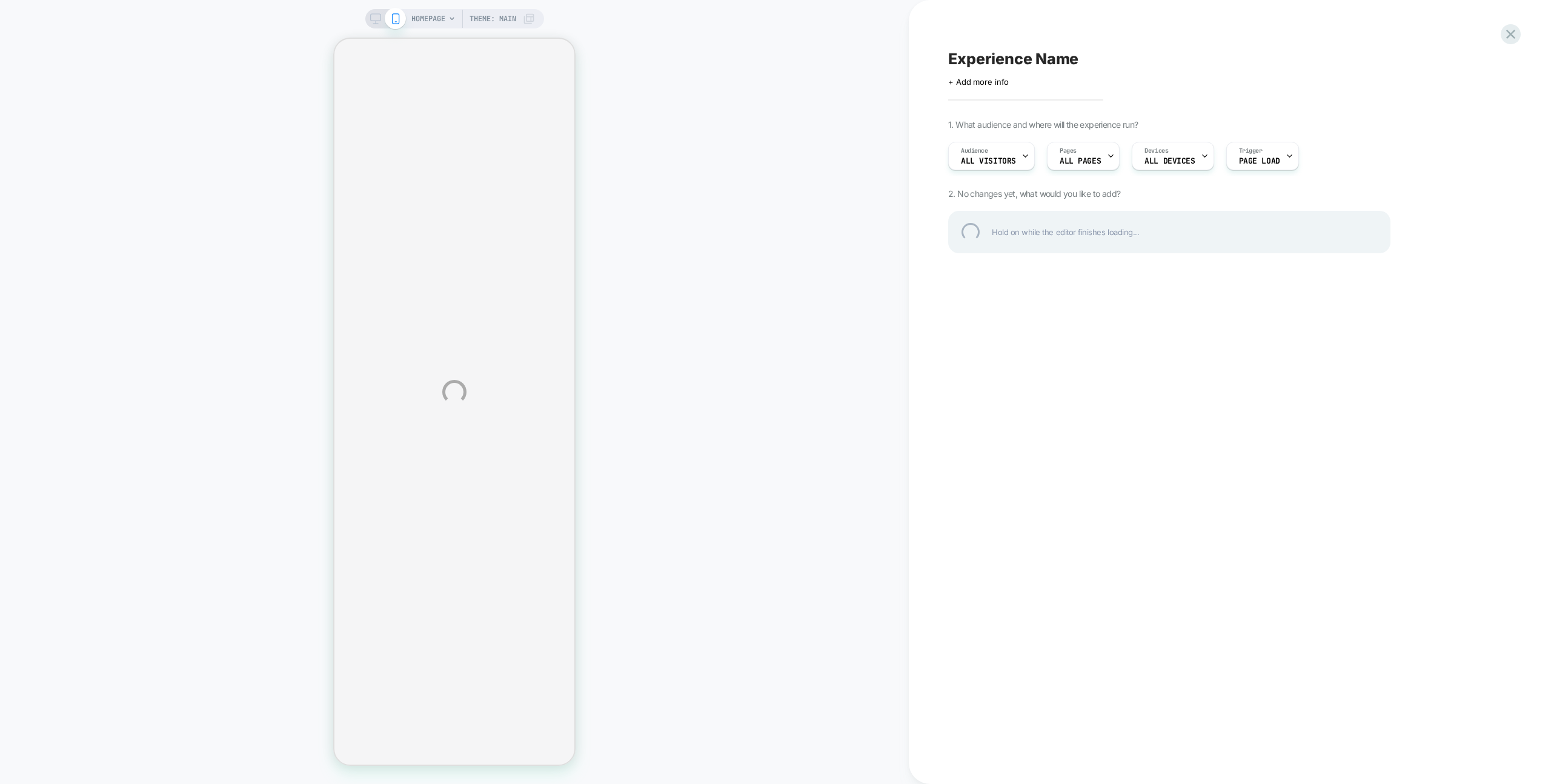
click at [869, 27] on div "HOMEPAGE Theme: MAIN Experience Name Click to edit experience details + Add mor…" at bounding box center [775, 392] width 1551 height 784
click at [1258, 16] on div "HOMEPAGE Theme: MAIN Experience Name Click to edit experience details + Add mor…" at bounding box center [775, 392] width 1551 height 784
click at [761, 208] on div "HOMEPAGE Theme: MAIN Experience Name Click to edit experience details + Add mor…" at bounding box center [775, 392] width 1551 height 784
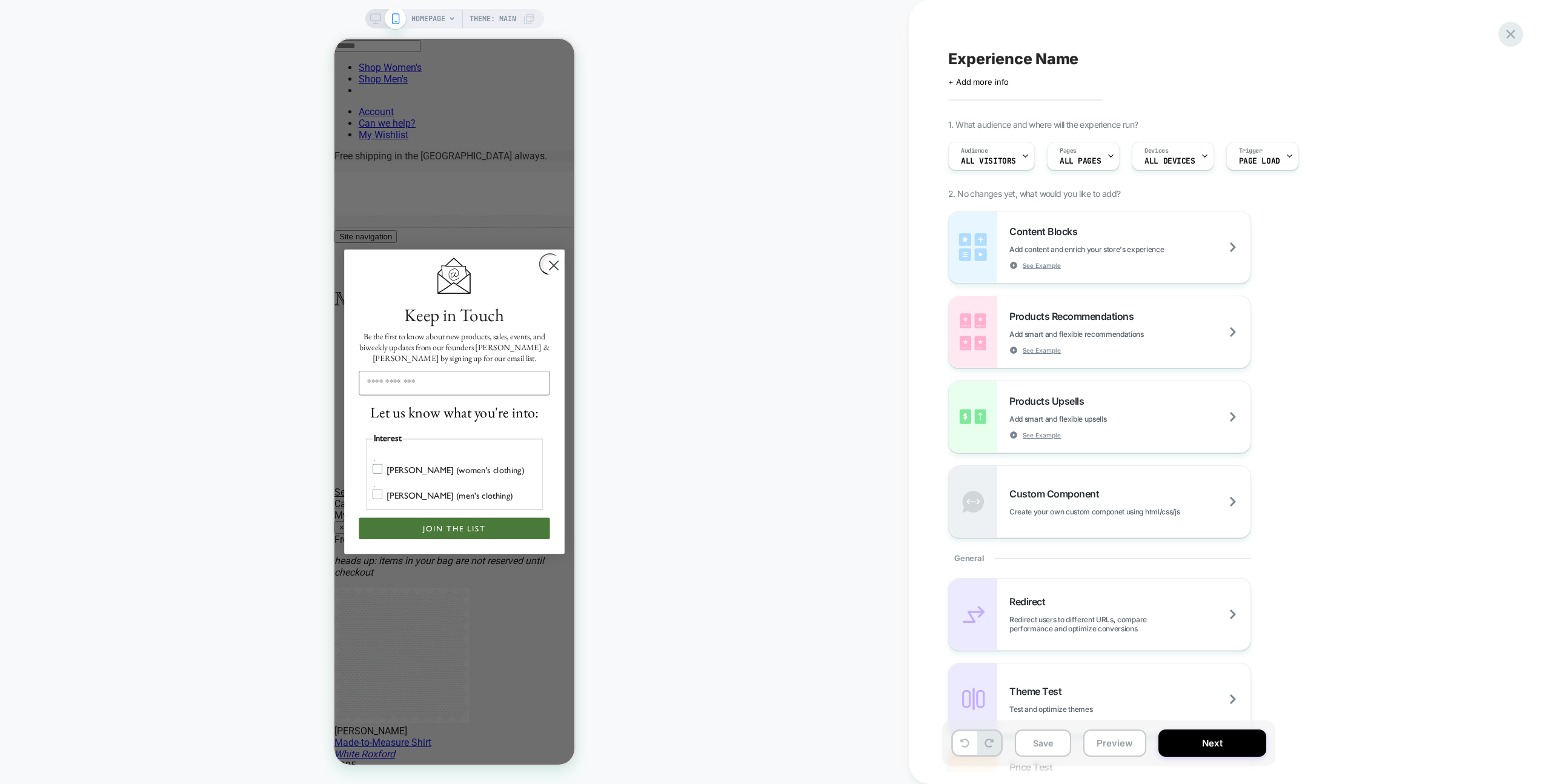
click at [1506, 38] on icon at bounding box center [1510, 34] width 16 height 16
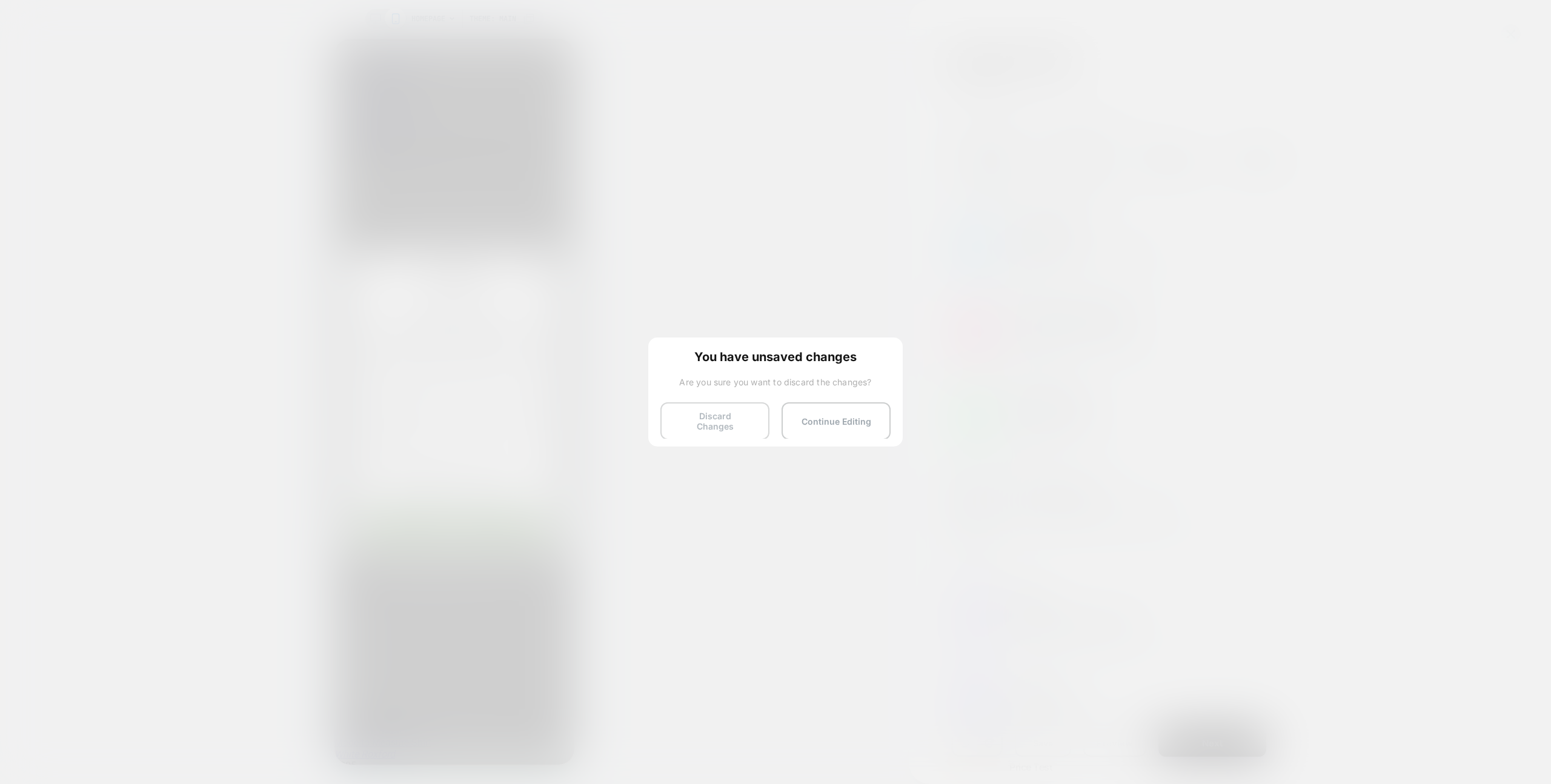
click at [692, 428] on button "Discard Changes" at bounding box center [715, 421] width 109 height 38
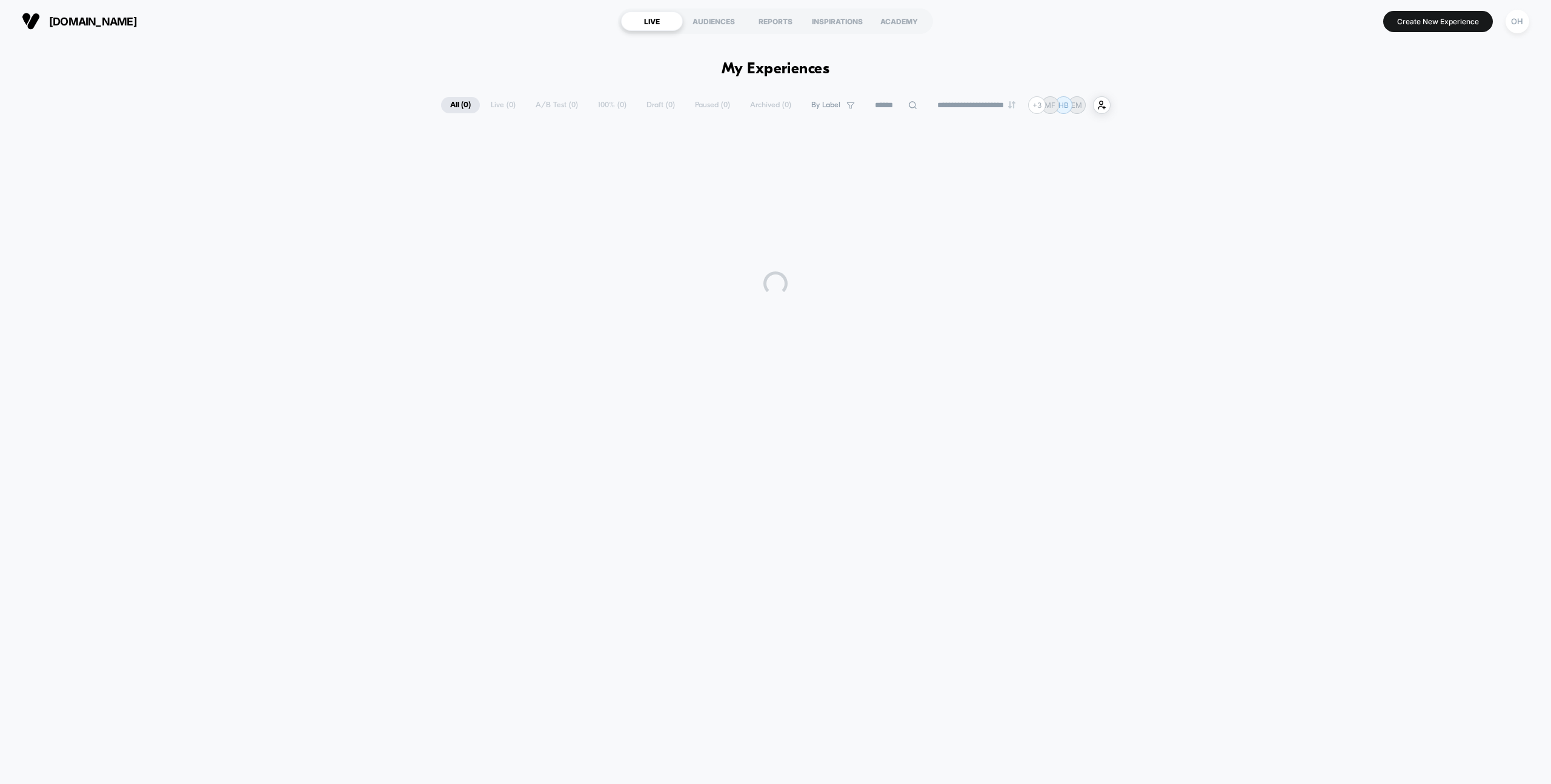
click at [617, 39] on div "[DOMAIN_NAME] LIVE AUDIENCES REPORTS INSPIRATIONS ACADEMY Create New Experience…" at bounding box center [775, 21] width 1551 height 43
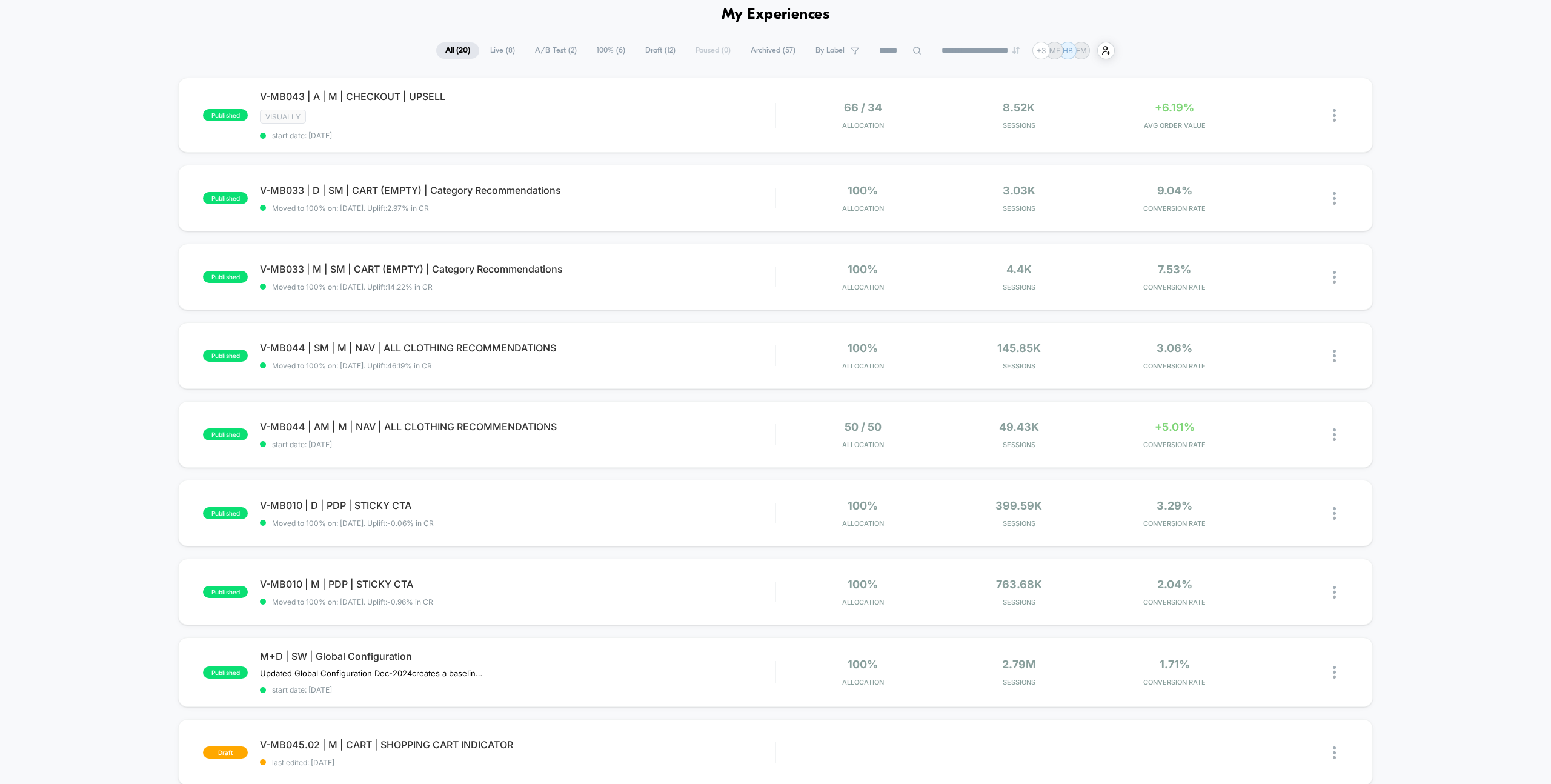
scroll to position [6, 0]
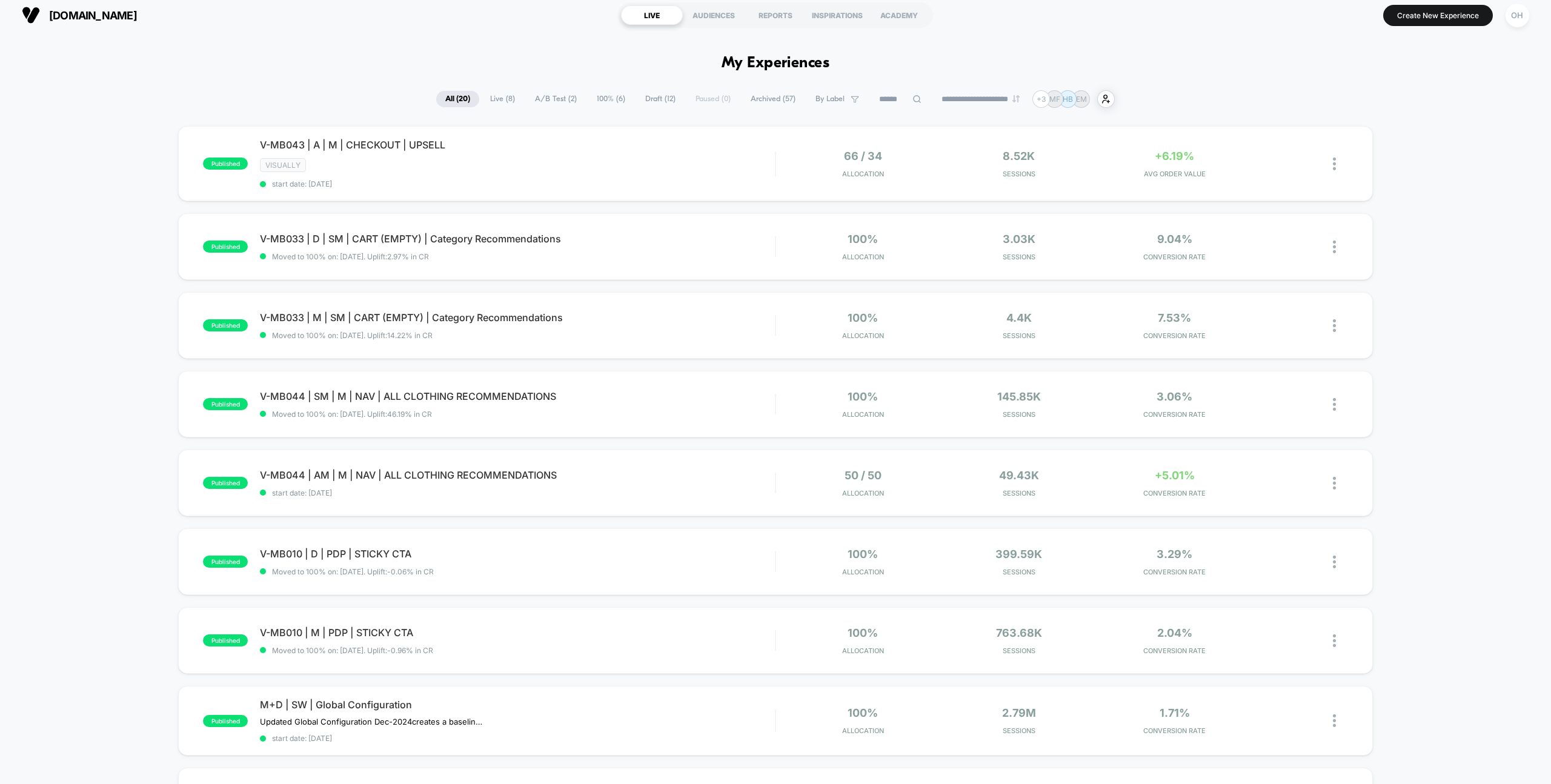
click at [503, 103] on span "Live ( 8 )" at bounding box center [503, 98] width 43 height 16
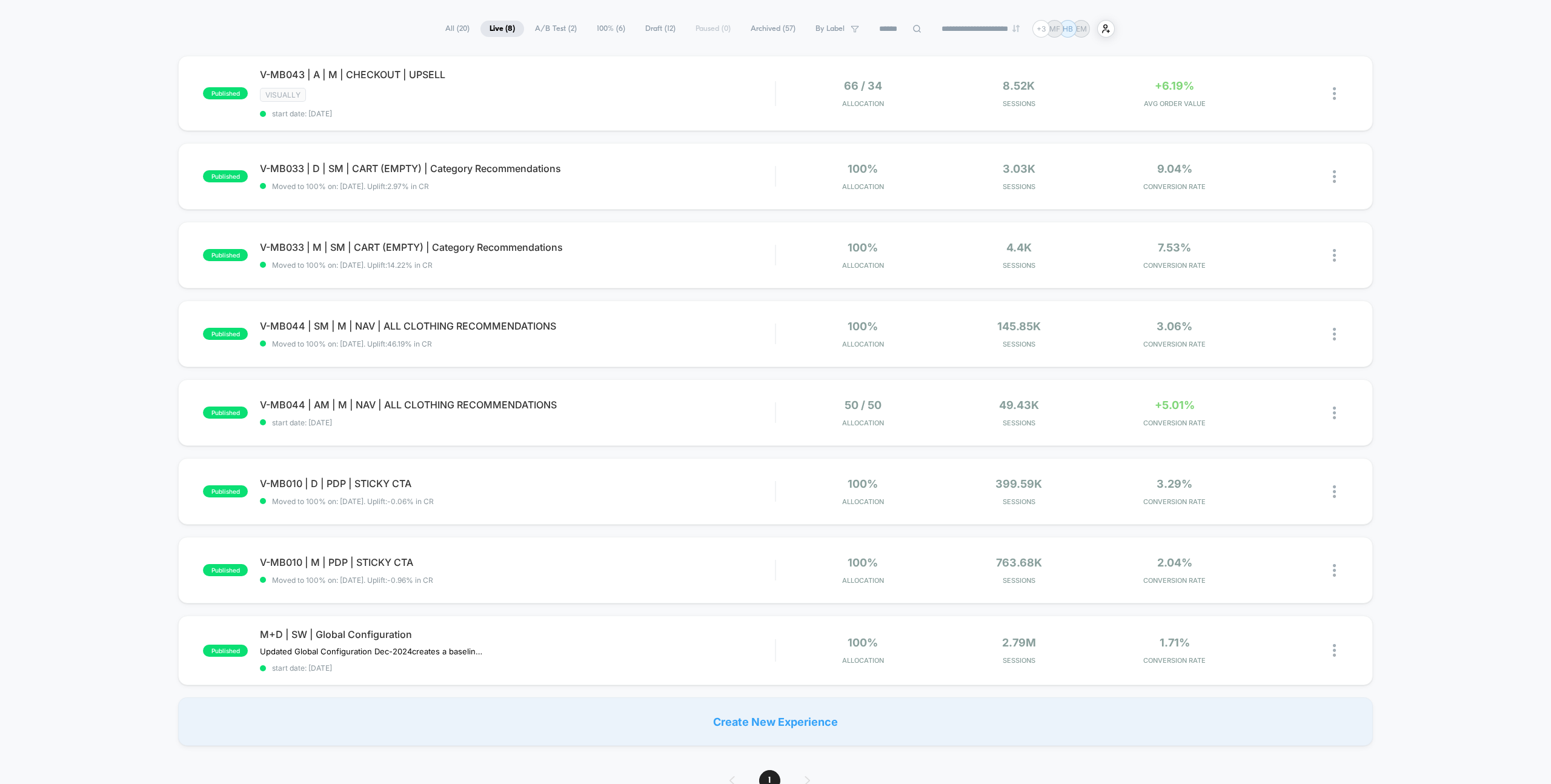
scroll to position [34, 0]
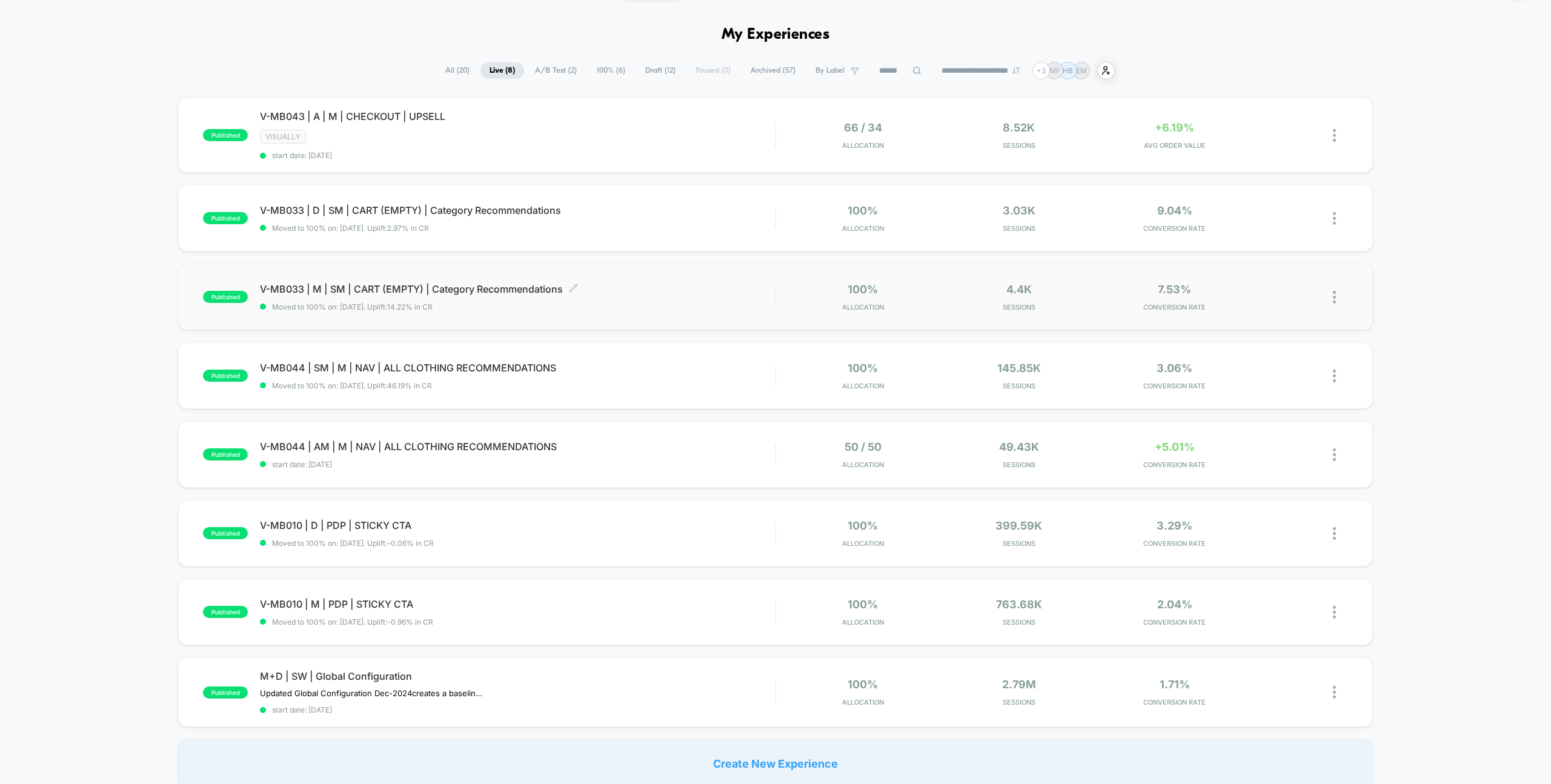
click at [672, 305] on span "Moved to 100% on: [DATE] . Uplift: 14.22% in CR" at bounding box center [517, 306] width 515 height 9
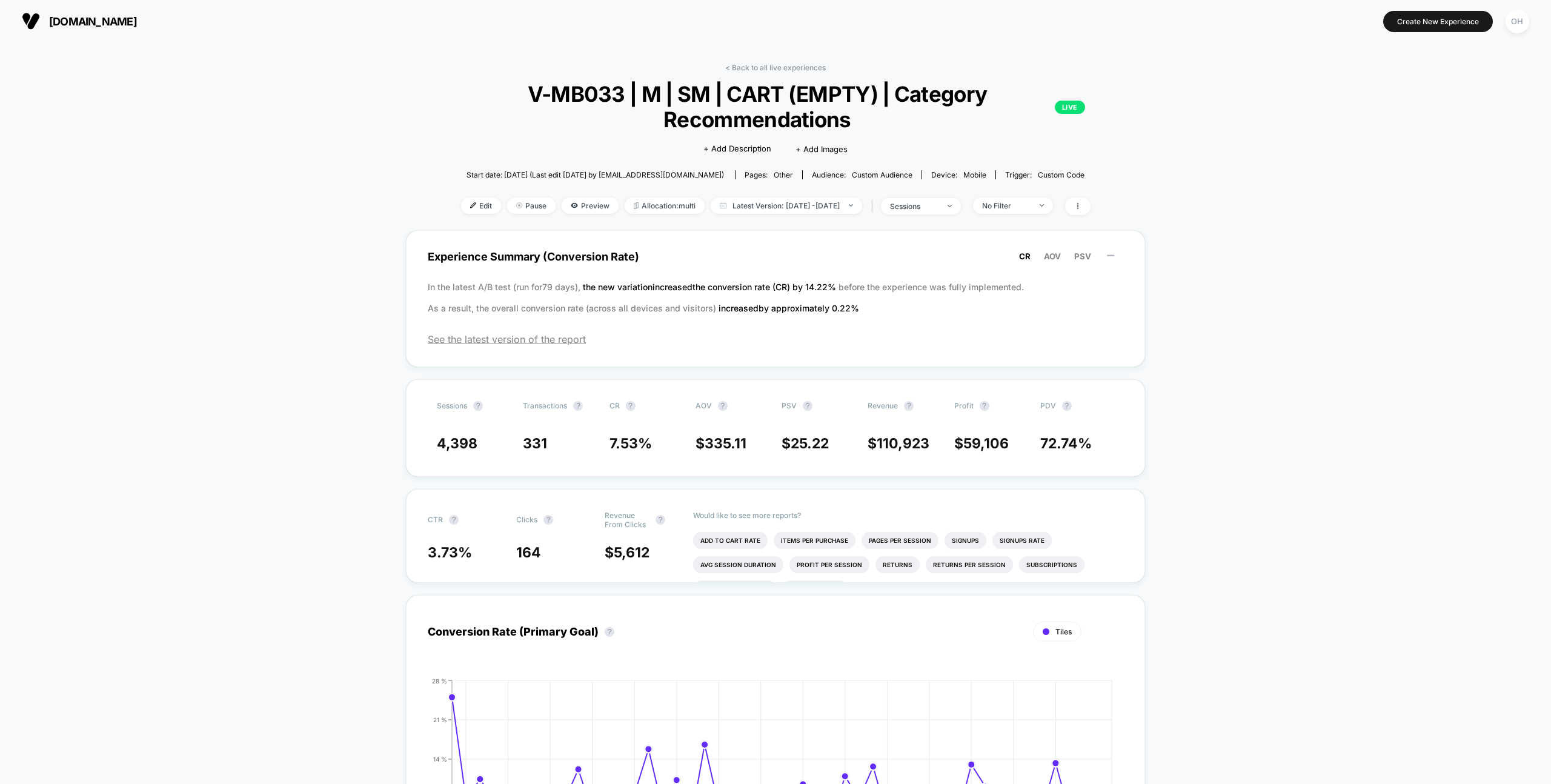
click at [762, 74] on div "< Back to all live experiences V-MB033 | M | SM | CART (EMPTY) | Category Recom…" at bounding box center [776, 146] width 689 height 167
click at [757, 71] on link "< Back to all live experiences" at bounding box center [776, 67] width 101 height 9
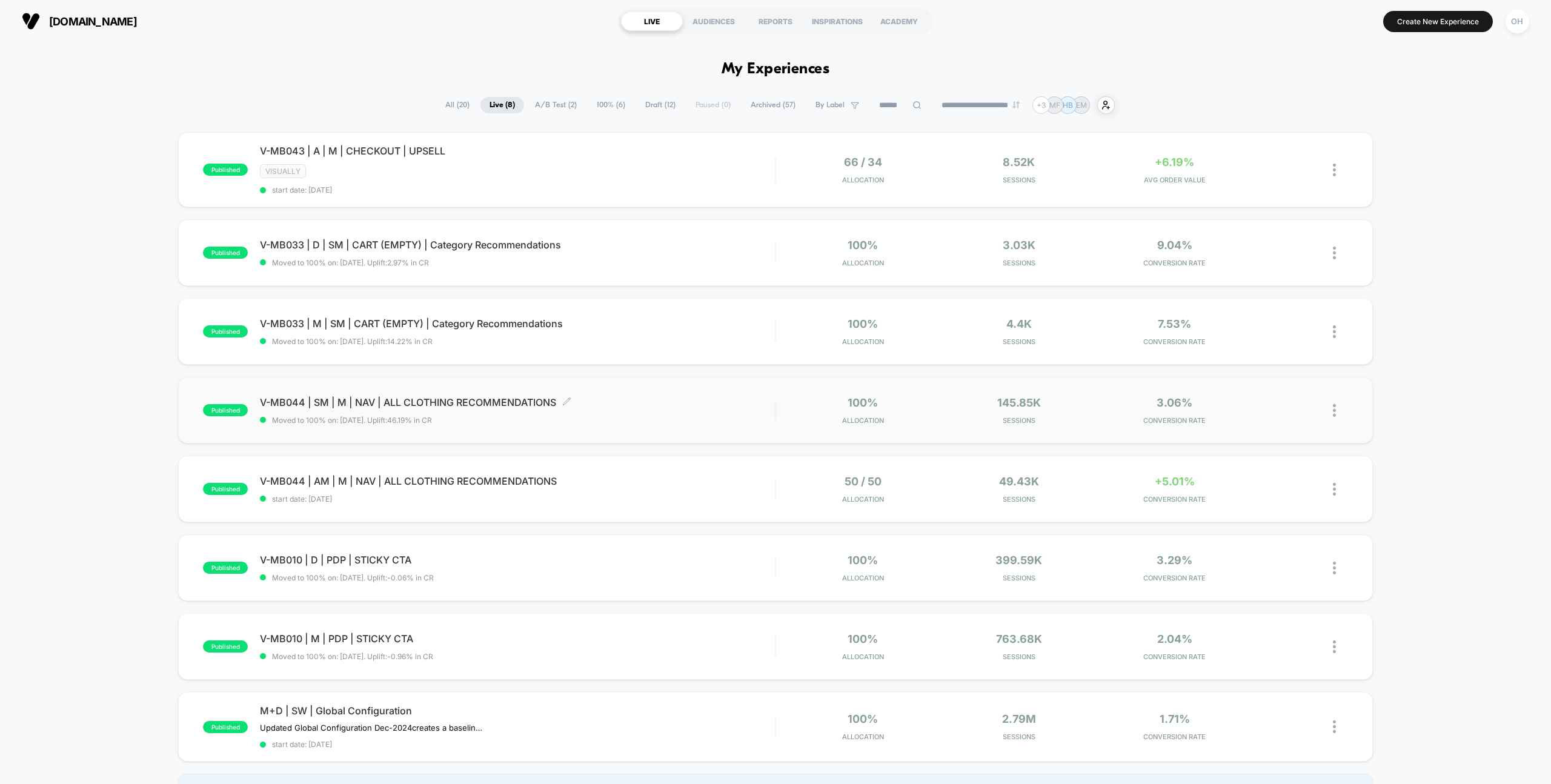
click at [638, 406] on span "V-MB044 | SM | M | NAV | ALL CLOTHING RECOMMENDATIONS Click to edit experience …" at bounding box center [517, 401] width 515 height 12
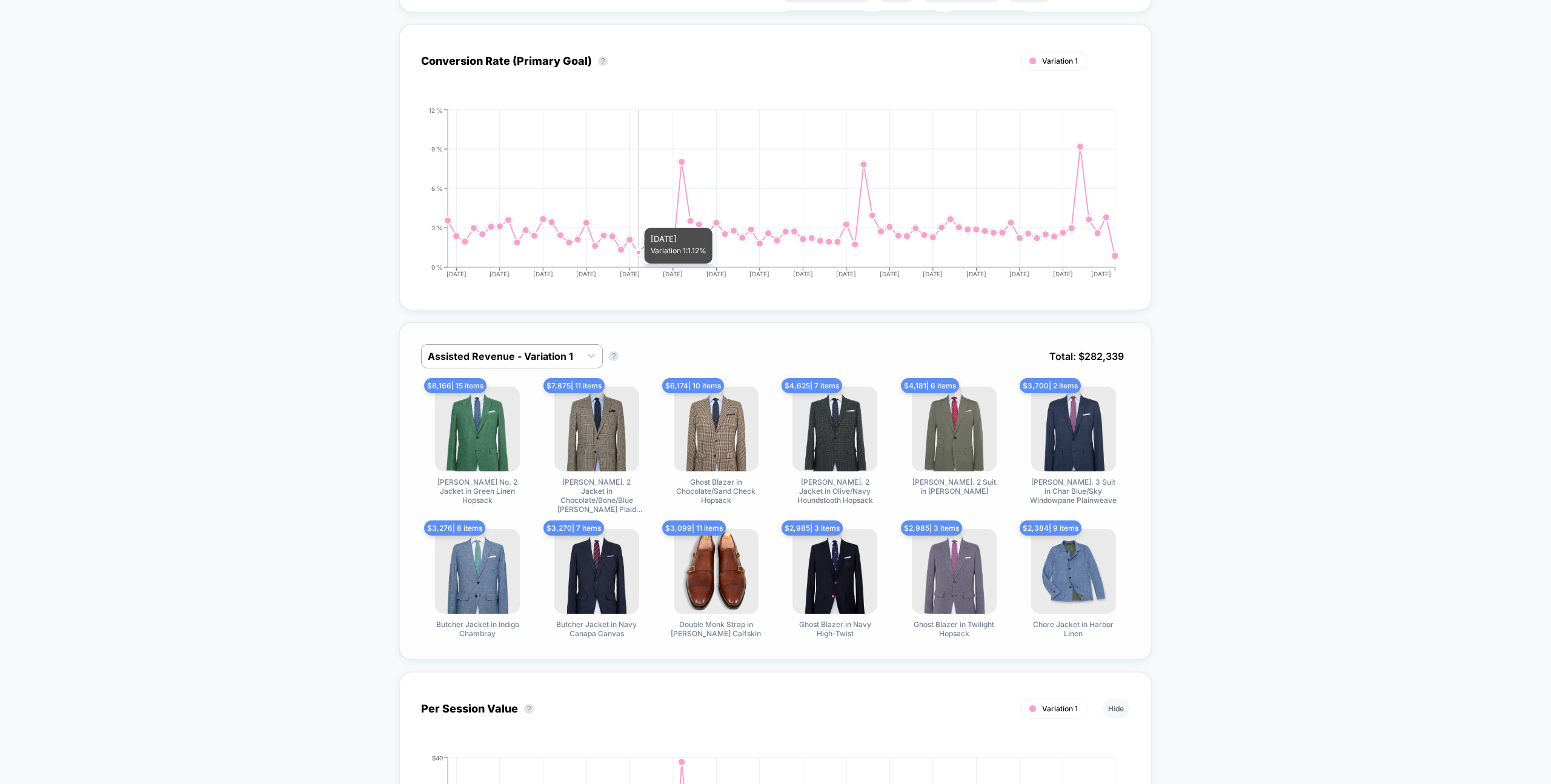
scroll to position [716, 0]
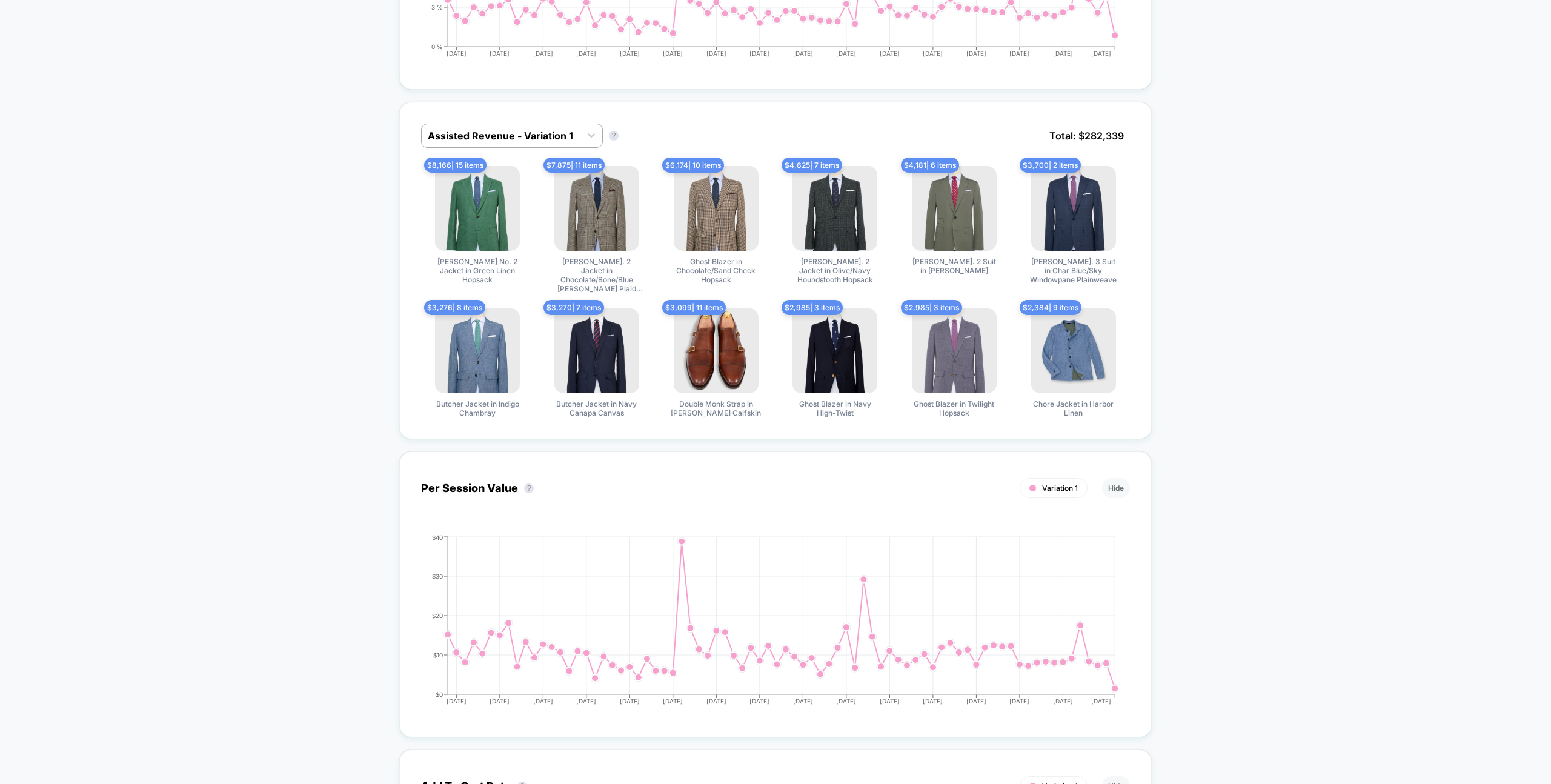
scroll to position [816, 0]
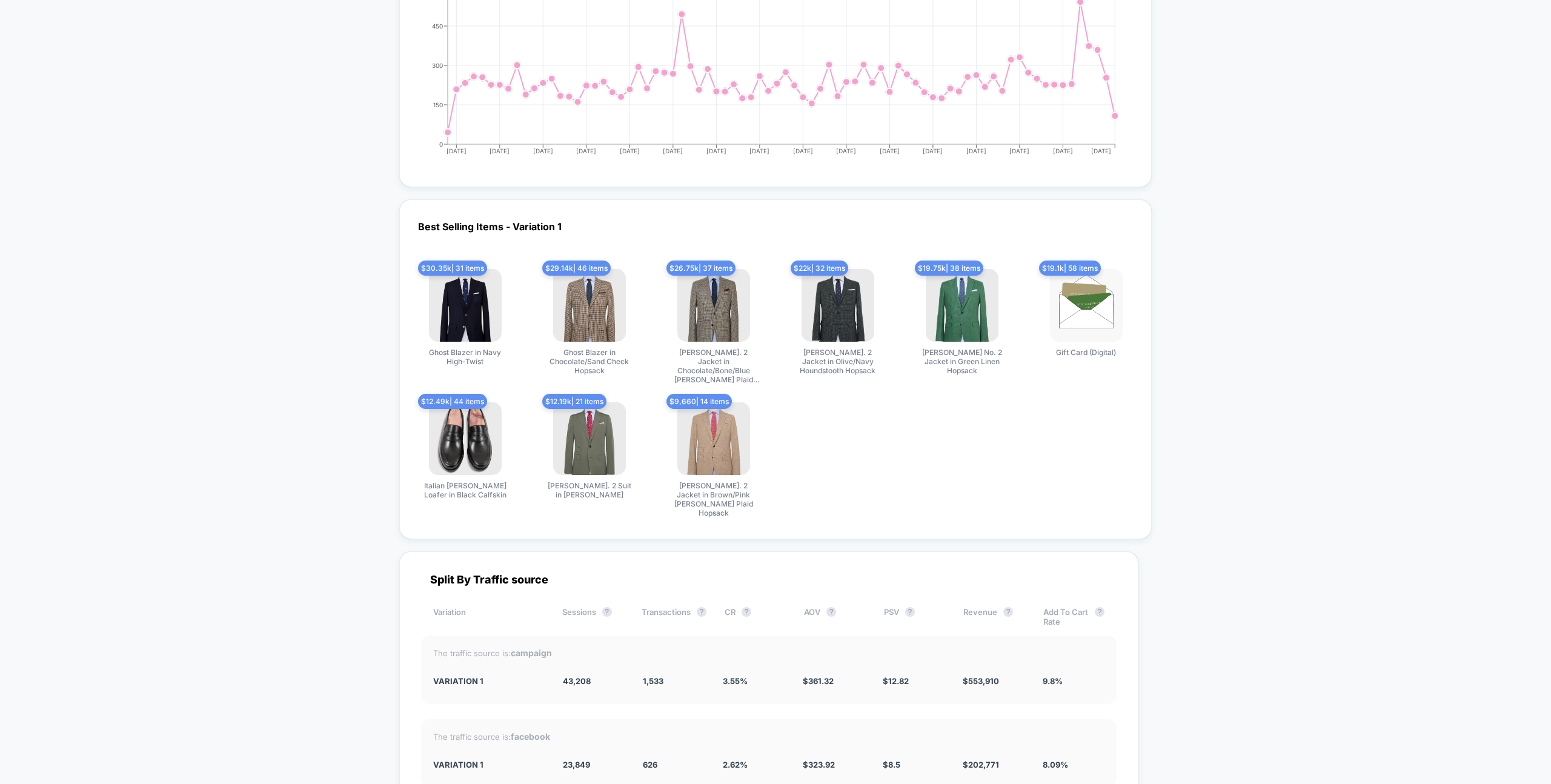
scroll to position [2545, 0]
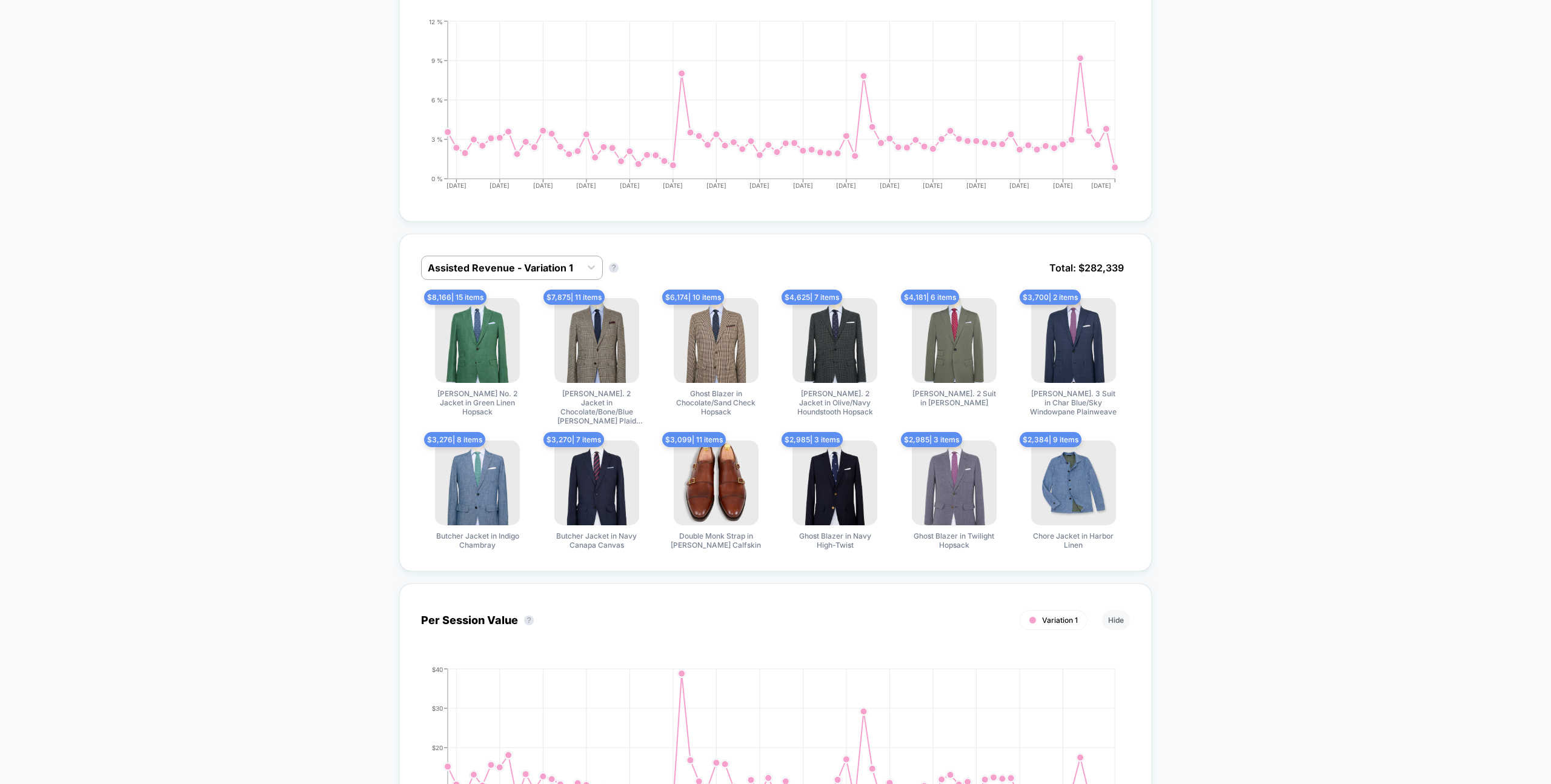
scroll to position [679, 0]
